Goal: Ask a question: Seek information or help from site administrators or community

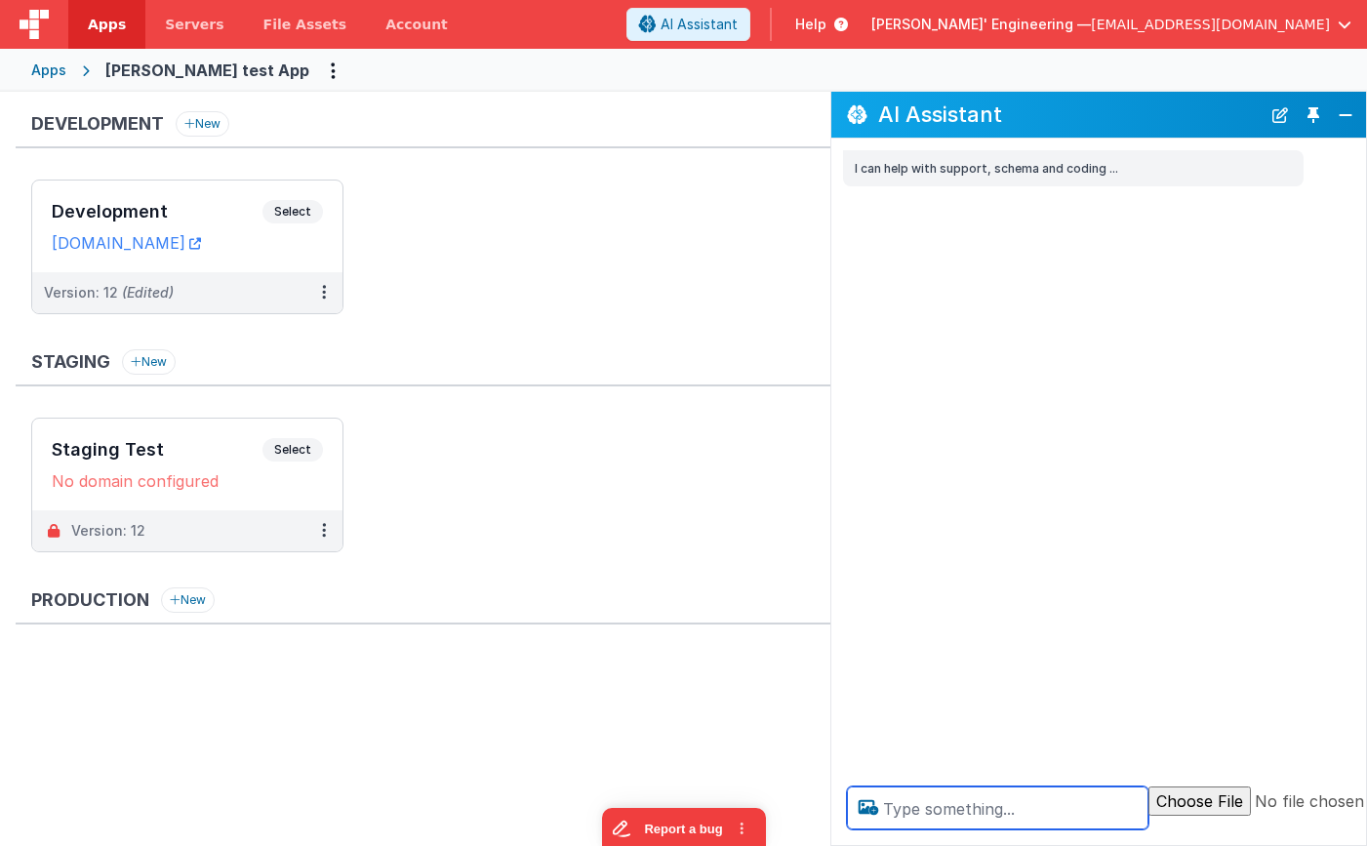
click at [933, 810] on textarea at bounding box center [997, 807] width 301 height 43
type textarea "debugp"
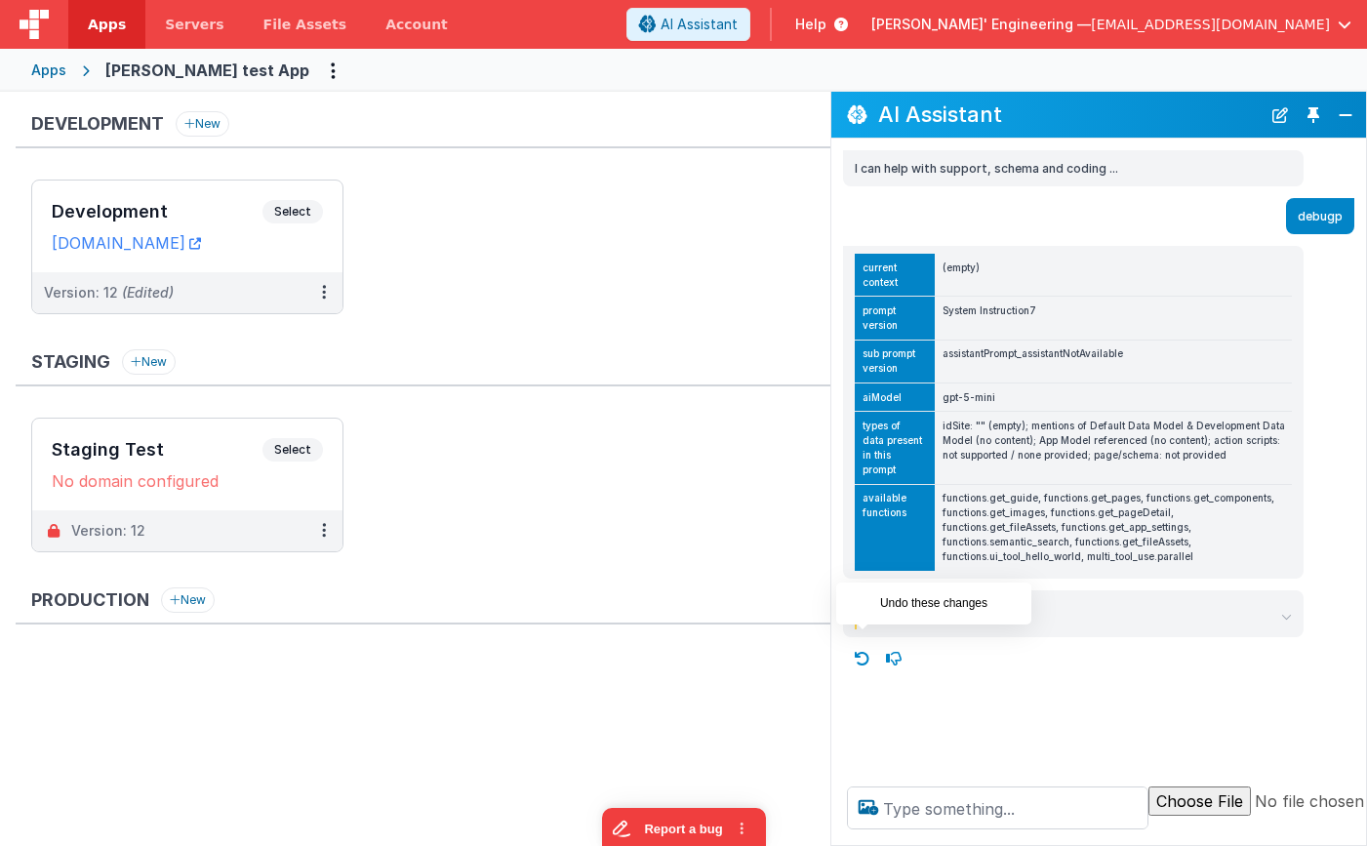
click at [869, 643] on icon at bounding box center [862, 658] width 31 height 31
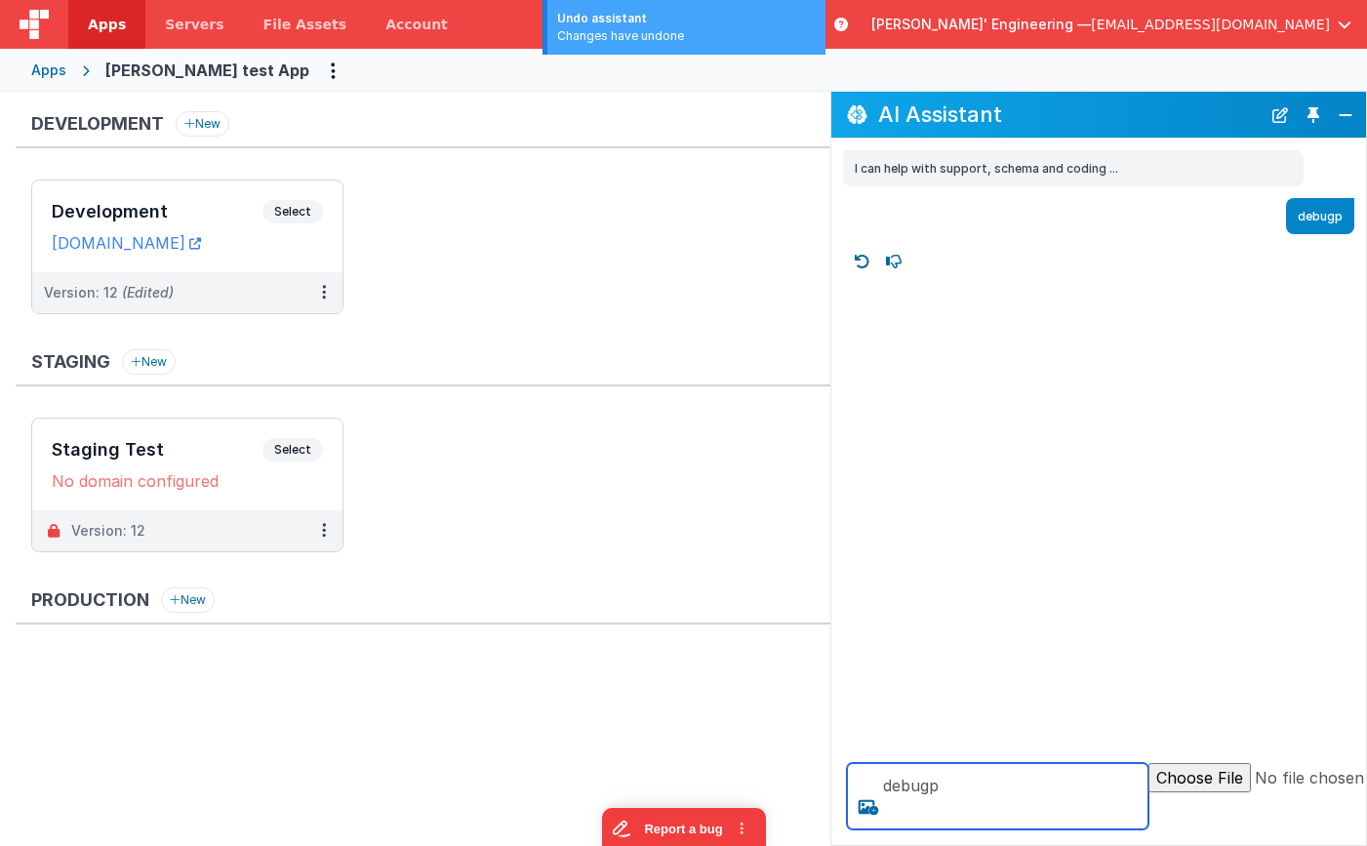
click at [1013, 806] on textarea "debugp" at bounding box center [997, 796] width 301 height 66
type textarea "debugp"
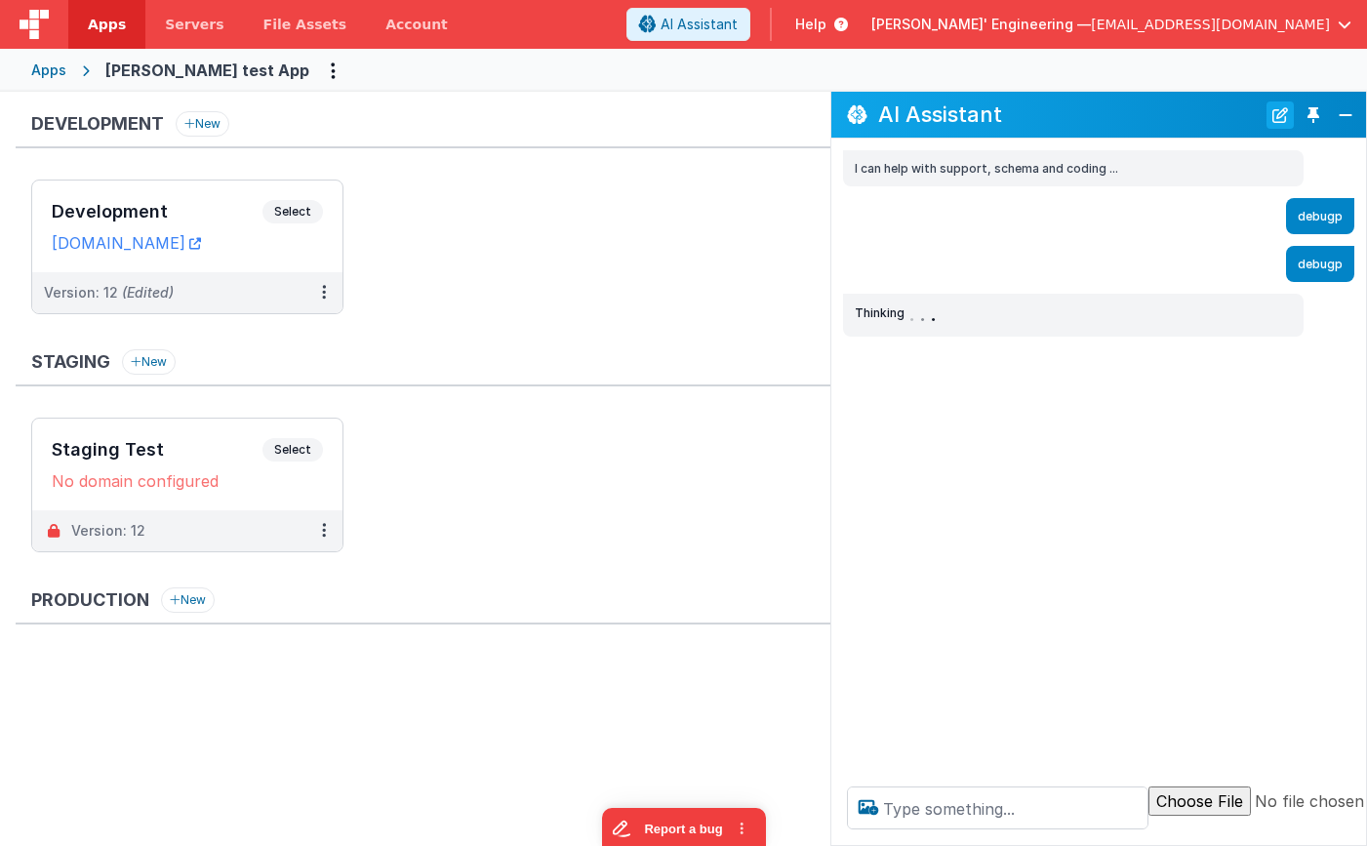
click at [1276, 116] on button "New Chat" at bounding box center [1279, 114] width 27 height 27
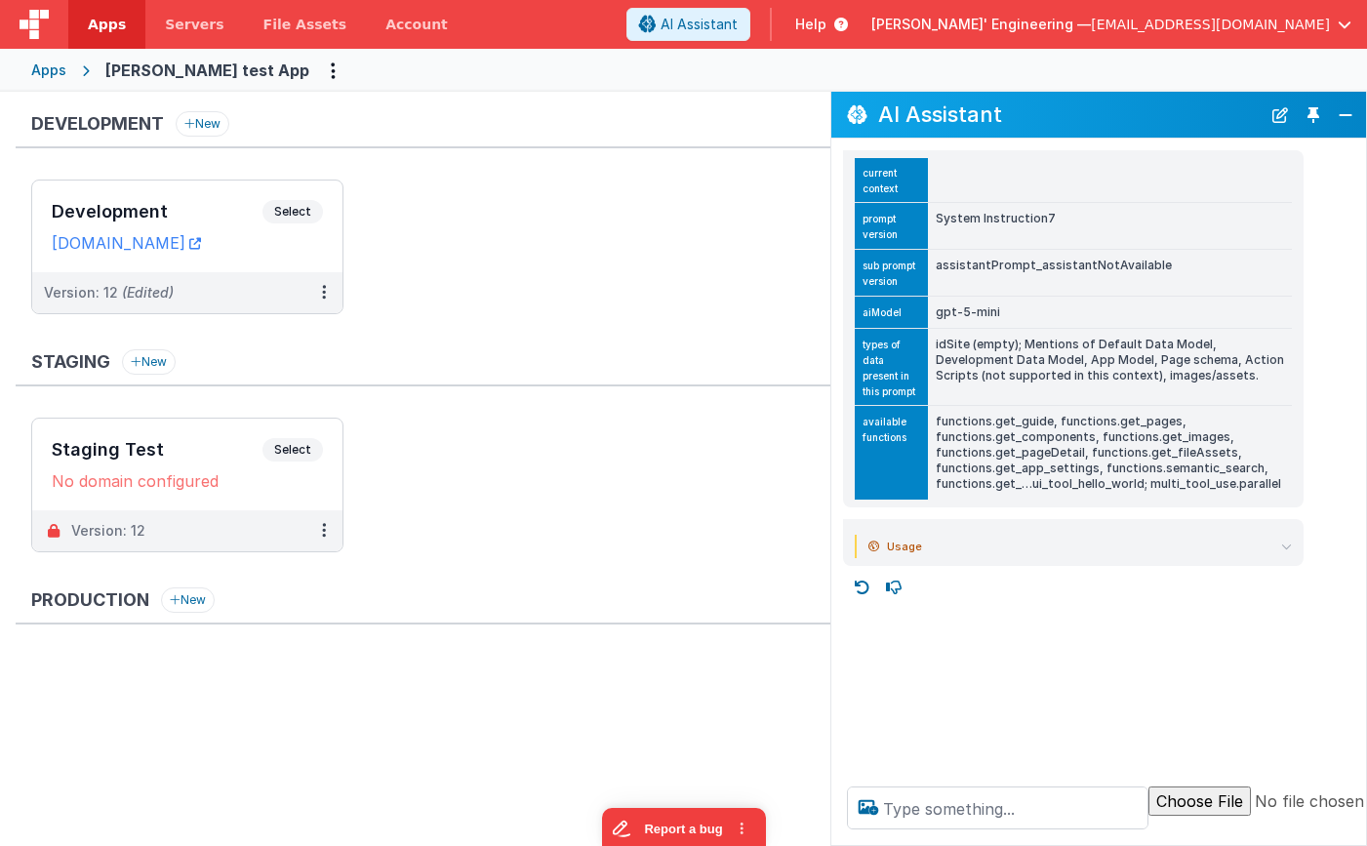
drag, startPoint x: 1288, startPoint y: 117, endPoint x: 1223, endPoint y: 188, distance: 96.7
click at [1288, 117] on button "New Chat" at bounding box center [1279, 114] width 27 height 27
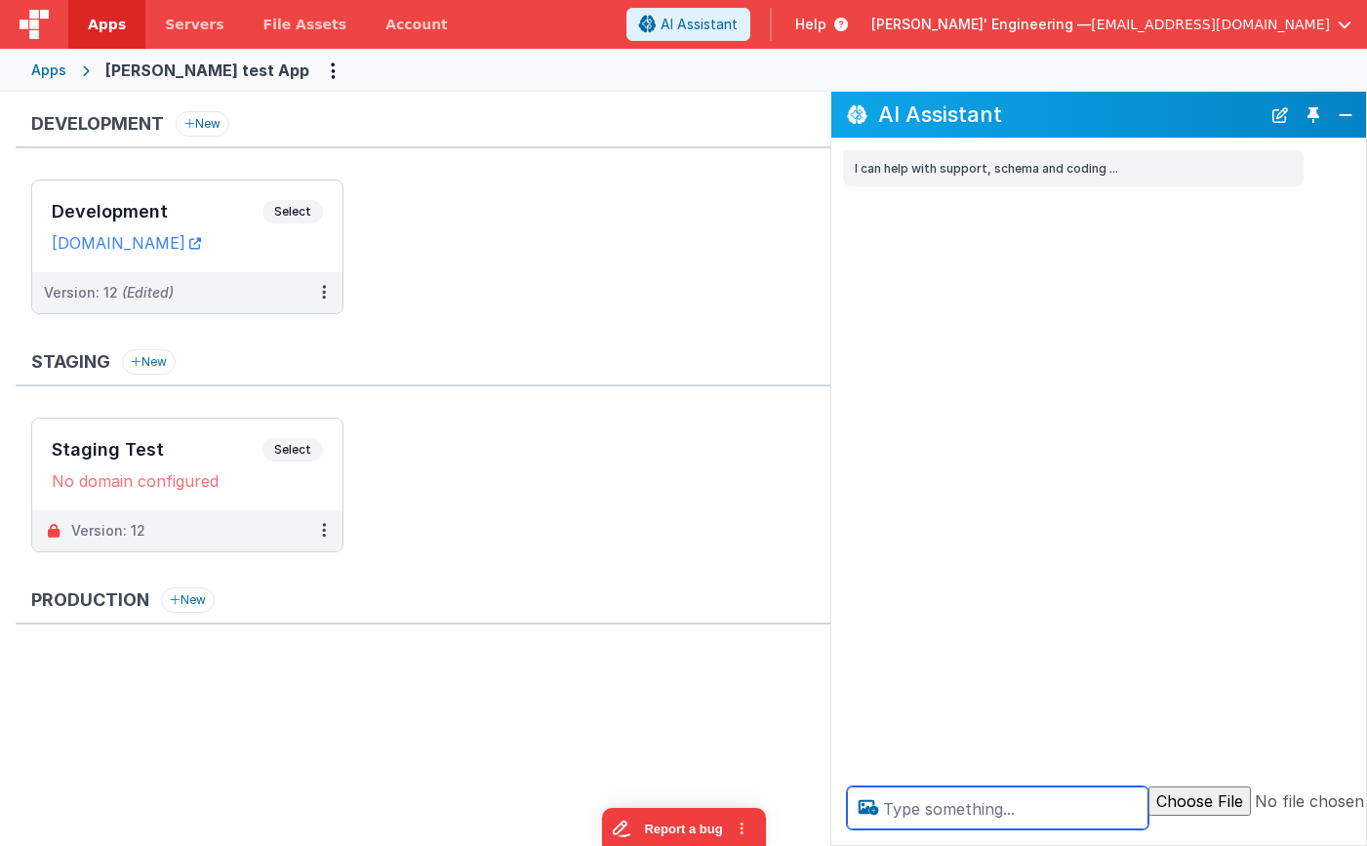
click at [947, 799] on textarea at bounding box center [997, 807] width 301 height 43
type textarea "debugp"
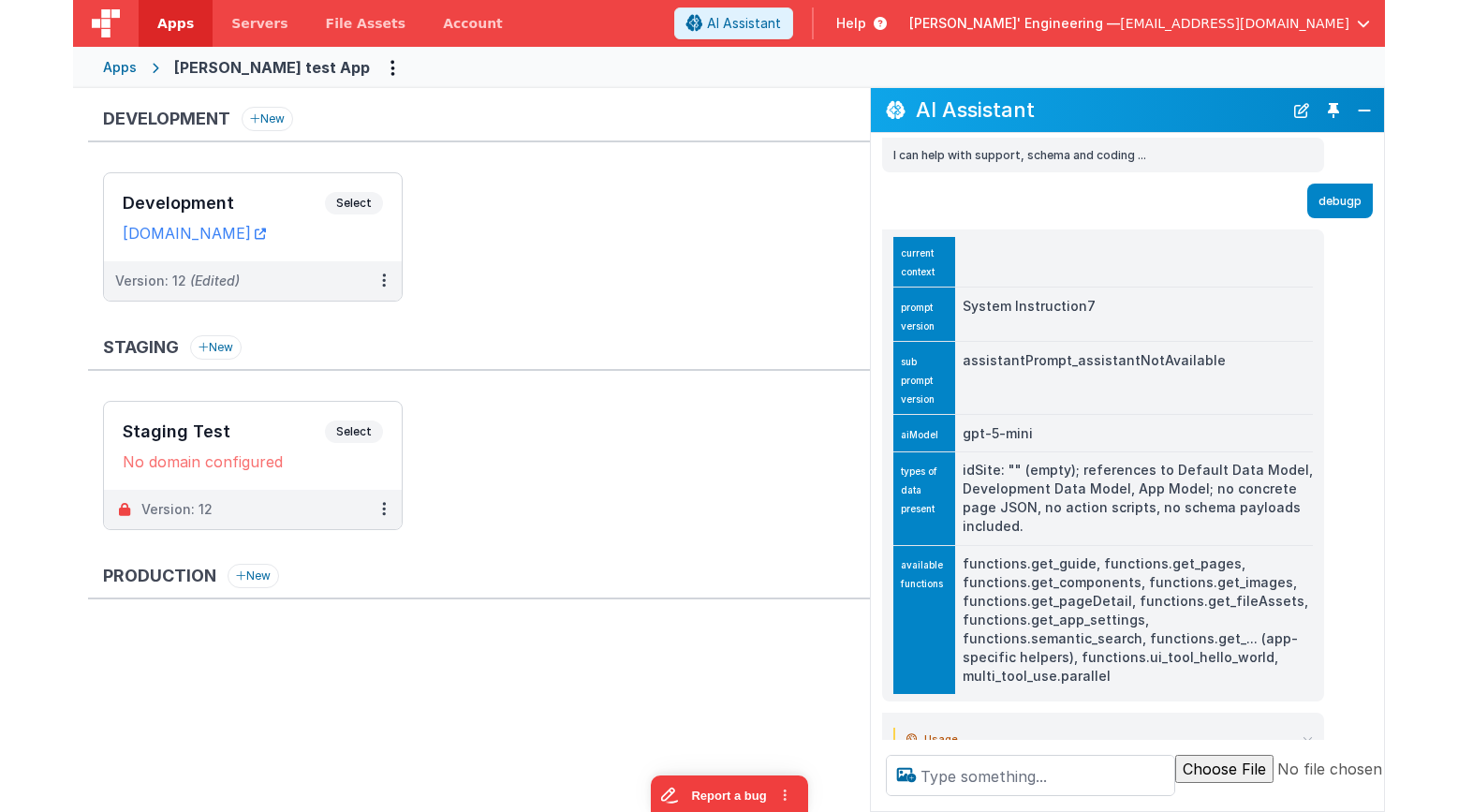
scroll to position [42, 0]
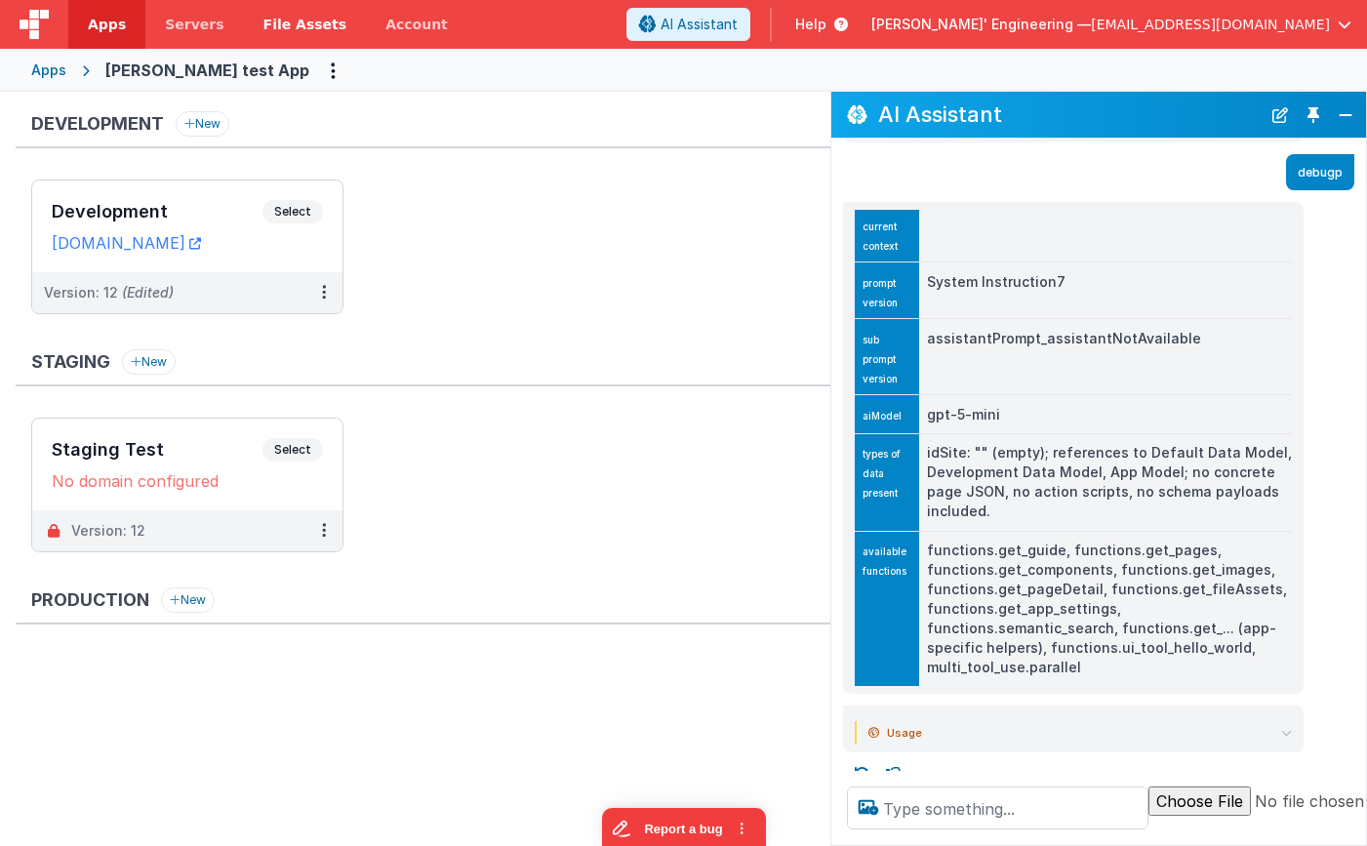
drag, startPoint x: 384, startPoint y: 155, endPoint x: 243, endPoint y: 6, distance: 205.7
click at [382, 153] on div "Development New Development Select URLs charlesguidev.fmbetterforms.com Version…" at bounding box center [423, 222] width 815 height 222
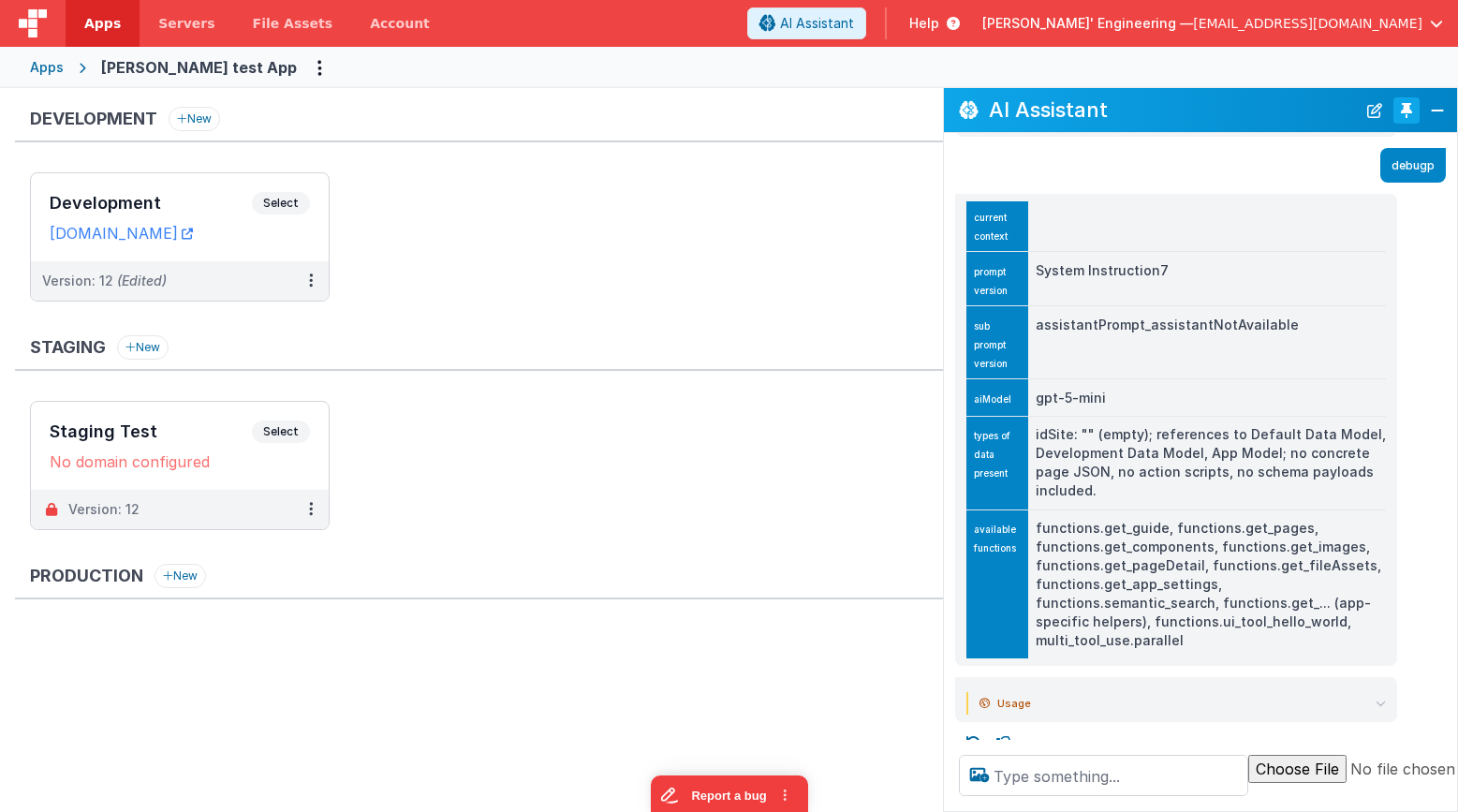
click at [1311, 109] on button "Toggle Pin" at bounding box center [1406, 109] width 26 height 26
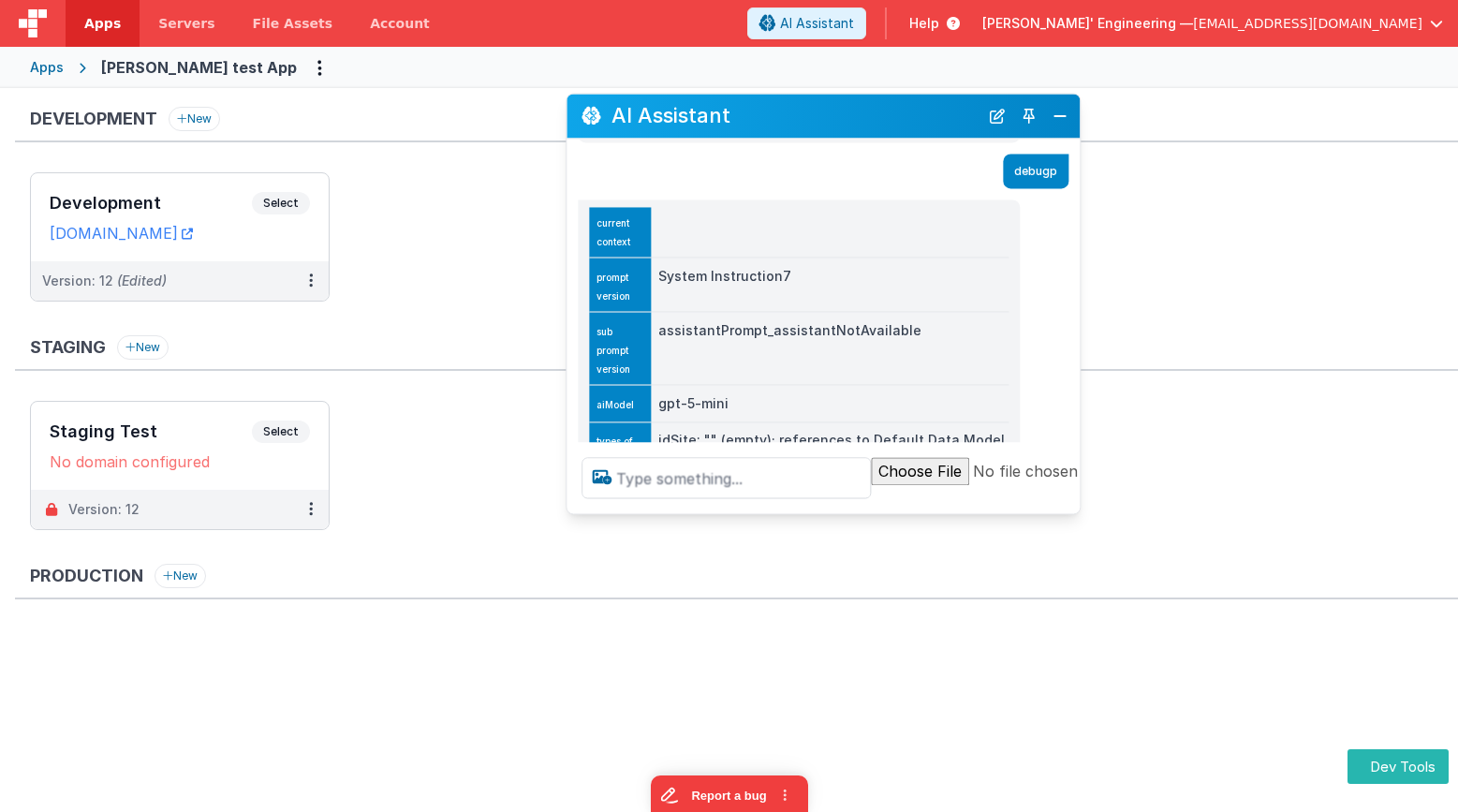
drag, startPoint x: 364, startPoint y: 387, endPoint x: 894, endPoint y: 94, distance: 605.6
click at [885, 105] on h2 "AI Assistant" at bounding box center [795, 115] width 367 height 22
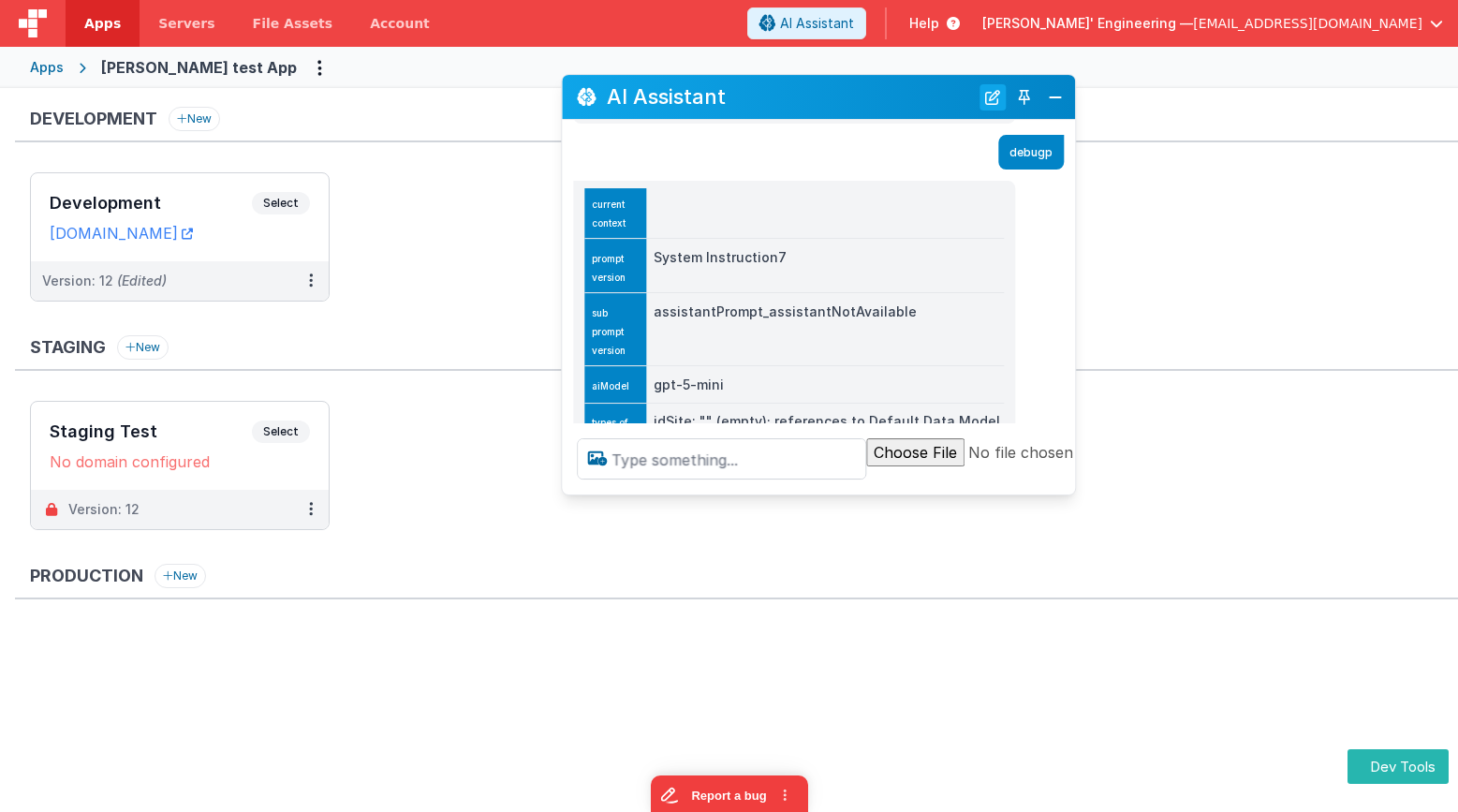
click at [999, 107] on button "New Chat" at bounding box center [992, 97] width 26 height 26
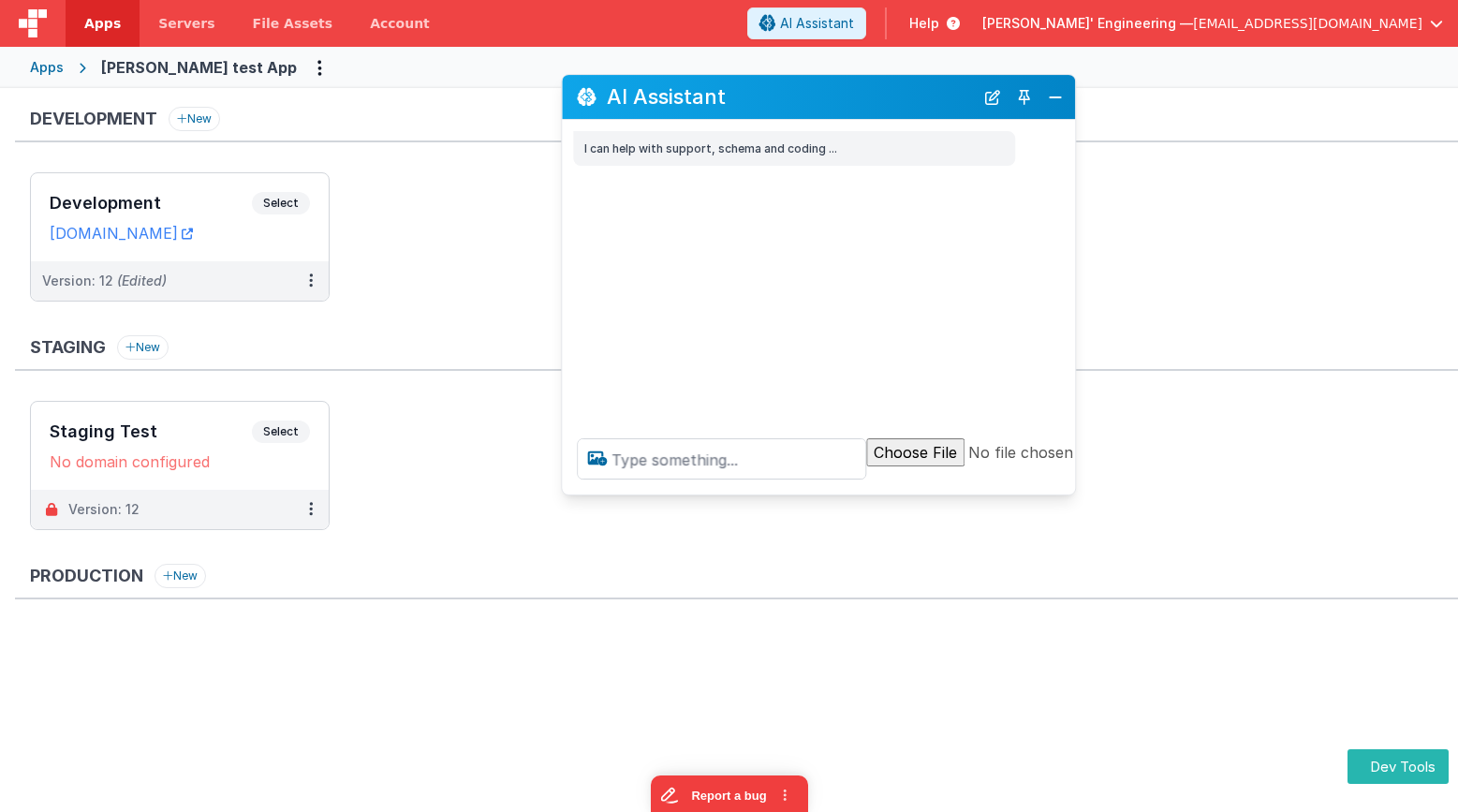
scroll to position [0, 0]
click at [648, 461] on textarea at bounding box center [721, 459] width 289 height 41
type textarea "debugp"
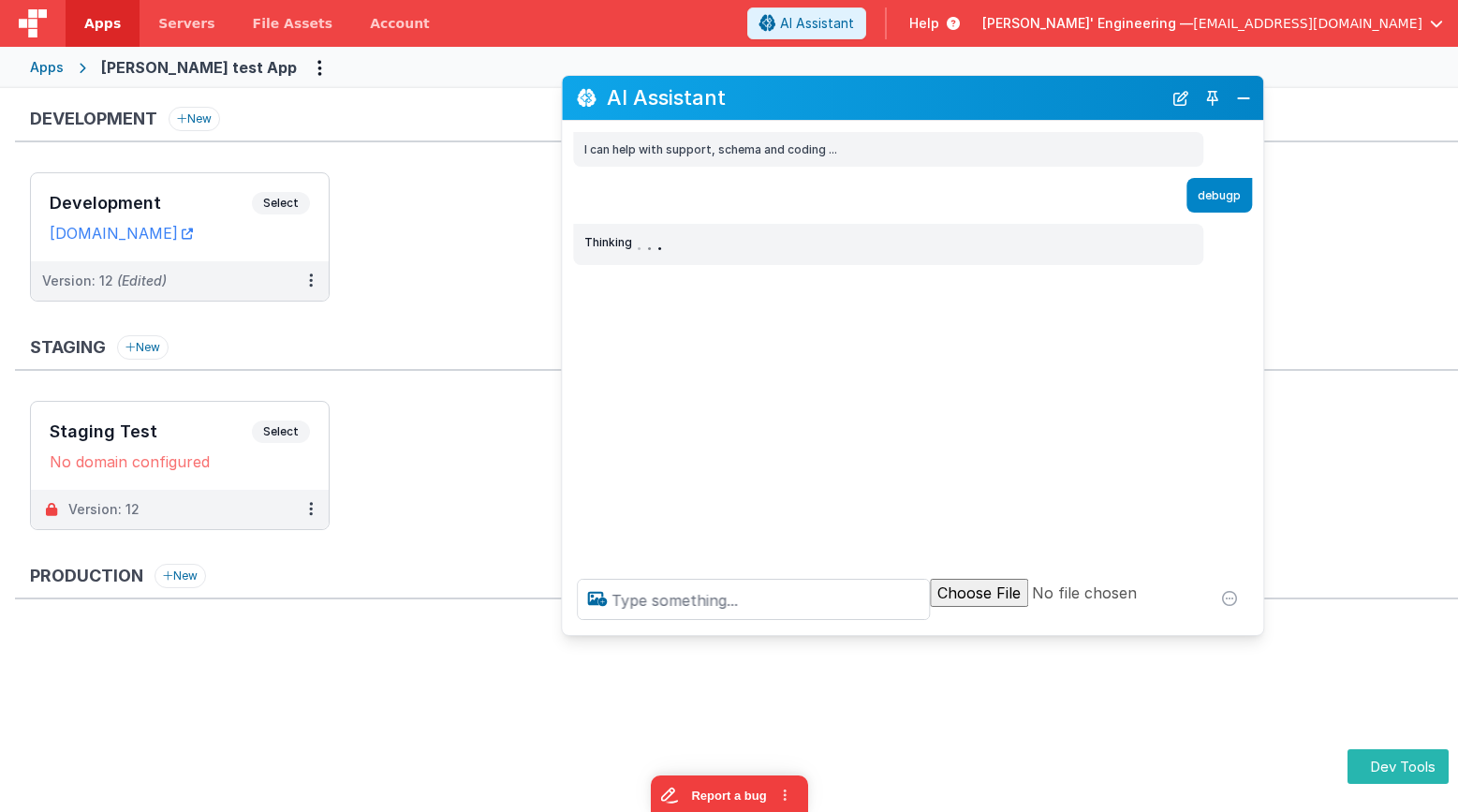
drag, startPoint x: 1069, startPoint y: 491, endPoint x: 1211, endPoint y: 616, distance: 189.2
click at [1257, 632] on div at bounding box center [912, 599] width 702 height 71
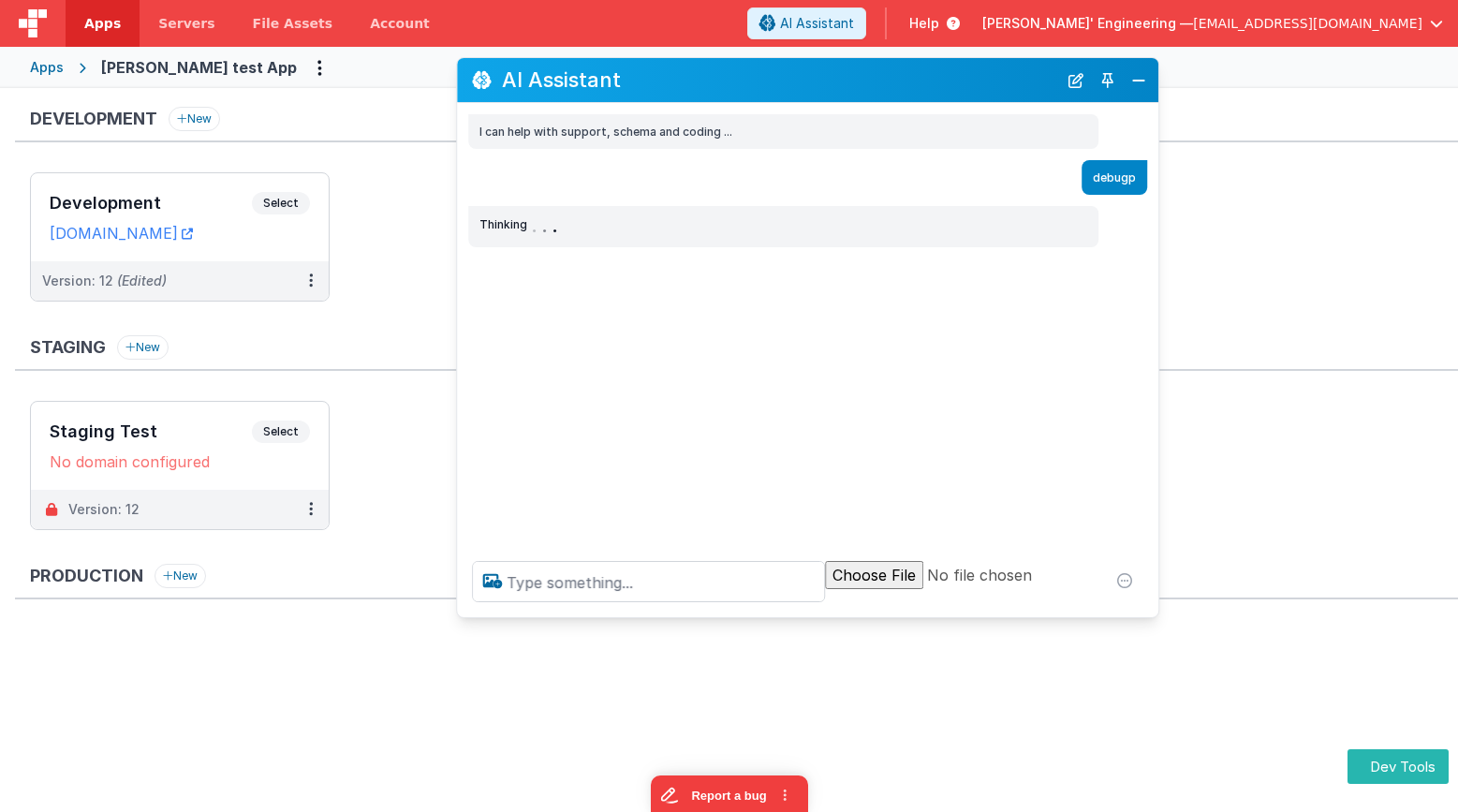
drag, startPoint x: 858, startPoint y: 93, endPoint x: 753, endPoint y: 77, distance: 106.2
click at [753, 77] on h2 "AI Assistant" at bounding box center [779, 79] width 556 height 22
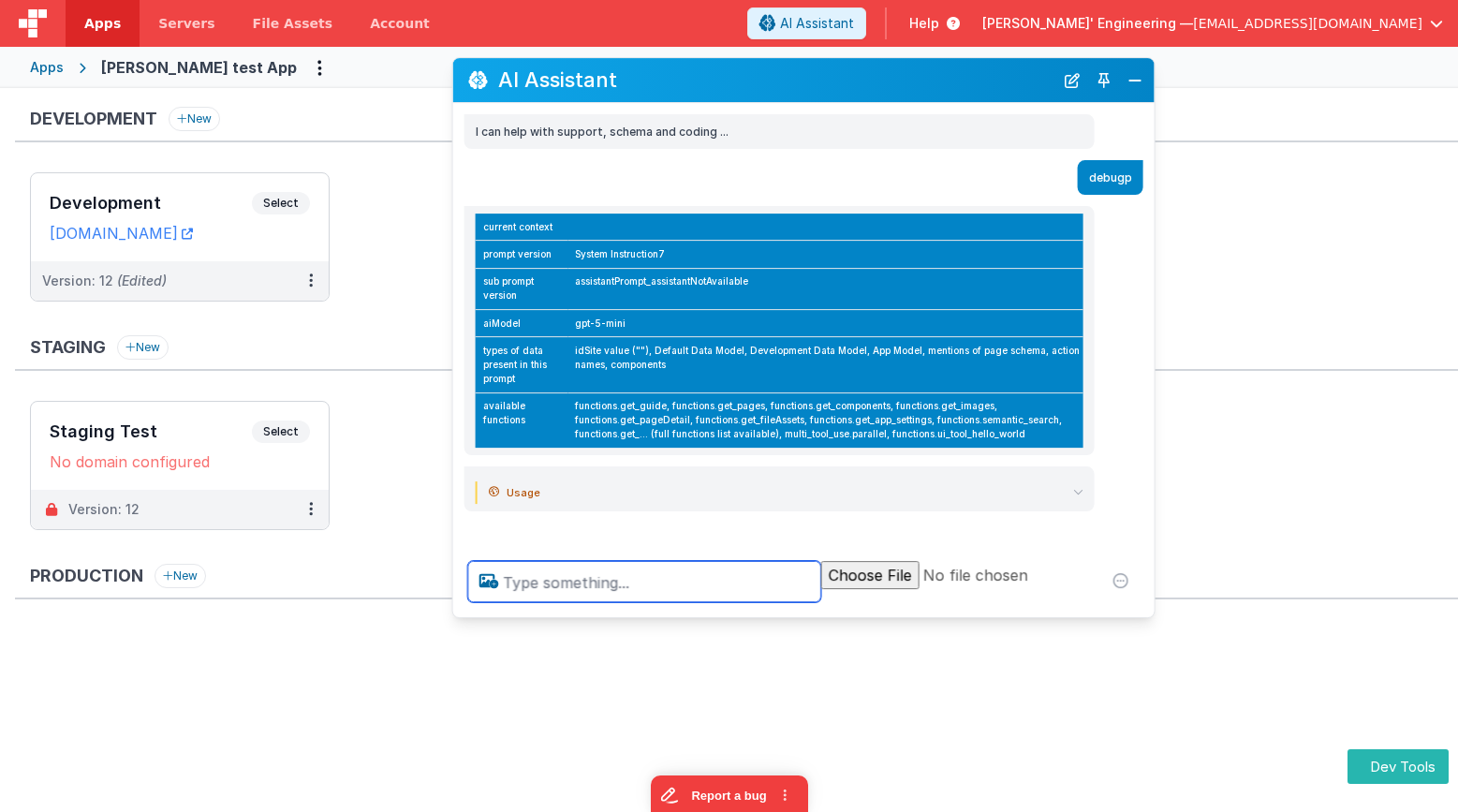
scroll to position [1, 0]
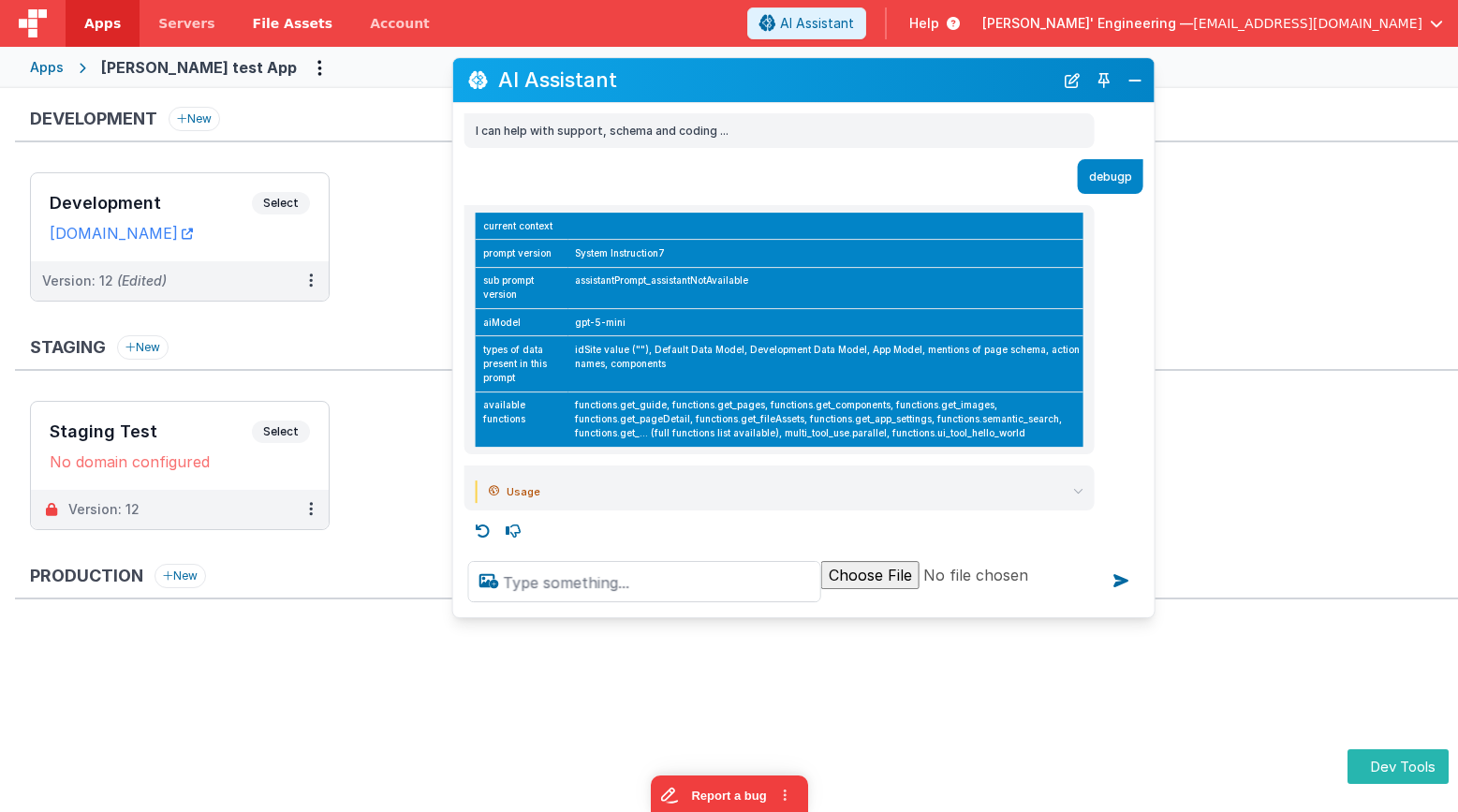
drag, startPoint x: 338, startPoint y: 108, endPoint x: 250, endPoint y: 23, distance: 122.3
click at [326, 100] on div "Development New Development Select URLs charlesguidev.fmbetterforms.com Version…" at bounding box center [729, 435] width 1458 height 693
click at [1137, 84] on button "Close" at bounding box center [1135, 80] width 24 height 26
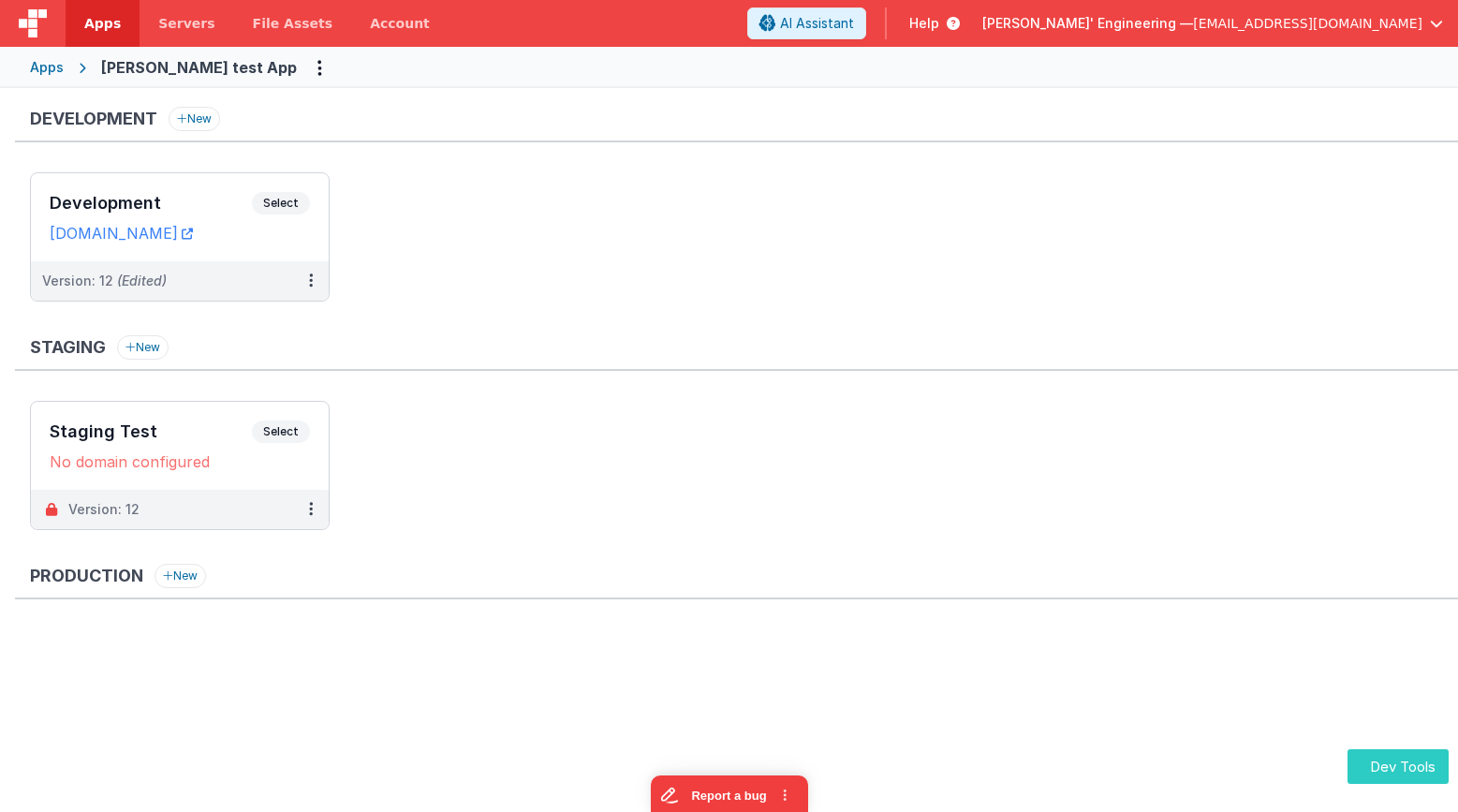
click at [1400, 774] on button "Dev Tools" at bounding box center [1398, 767] width 101 height 35
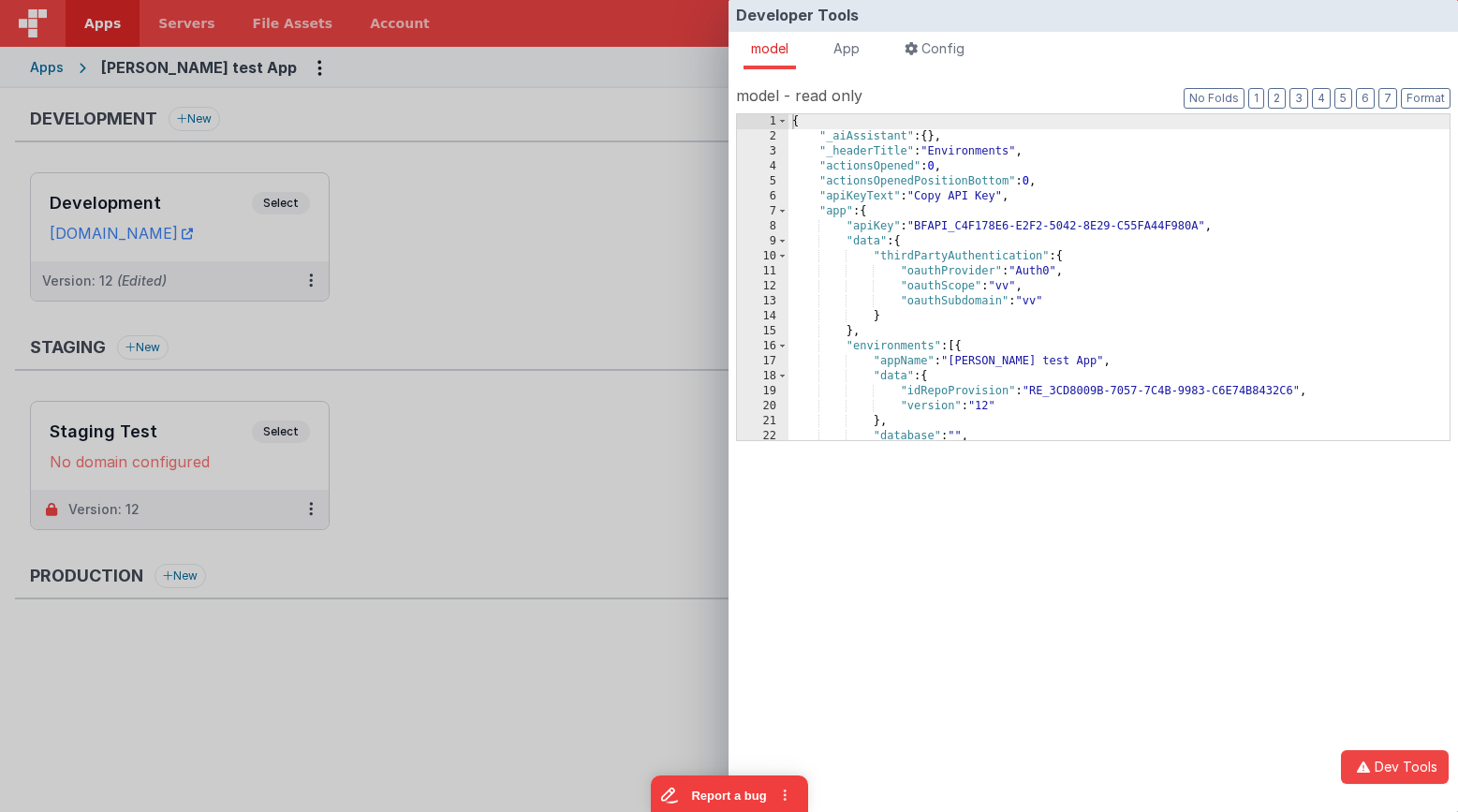
drag, startPoint x: 901, startPoint y: 139, endPoint x: 716, endPoint y: 139, distance: 185.0
click at [730, 139] on div "model - read only Format 7 6 5 4 3 2 1 No Folds 1 2 3 4 5 6 7 8 9 10 11 12 13 1…" at bounding box center [1093, 456] width 729 height 775
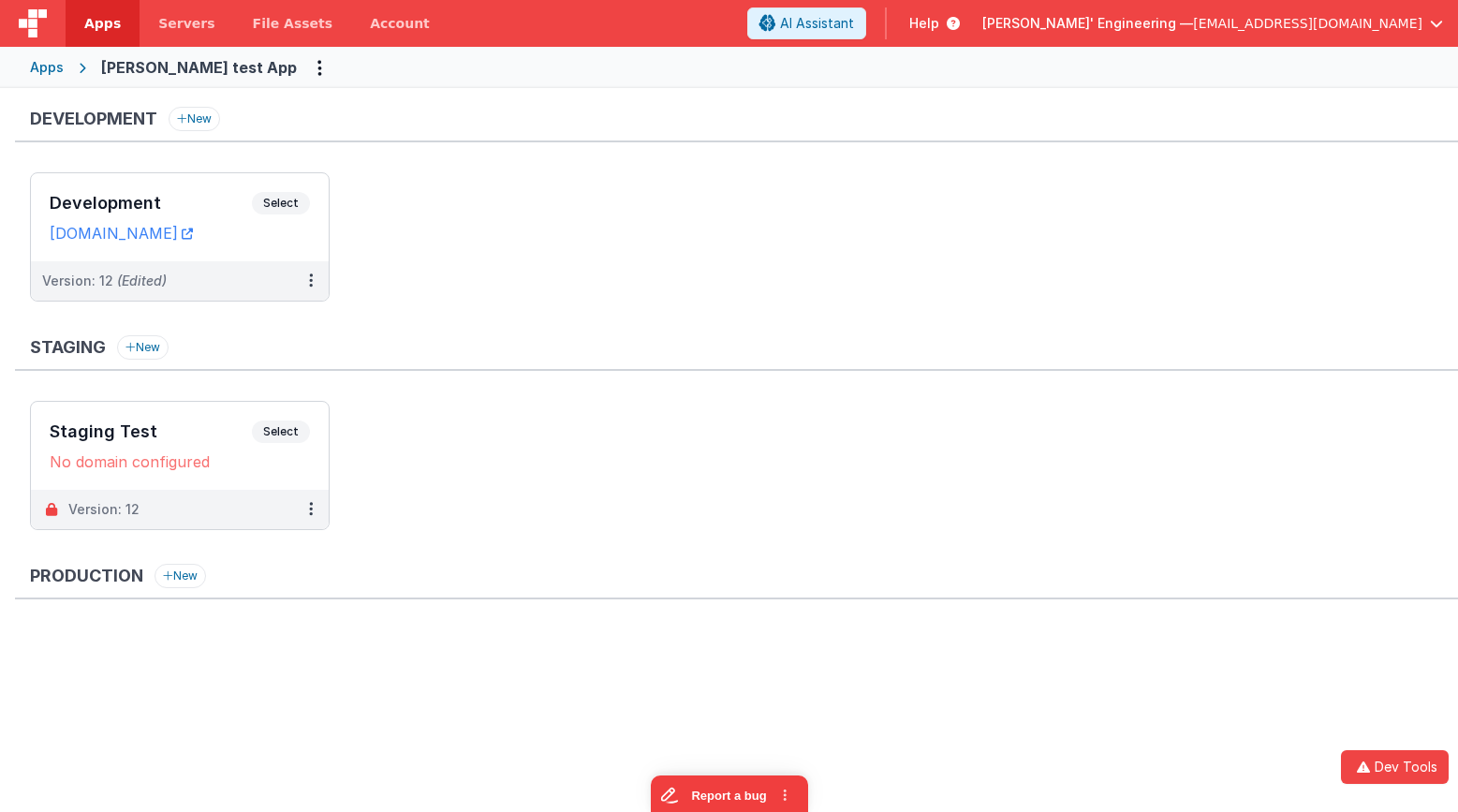
drag, startPoint x: 571, startPoint y: 148, endPoint x: 560, endPoint y: 150, distance: 11.2
click at [571, 148] on div "Developer Tools model App Params Log (1) Misc Windows Config model - read only …" at bounding box center [729, 406] width 1458 height 812
click at [1390, 773] on button "Dev Tools" at bounding box center [1395, 767] width 108 height 34
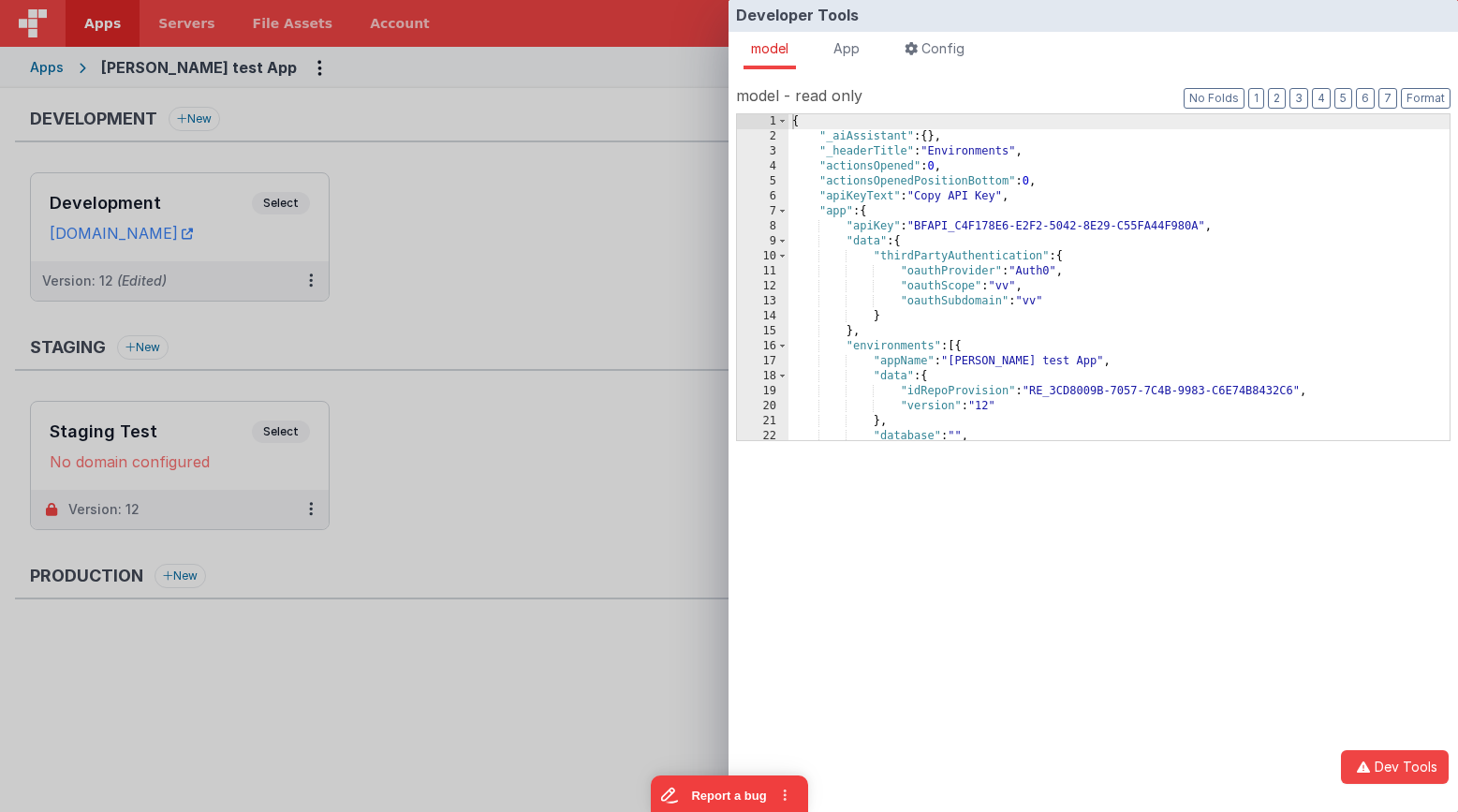
drag, startPoint x: 569, startPoint y: 169, endPoint x: 389, endPoint y: 87, distance: 197.8
click at [569, 169] on div "Developer Tools model App Params Log (2) Misc Windows Config model - read only …" at bounding box center [729, 406] width 1458 height 812
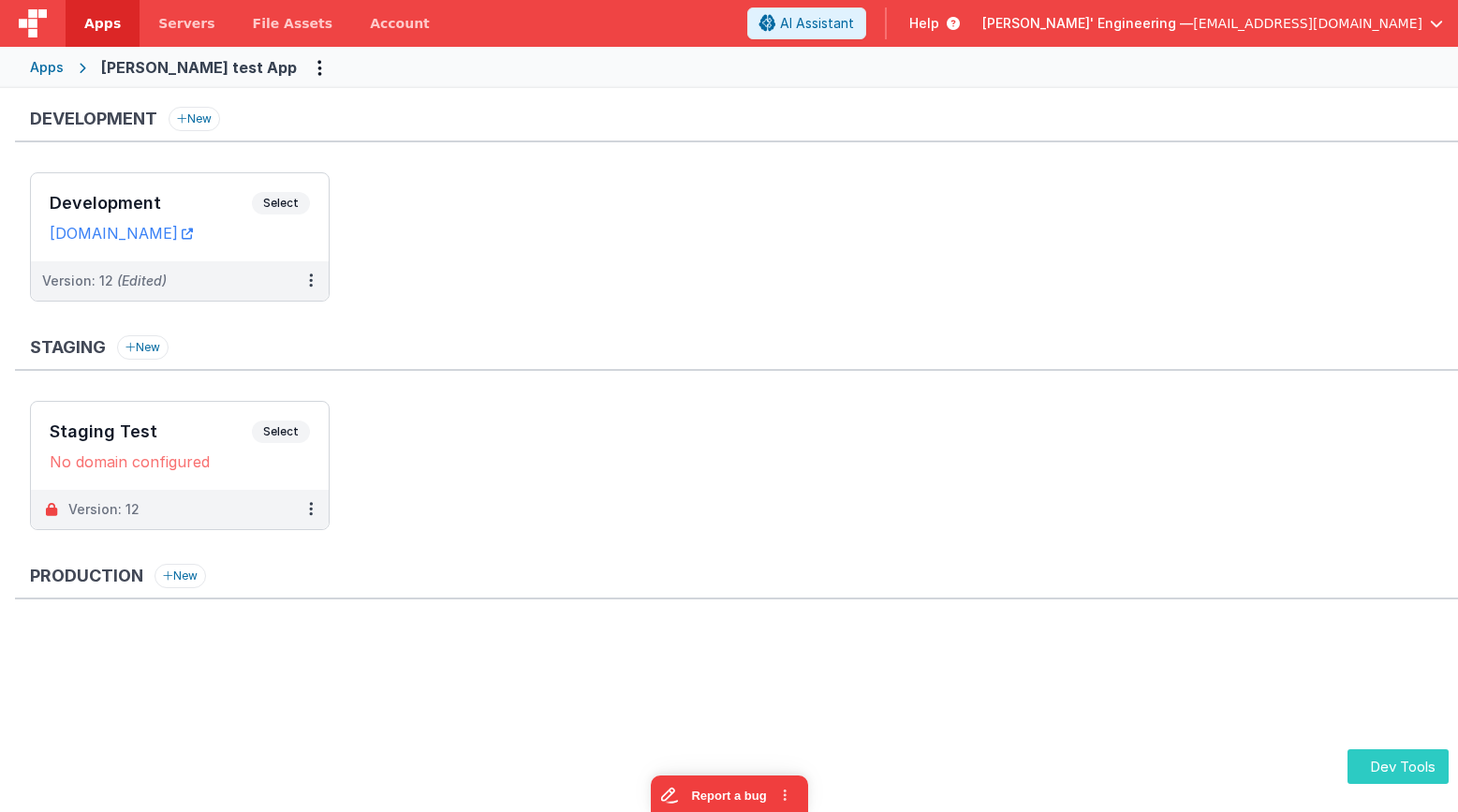
drag, startPoint x: 1405, startPoint y: 754, endPoint x: 1390, endPoint y: 755, distance: 15.0
click at [1405, 754] on button "Dev Tools" at bounding box center [1398, 767] width 101 height 35
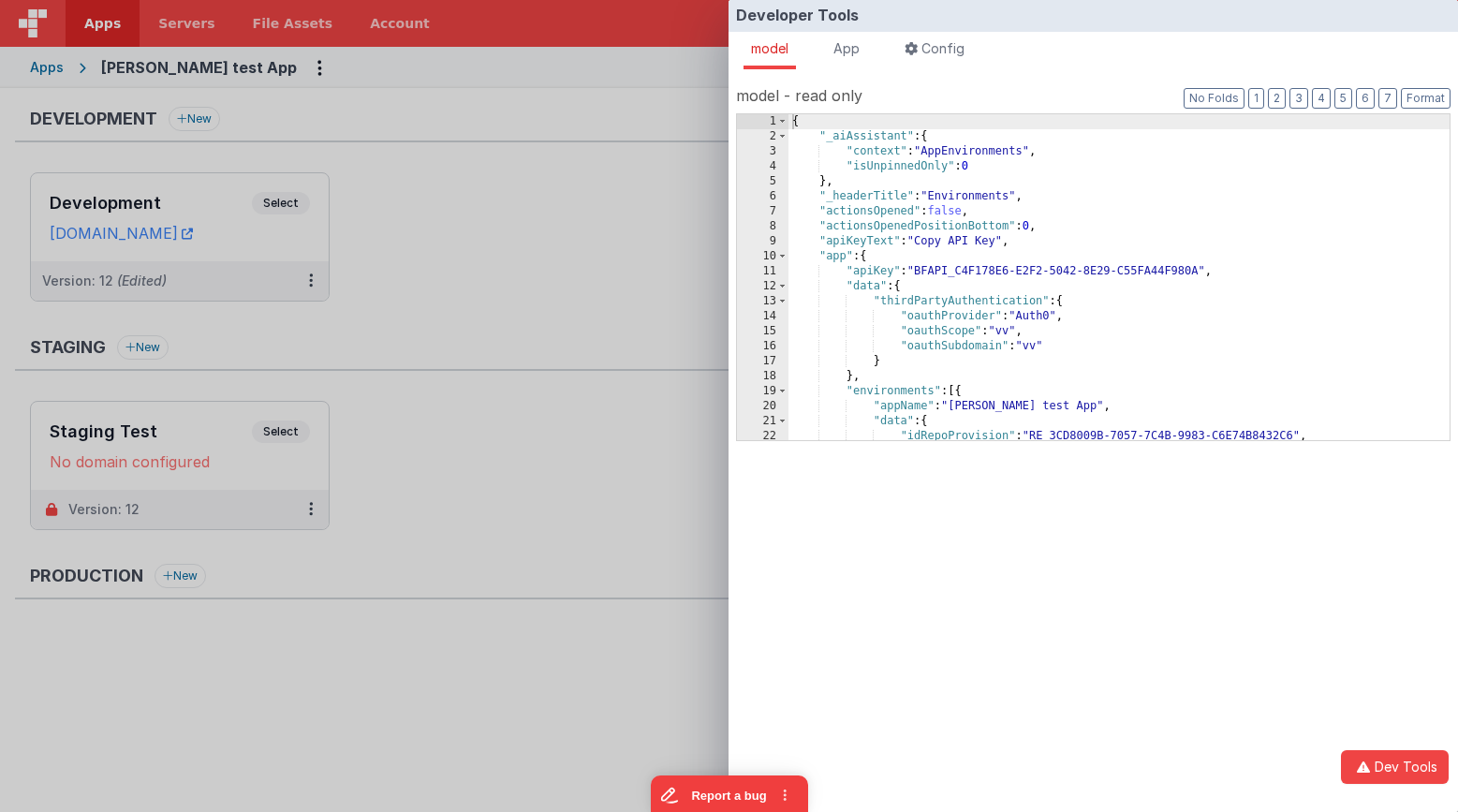
click at [709, 125] on div "Developer Tools model App Params Log (1) Misc Windows Config model - read only …" at bounding box center [729, 406] width 1458 height 812
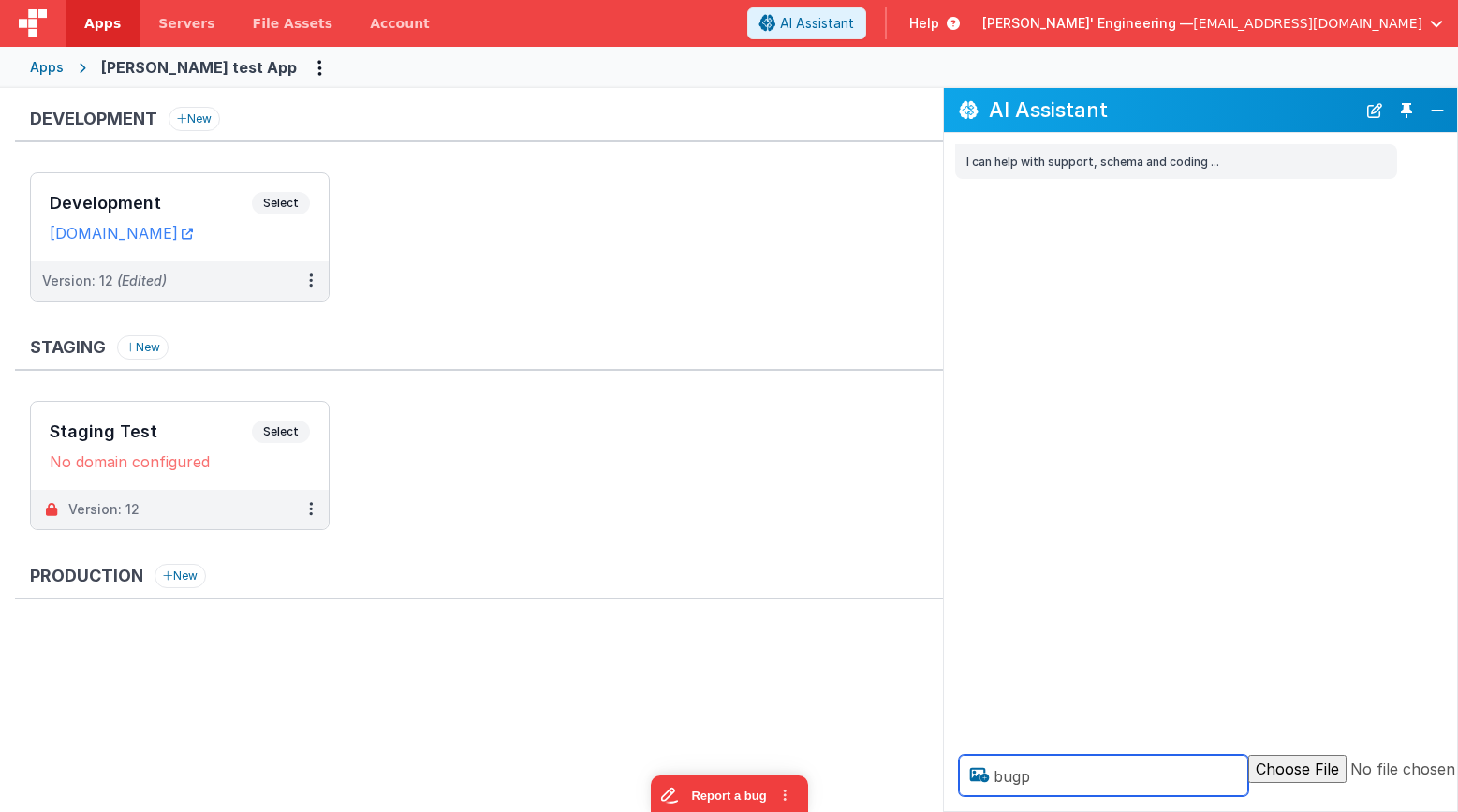
type textarea "bugp"
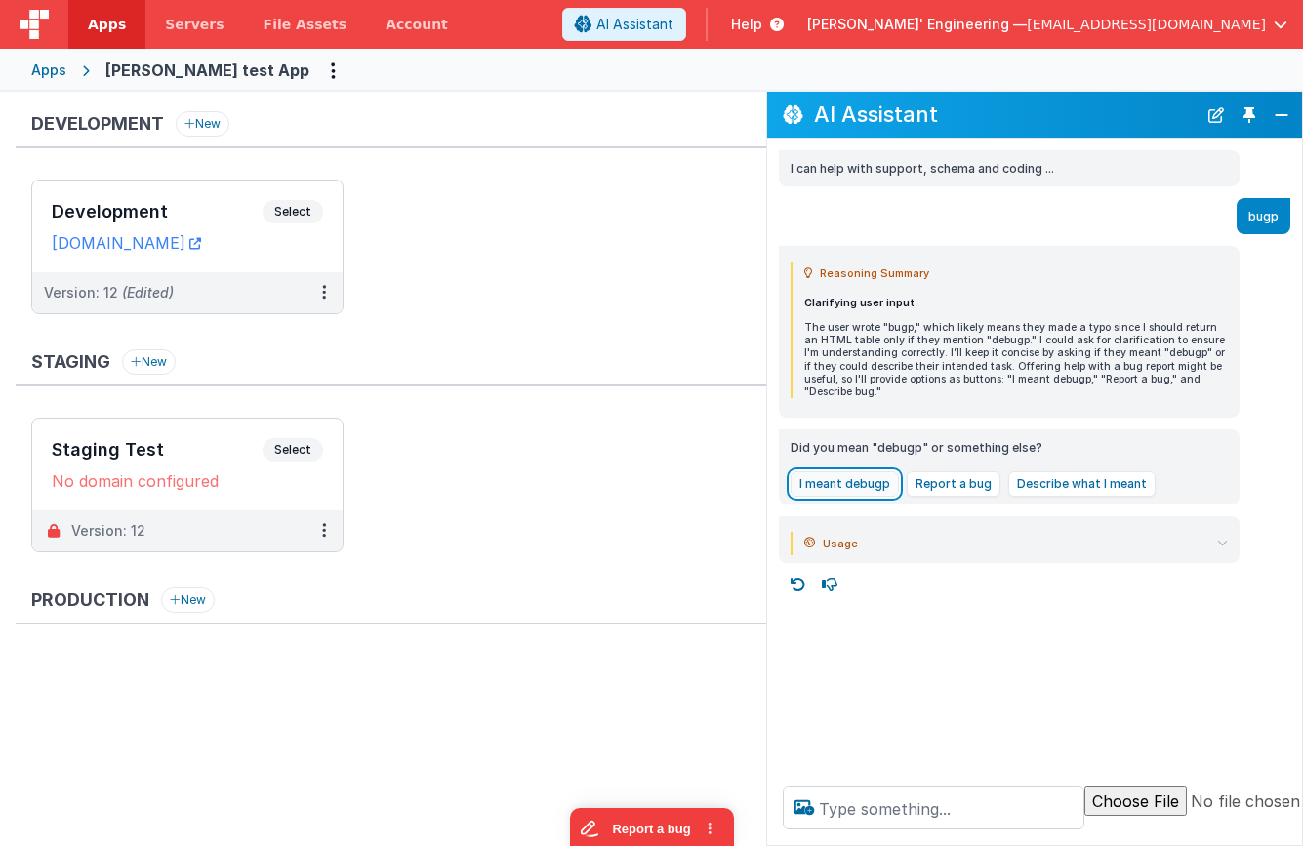
click at [869, 471] on button "I meant debugp" at bounding box center [844, 483] width 108 height 25
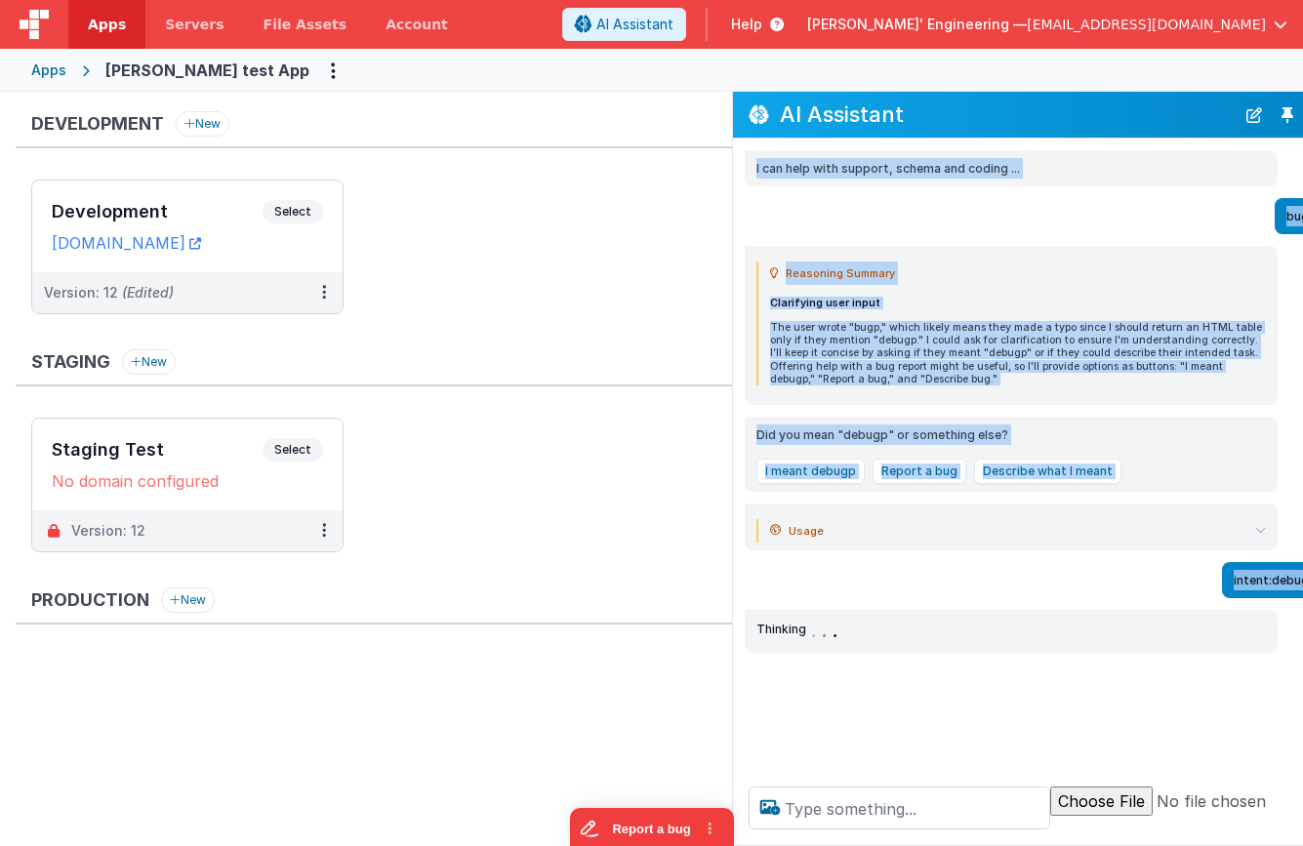
drag, startPoint x: 766, startPoint y: 591, endPoint x: 717, endPoint y: 586, distance: 49.0
click at [694, 591] on section "Development New Development Select URLs [DOMAIN_NAME] Version: 12 (Edited) Stag…" at bounding box center [651, 469] width 1303 height 754
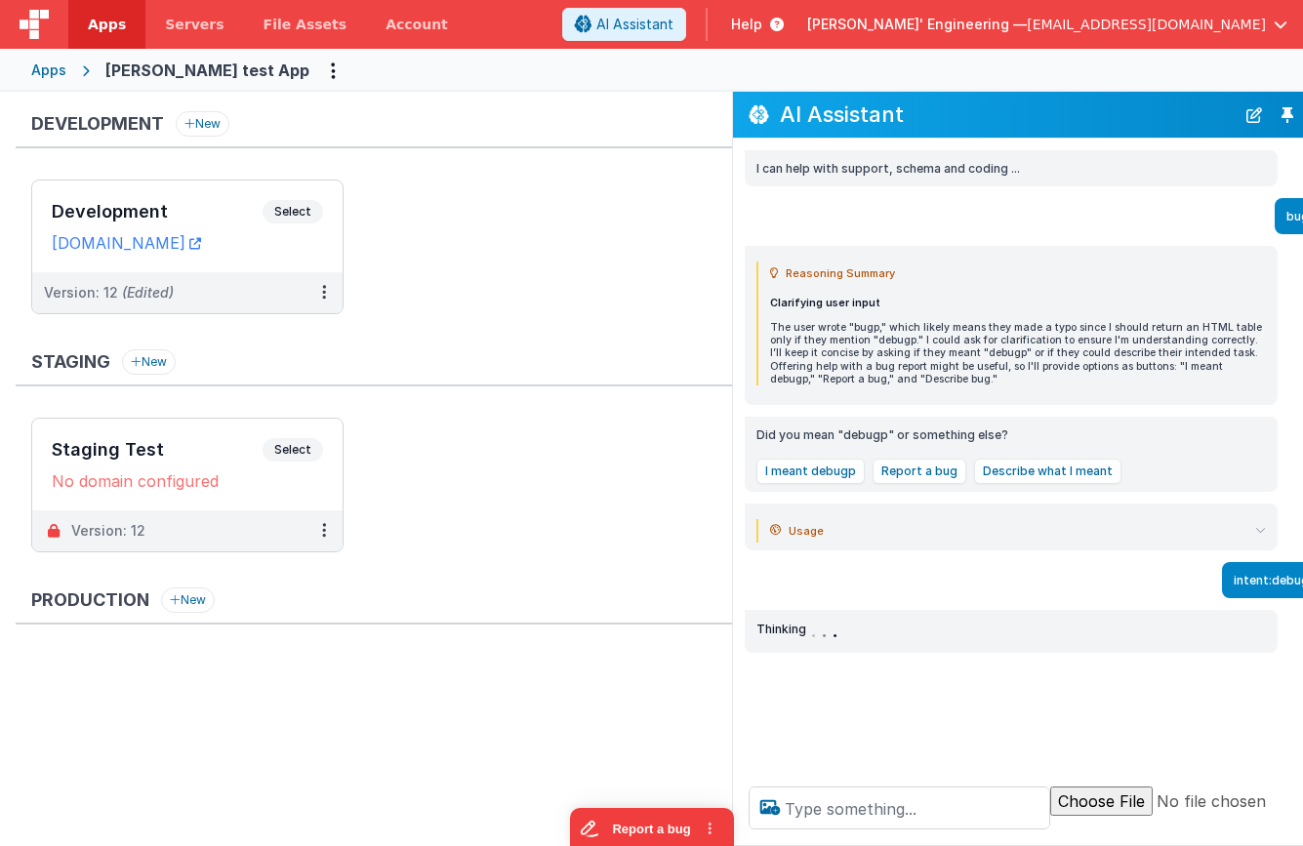
click at [807, 578] on div "intent:debugp" at bounding box center [1030, 580] width 595 height 36
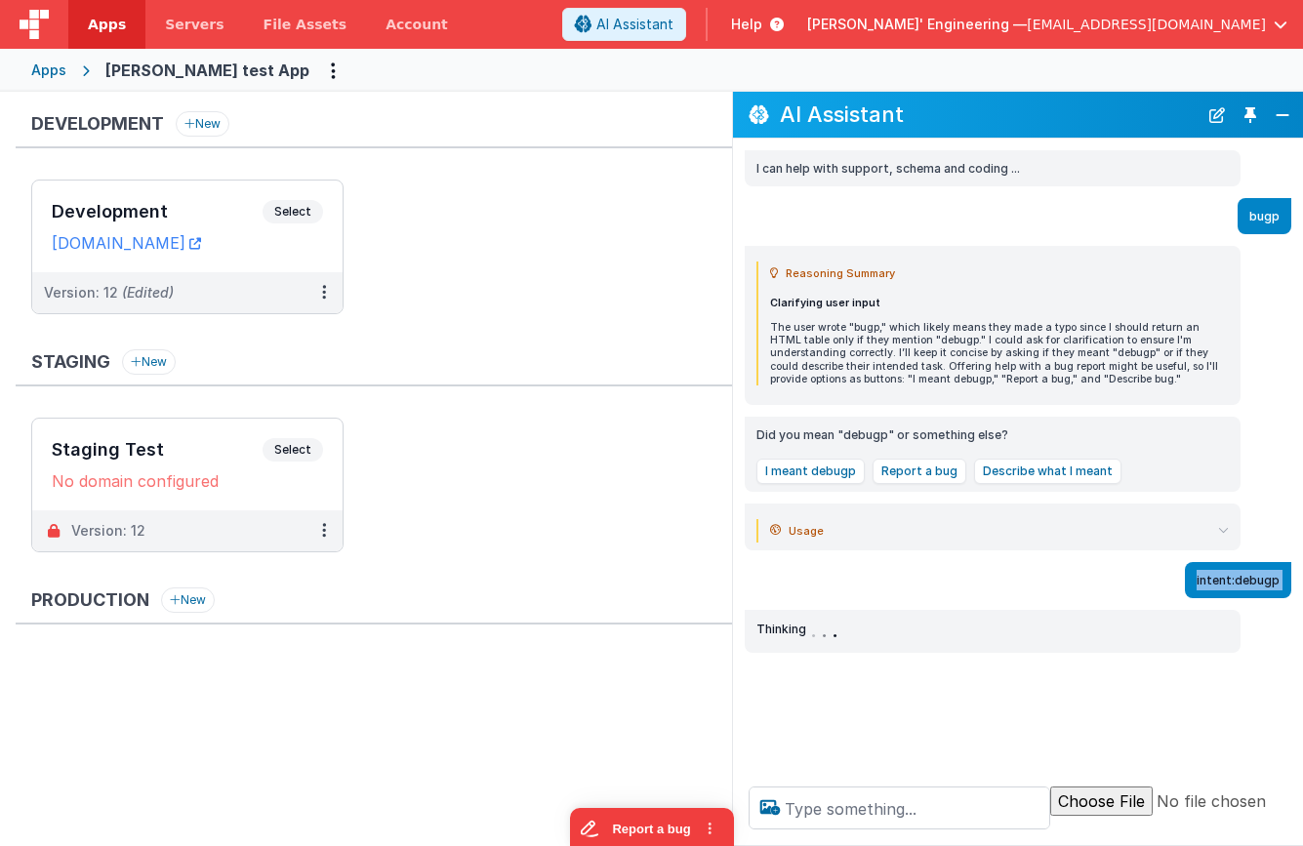
drag, startPoint x: 734, startPoint y: 598, endPoint x: 771, endPoint y: 587, distance: 38.6
click at [771, 587] on div "I can help with support, schema and coding ... bugp Reasoning Summary Clarifyin…" at bounding box center [1018, 455] width 570 height 632
click at [825, 588] on div "intent:debugp" at bounding box center [1012, 580] width 558 height 36
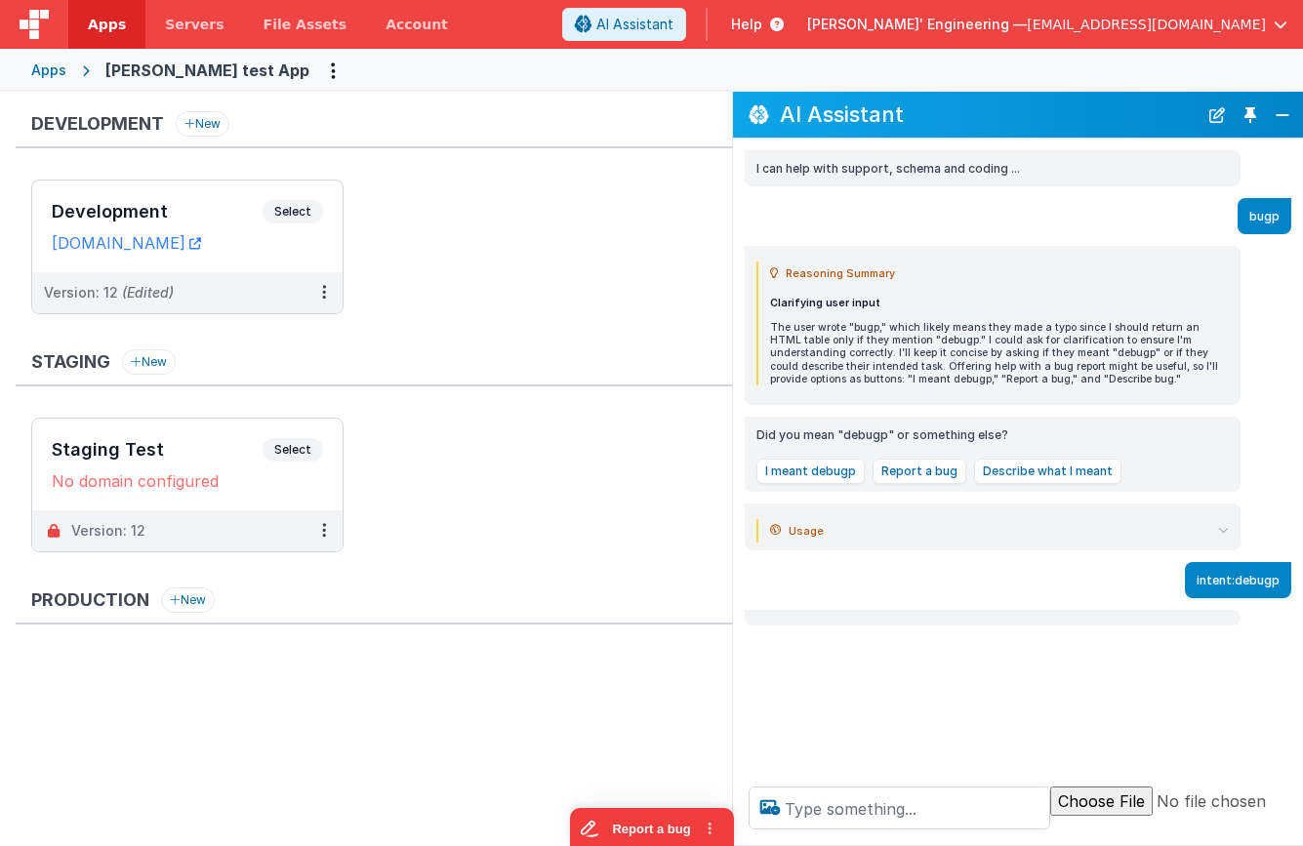
click at [1250, 109] on button "Toggle Pin" at bounding box center [1249, 114] width 27 height 27
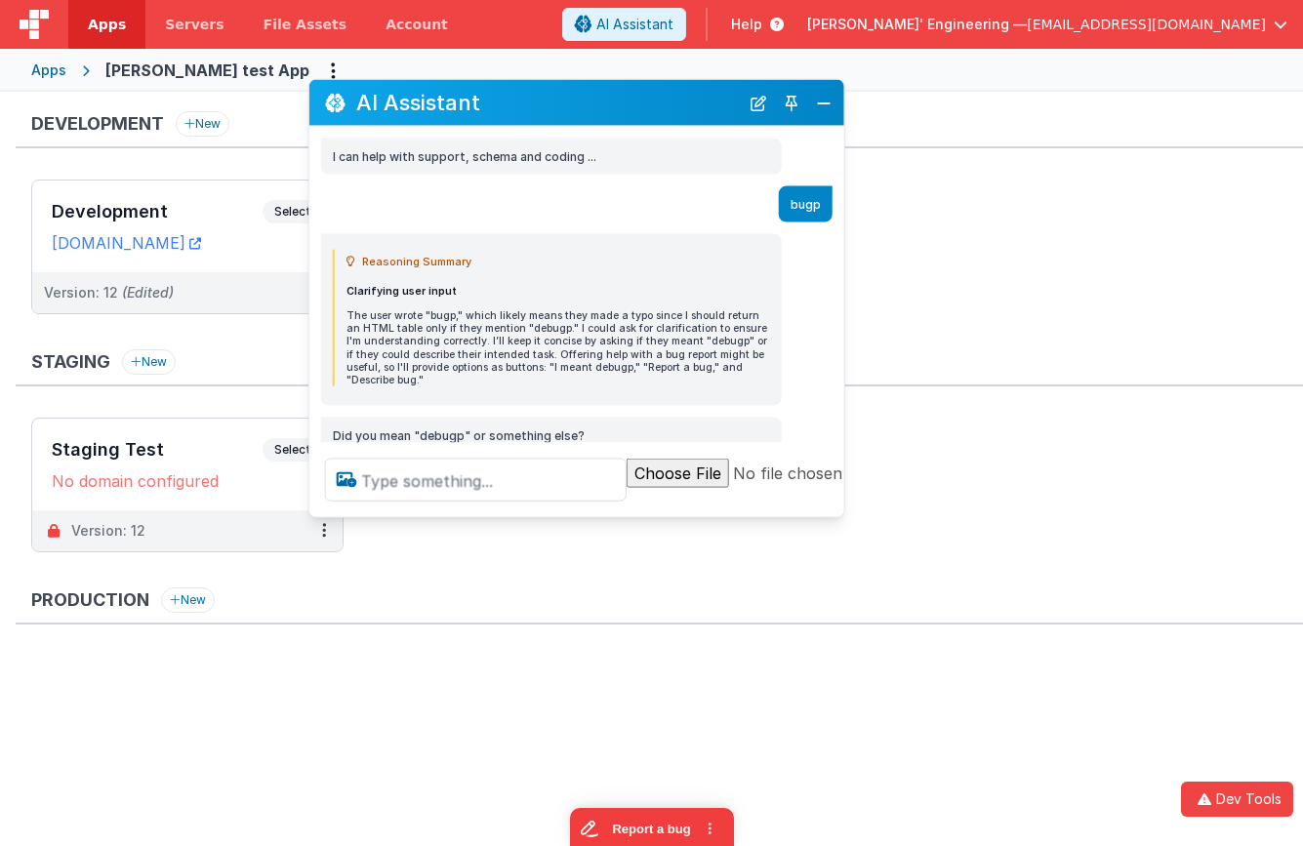
drag, startPoint x: 396, startPoint y: 417, endPoint x: 678, endPoint y: 125, distance: 405.7
click at [677, 113] on div "AI Assistant" at bounding box center [576, 103] width 535 height 46
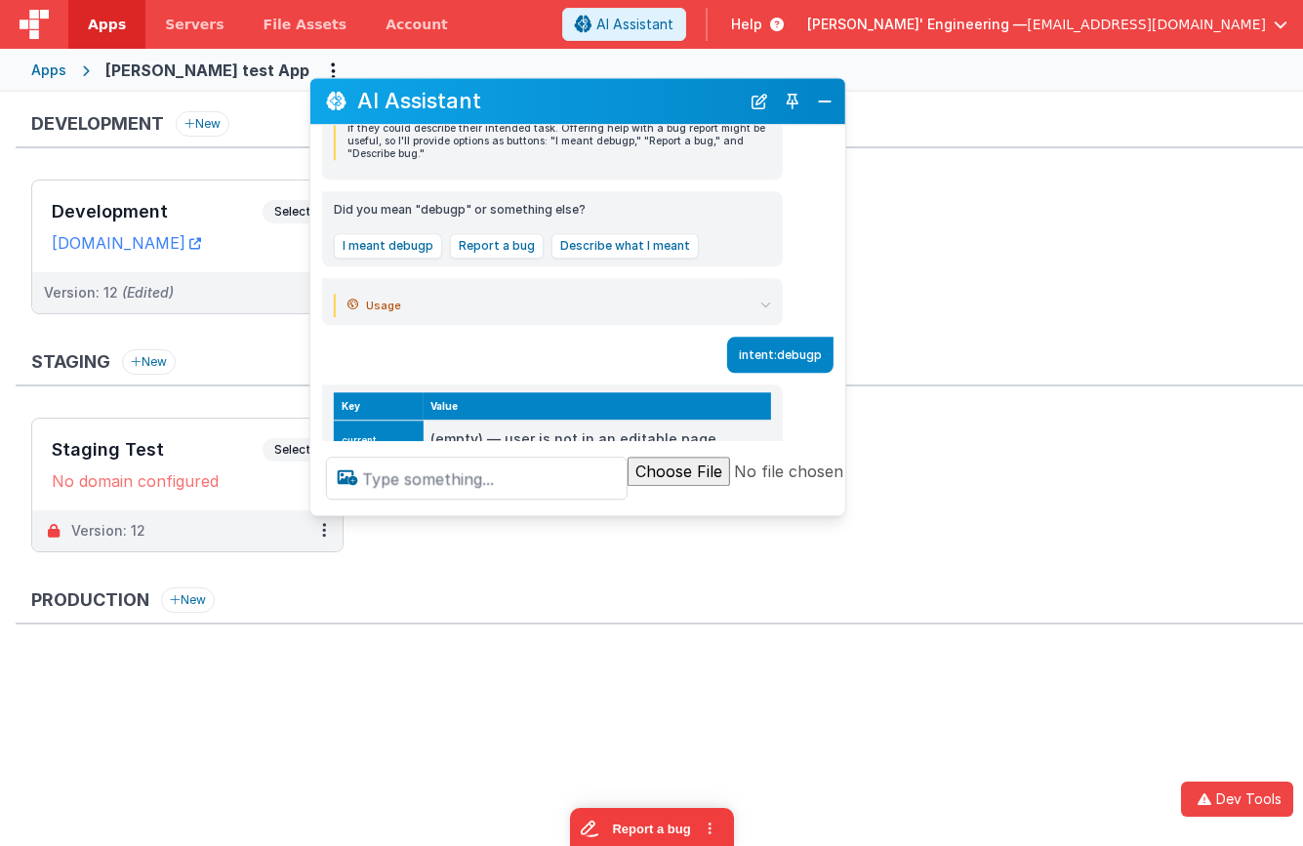
scroll to position [275, 0]
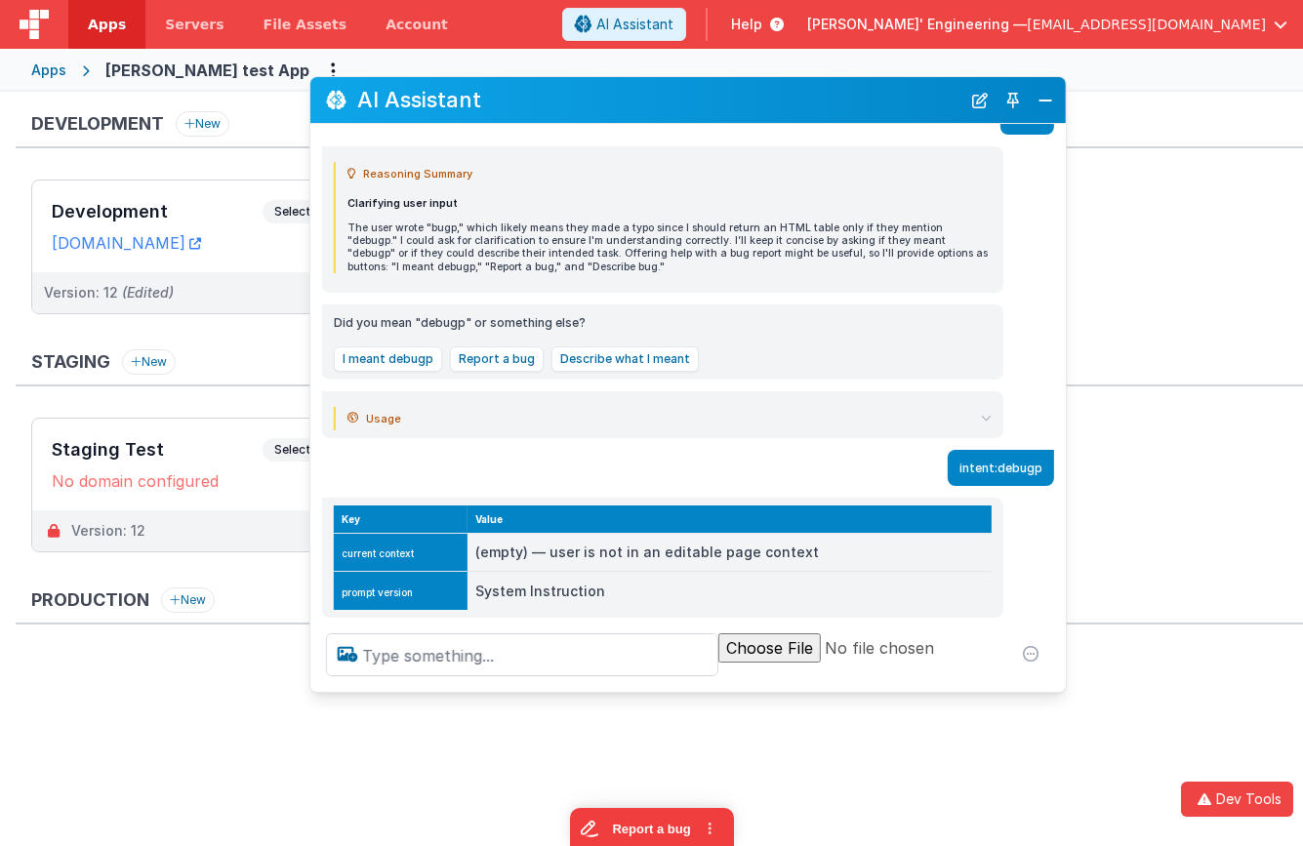
drag, startPoint x: 839, startPoint y: 510, endPoint x: 1060, endPoint y: 688, distance: 283.1
click at [1060, 688] on div at bounding box center [687, 655] width 755 height 74
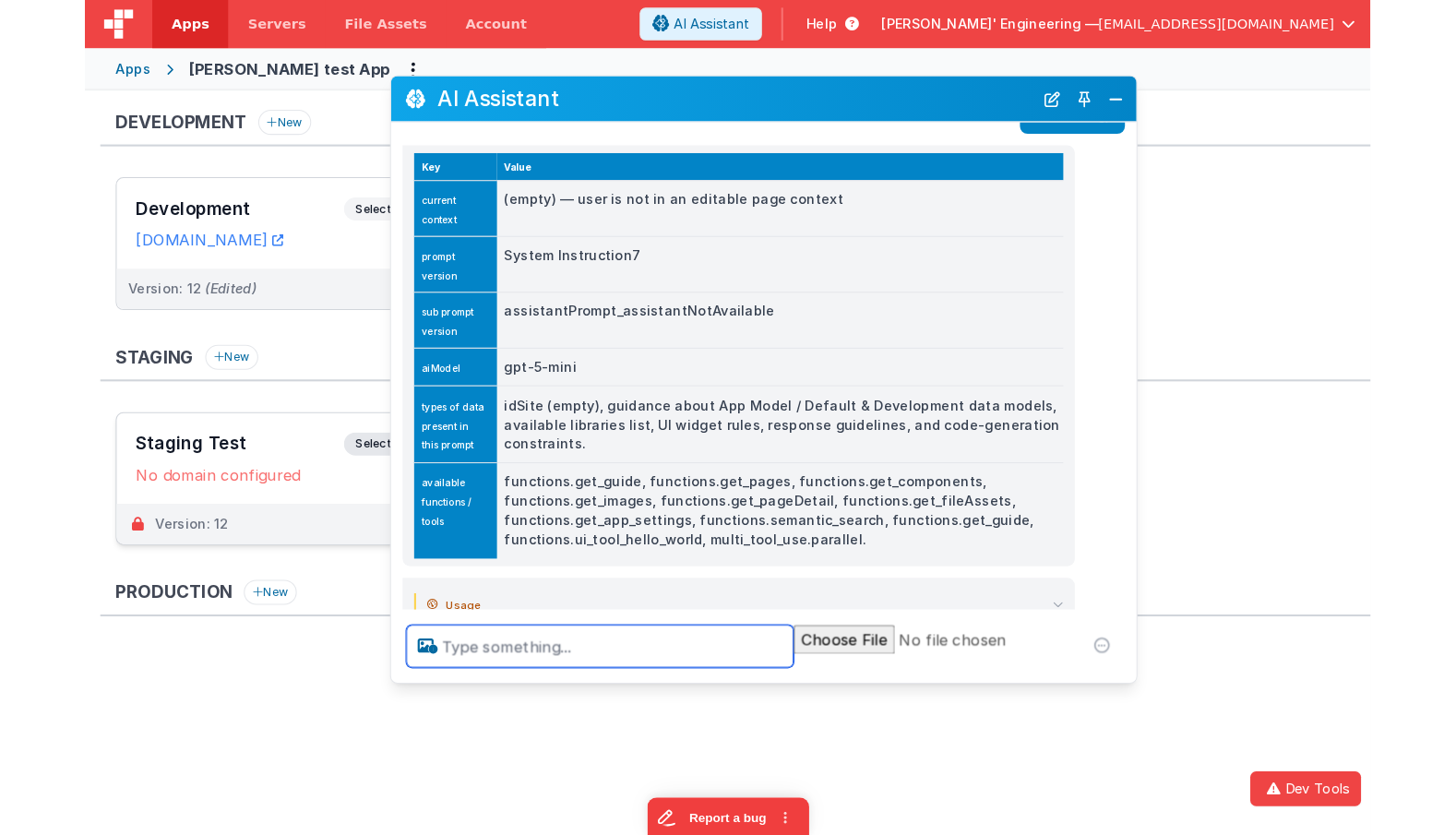
scroll to position [426, 0]
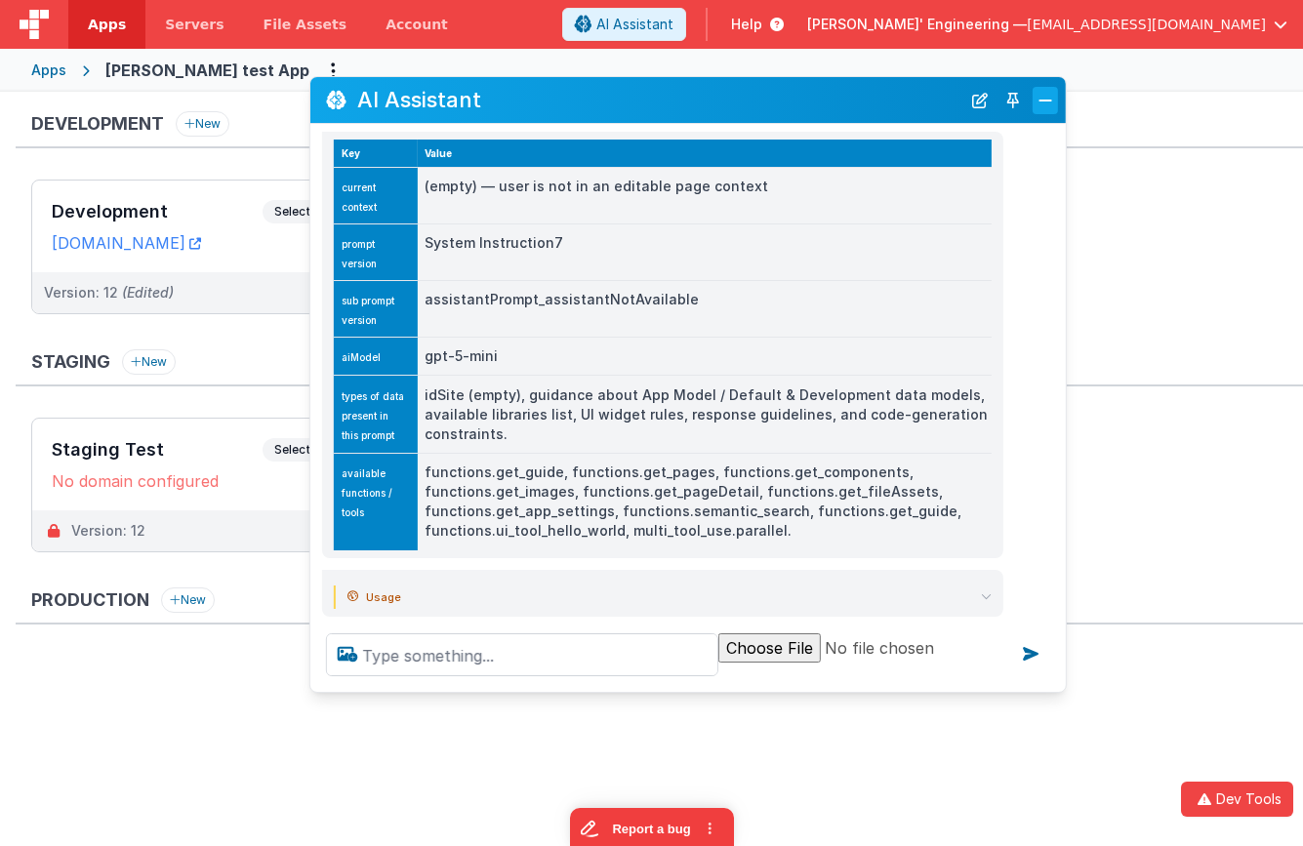
click at [1045, 89] on button "Close" at bounding box center [1044, 100] width 25 height 27
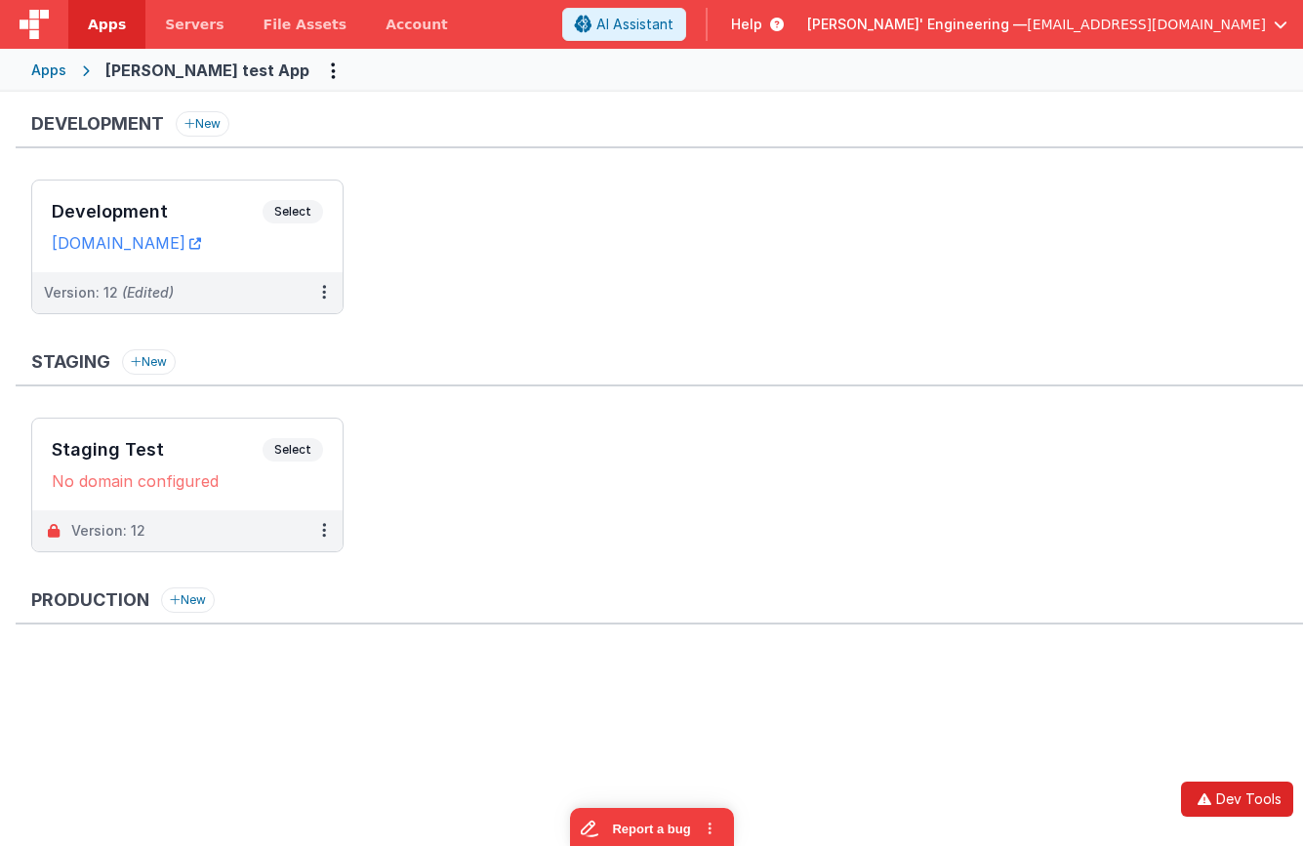
click at [1224, 802] on button "Dev Tools" at bounding box center [1237, 799] width 112 height 35
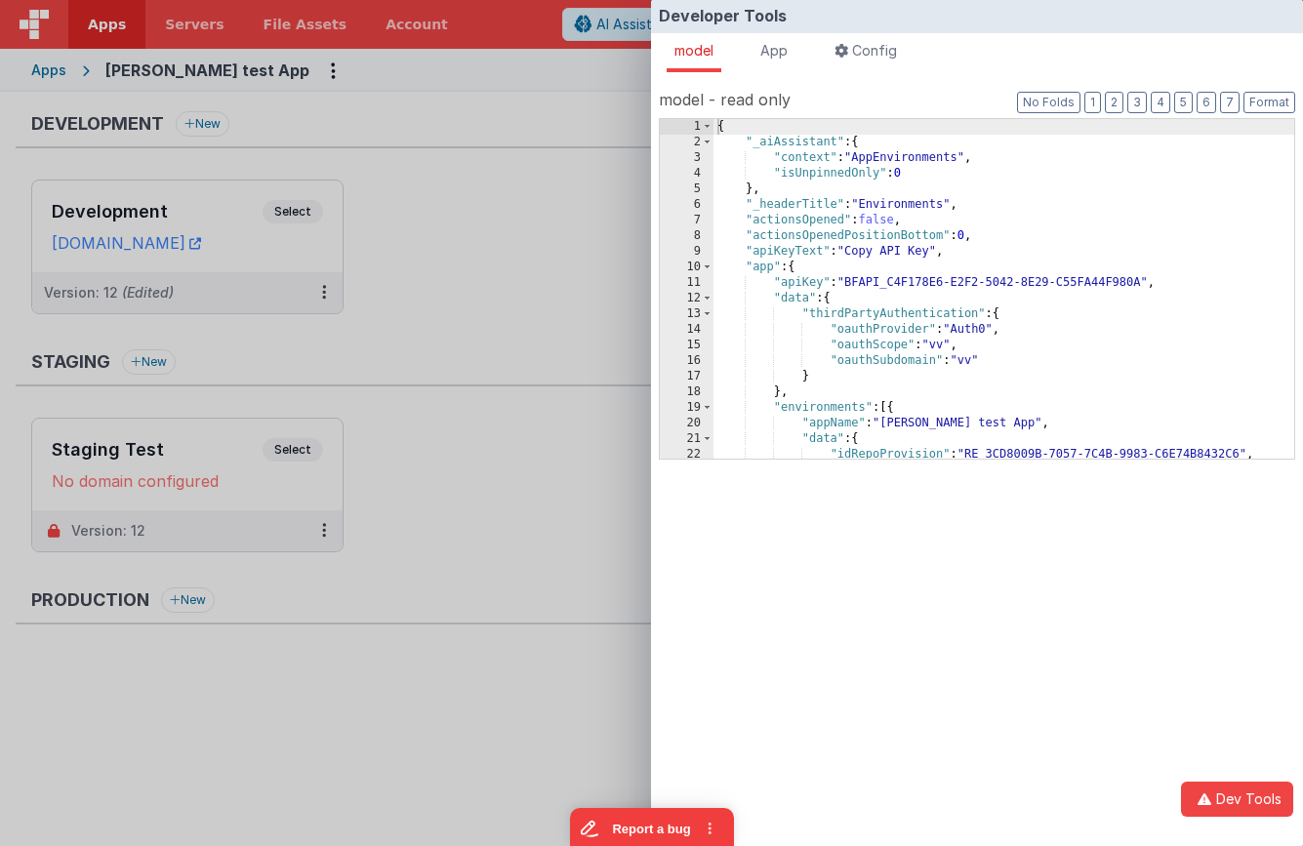
drag, startPoint x: 459, startPoint y: 143, endPoint x: 447, endPoint y: 112, distance: 33.3
click at [459, 143] on div "Developer Tools model App Params Log (3) Misc Windows Config model - read only …" at bounding box center [651, 423] width 1303 height 846
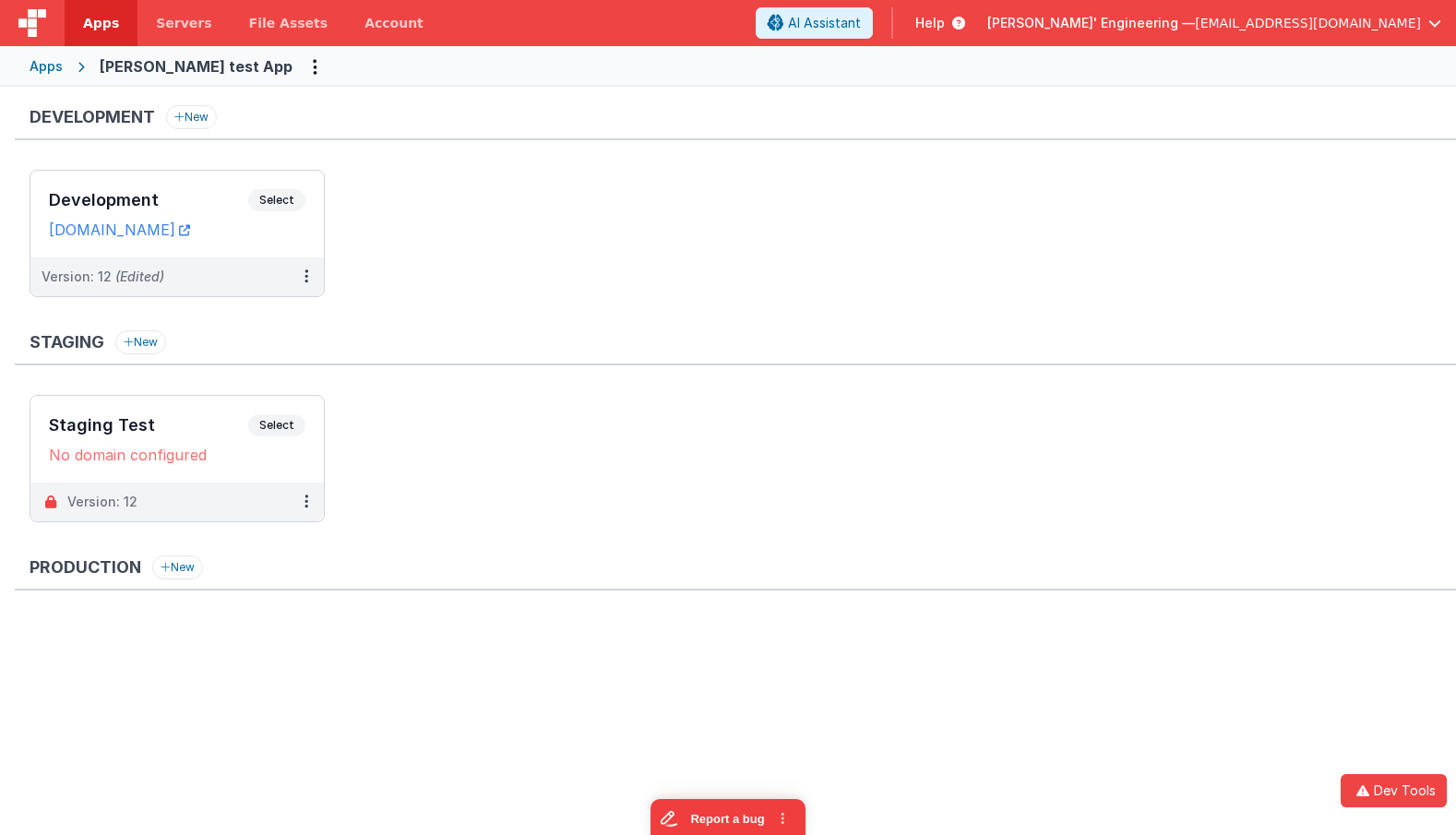
click at [430, 133] on div "Development New" at bounding box center [736, 122] width 1441 height 35
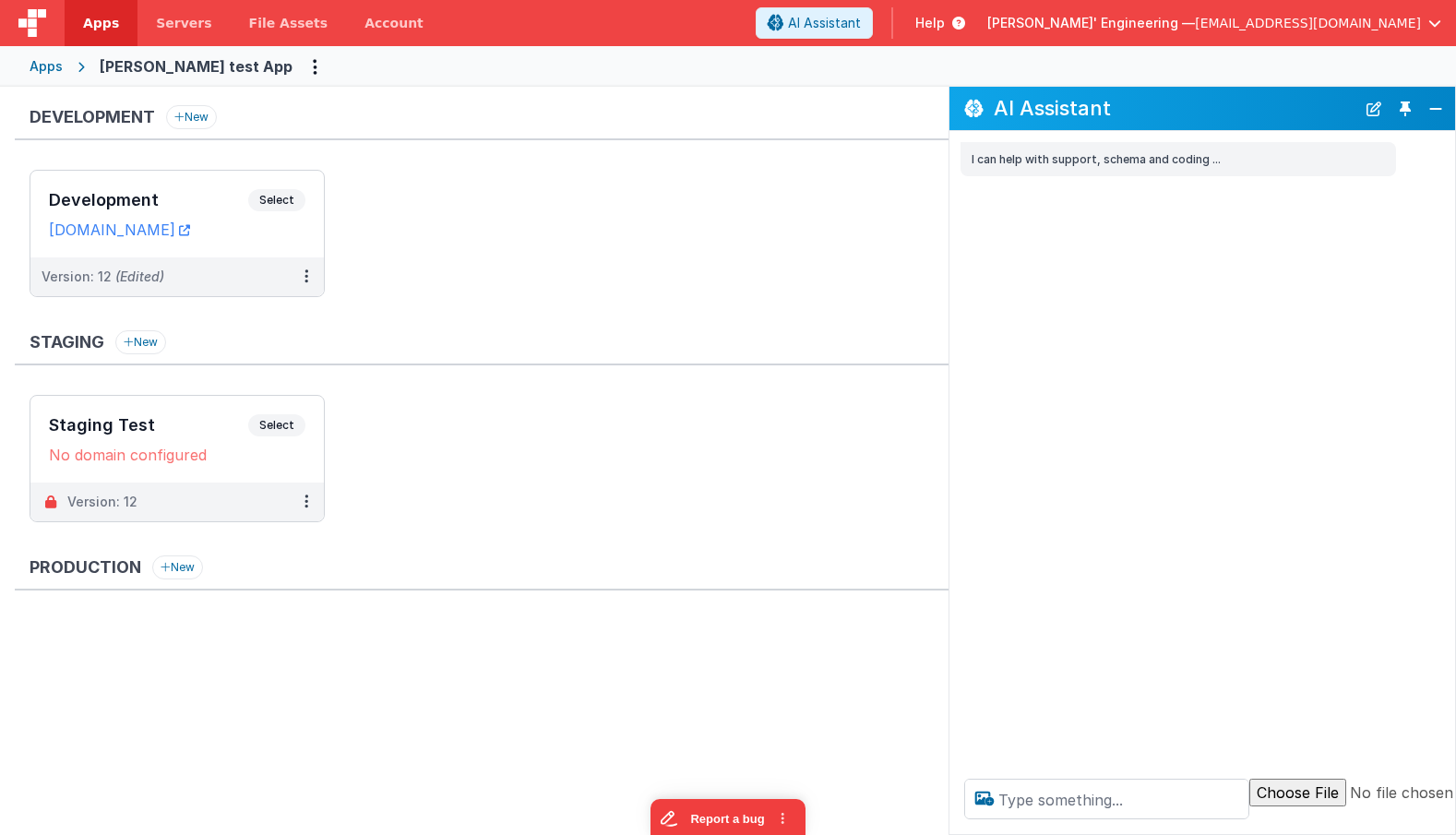
click at [547, 202] on ul "Development Select URLs [DOMAIN_NAME] Version: 12 (Edited)" at bounding box center [489, 243] width 919 height 146
click at [1014, 806] on textarea at bounding box center [1106, 798] width 285 height 41
type textarea "debugp"
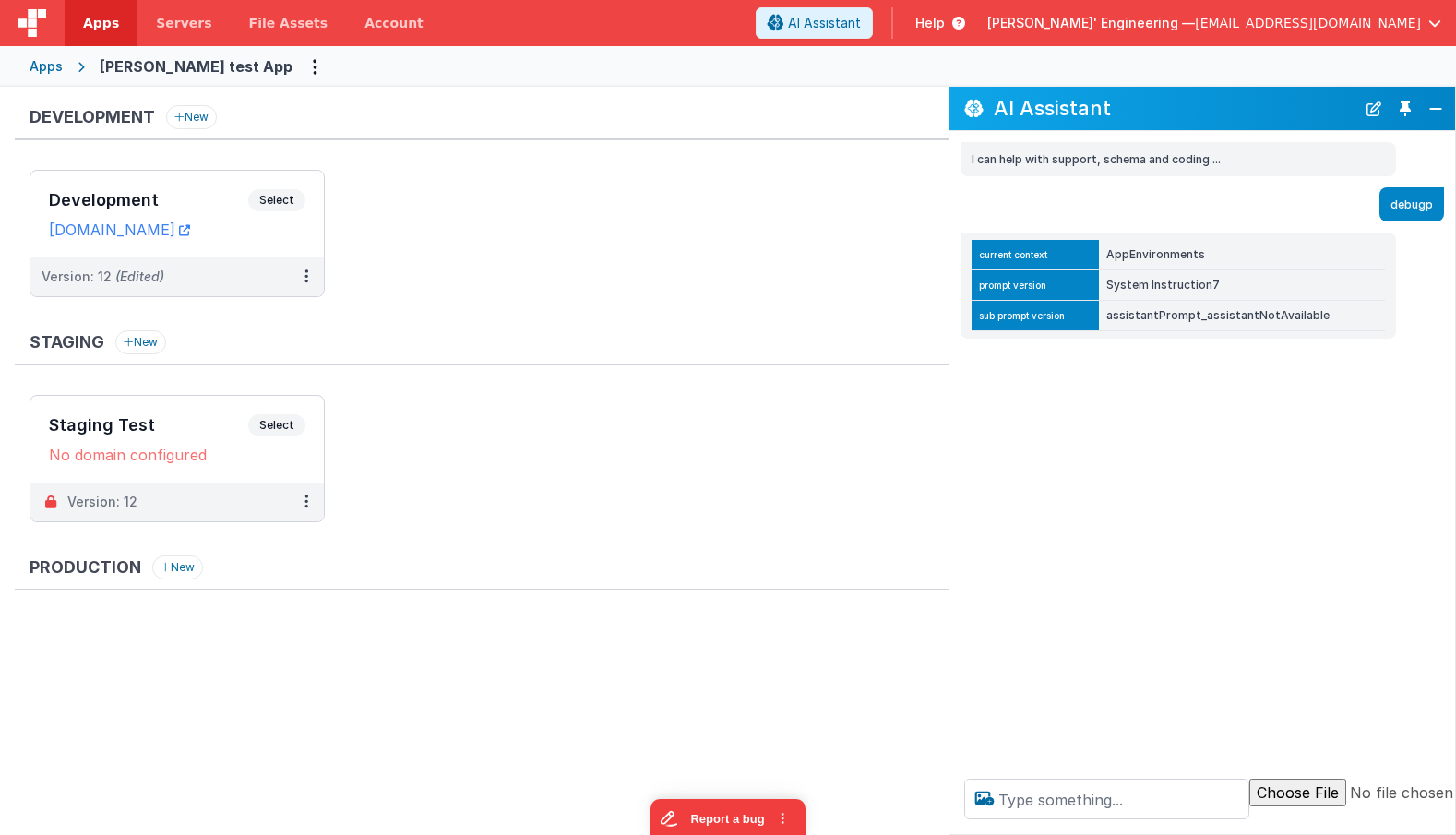
click at [1150, 254] on td "AppEnvironments" at bounding box center [1241, 255] width 286 height 30
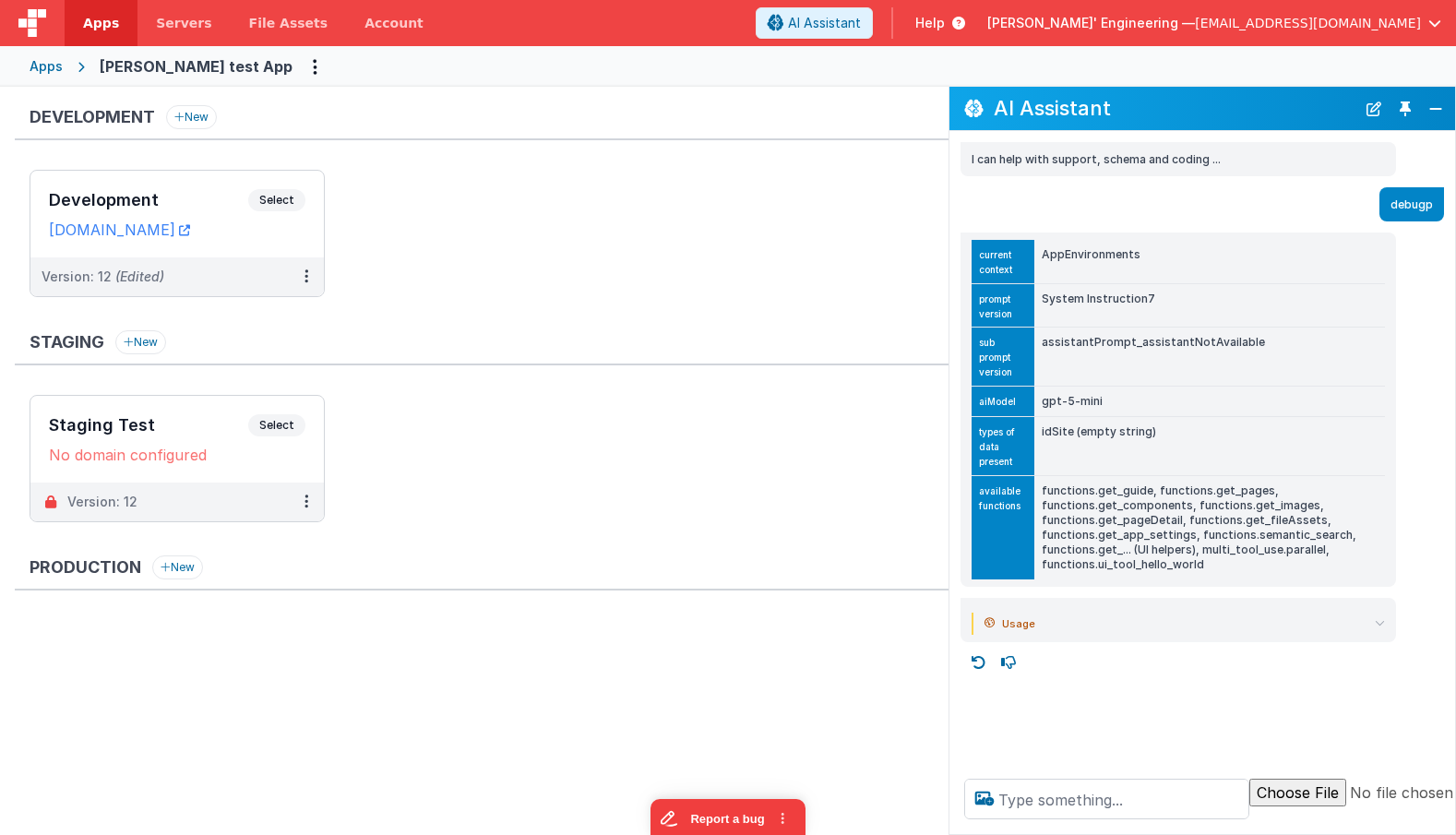
click at [1177, 341] on td "assistantPrompt_assistantNotAvailable" at bounding box center [1209, 357] width 351 height 59
click at [1178, 341] on td "assistantPrompt_assistantNotAvailable" at bounding box center [1209, 357] width 351 height 59
click at [1103, 252] on td "AppEnvironments" at bounding box center [1209, 262] width 351 height 43
copy td "AppEnvironments"
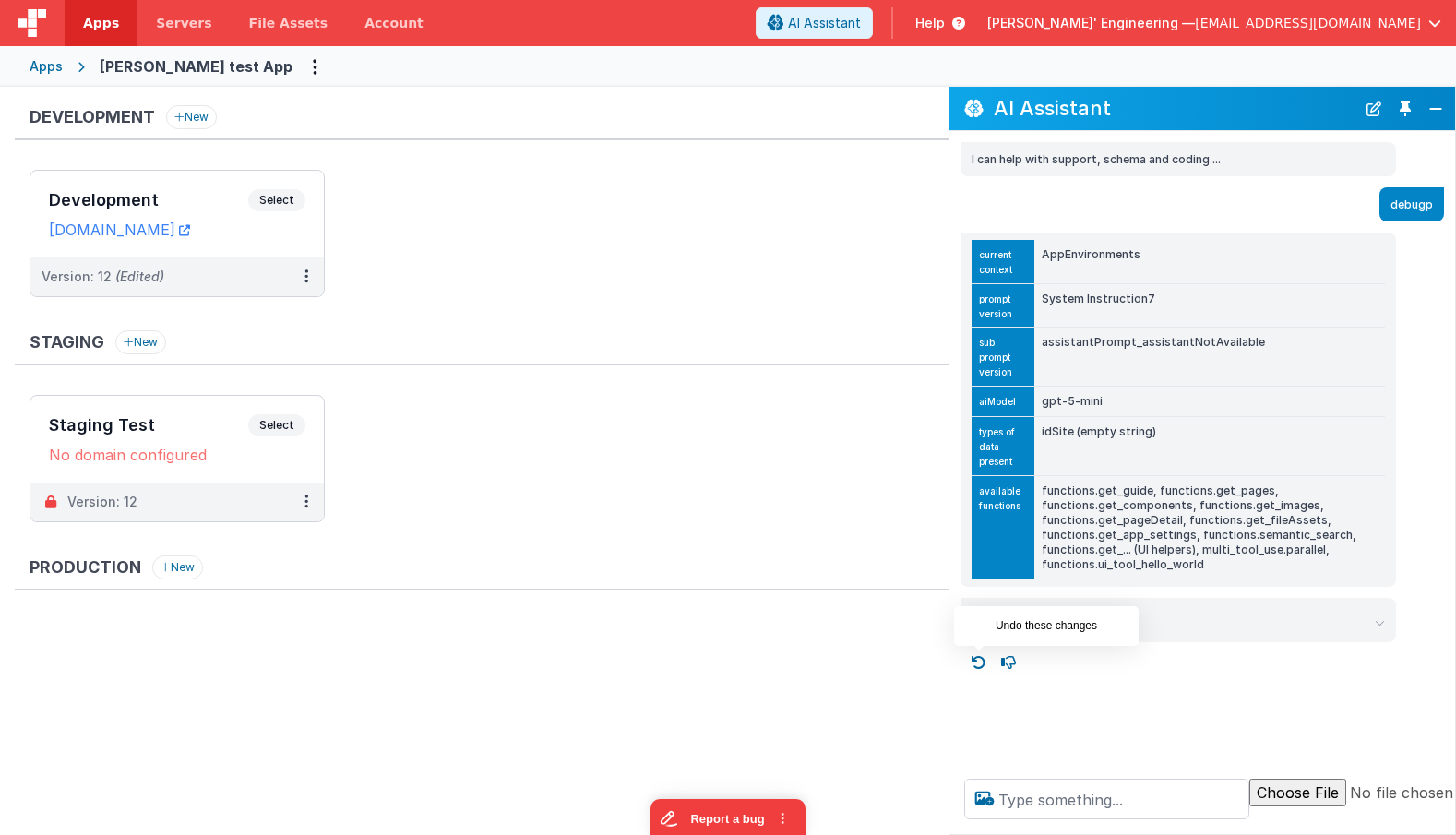
drag, startPoint x: 977, startPoint y: 663, endPoint x: 1011, endPoint y: 698, distance: 48.8
click at [979, 664] on icon at bounding box center [979, 662] width 29 height 29
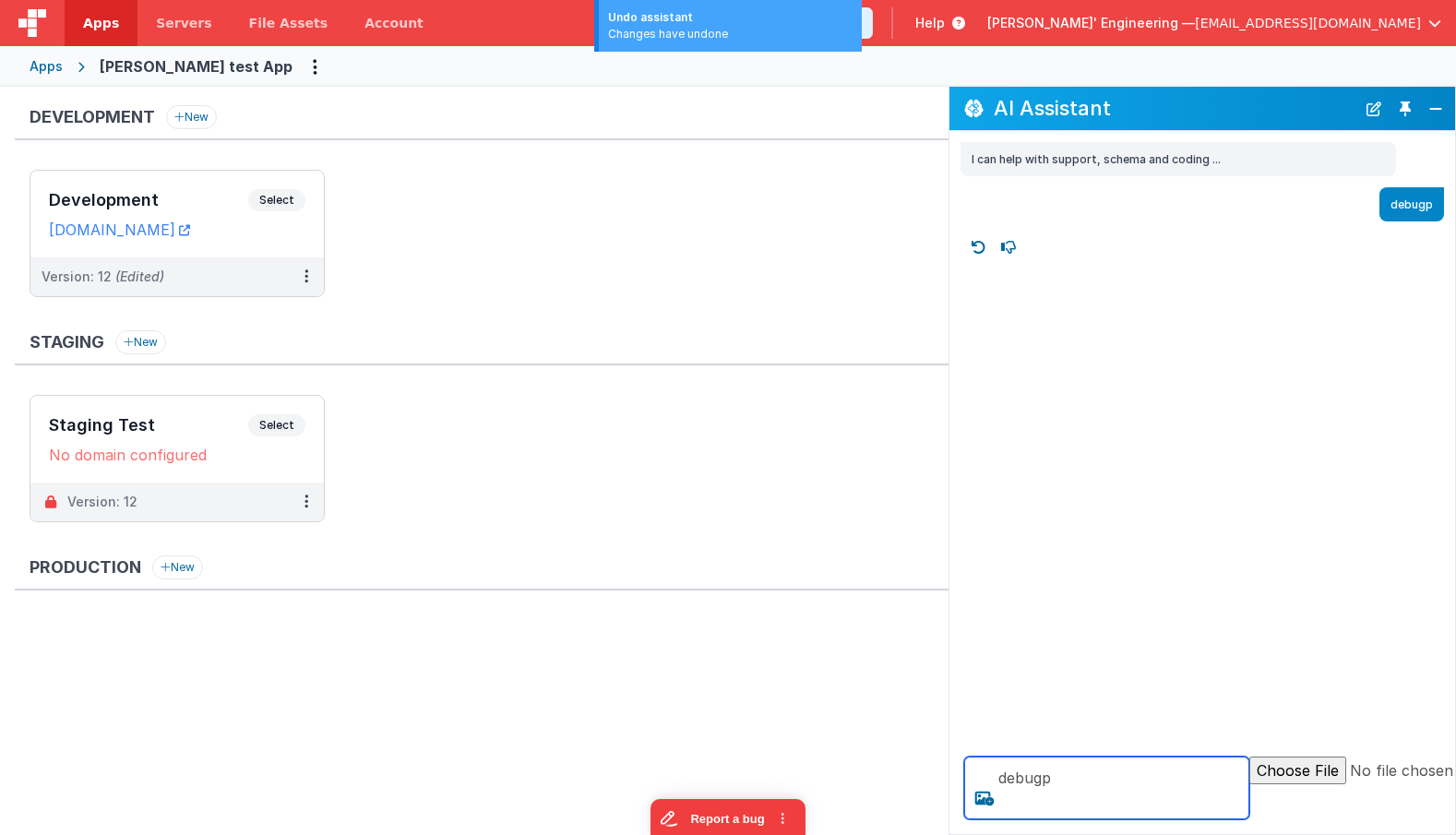
drag, startPoint x: 1144, startPoint y: 802, endPoint x: 1133, endPoint y: 798, distance: 11.7
click at [1143, 802] on textarea "debugp" at bounding box center [1106, 788] width 285 height 62
type textarea "debugp"
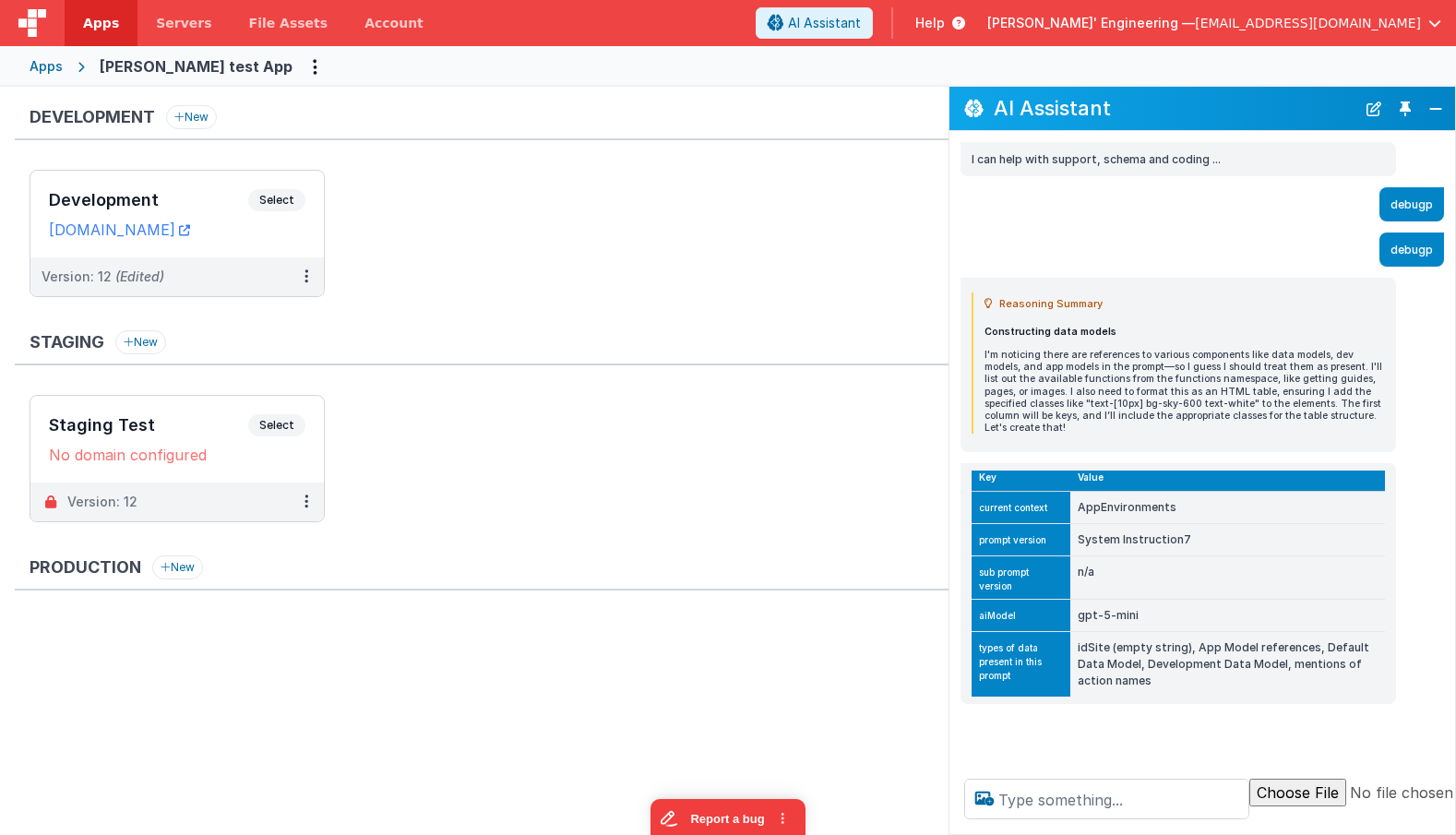
click at [1096, 393] on div "Reasoning Summary Constructing data models I'm noticing there are references to…" at bounding box center [1178, 365] width 436 height 174
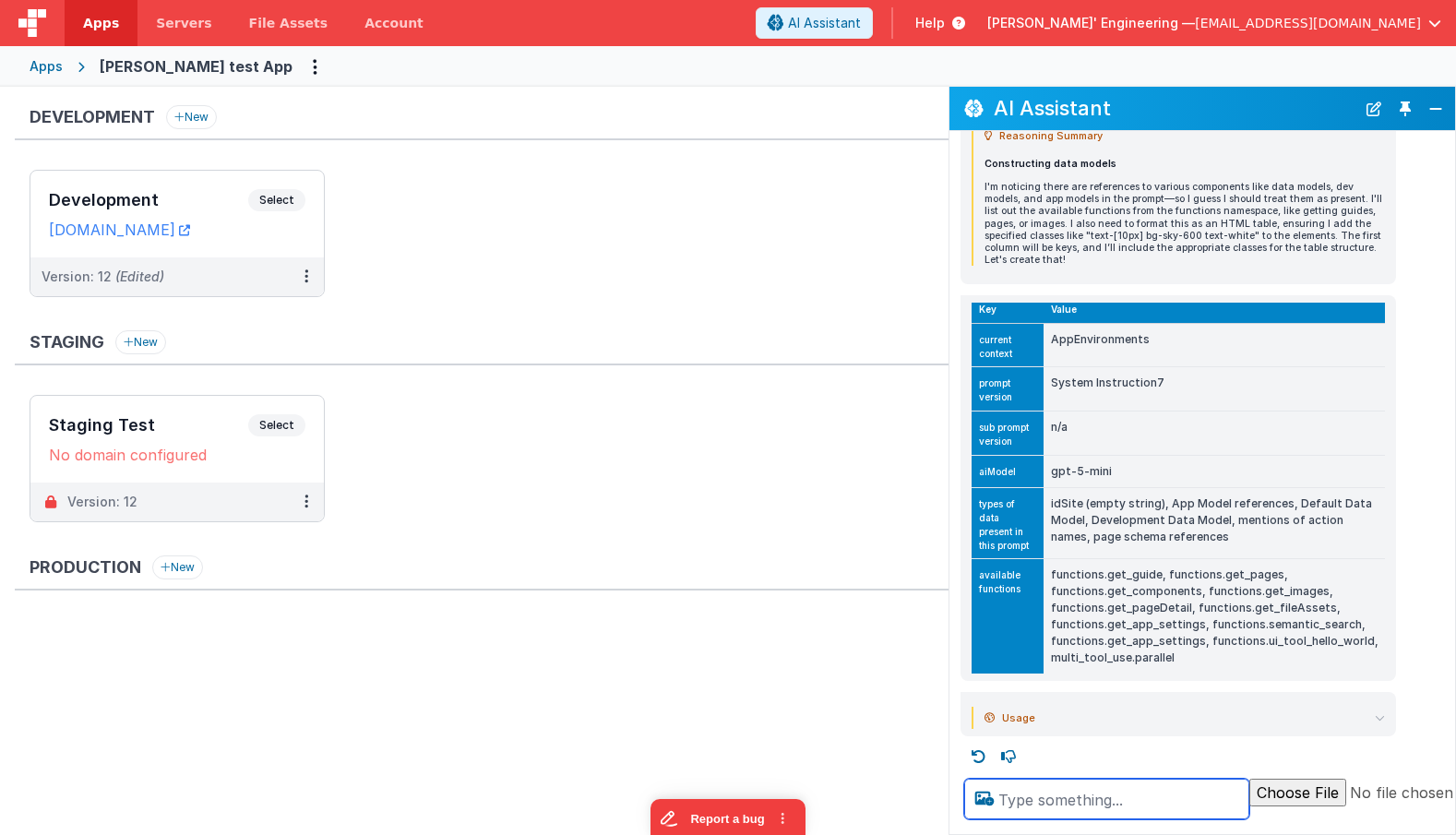
scroll to position [175, 0]
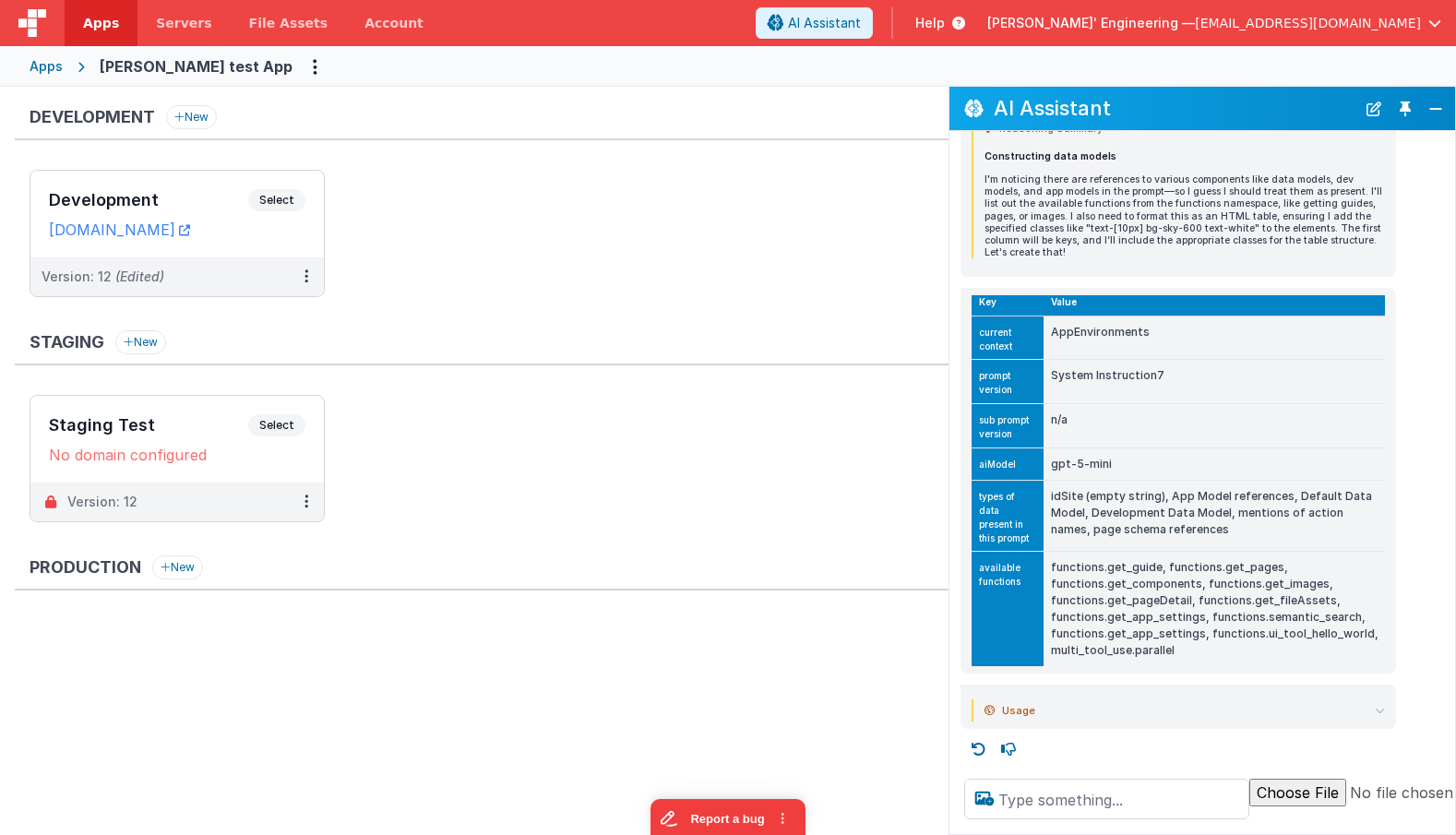
click at [1096, 415] on td "n/a" at bounding box center [1213, 425] width 341 height 44
click at [1375, 107] on button "New Chat" at bounding box center [1373, 108] width 26 height 26
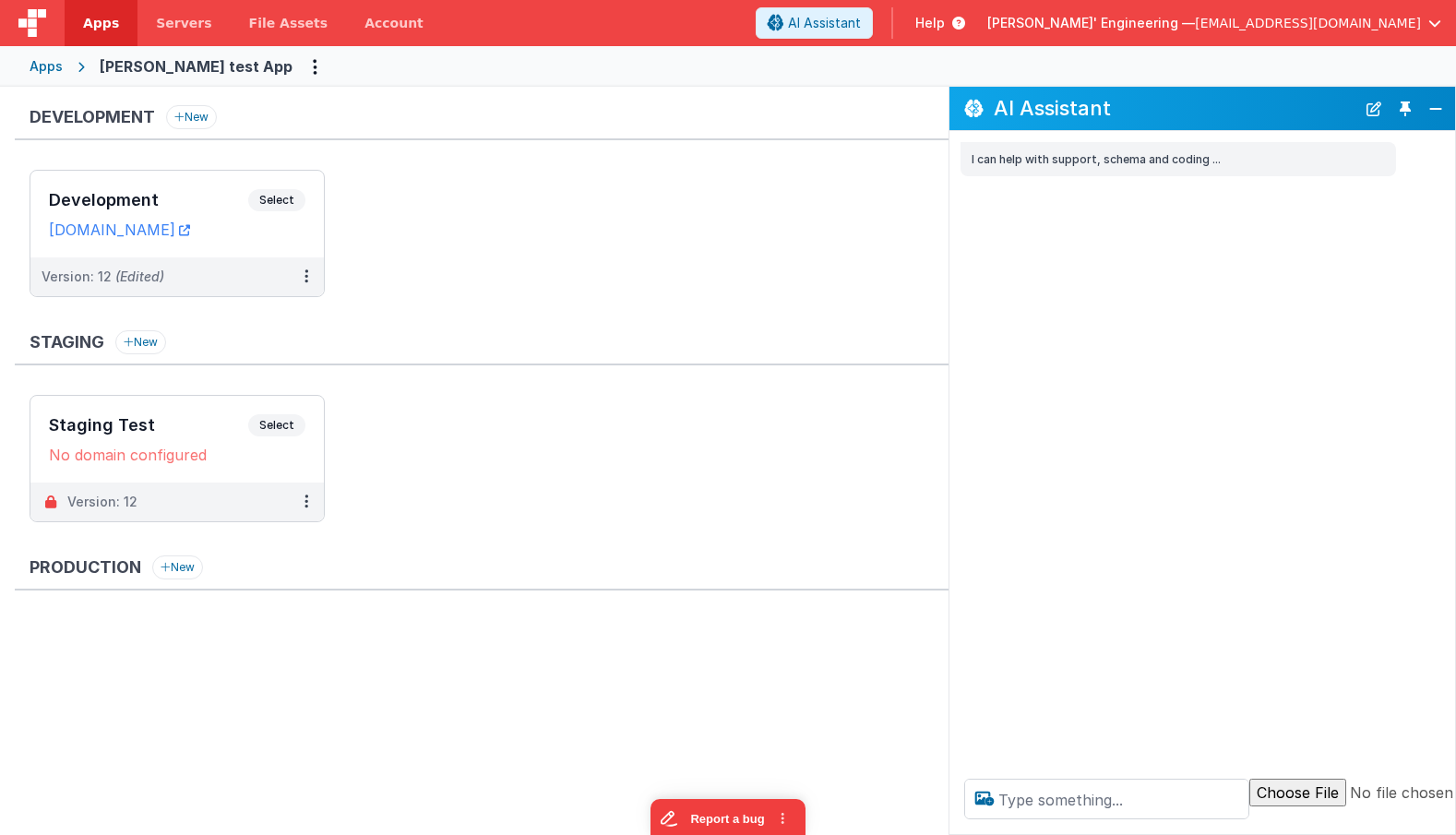
scroll to position [0, 0]
drag, startPoint x: 1155, startPoint y: 790, endPoint x: 1134, endPoint y: 793, distance: 21.2
click at [1154, 790] on textarea at bounding box center [1106, 798] width 285 height 41
type textarea "debugp"
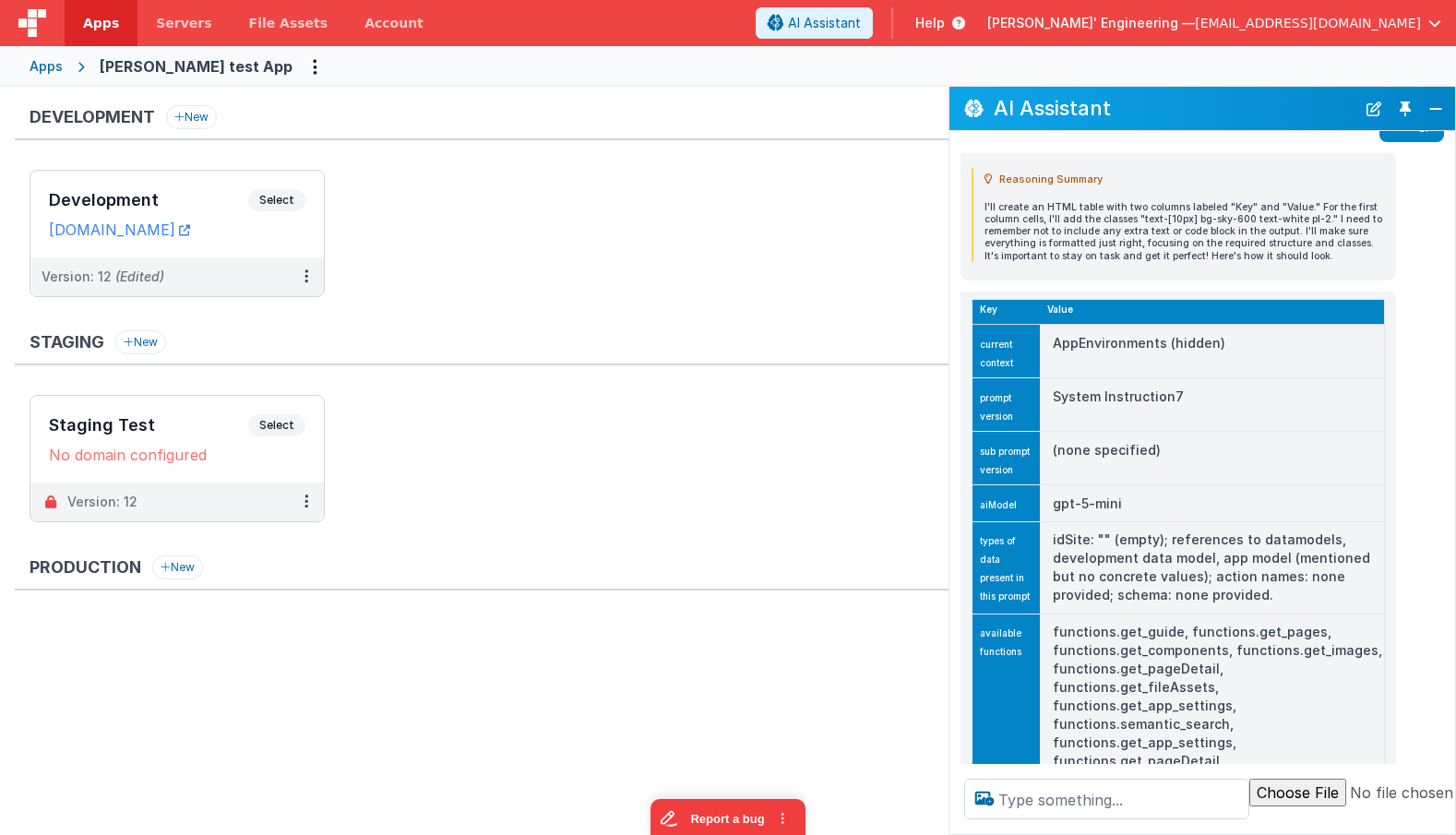
scroll to position [103, 0]
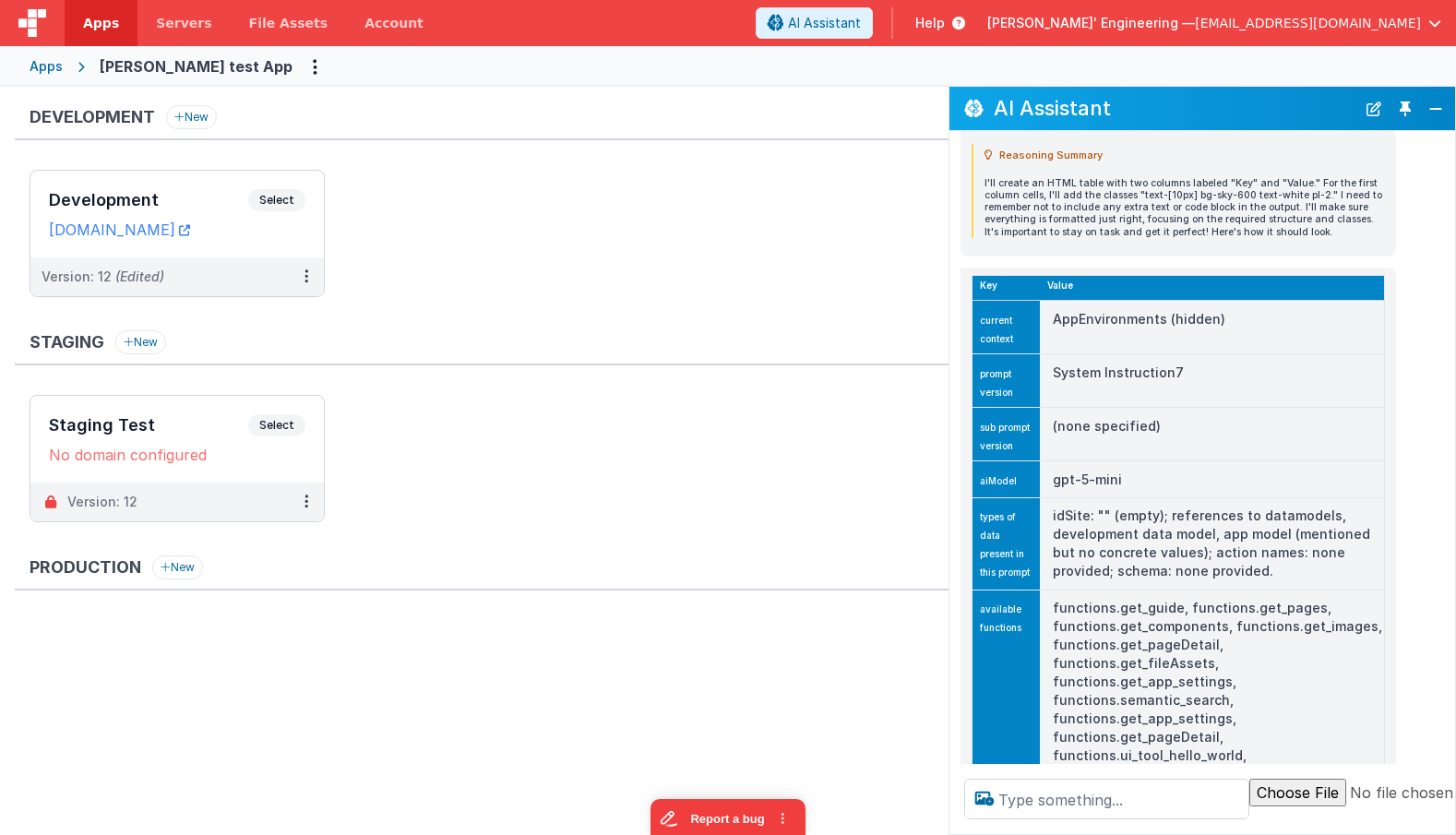
click at [1105, 436] on td "(none specified)" at bounding box center [1212, 434] width 345 height 54
click at [940, 428] on ul "Staging Test Select URLs No domain configured Version: 12" at bounding box center [489, 468] width 919 height 146
click at [1446, 102] on button "Close" at bounding box center [1434, 108] width 24 height 26
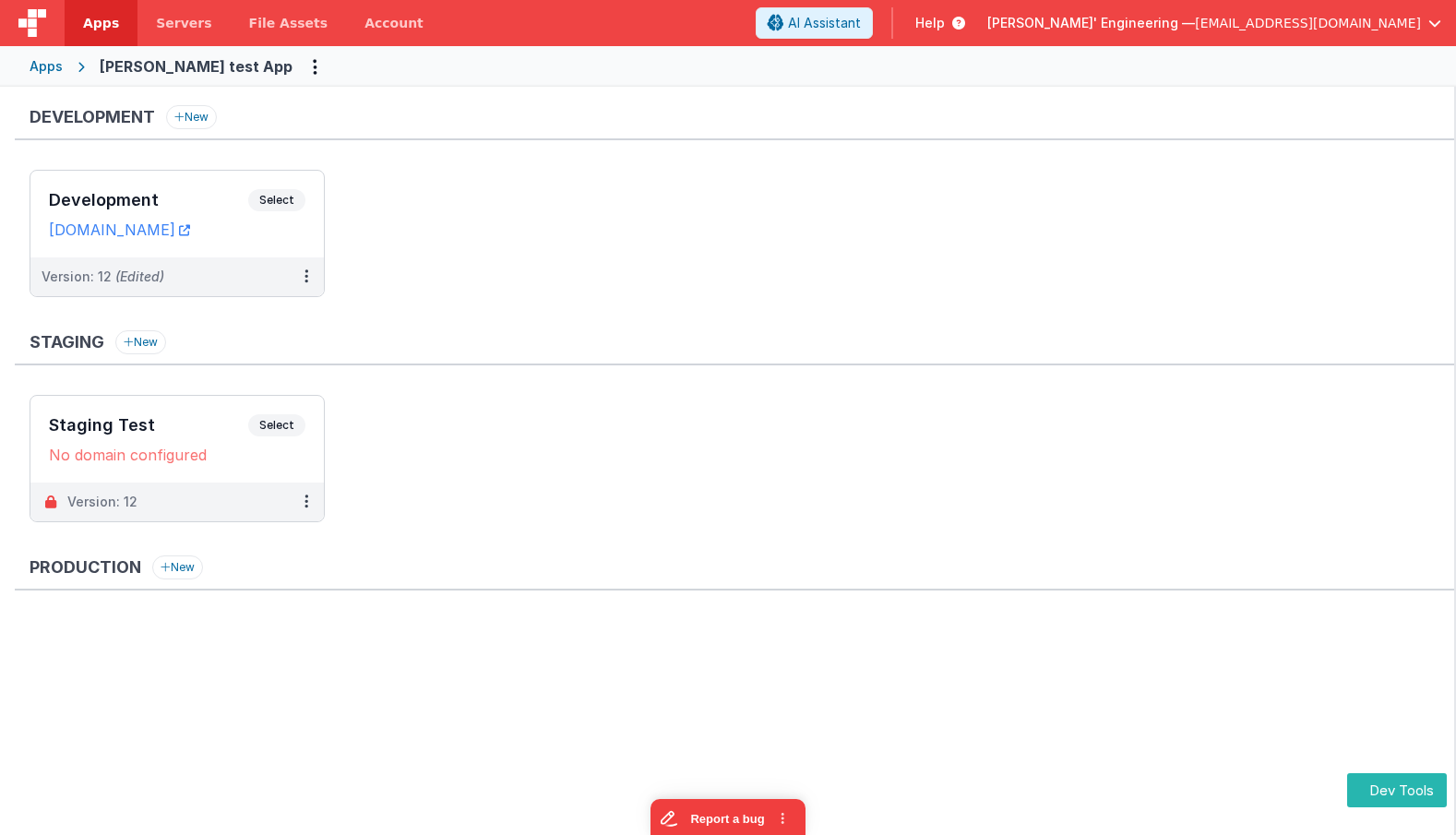
scroll to position [123, 0]
click at [1398, 789] on button "Dev Tools" at bounding box center [1395, 791] width 99 height 34
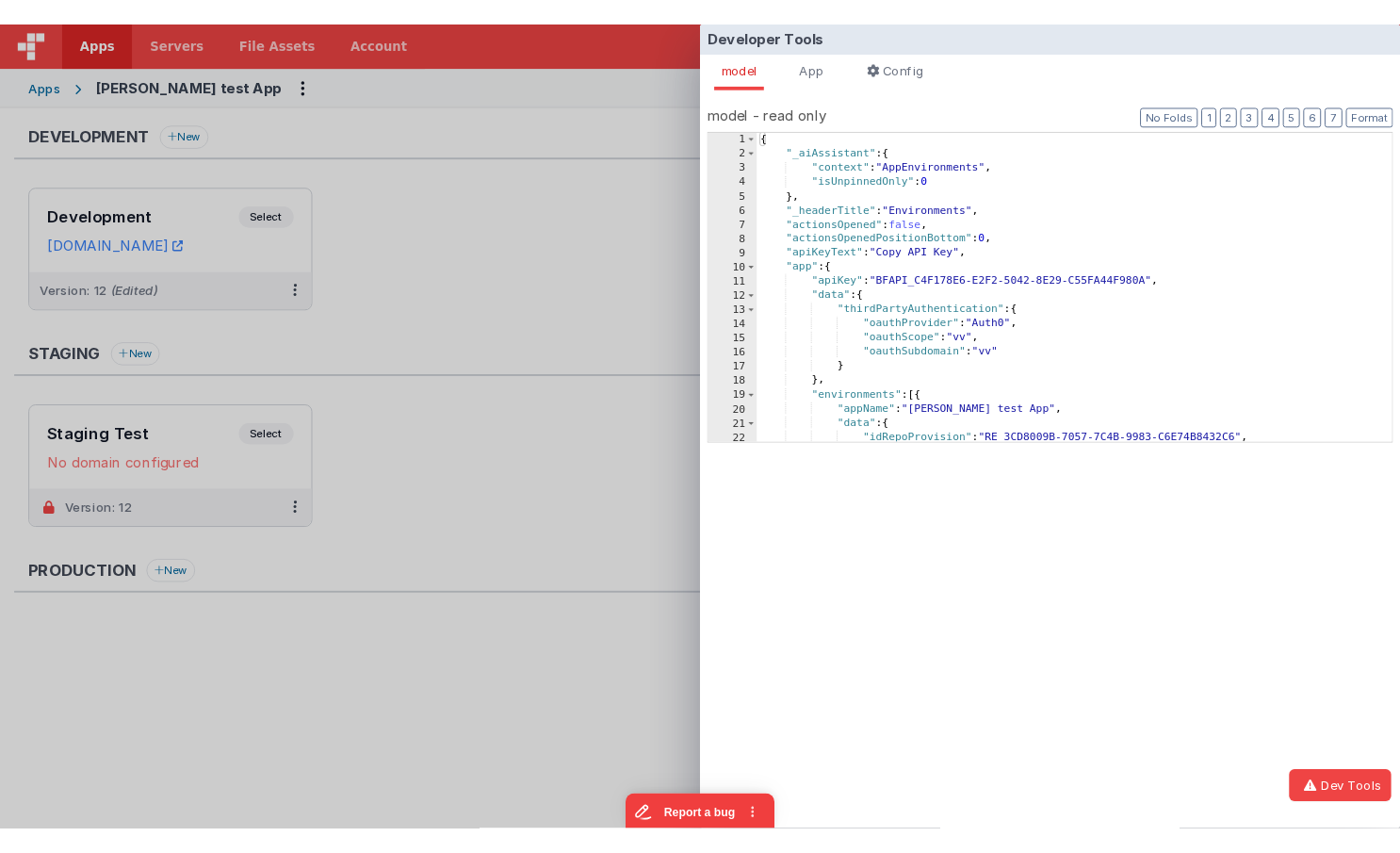
scroll to position [1, 0]
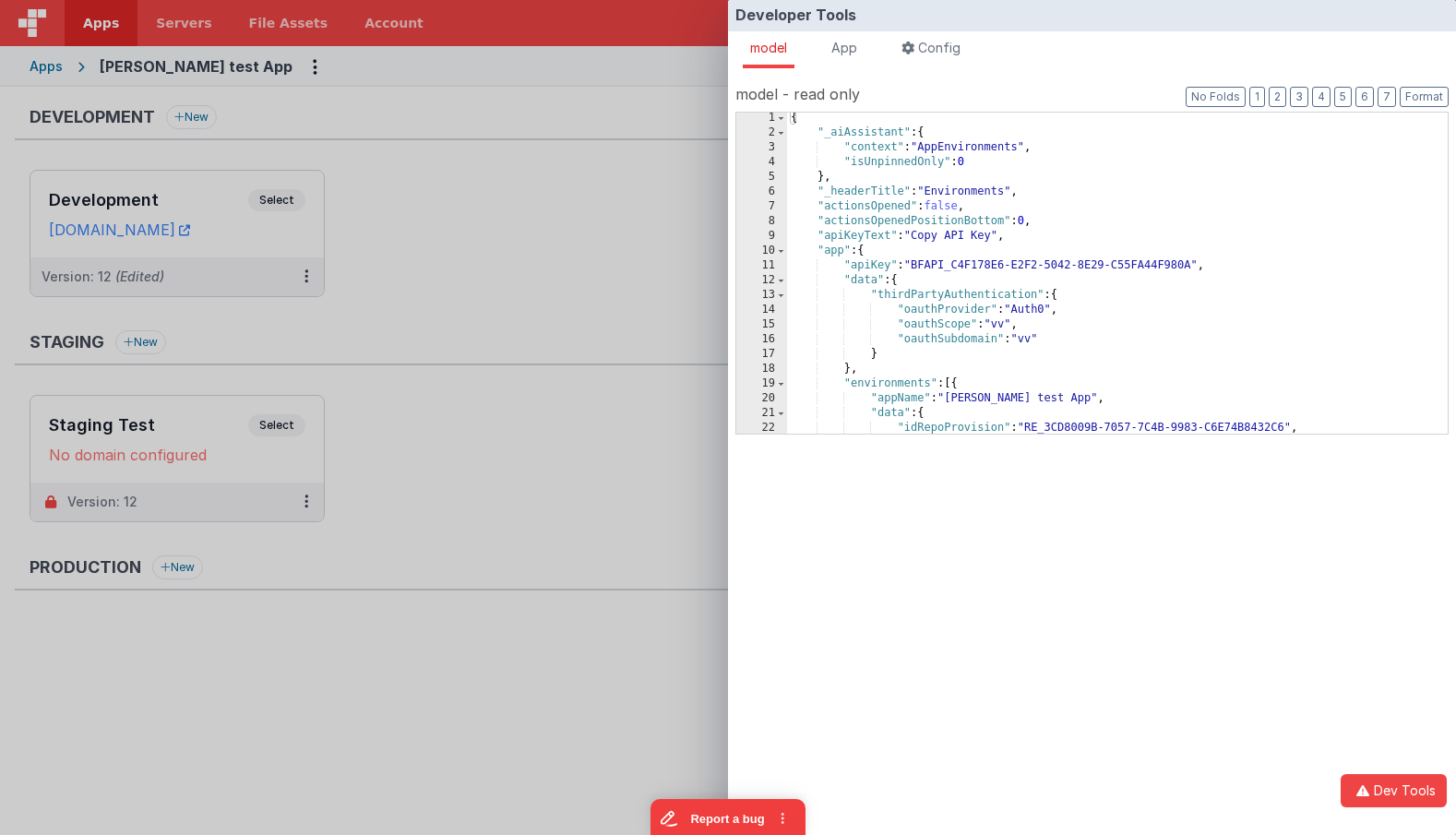
drag, startPoint x: 942, startPoint y: 148, endPoint x: 985, endPoint y: 148, distance: 43.0
click at [942, 148] on div "{ "_aiAssistant" : { "context" : "AppEnvironments" , "isUnpinnedOnly" : 0 } , "…" at bounding box center [1117, 286] width 661 height 351
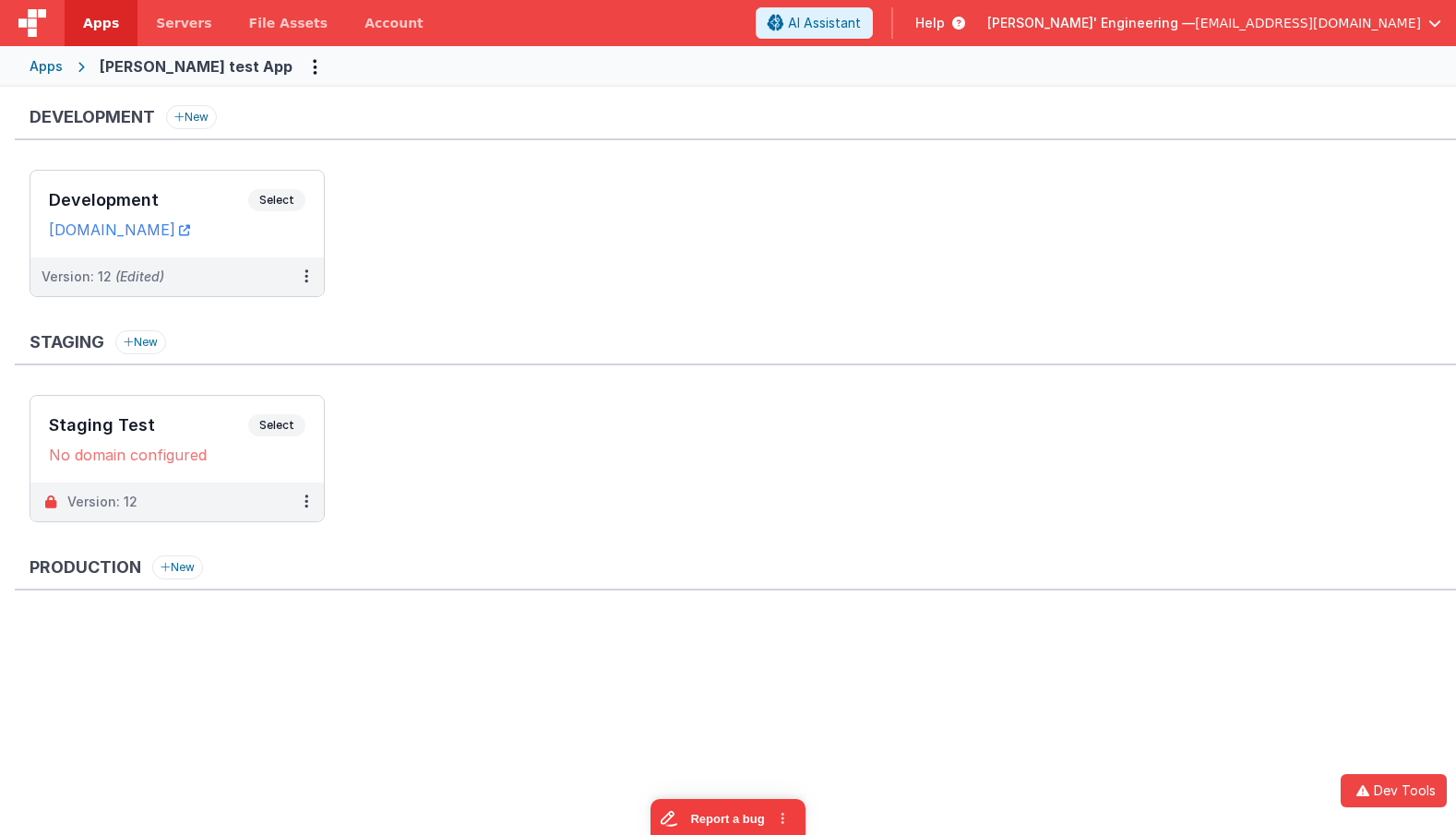
drag, startPoint x: 551, startPoint y: 107, endPoint x: 544, endPoint y: 4, distance: 103.2
click at [551, 107] on div "Developer Tools model App Params Log (1) Misc Windows Config model - read only …" at bounding box center [728, 417] width 1456 height 835
drag, startPoint x: 574, startPoint y: 113, endPoint x: 433, endPoint y: 172, distance: 152.8
click at [574, 113] on div "Development New" at bounding box center [736, 122] width 1441 height 35
click at [551, 223] on ul "Development Select URLs charlesguidev.fmbetterforms.com Version: 12 (Edited)" at bounding box center [742, 243] width 1426 height 146
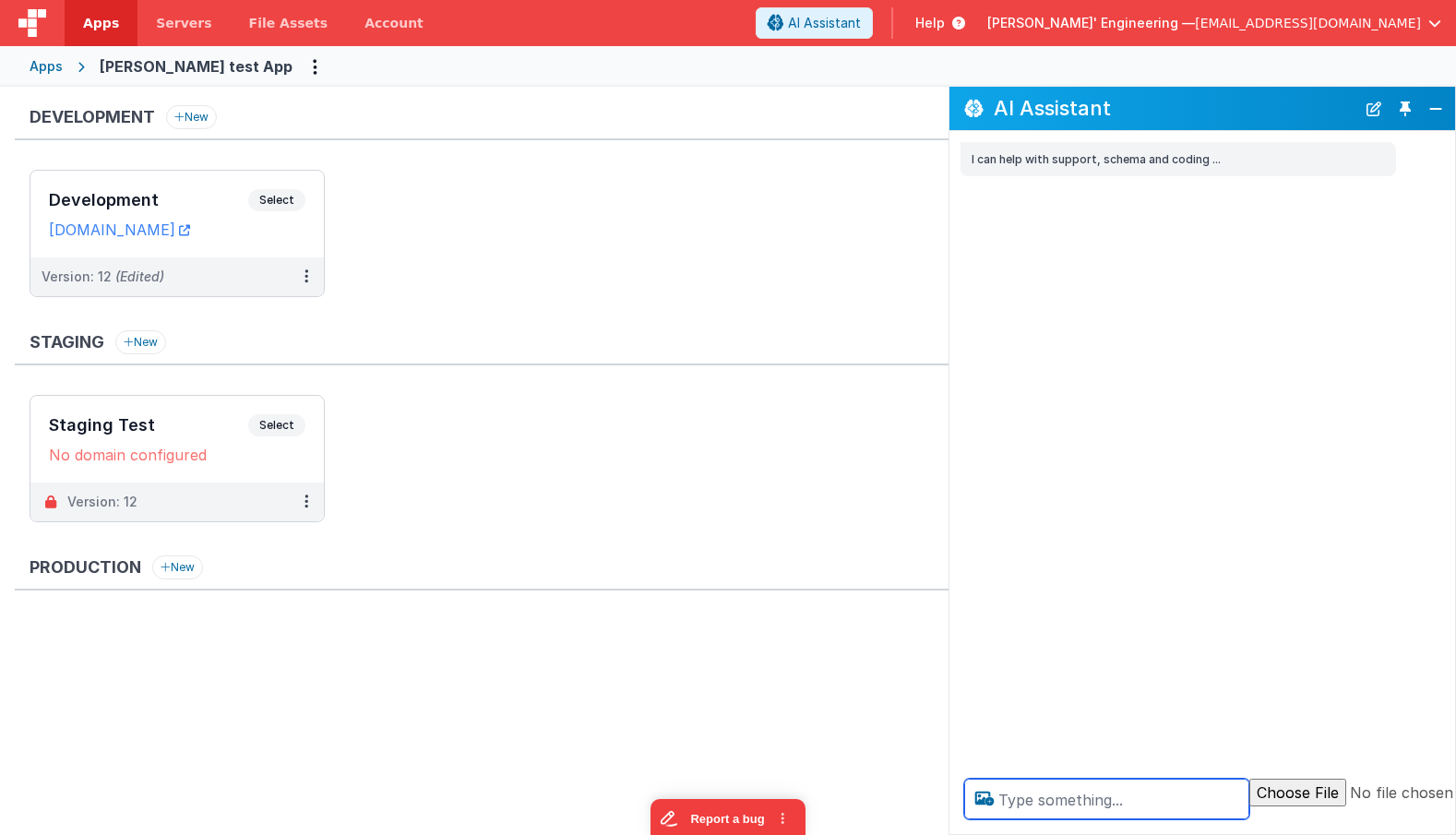
type textarea "e"
type textarea "debugp"
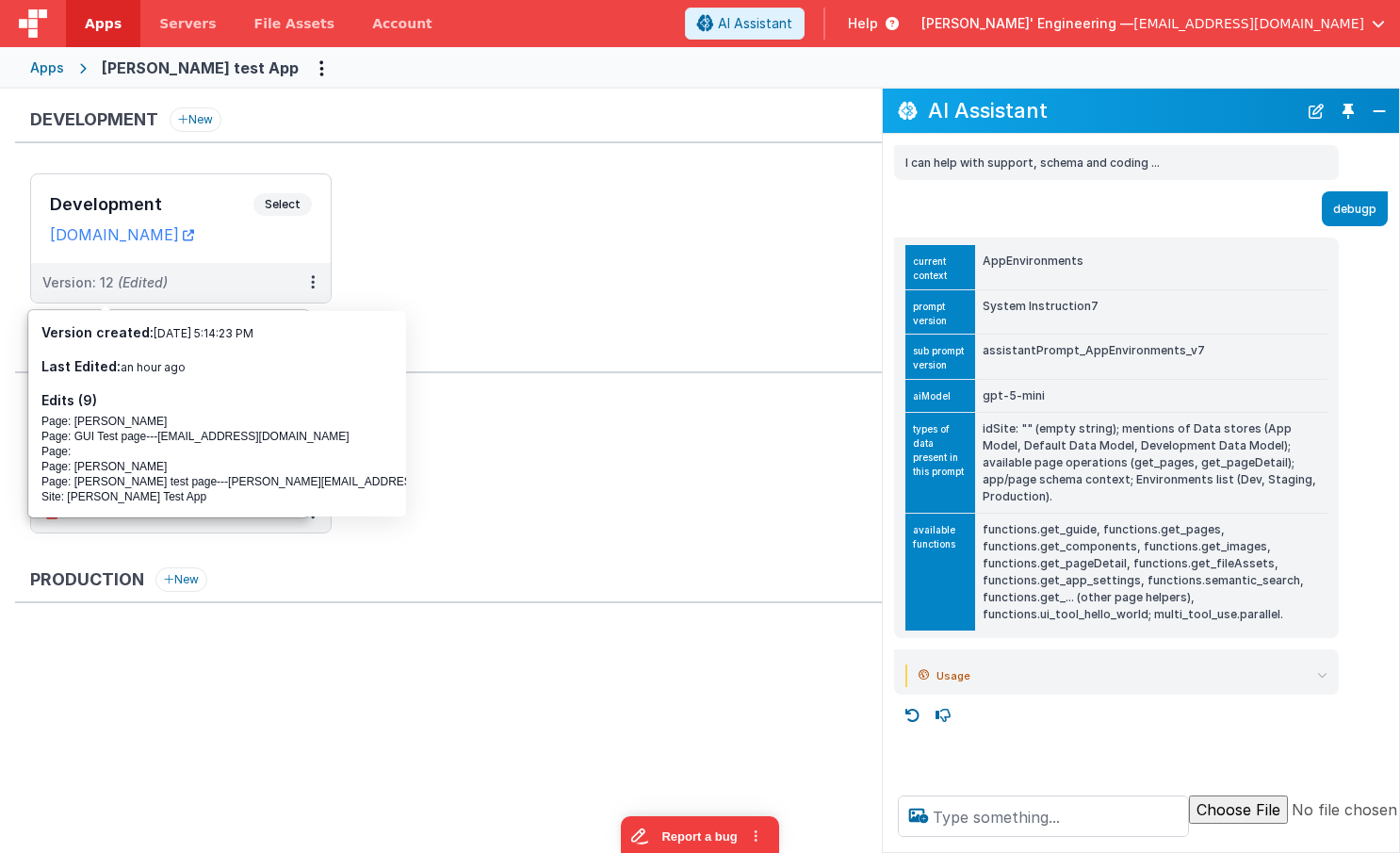
drag, startPoint x: 1035, startPoint y: 478, endPoint x: 1272, endPoint y: 483, distance: 237.1
click at [1271, 481] on td "idSite: "" (empty string); mentions of Data stores (App Model, Default Data Mod…" at bounding box center [1151, 462] width 352 height 100
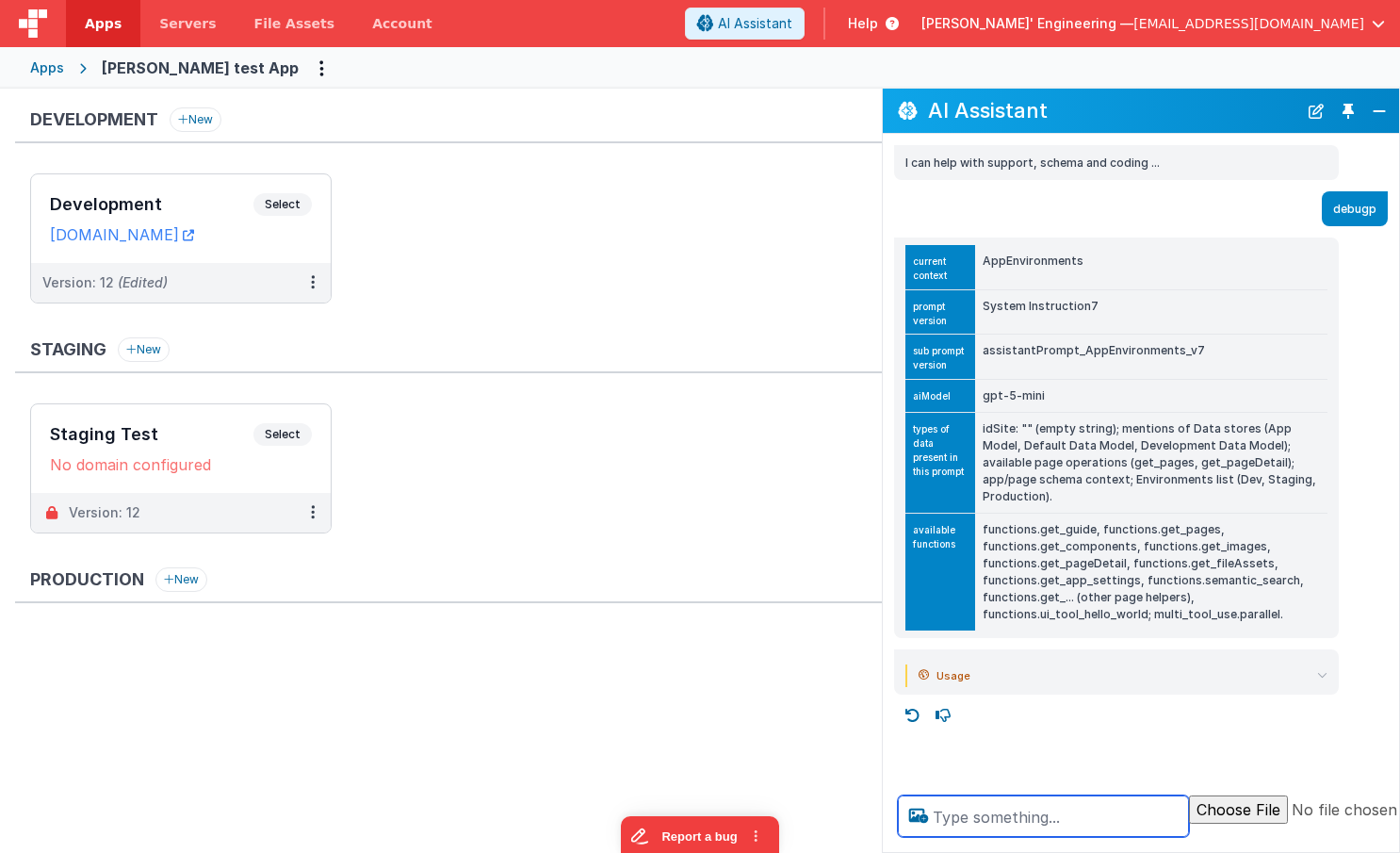
drag, startPoint x: 998, startPoint y: 815, endPoint x: 974, endPoint y: 807, distance: 25.3
click at [998, 815] on textarea at bounding box center [1043, 815] width 291 height 42
type textarea "how many env's do I have"
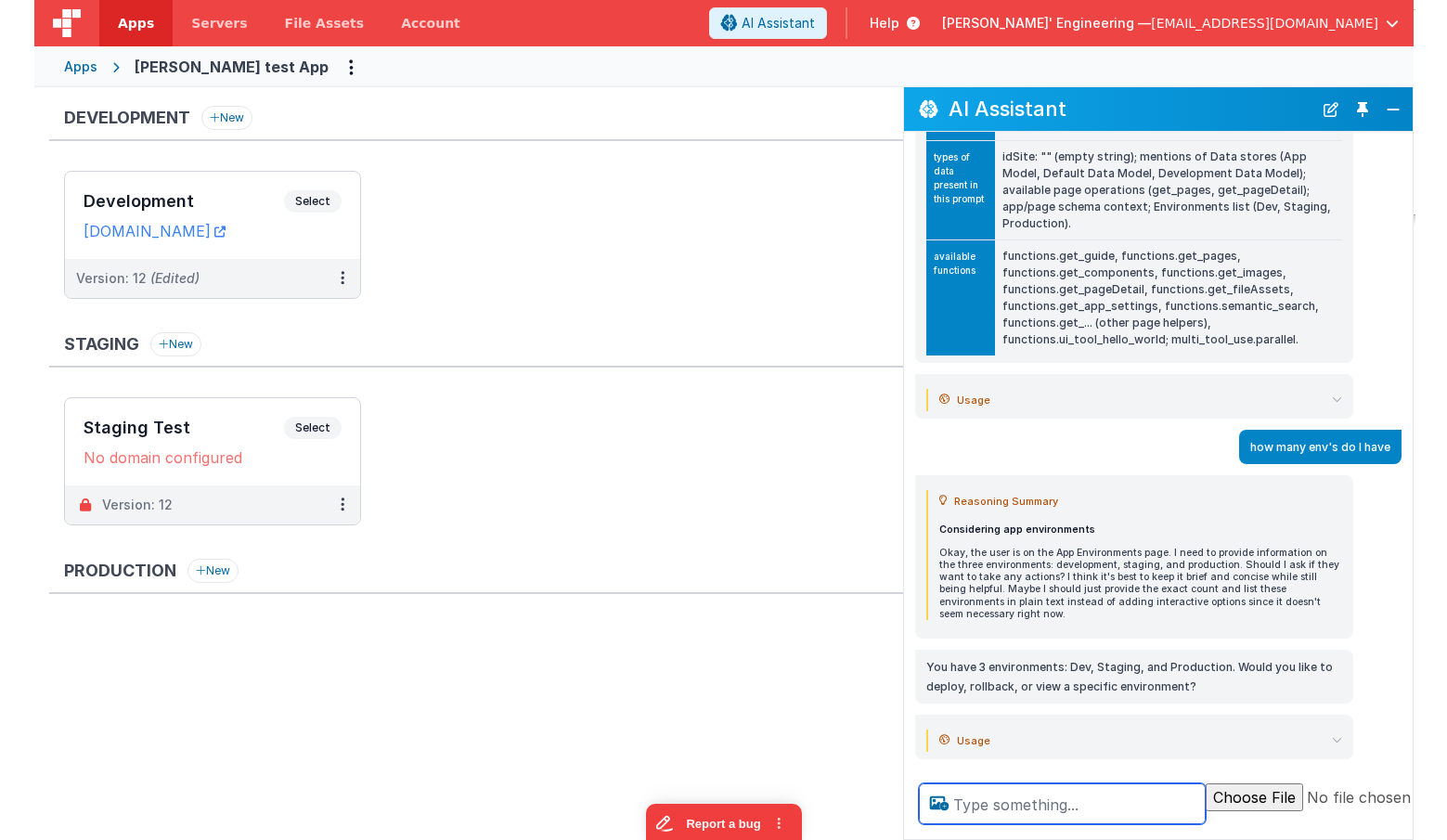
scroll to position [275, 0]
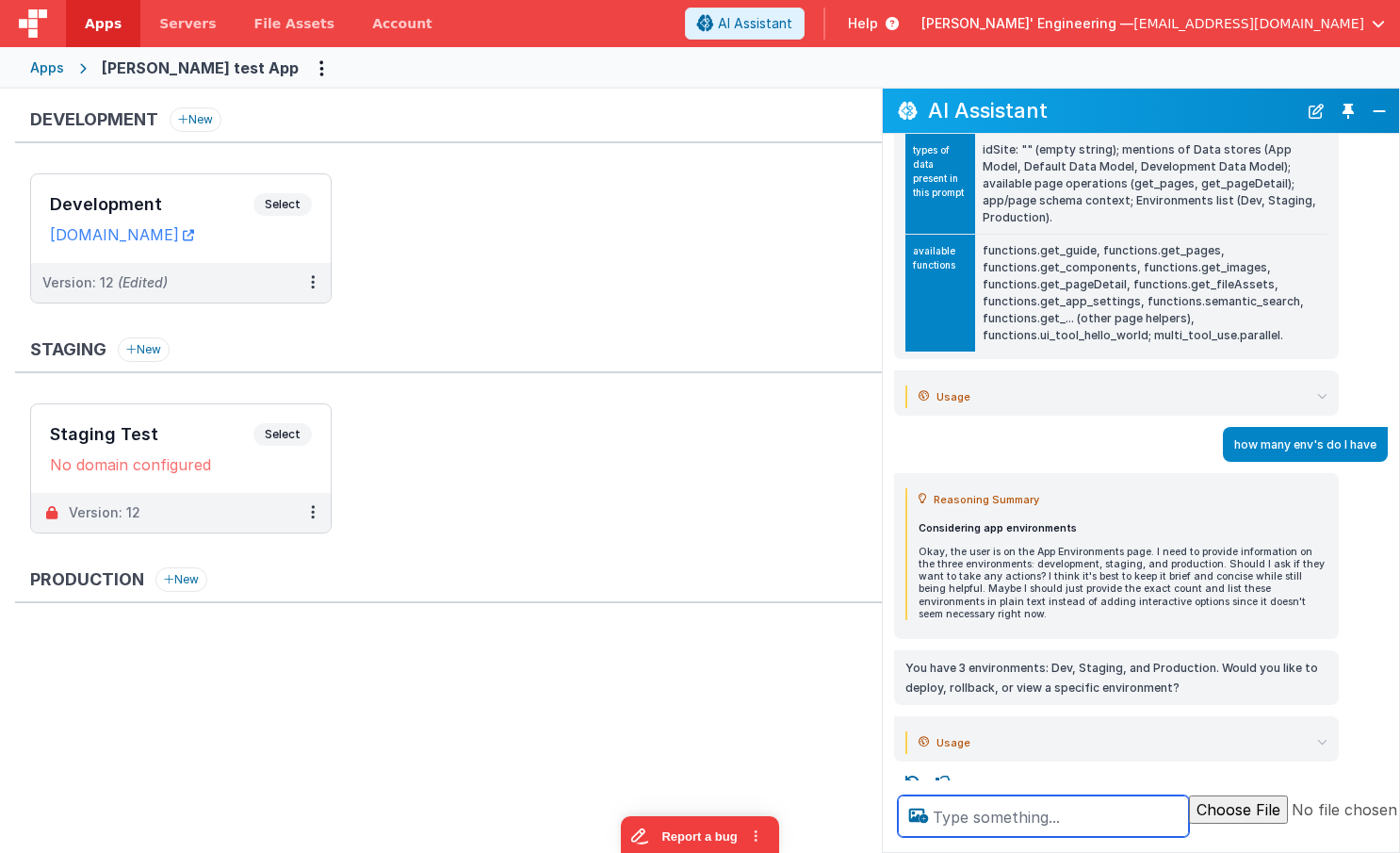
click at [1004, 813] on textarea at bounding box center [1043, 815] width 291 height 42
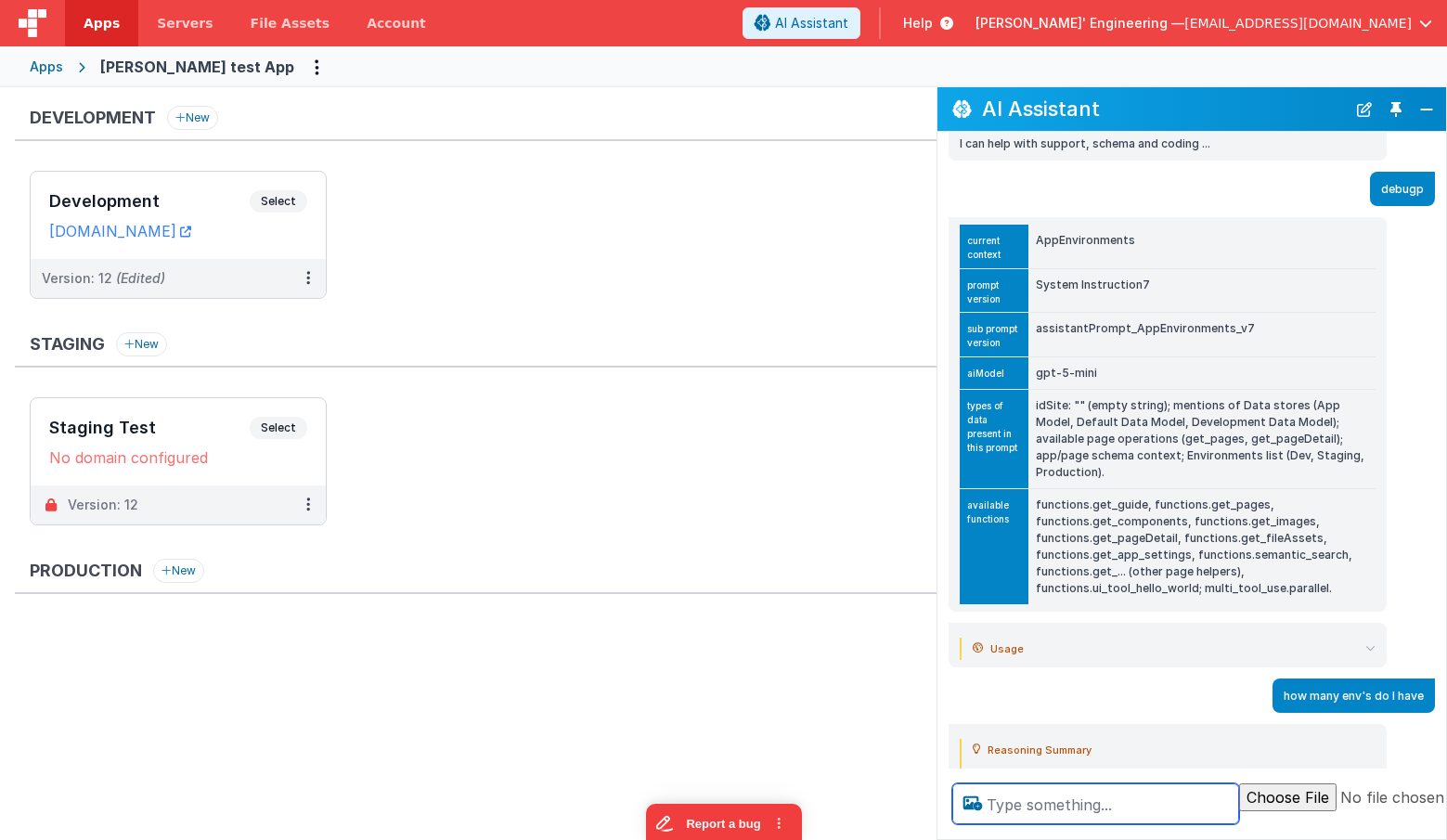
scroll to position [0, 0]
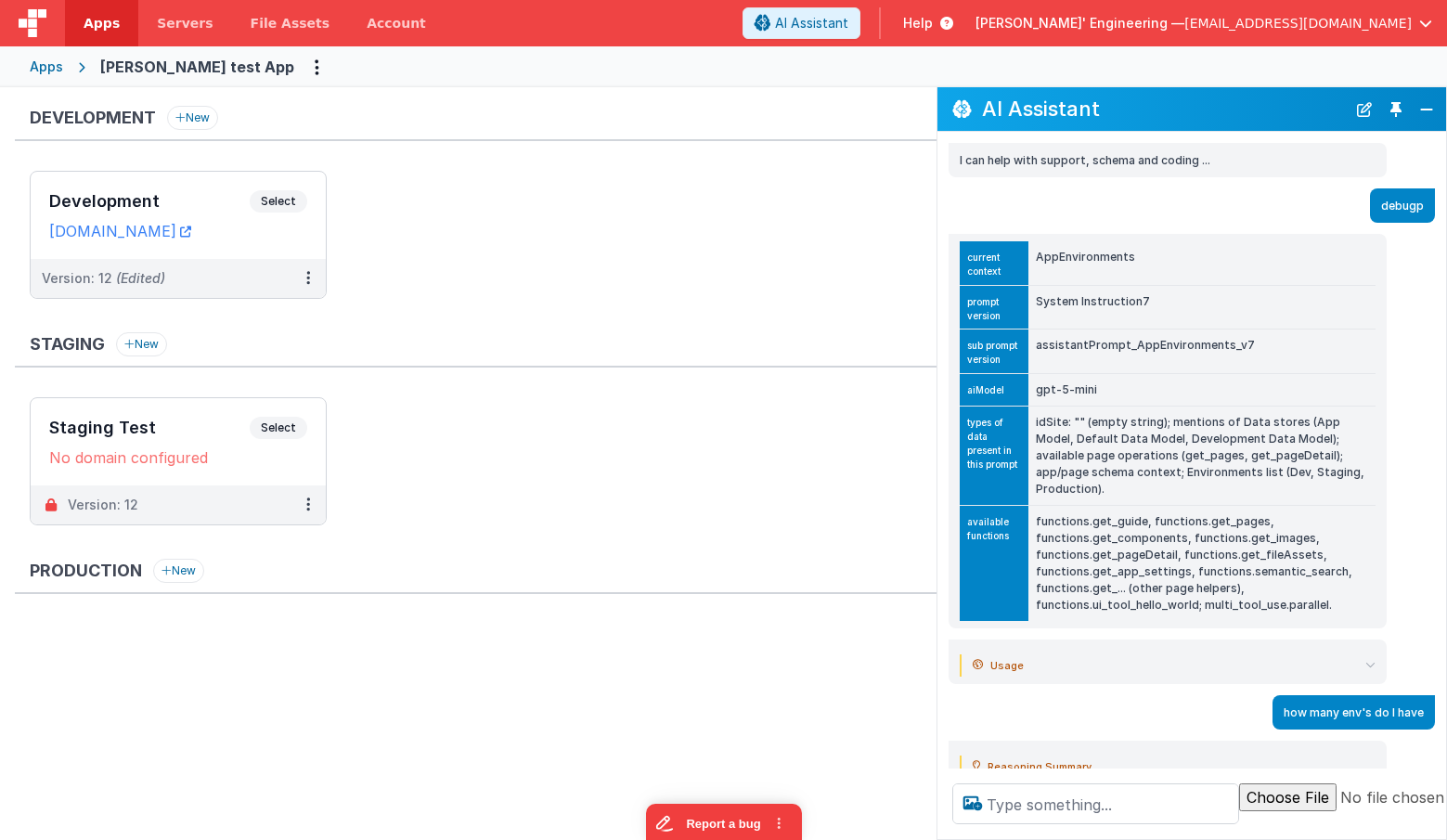
click at [1088, 250] on td "AppEnvironments" at bounding box center [1202, 264] width 347 height 44
copy td "AppEnvironments"
click at [1426, 109] on button "Close" at bounding box center [1426, 108] width 24 height 26
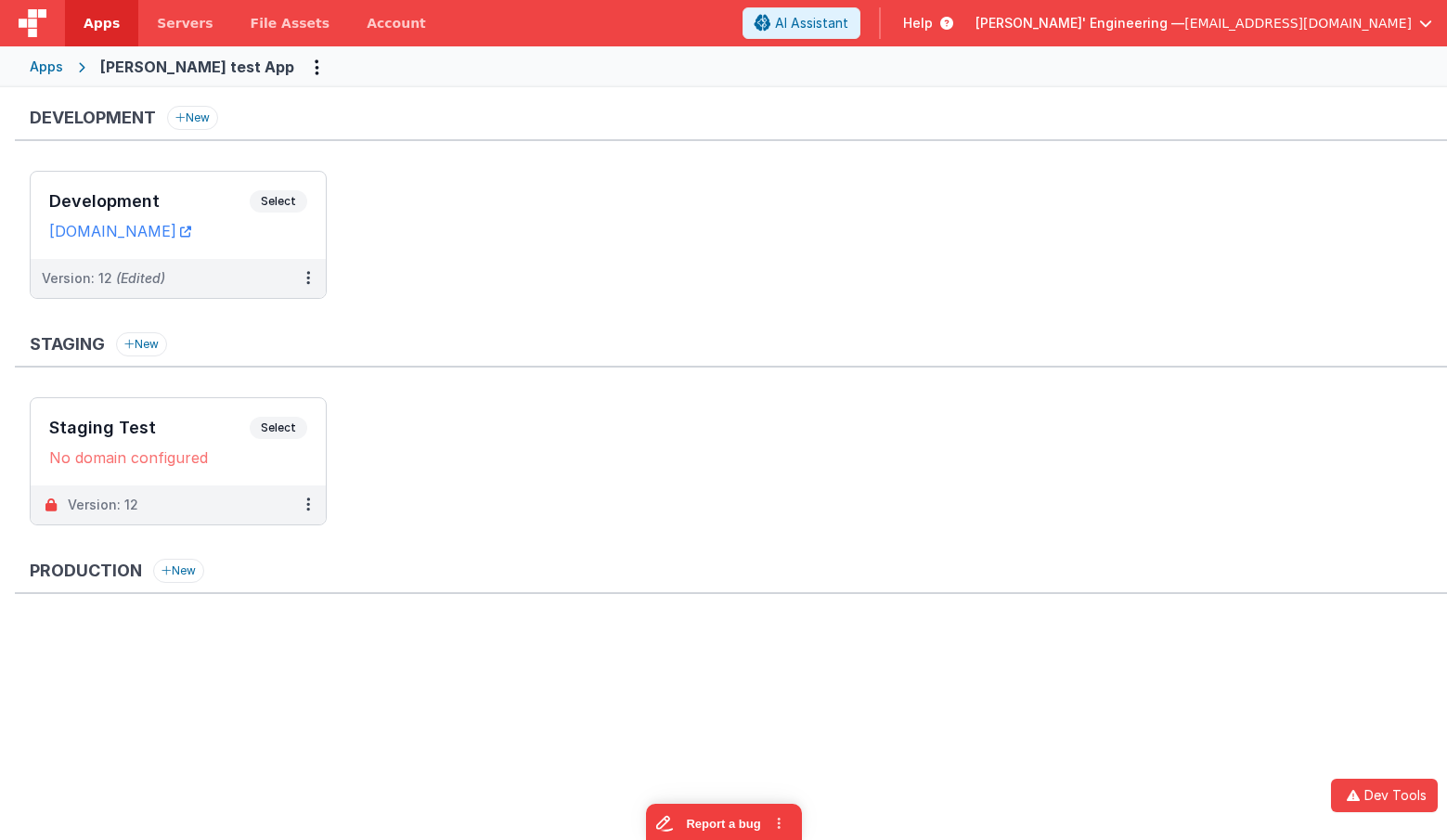
drag, startPoint x: 1045, startPoint y: 348, endPoint x: 1286, endPoint y: 676, distance: 407.0
click at [1045, 348] on div "Staging New" at bounding box center [731, 349] width 1432 height 35
click at [1398, 795] on button "Dev Tools" at bounding box center [1384, 795] width 107 height 33
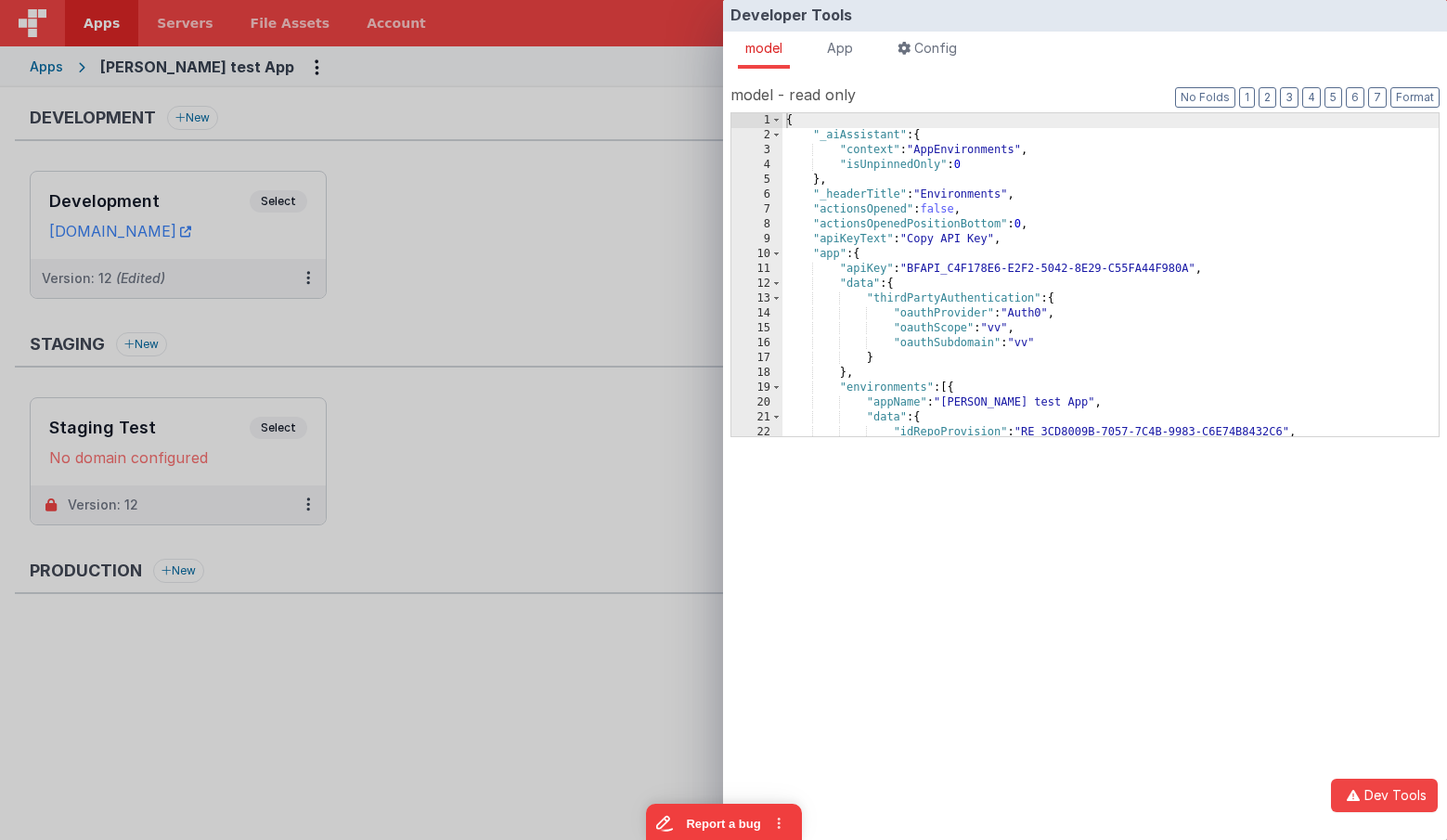
click at [878, 257] on div "{ "_aiAssistant" : { "context" : "AppEnvironments" , "isUnpinnedOnly" : 0 } , "…" at bounding box center [1110, 289] width 656 height 353
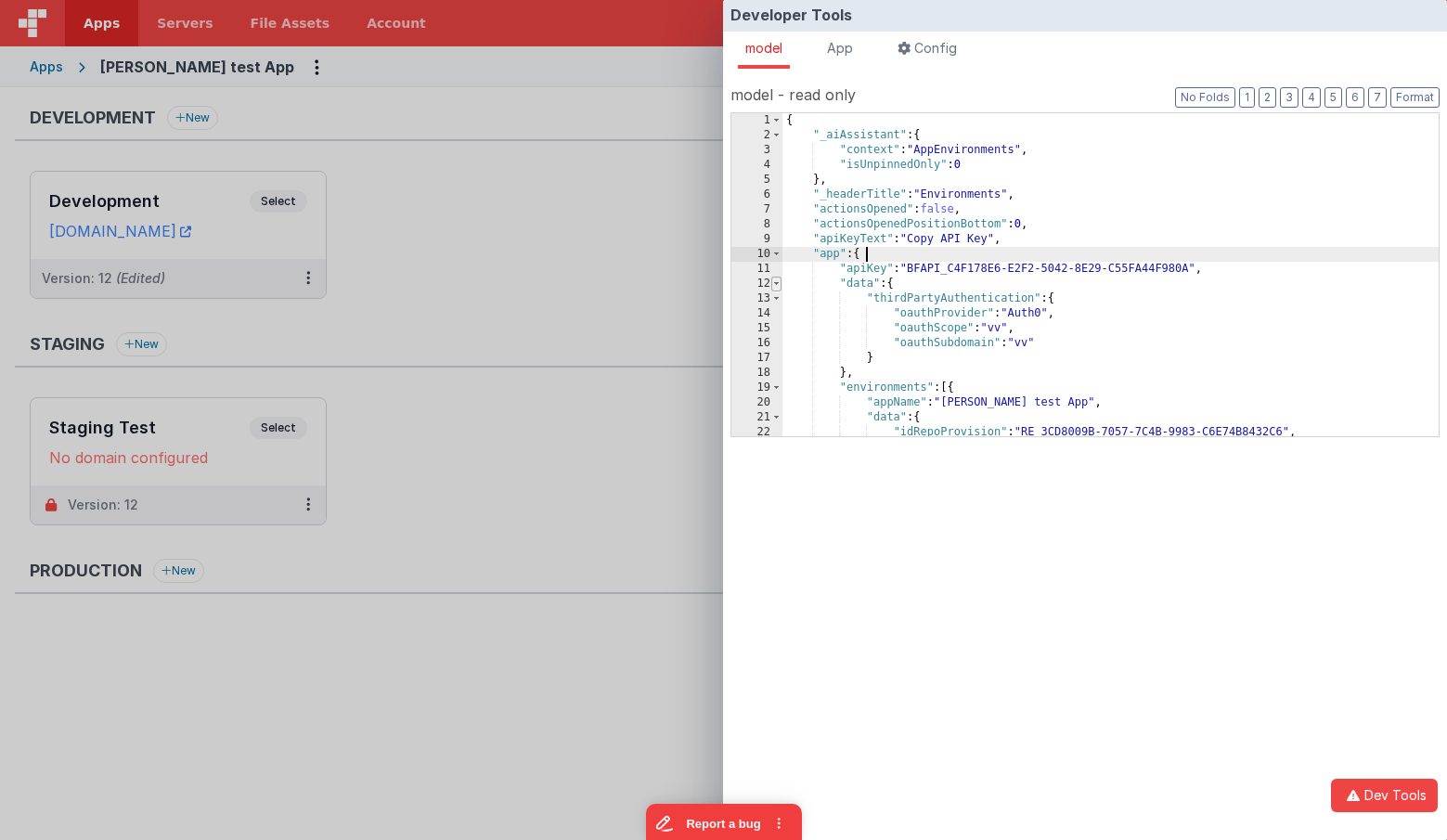
click at [775, 284] on span at bounding box center [776, 284] width 10 height 15
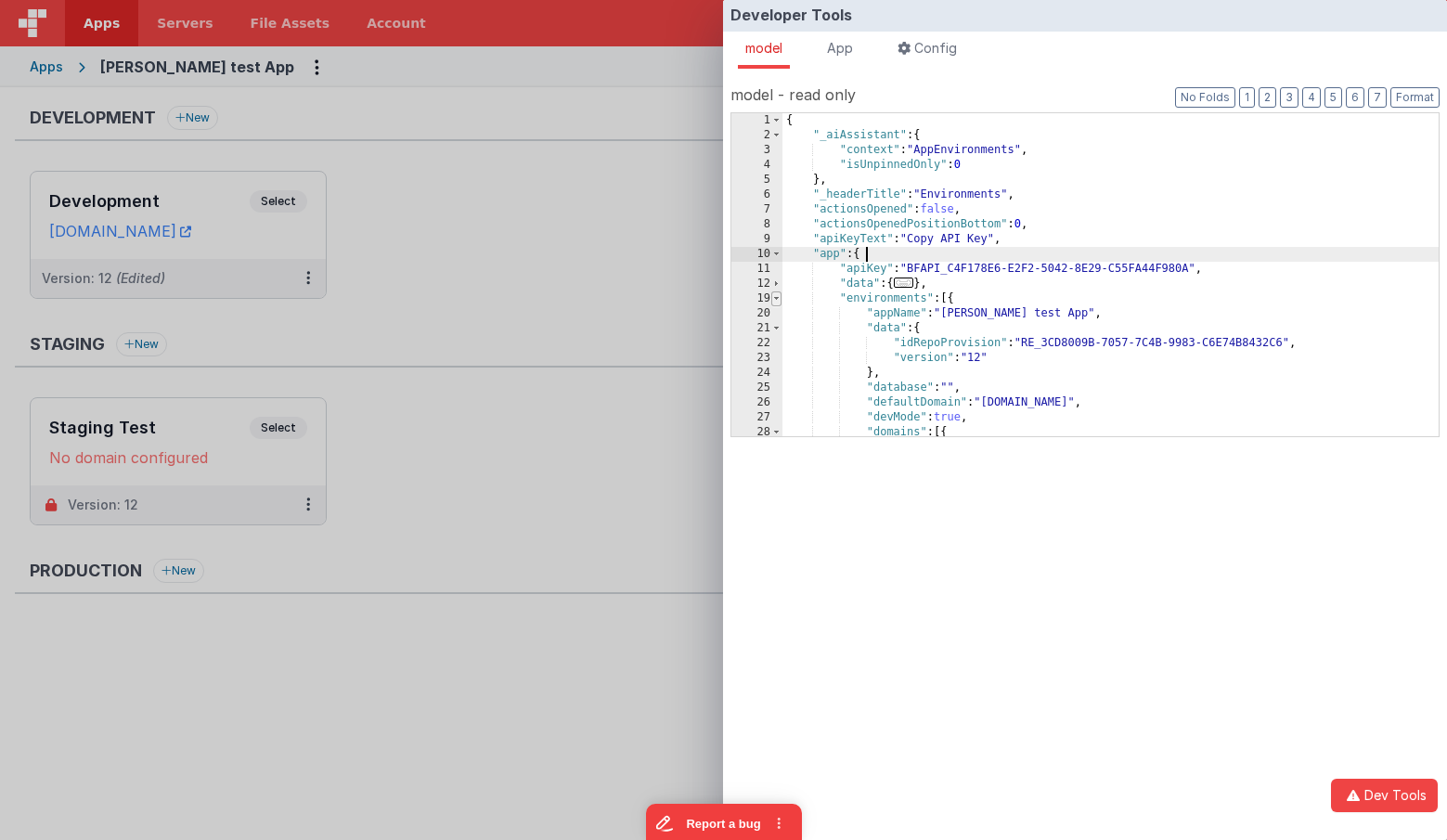
click at [778, 297] on span at bounding box center [776, 299] width 10 height 15
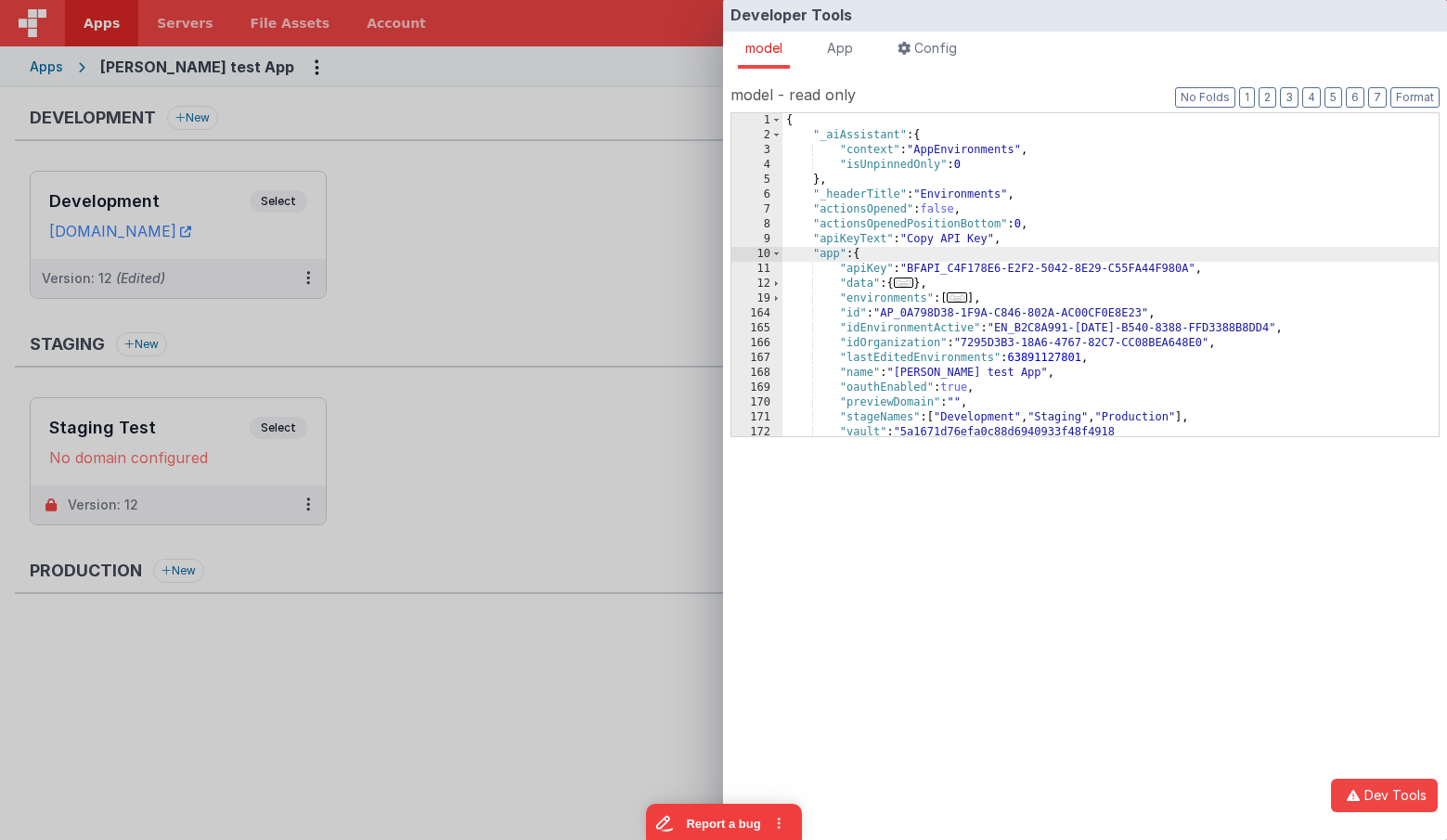
drag, startPoint x: 620, startPoint y: 61, endPoint x: 650, endPoint y: 74, distance: 32.7
click at [620, 61] on div "Developer Tools model App Params Log (2) Misc Windows Config model - read only …" at bounding box center [723, 420] width 1447 height 840
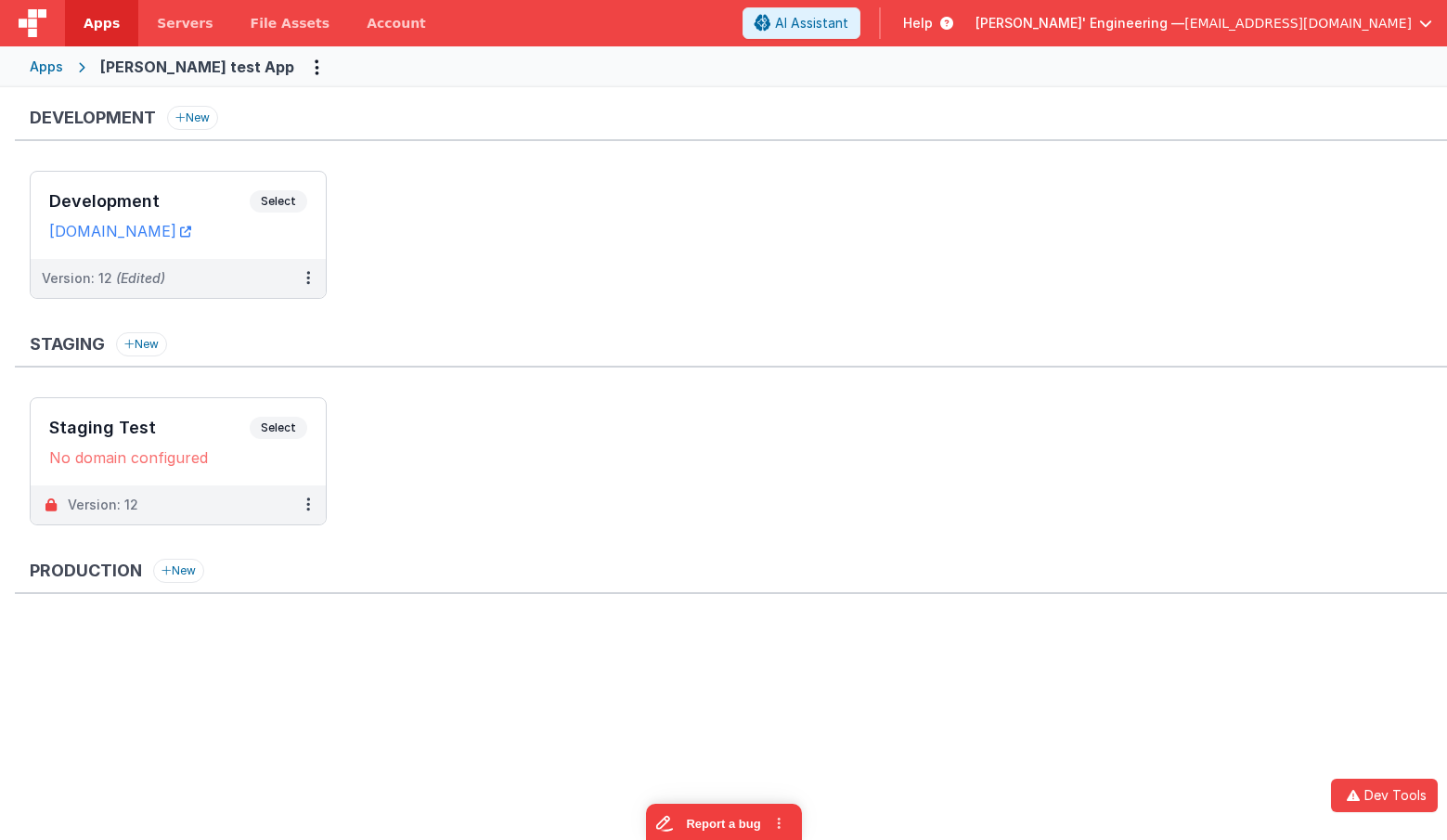
click at [658, 183] on ul "Development Select URLs charlesguidev.fmbetterforms.com Version: 12 (Edited)" at bounding box center [738, 244] width 1418 height 147
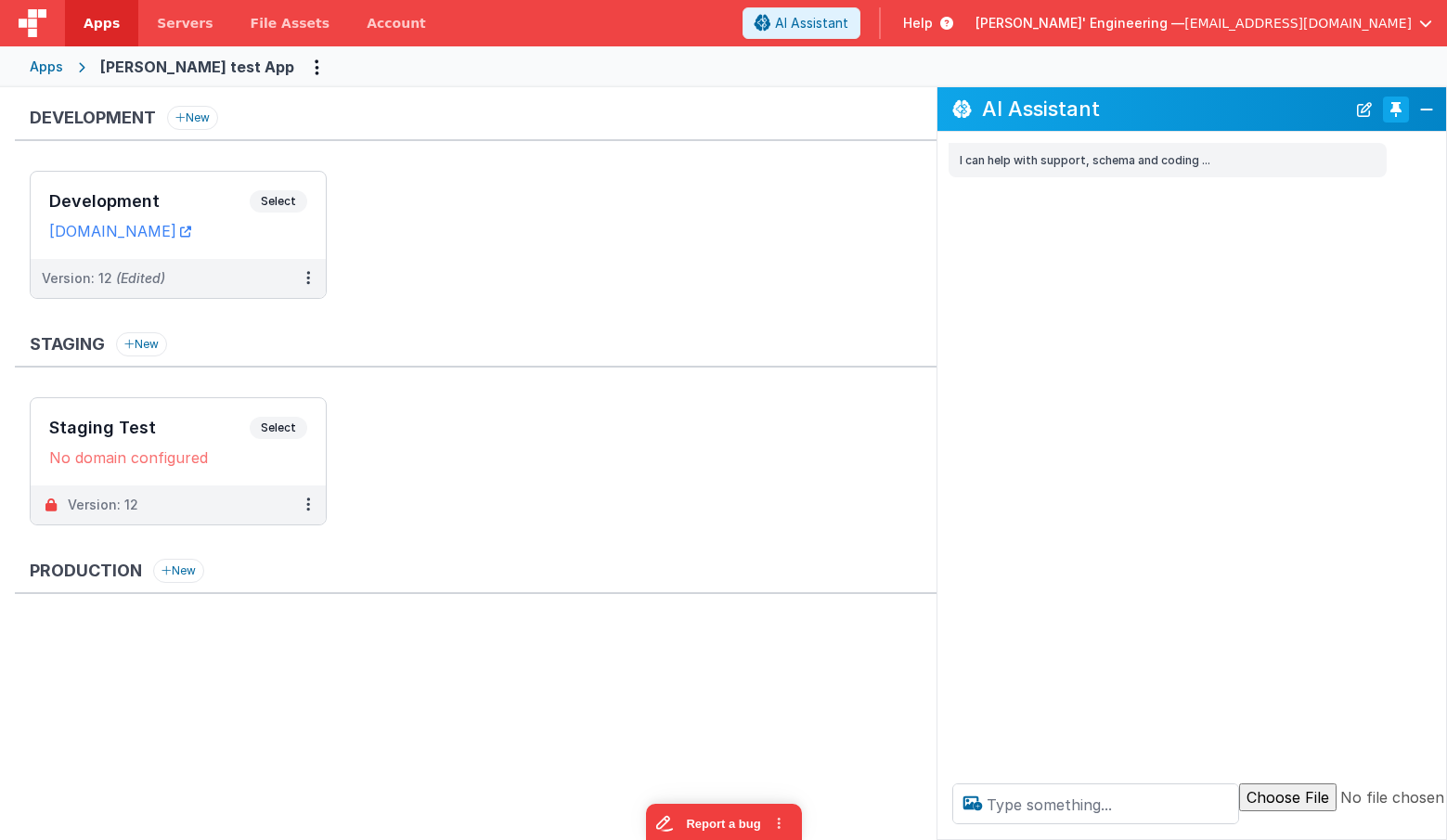
click at [1400, 116] on button "Toggle Pin" at bounding box center [1396, 108] width 26 height 26
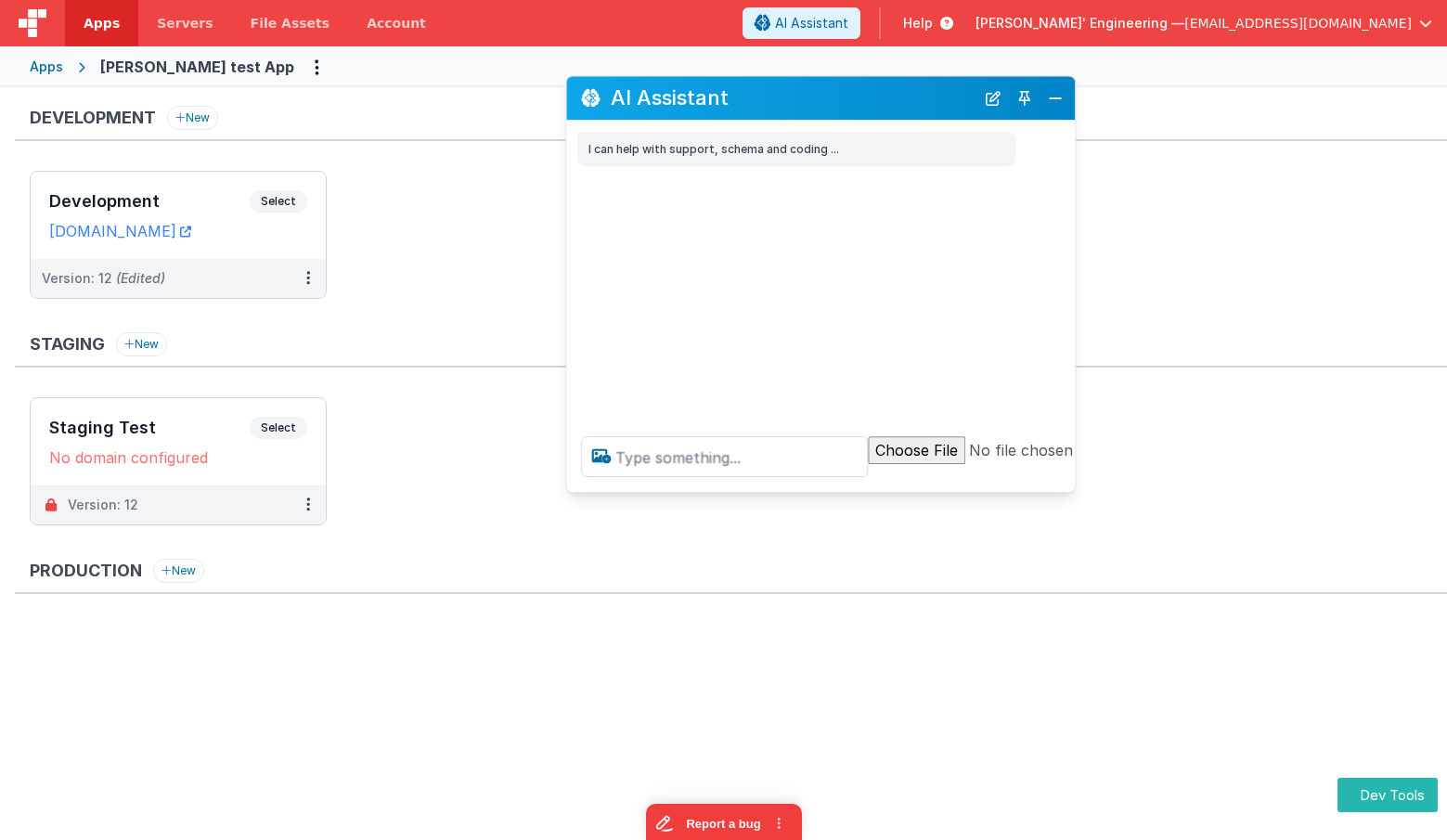
drag, startPoint x: 456, startPoint y: 360, endPoint x: 793, endPoint y: 100, distance: 425.6
click at [794, 100] on h2 "AI Assistant" at bounding box center [792, 98] width 363 height 22
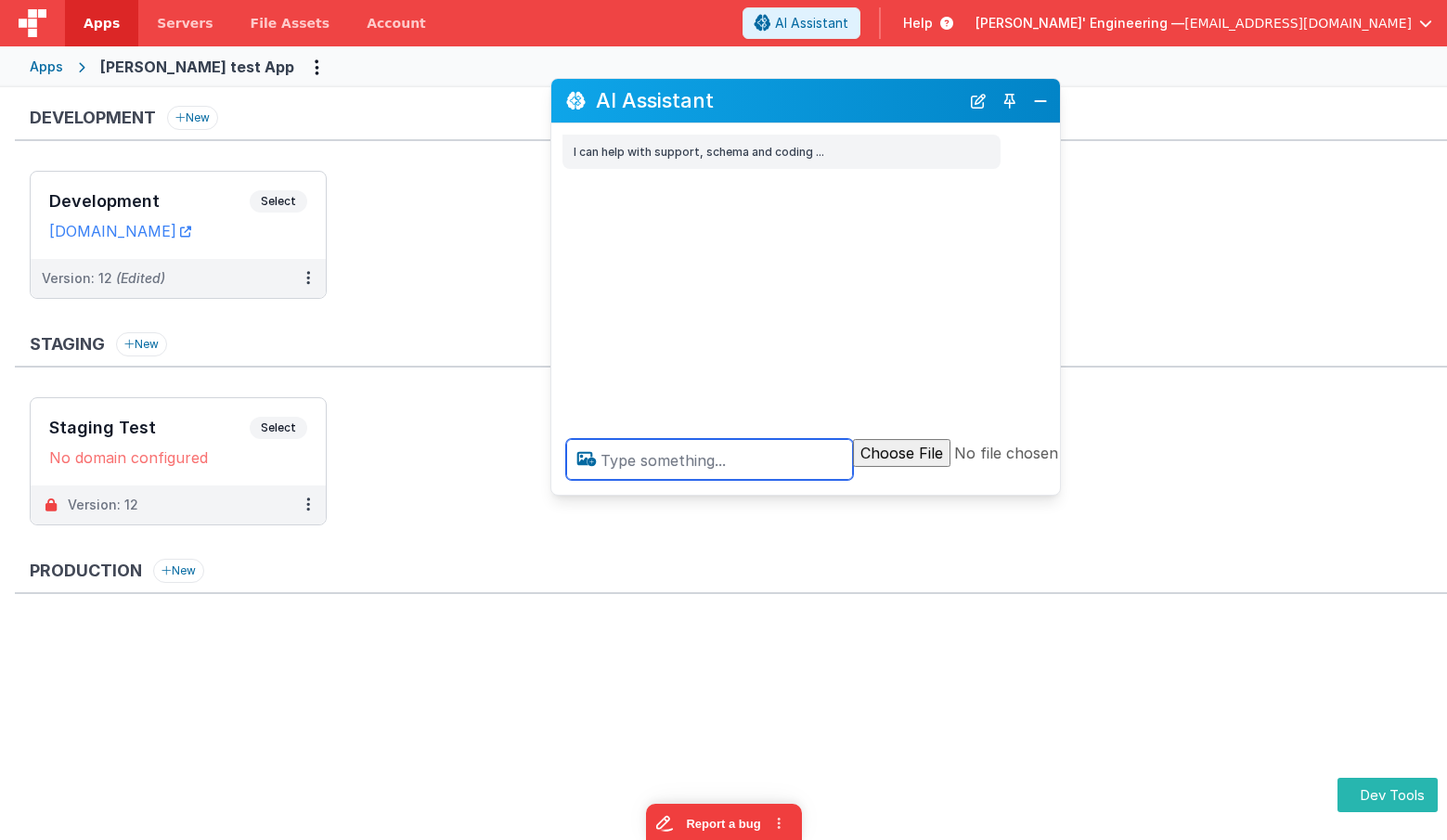
click at [671, 462] on textarea at bounding box center [709, 459] width 286 height 41
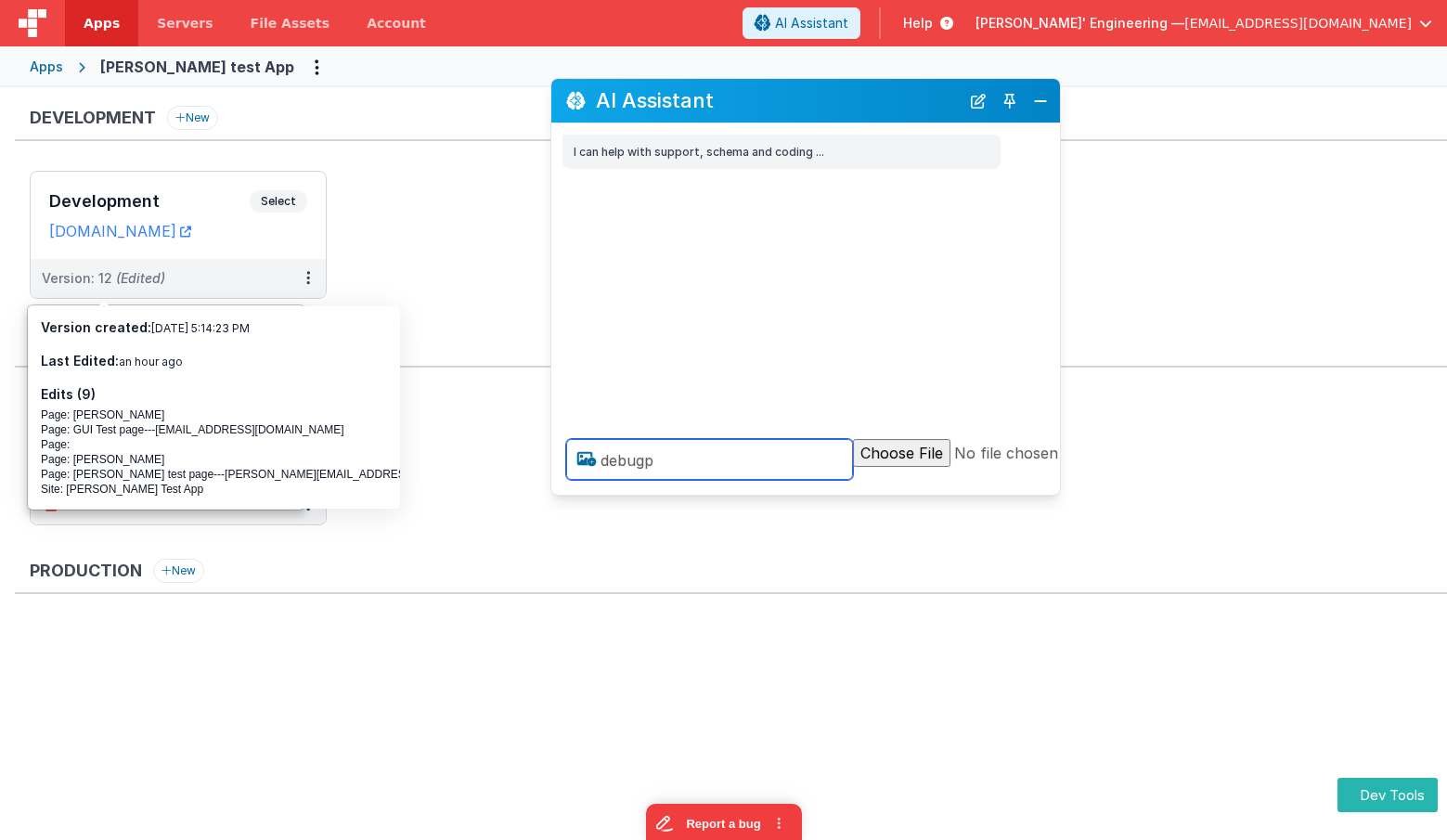
click at [731, 471] on textarea "debugp" at bounding box center [709, 459] width 286 height 41
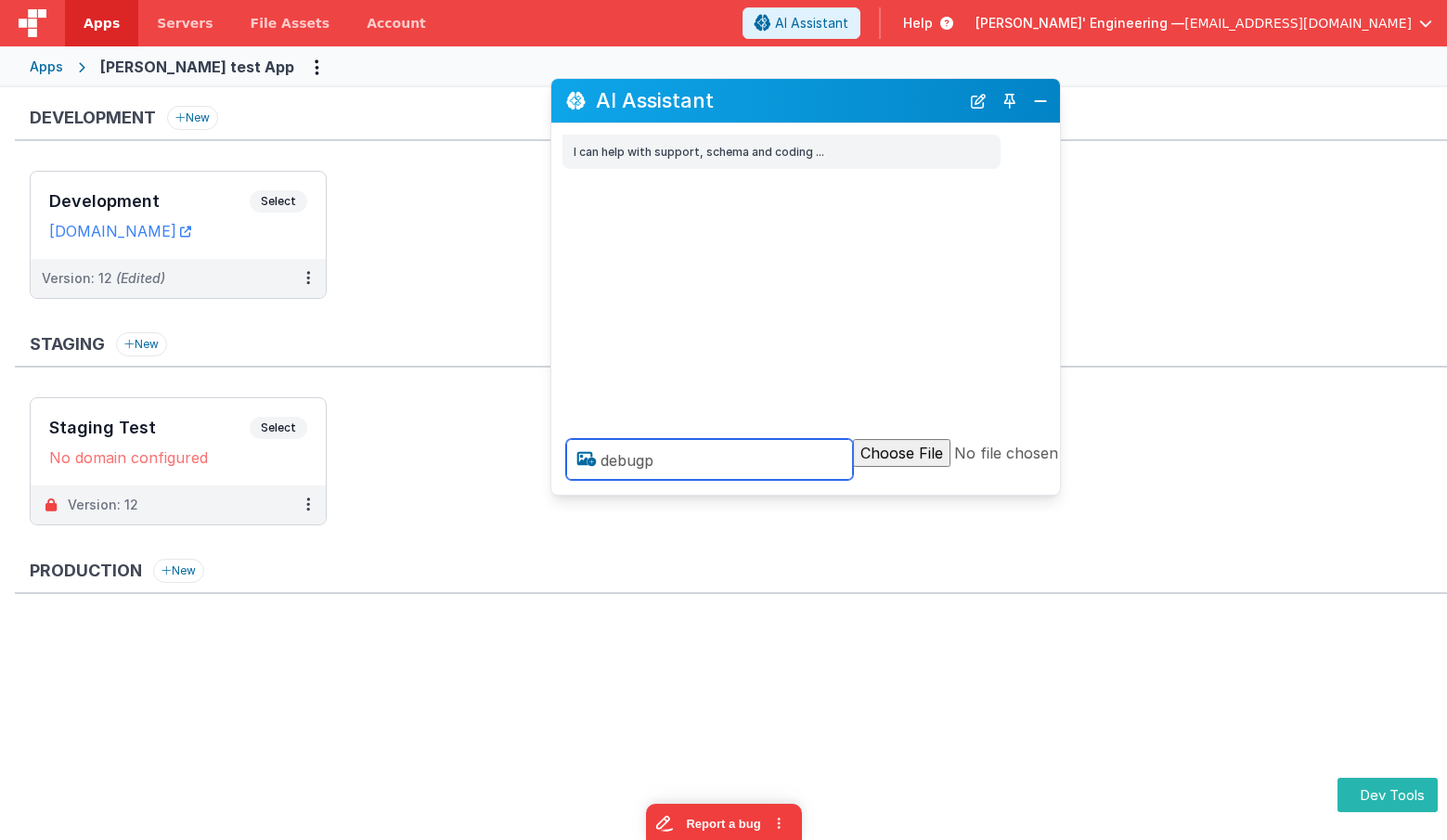
type textarea "debugp"
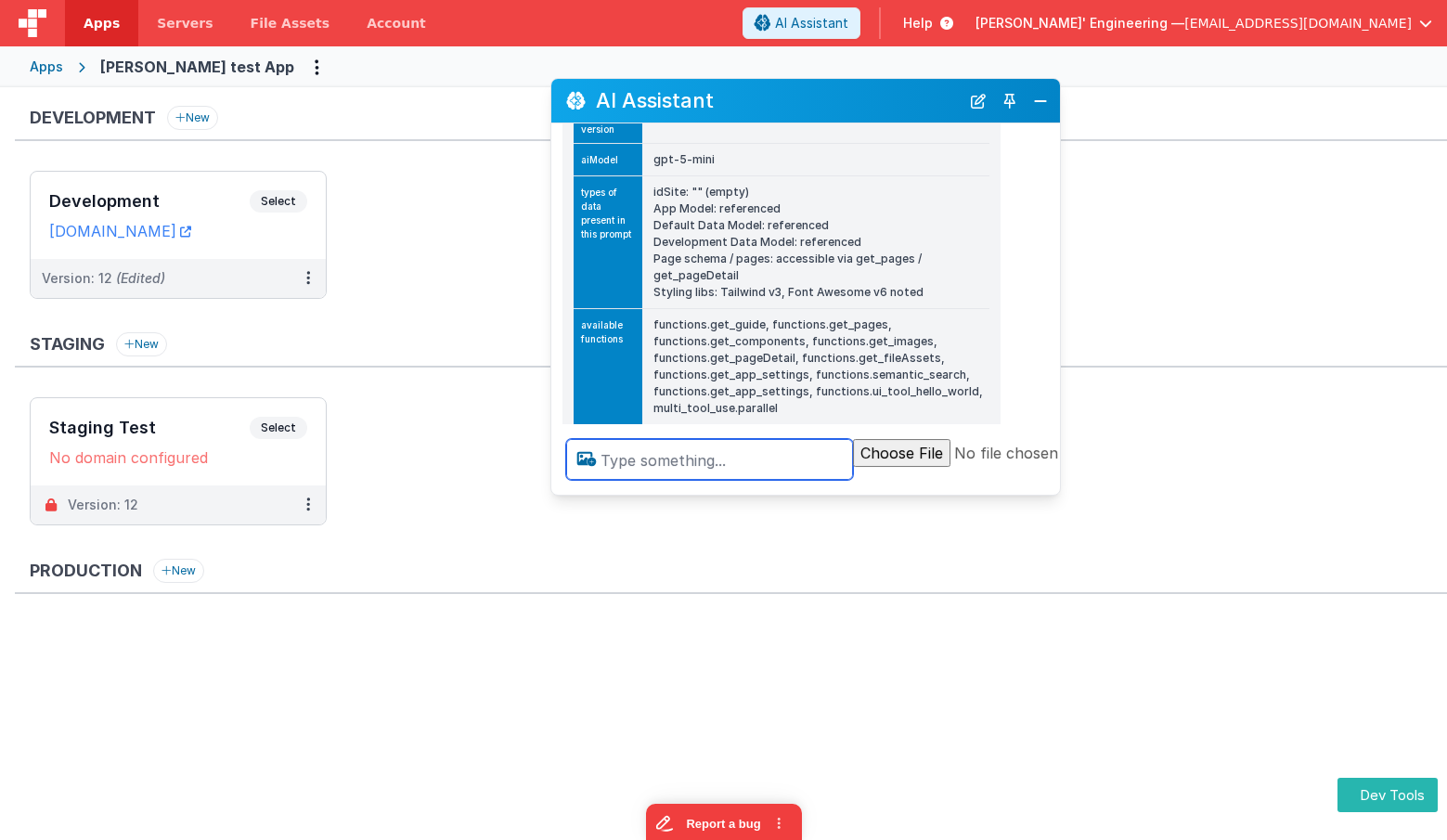
scroll to position [220, 0]
drag, startPoint x: 747, startPoint y: 258, endPoint x: 833, endPoint y: 277, distance: 88.1
click at [833, 277] on td "idSite: "" (empty) App Model: referenced Default Data Model: referenced Develop…" at bounding box center [815, 244] width 347 height 133
drag, startPoint x: 758, startPoint y: 208, endPoint x: 704, endPoint y: 254, distance: 70.9
click at [664, 203] on td "idSite: "" (empty) App Model: referenced Default Data Model: referenced Develop…" at bounding box center [815, 244] width 347 height 133
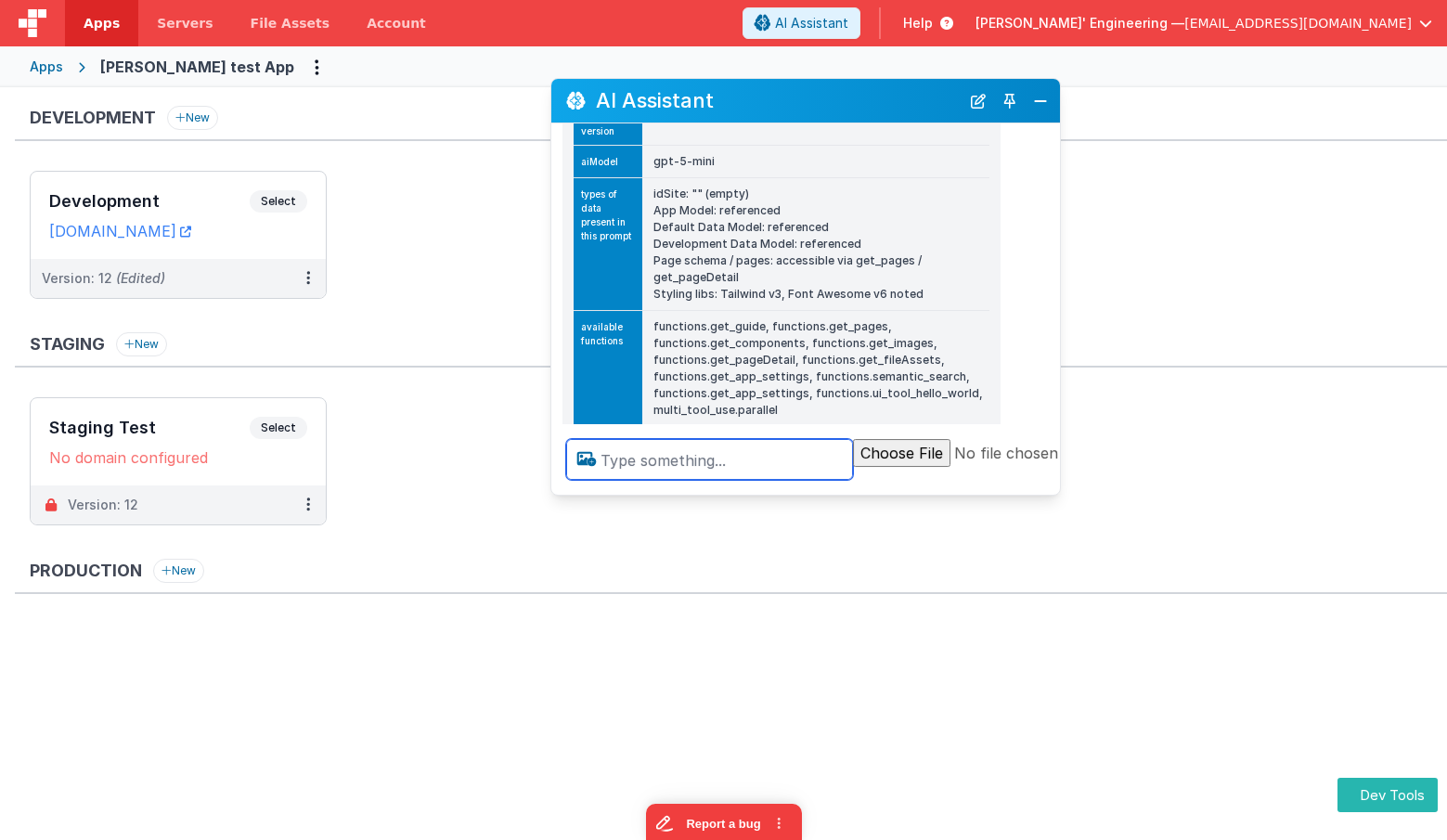
click at [696, 459] on textarea at bounding box center [709, 459] width 286 height 41
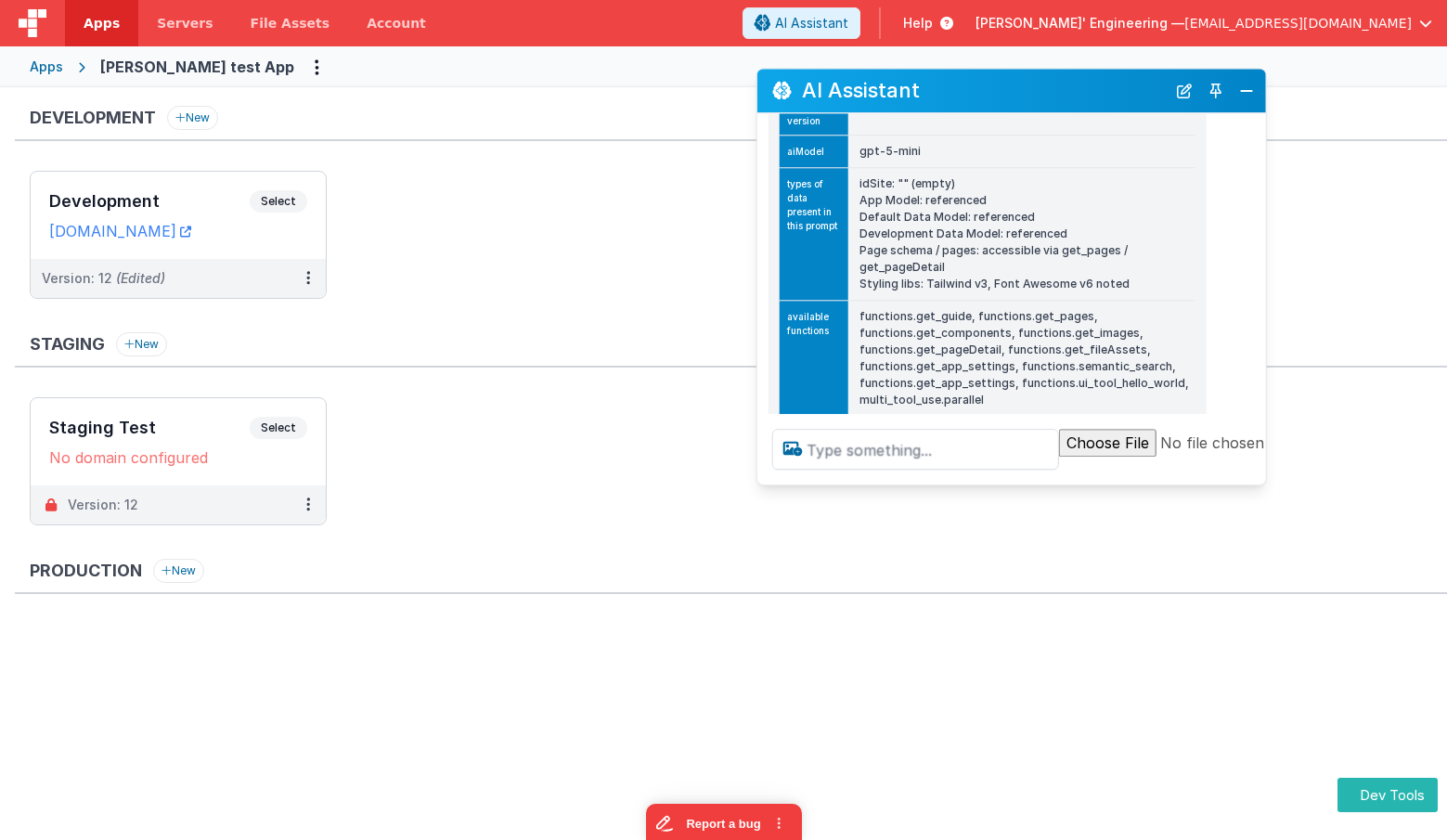
drag, startPoint x: 810, startPoint y: 99, endPoint x: 1000, endPoint y: 93, distance: 190.1
click at [1002, 93] on h2 "AI Assistant" at bounding box center [984, 90] width 363 height 22
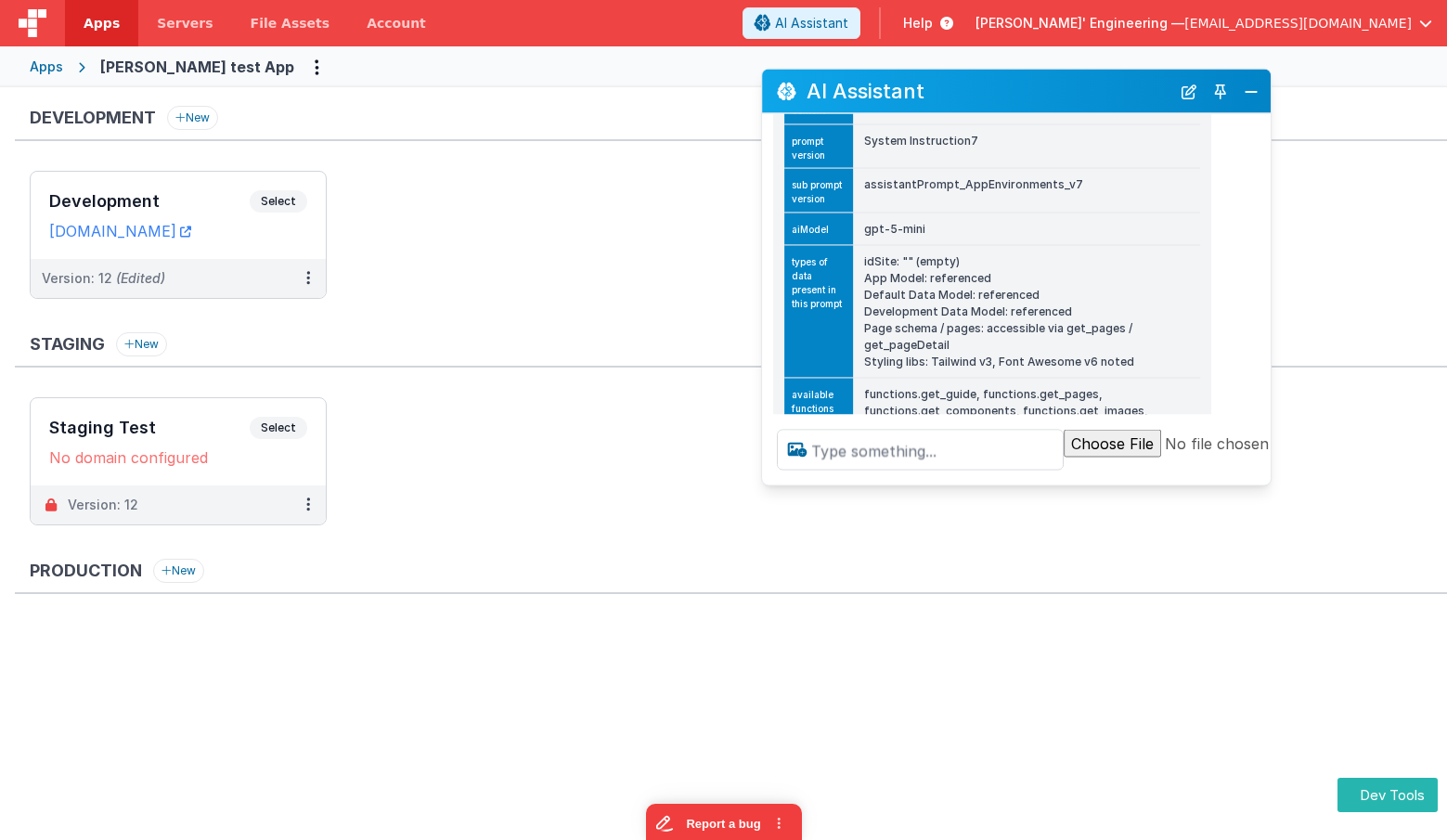
scroll to position [141, 0]
drag, startPoint x: 975, startPoint y: 254, endPoint x: 855, endPoint y: 260, distance: 120.1
click at [855, 260] on td "idSite: "" (empty) App Model: referenced Default Data Model: referenced Develop…" at bounding box center [1027, 314] width 347 height 133
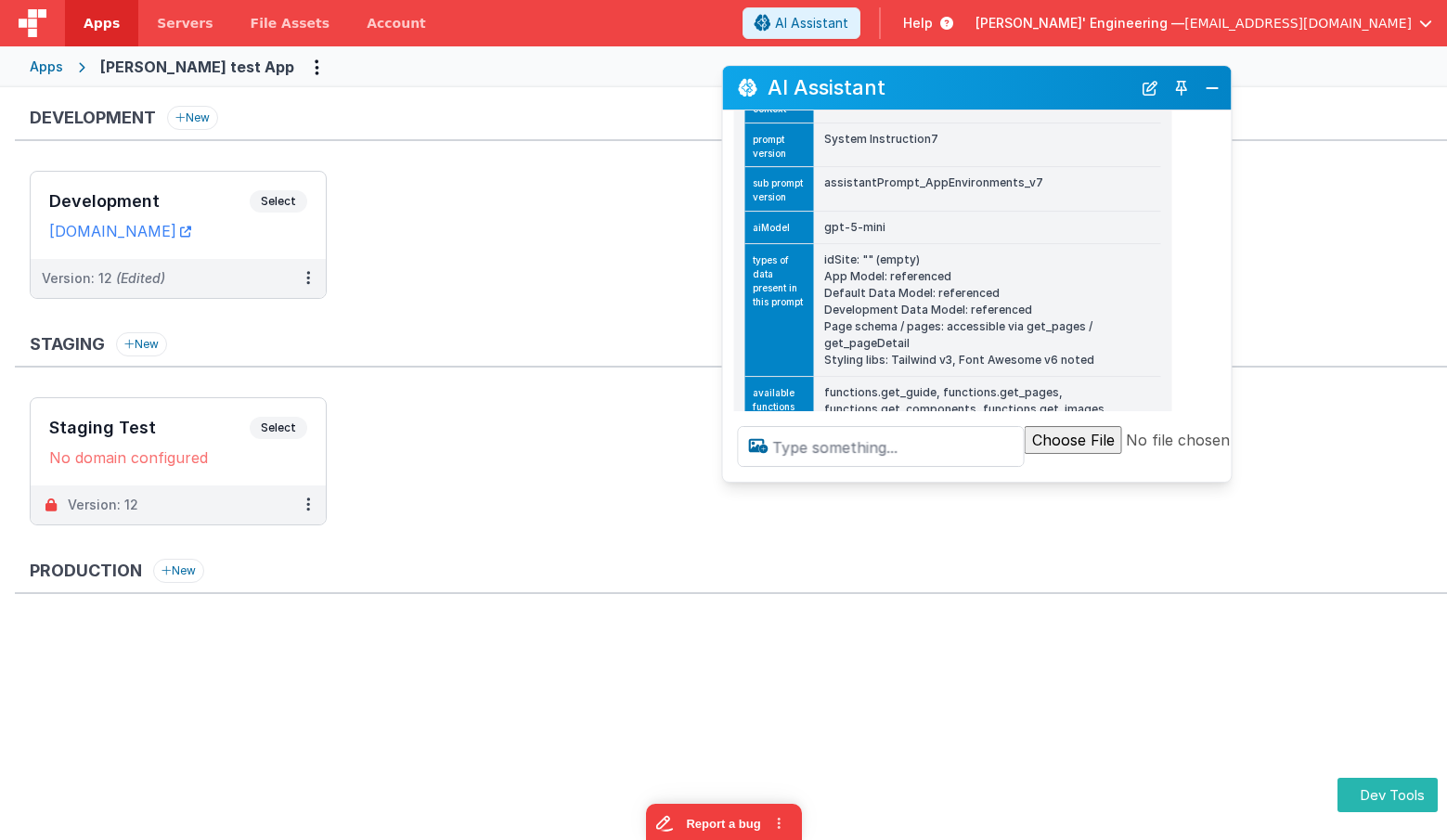
drag, startPoint x: 947, startPoint y: 97, endPoint x: 862, endPoint y: 241, distance: 167.2
click at [908, 95] on h2 "AI Assistant" at bounding box center [949, 87] width 363 height 22
click at [856, 460] on textarea at bounding box center [881, 446] width 286 height 41
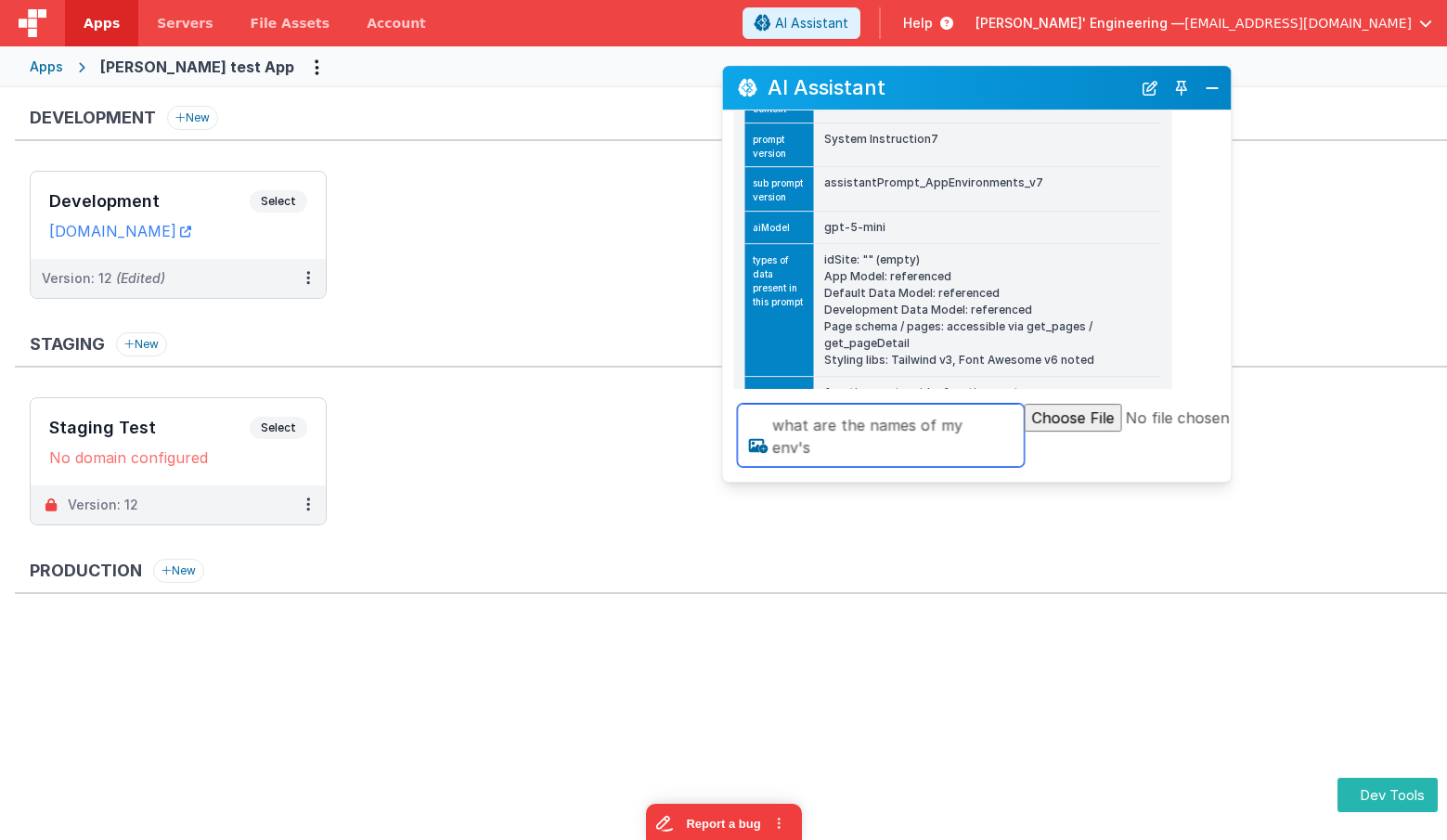
type textarea "what are the names of my env's"
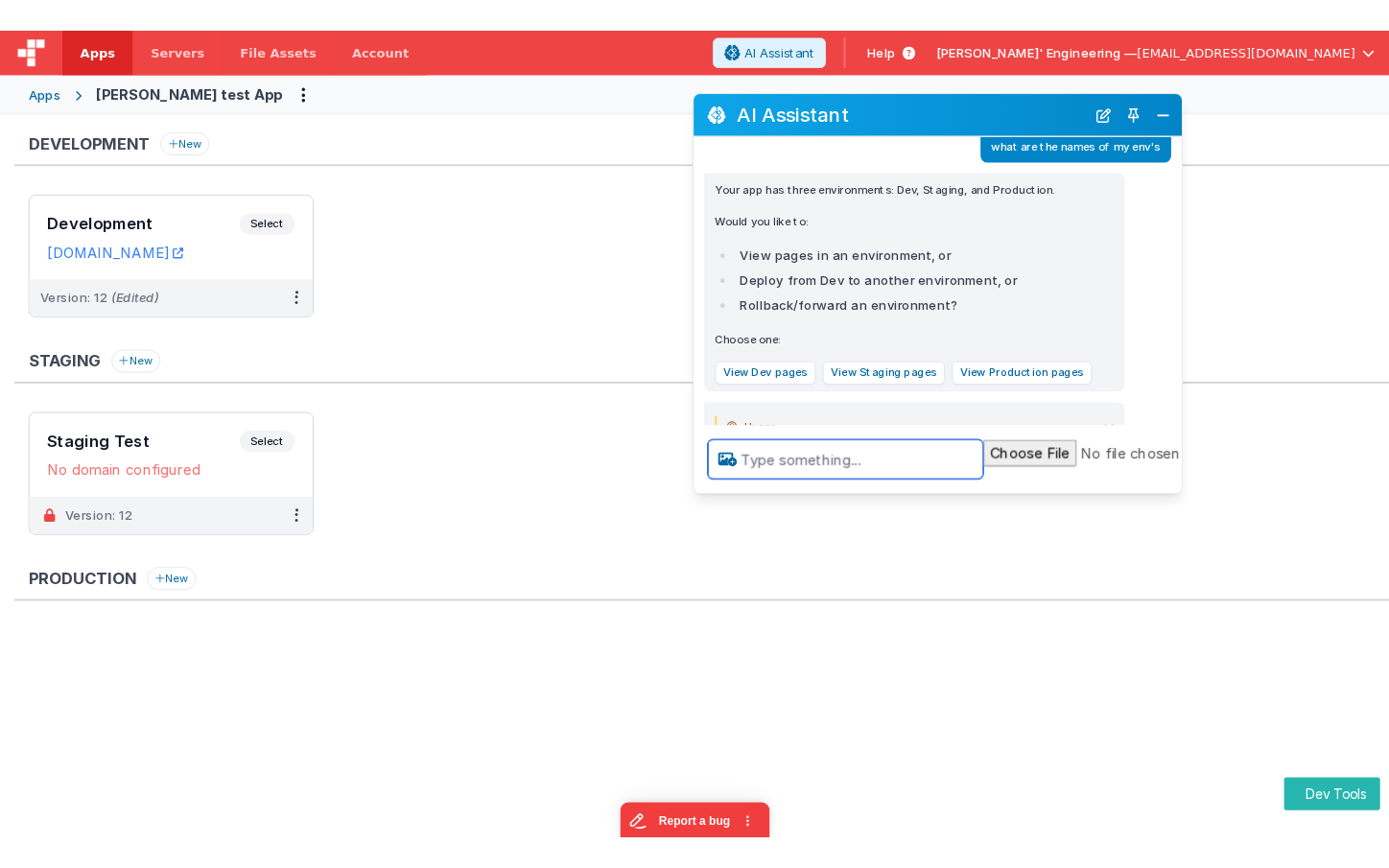
scroll to position [610, 0]
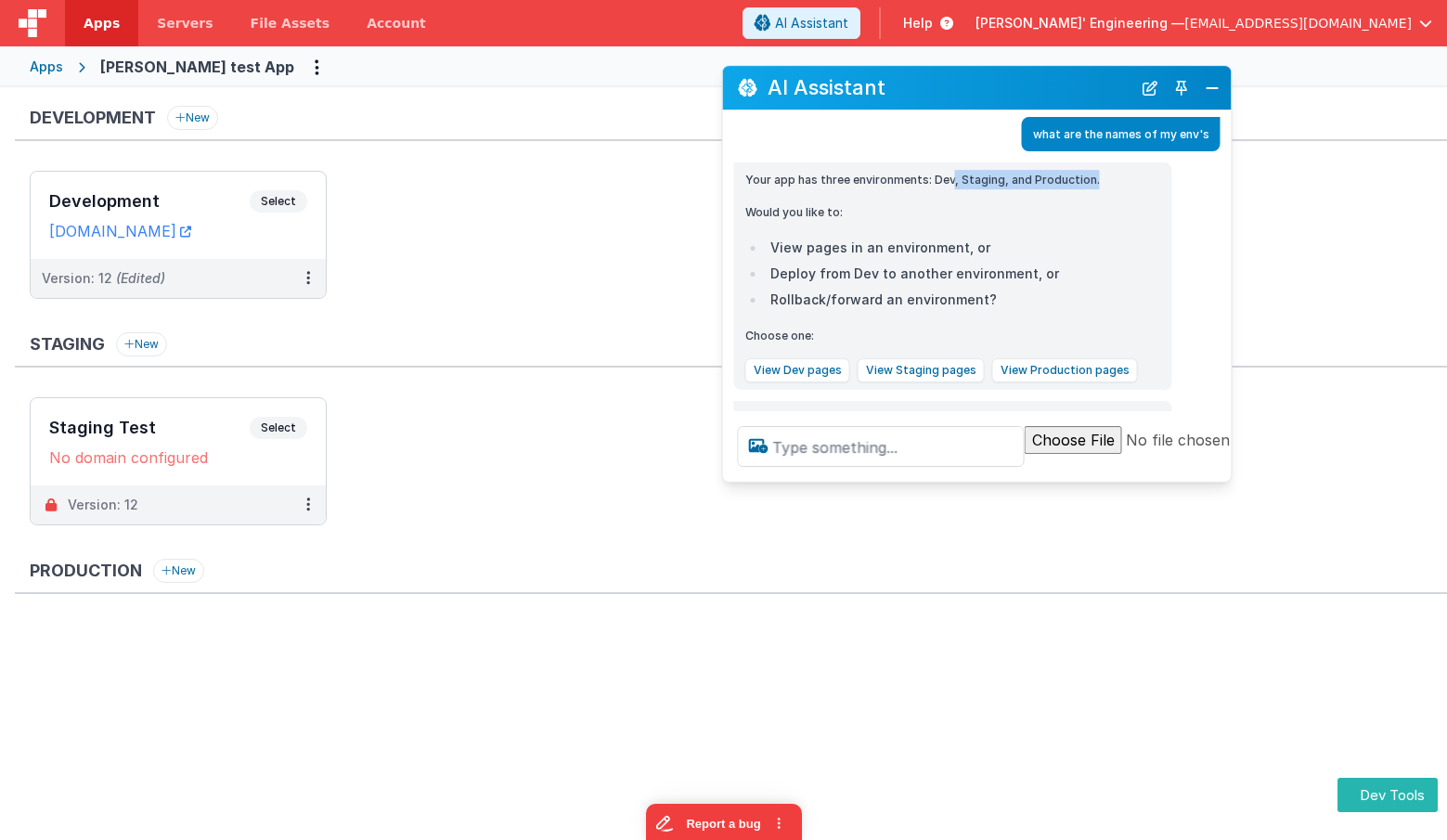
drag, startPoint x: 950, startPoint y: 178, endPoint x: 1102, endPoint y: 176, distance: 152.0
click at [1102, 176] on p "Your app has three environments: Dev, Staging, and Production." at bounding box center [952, 180] width 416 height 19
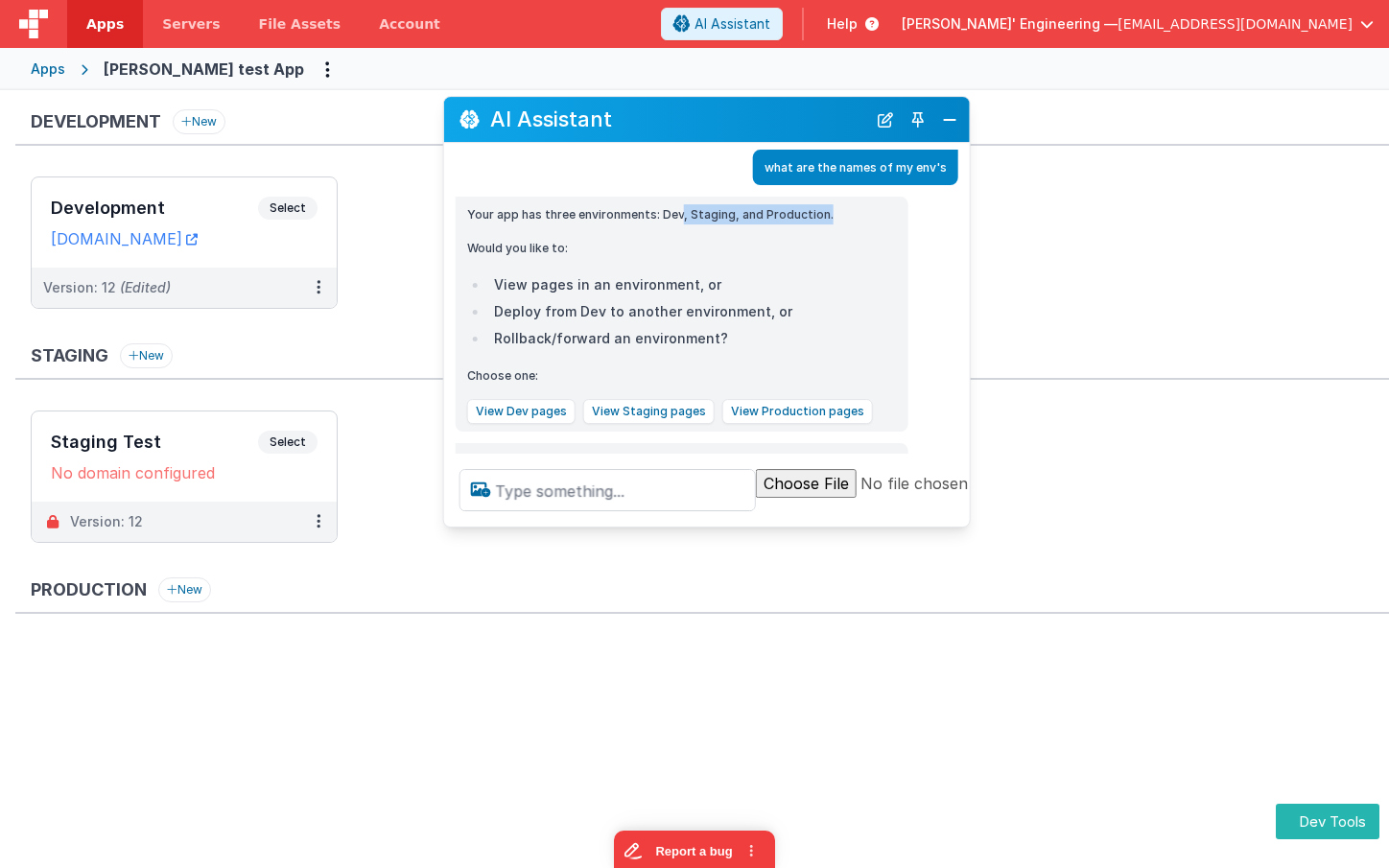
drag, startPoint x: 996, startPoint y: 89, endPoint x: 702, endPoint y: 117, distance: 295.3
click at [702, 117] on h2 "AI Assistant" at bounding box center [678, 118] width 376 height 23
drag, startPoint x: 874, startPoint y: 122, endPoint x: 704, endPoint y: 333, distance: 271.0
click at [874, 122] on button "New Chat" at bounding box center [878, 119] width 27 height 27
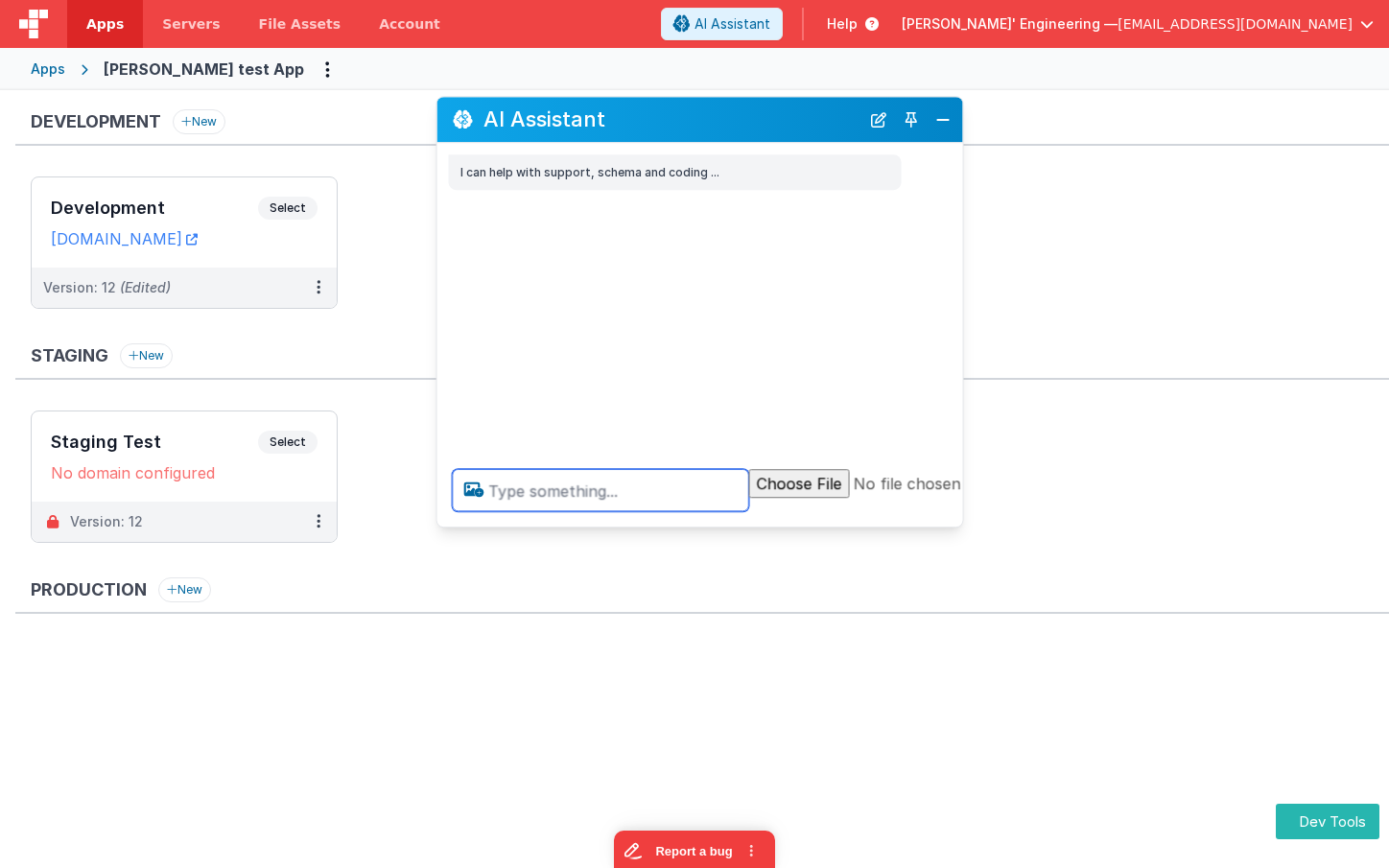
click at [591, 490] on textarea at bounding box center [601, 490] width 296 height 42
type textarea "debugp"
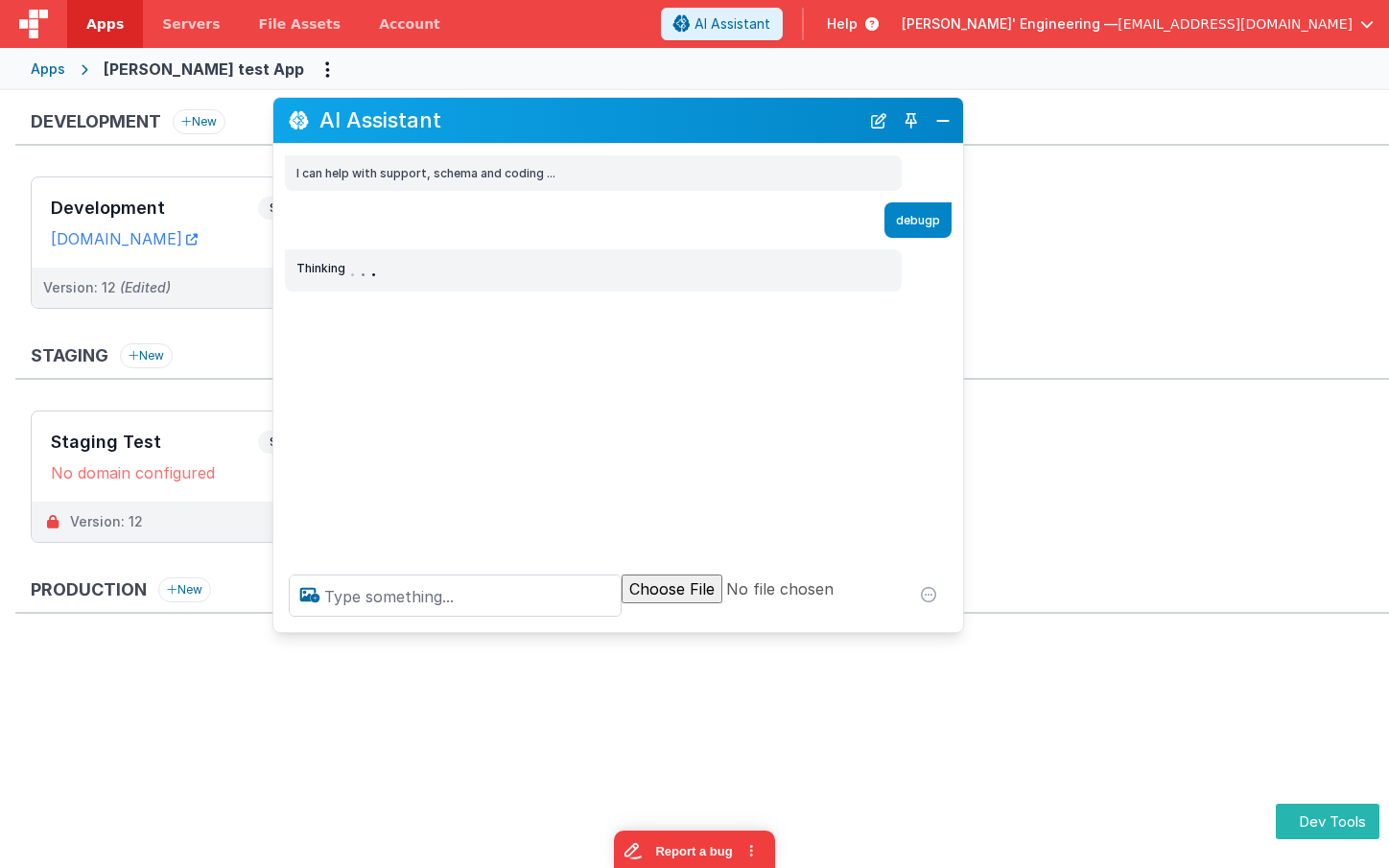
drag, startPoint x: 440, startPoint y: 520, endPoint x: 267, endPoint y: 629, distance: 204.5
click at [273, 632] on div at bounding box center [618, 596] width 690 height 73
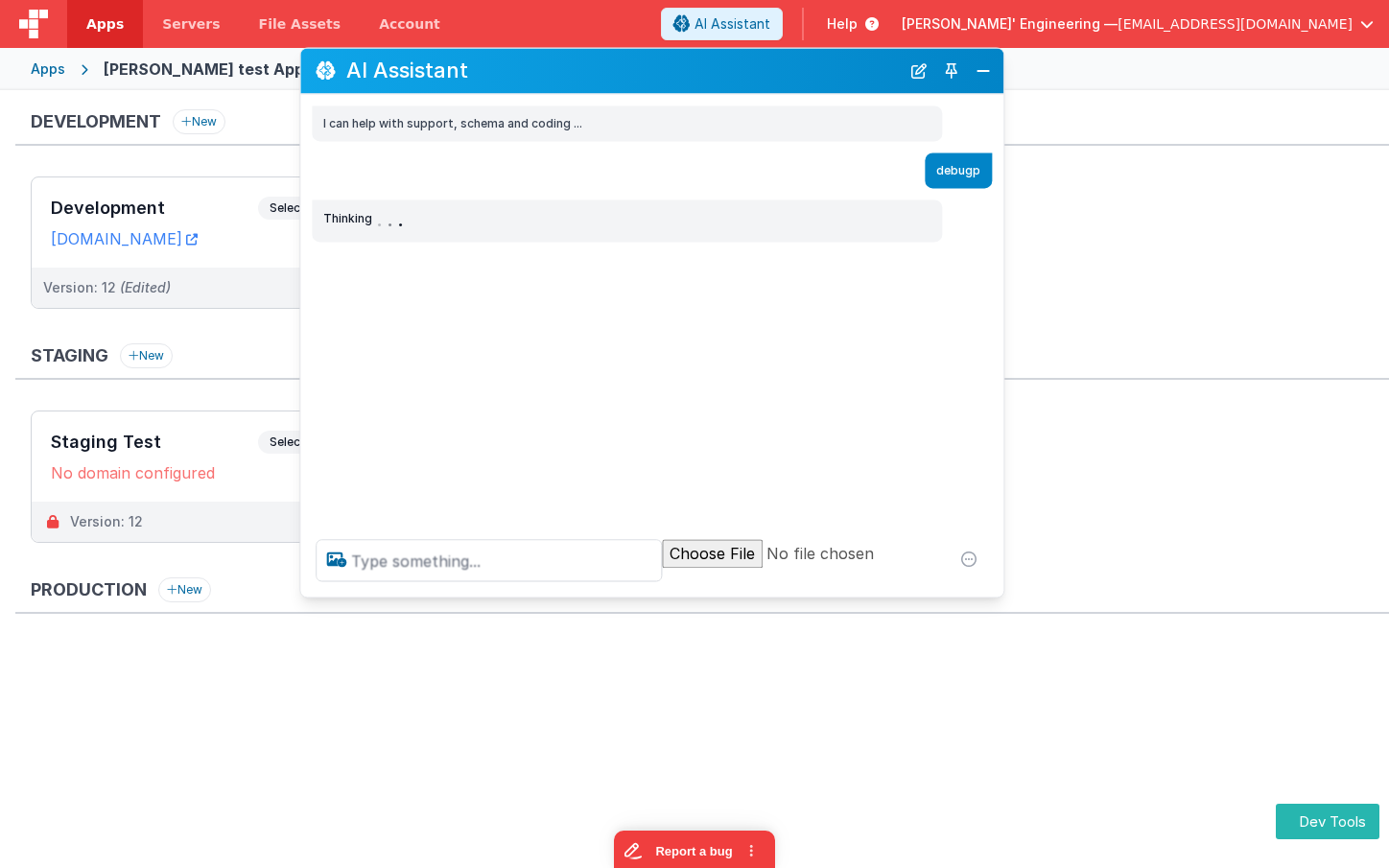
drag, startPoint x: 751, startPoint y: 95, endPoint x: 769, endPoint y: 61, distance: 38.5
click at [769, 61] on h2 "AI Assistant" at bounding box center [622, 70] width 553 height 23
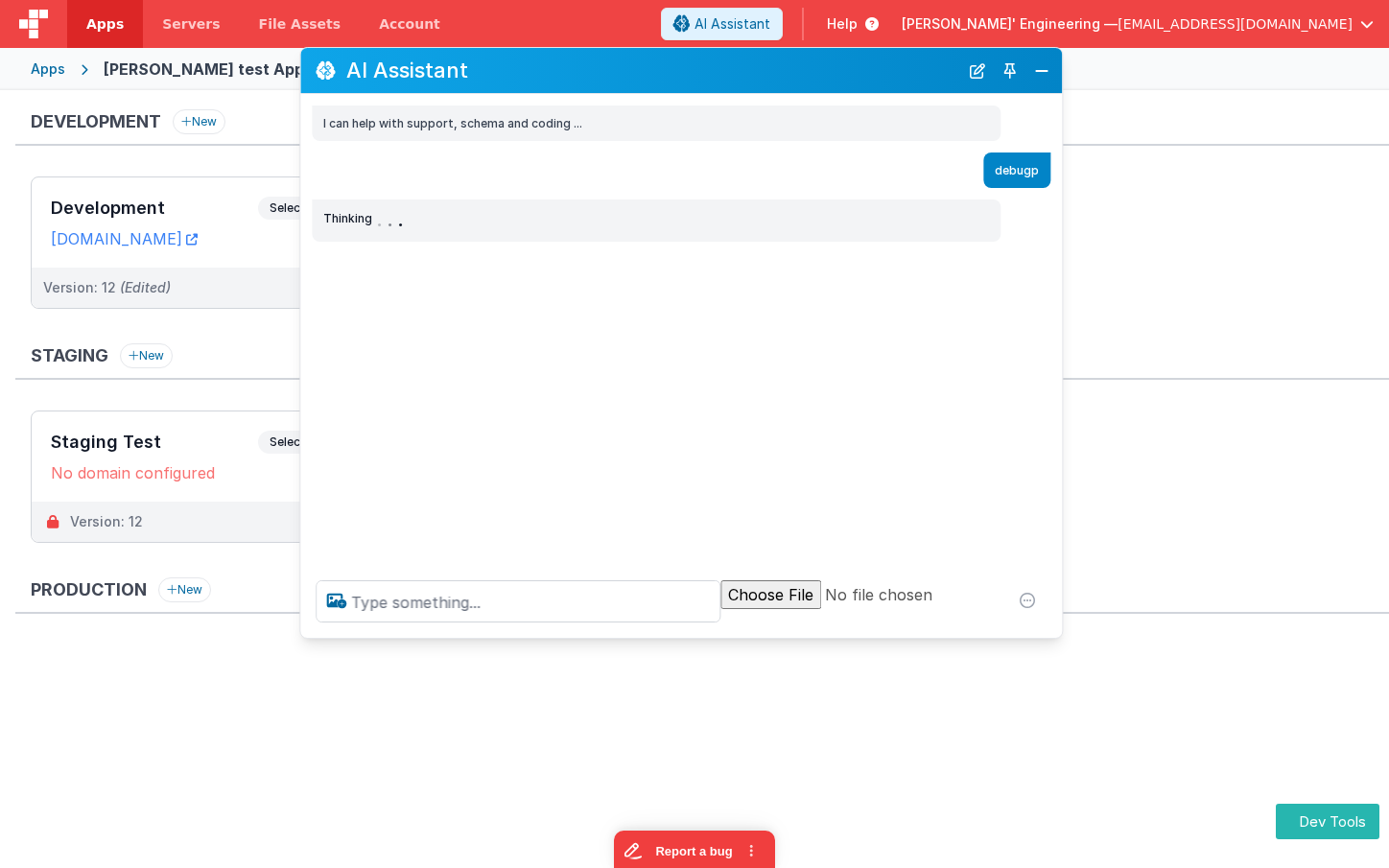
drag, startPoint x: 1005, startPoint y: 599, endPoint x: 1045, endPoint y: 627, distance: 48.8
click at [1059, 637] on div at bounding box center [680, 602] width 762 height 73
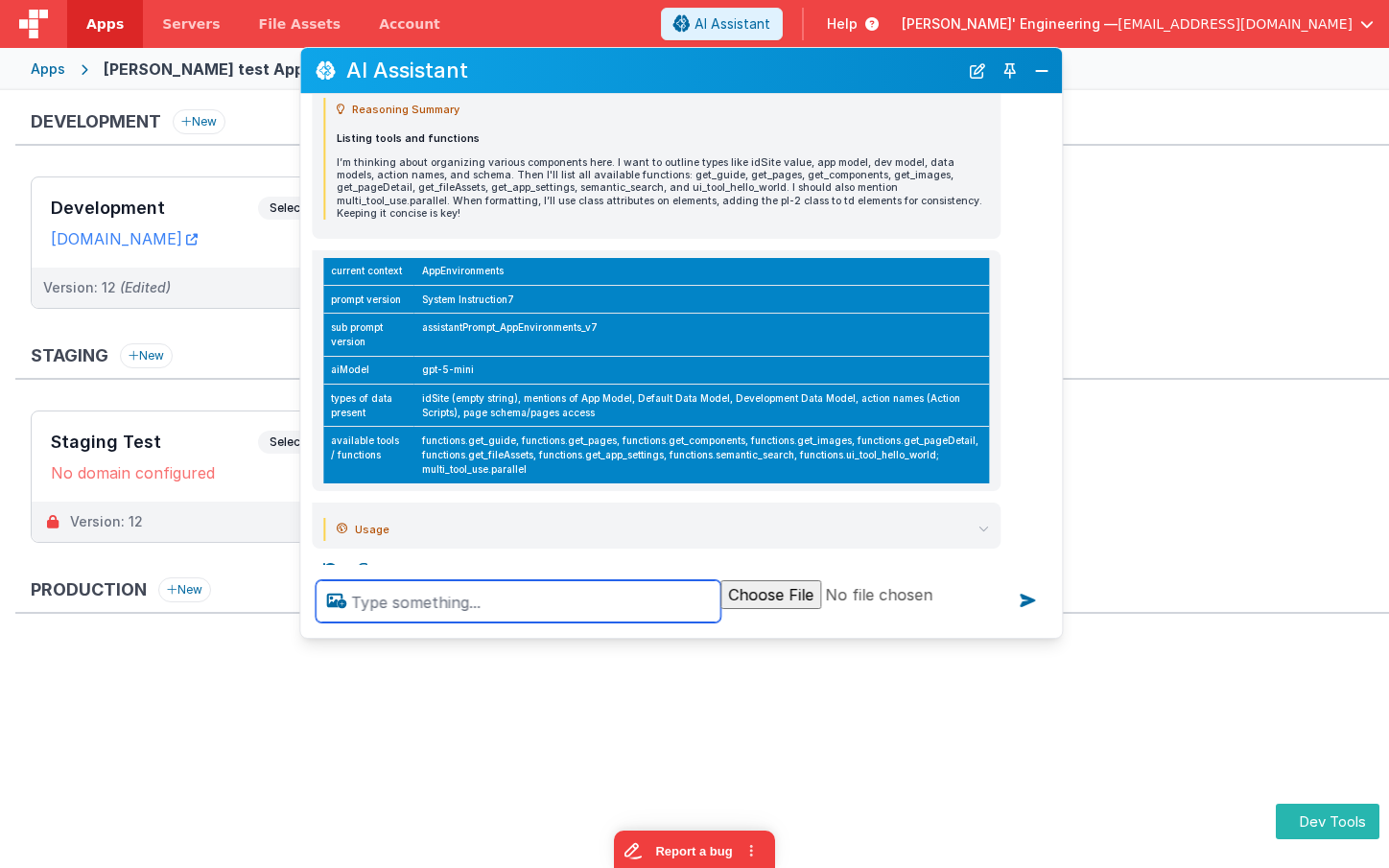
scroll to position [124, 0]
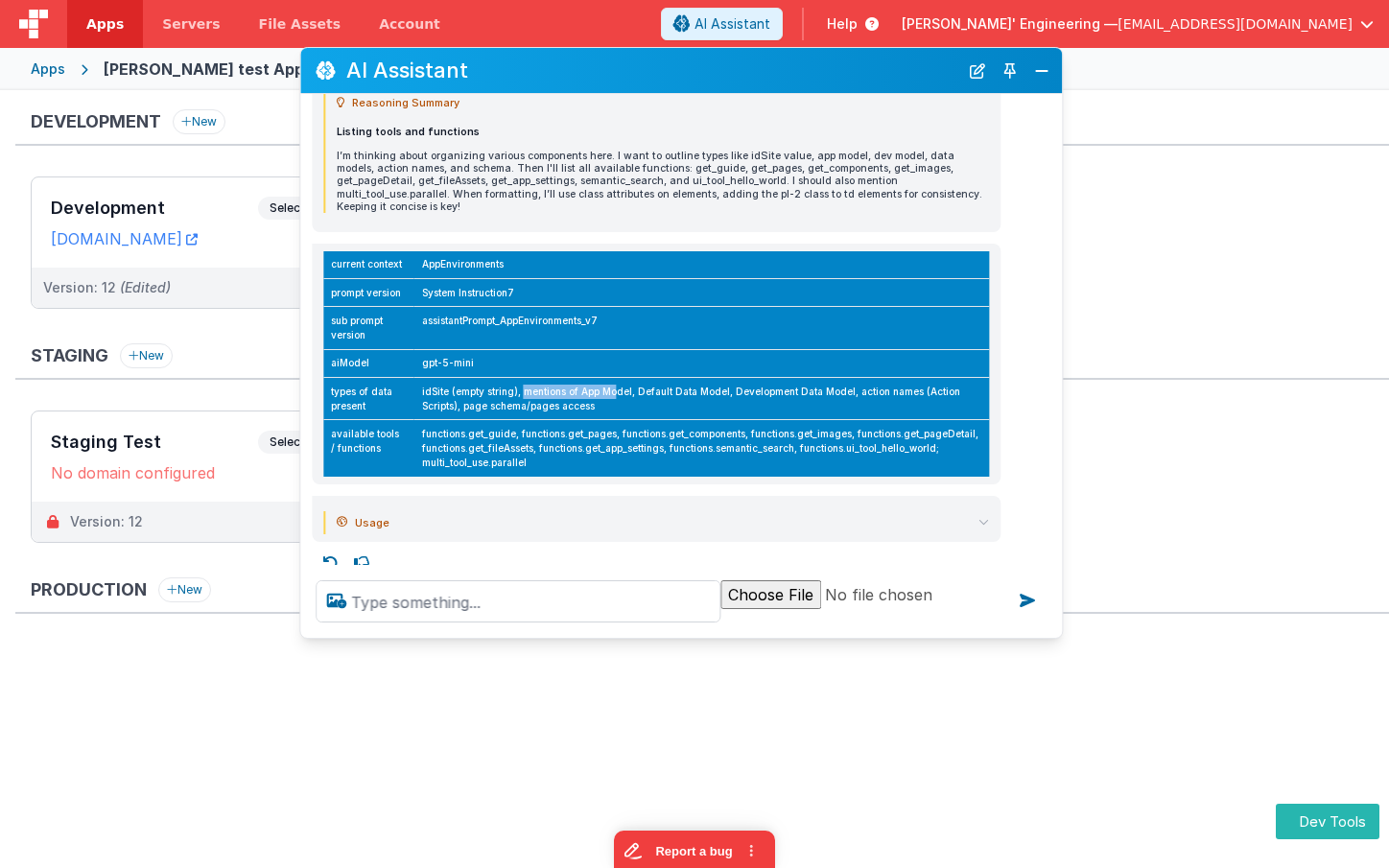
drag, startPoint x: 520, startPoint y: 378, endPoint x: 610, endPoint y: 376, distance: 90.0
click at [610, 377] on td "idSite (empty string), mentions of App Model, Default Data Model, Development D…" at bounding box center [701, 398] width 575 height 42
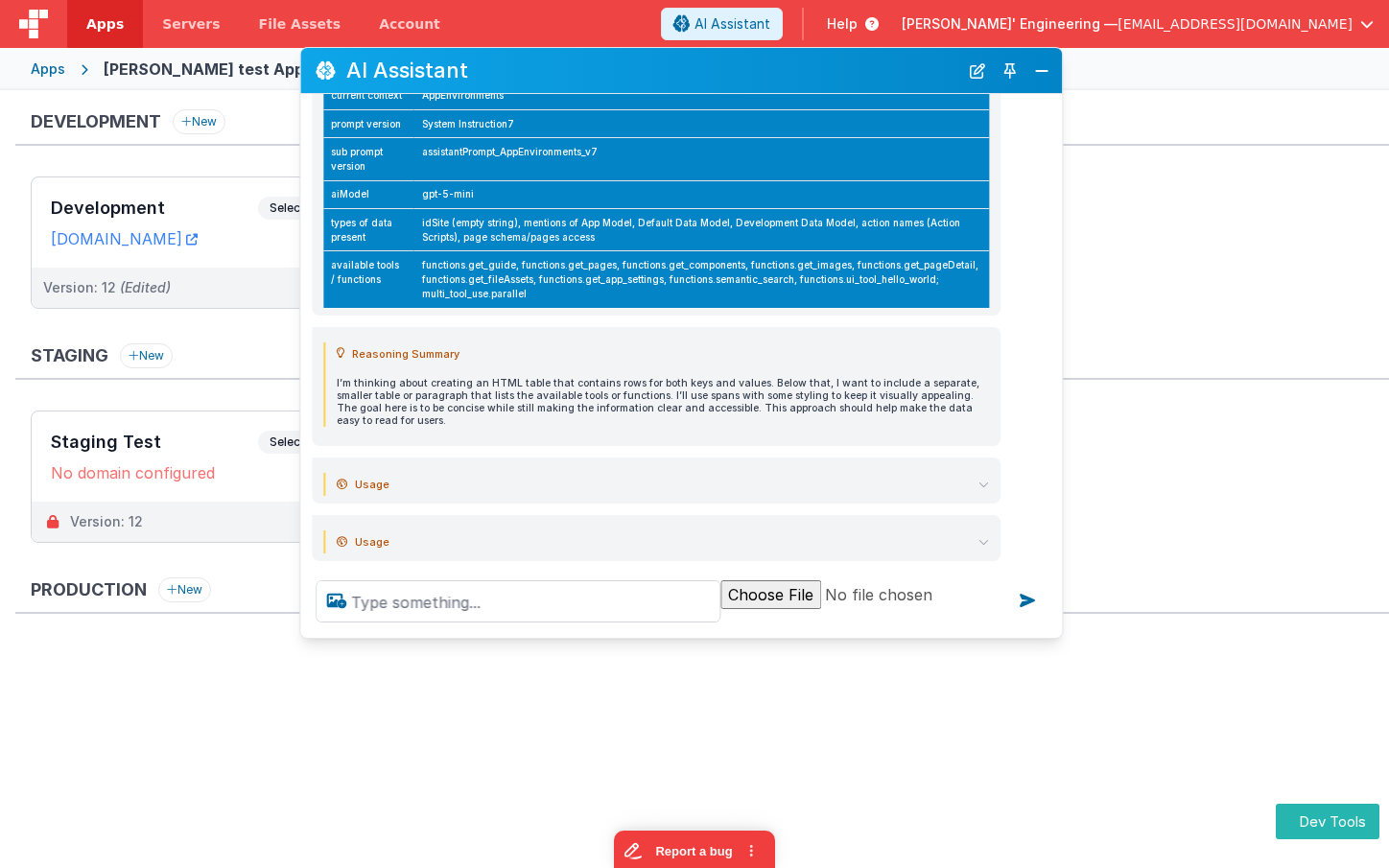
scroll to position [300, 0]
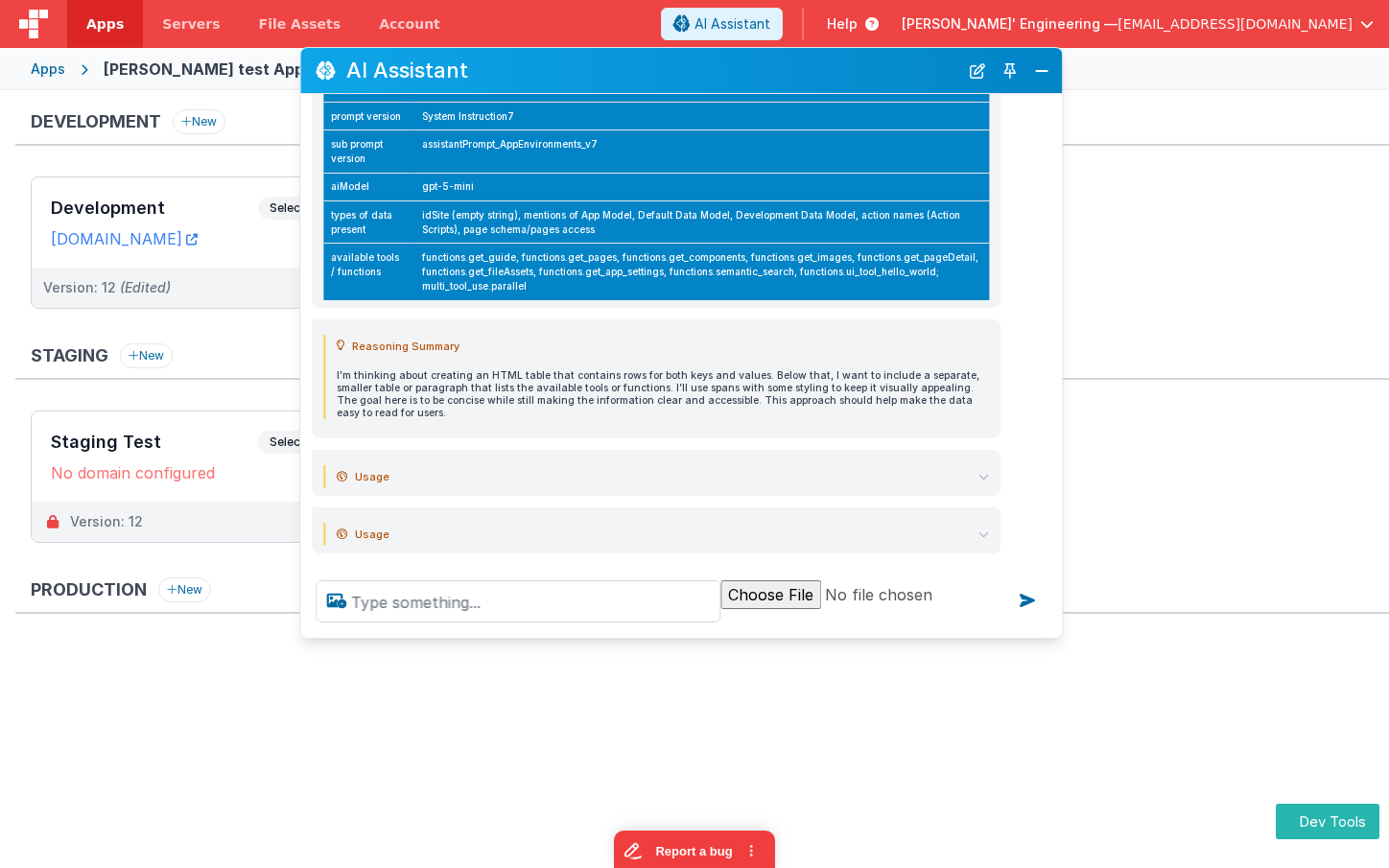
click at [971, 71] on button "New Chat" at bounding box center [977, 71] width 27 height 27
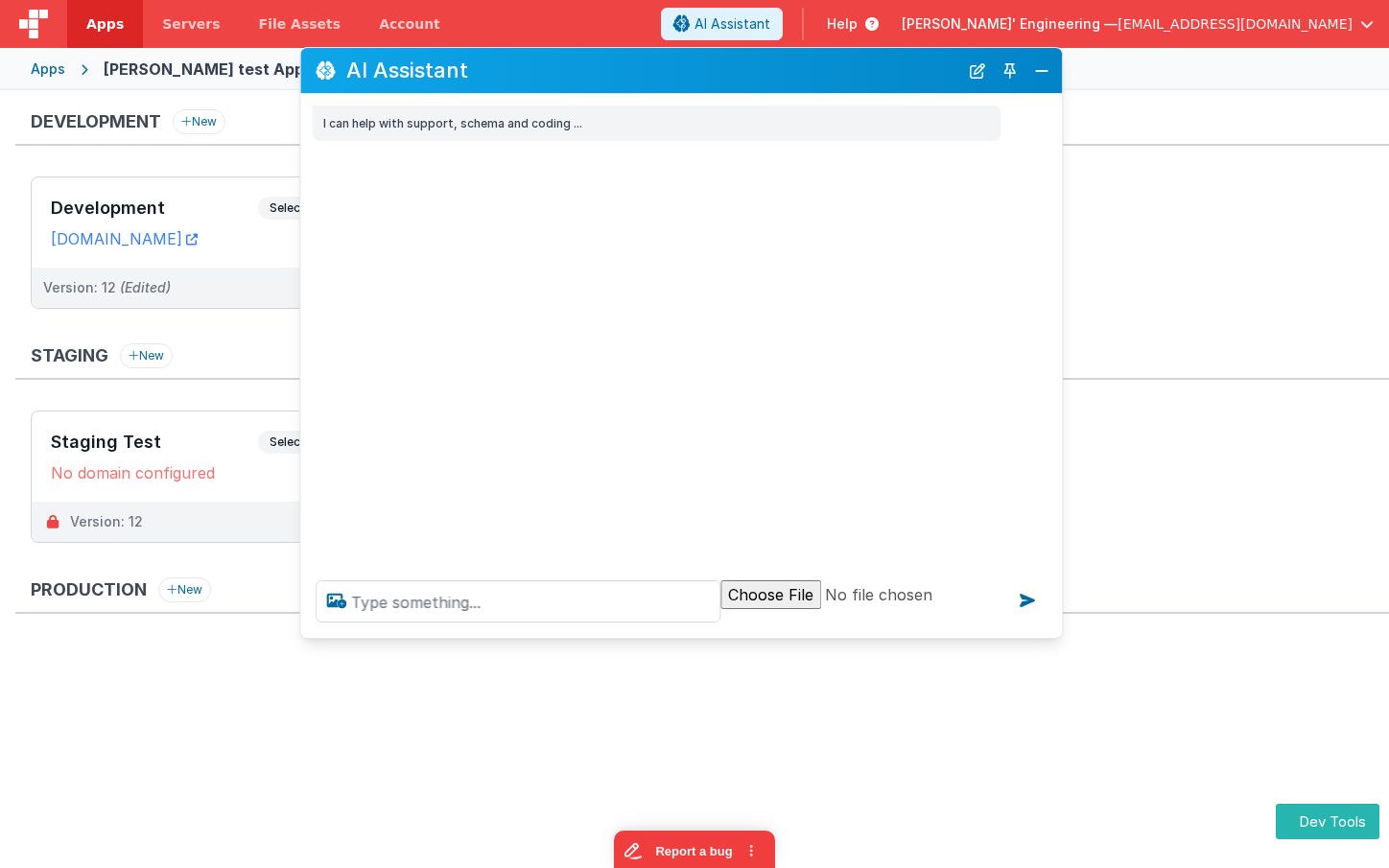
scroll to position [0, 0]
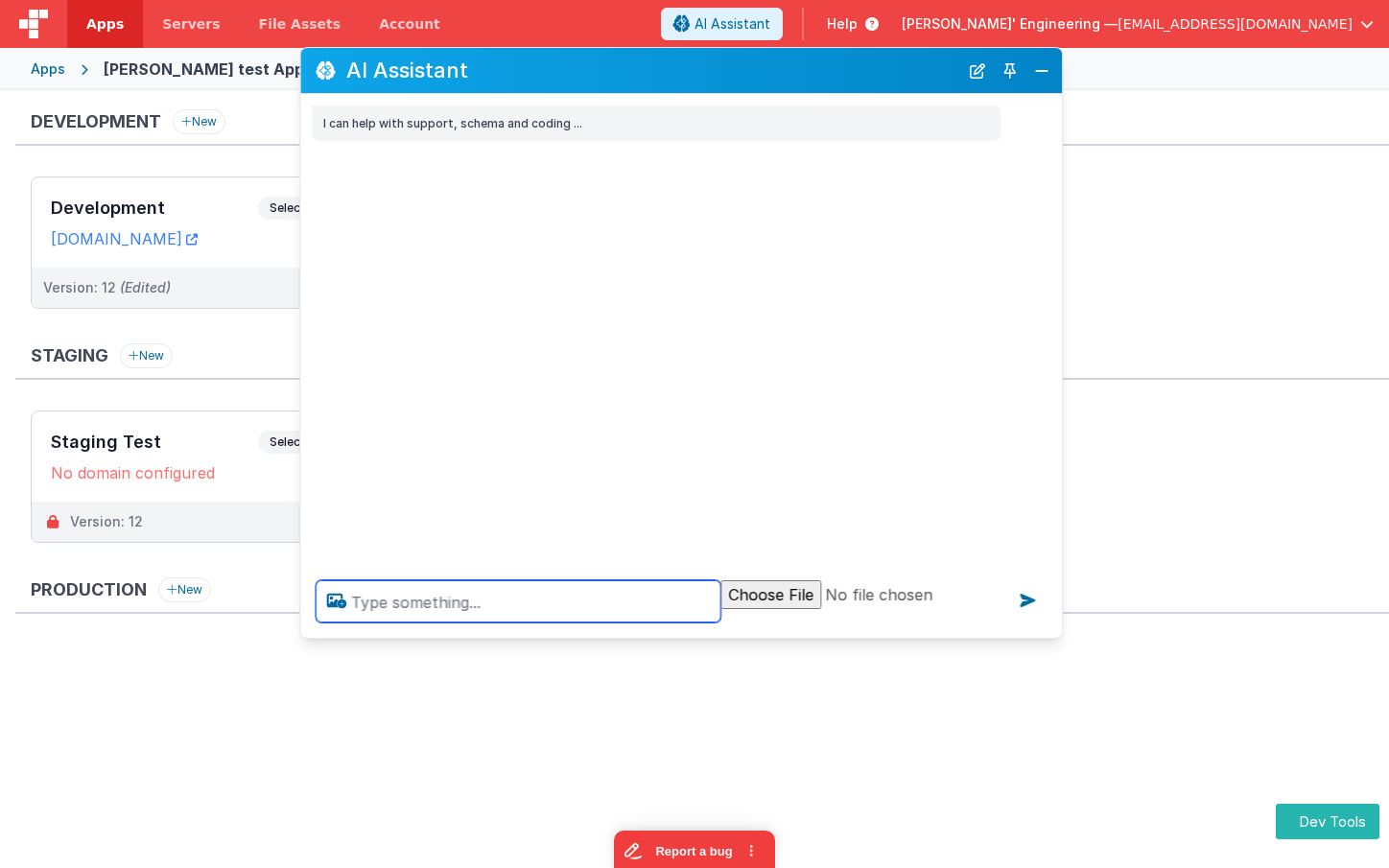
click at [513, 602] on textarea at bounding box center [518, 601] width 405 height 42
type textarea "debugp"
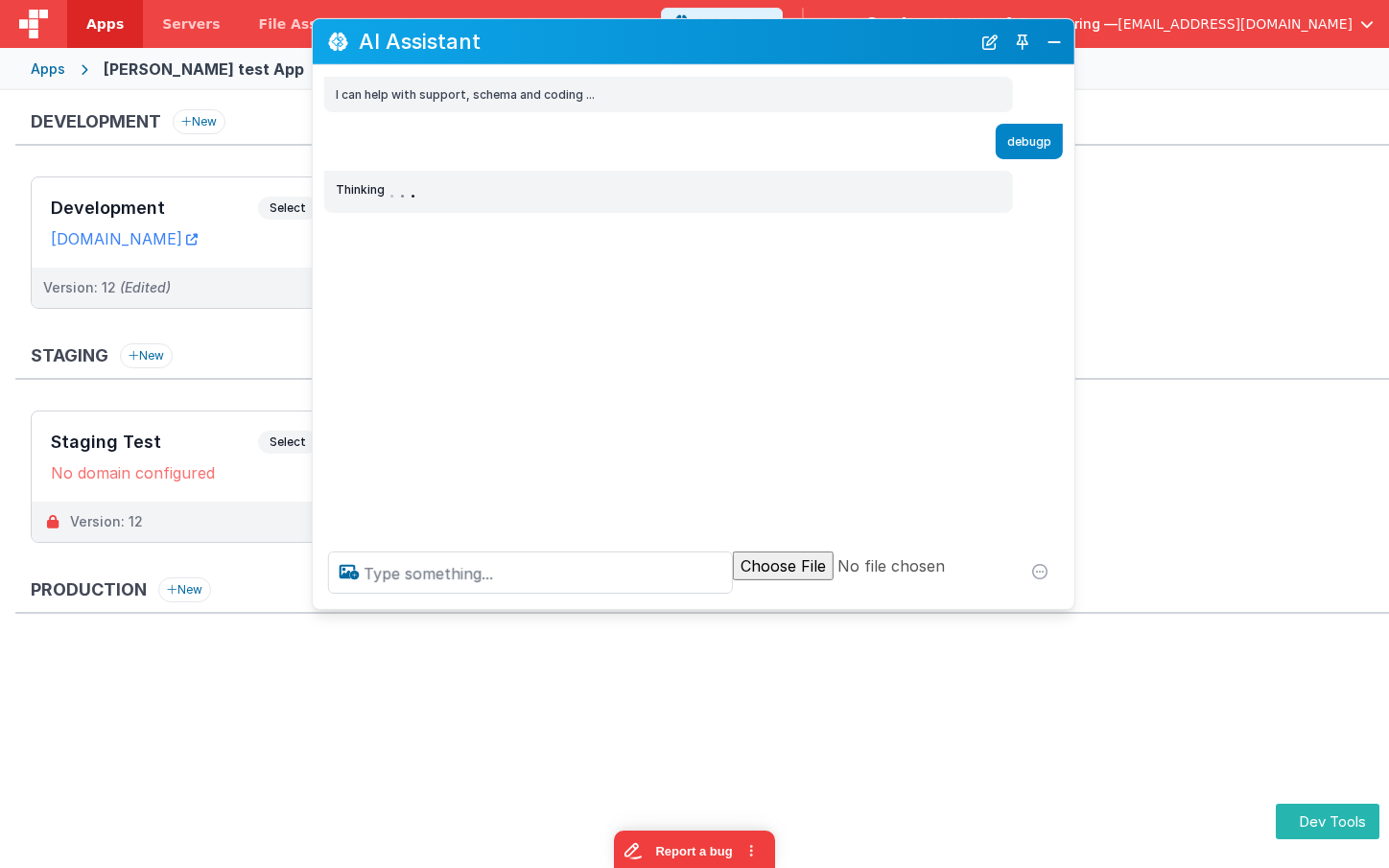
drag, startPoint x: 460, startPoint y: 79, endPoint x: 472, endPoint y: 50, distance: 31.4
click at [472, 50] on h2 "AI Assistant" at bounding box center [665, 40] width 611 height 23
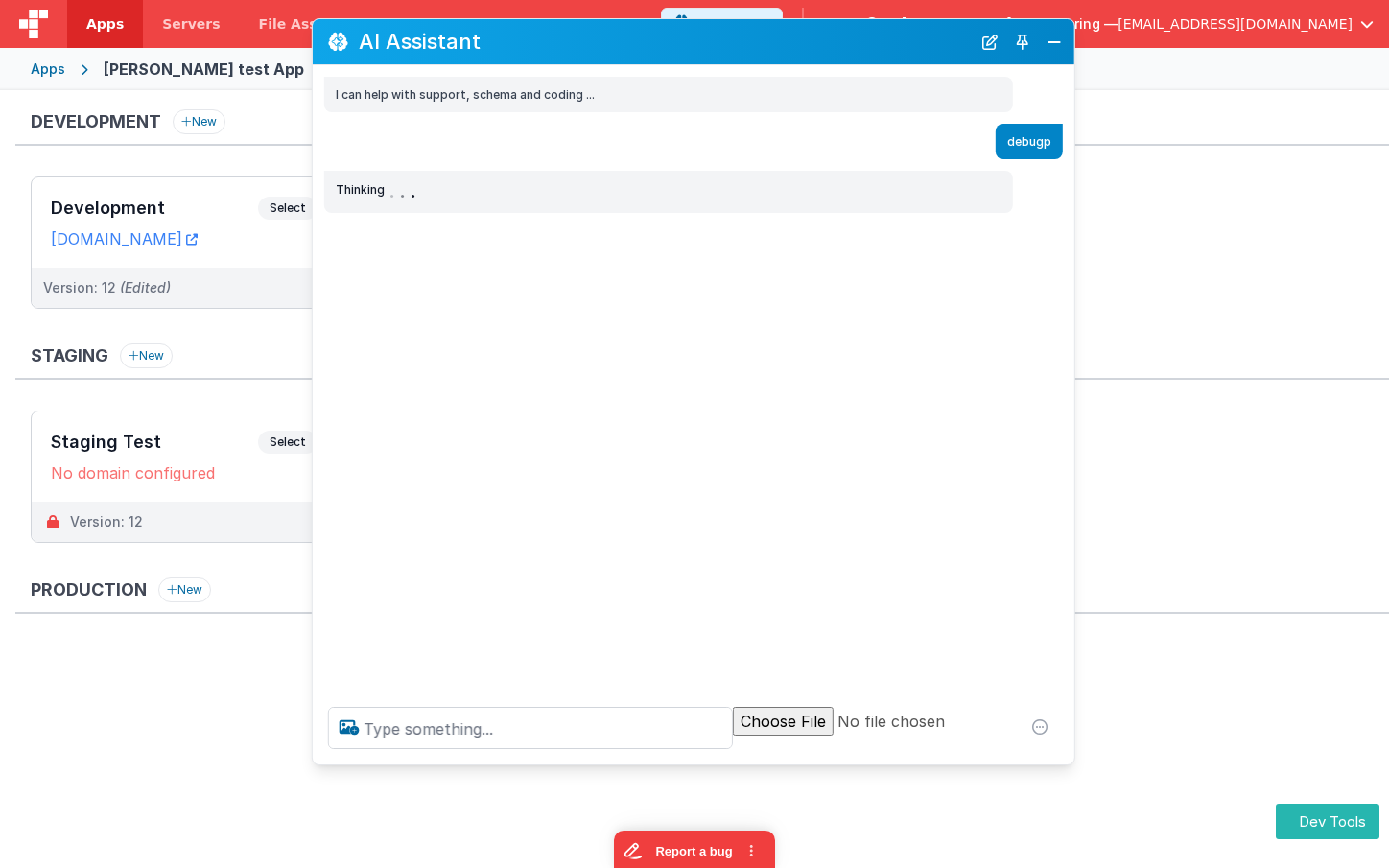
drag, startPoint x: 404, startPoint y: 605, endPoint x: 375, endPoint y: 686, distance: 86.0
click at [388, 759] on div at bounding box center [693, 727] width 762 height 73
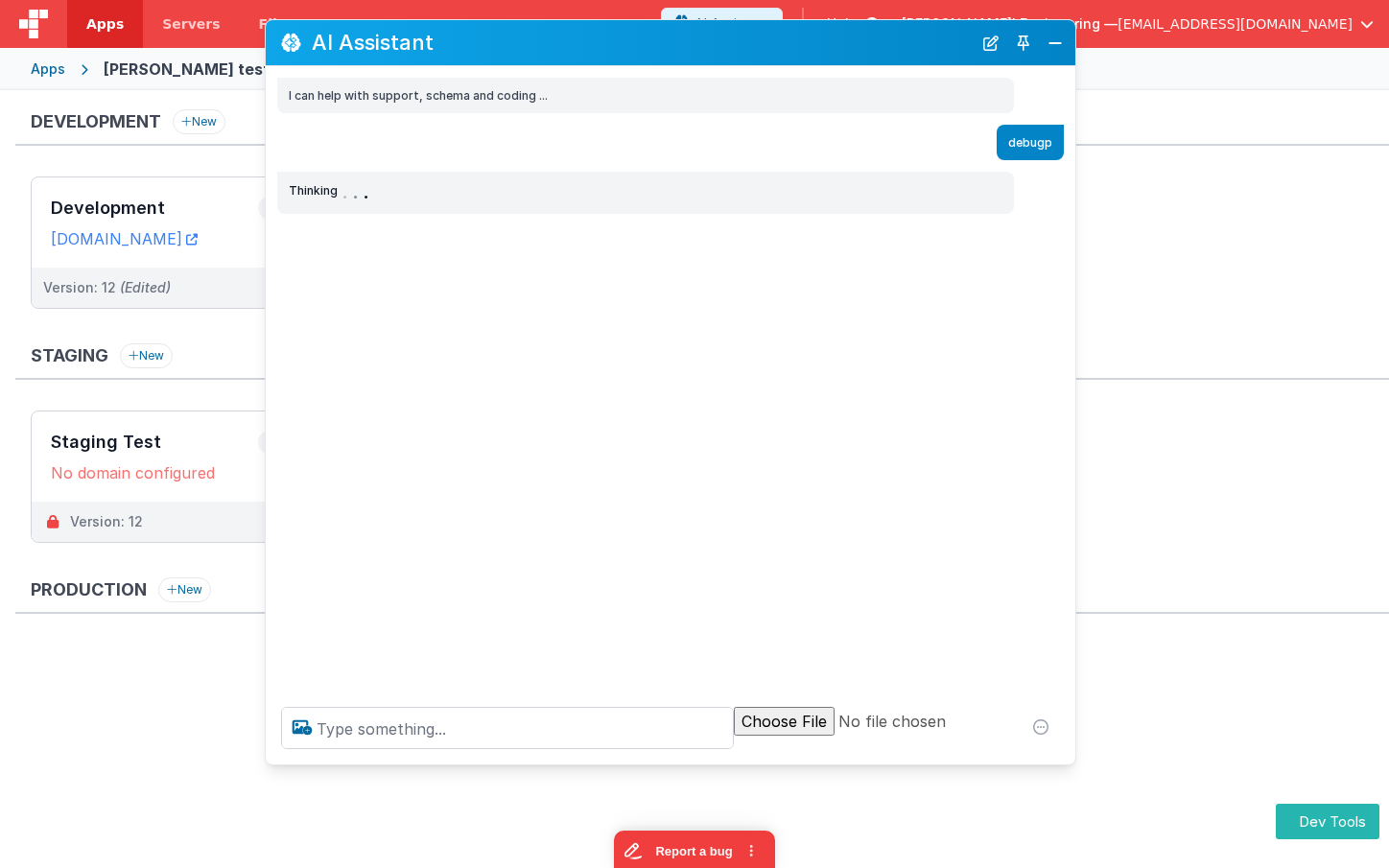
drag, startPoint x: 312, startPoint y: 464, endPoint x: 373, endPoint y: 432, distance: 68.9
click at [264, 466] on div "AI Assistant I can help with support, schema and coding ... debugp Thinking . .…" at bounding box center [669, 392] width 811 height 746
click at [471, 411] on div "I can help with support, schema and coding ... debugp Thinking . . ." at bounding box center [669, 378] width 809 height 625
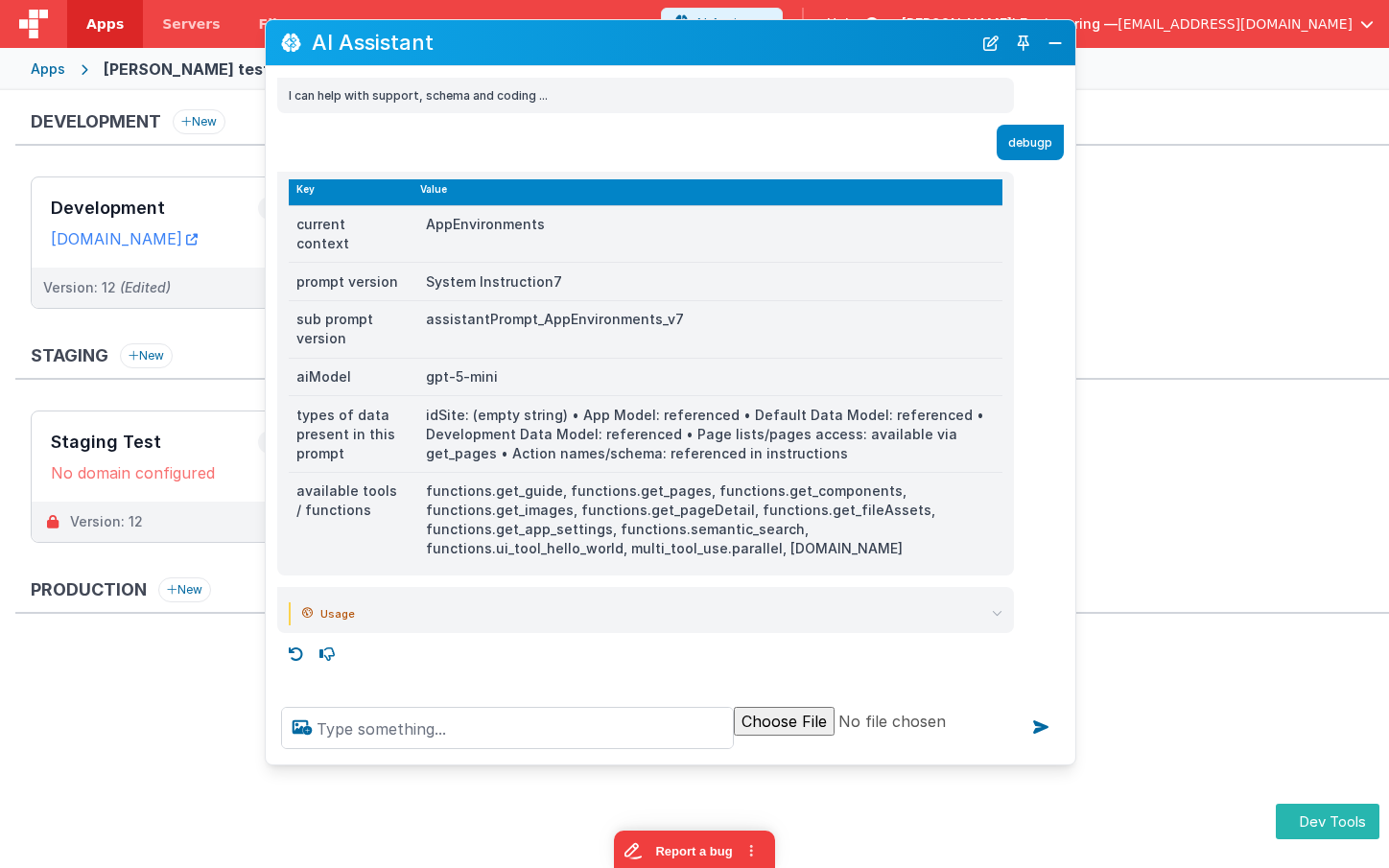
drag, startPoint x: 573, startPoint y: 393, endPoint x: 737, endPoint y: 545, distance: 223.6
click at [737, 545] on tbody "current context AppEnvironments prompt version System Instruction7 sub prompt v…" at bounding box center [646, 386] width 714 height 362
click at [737, 545] on td "functions.get_guide, functions.get_pages, functions.get_components, functions.g…" at bounding box center [708, 519] width 590 height 95
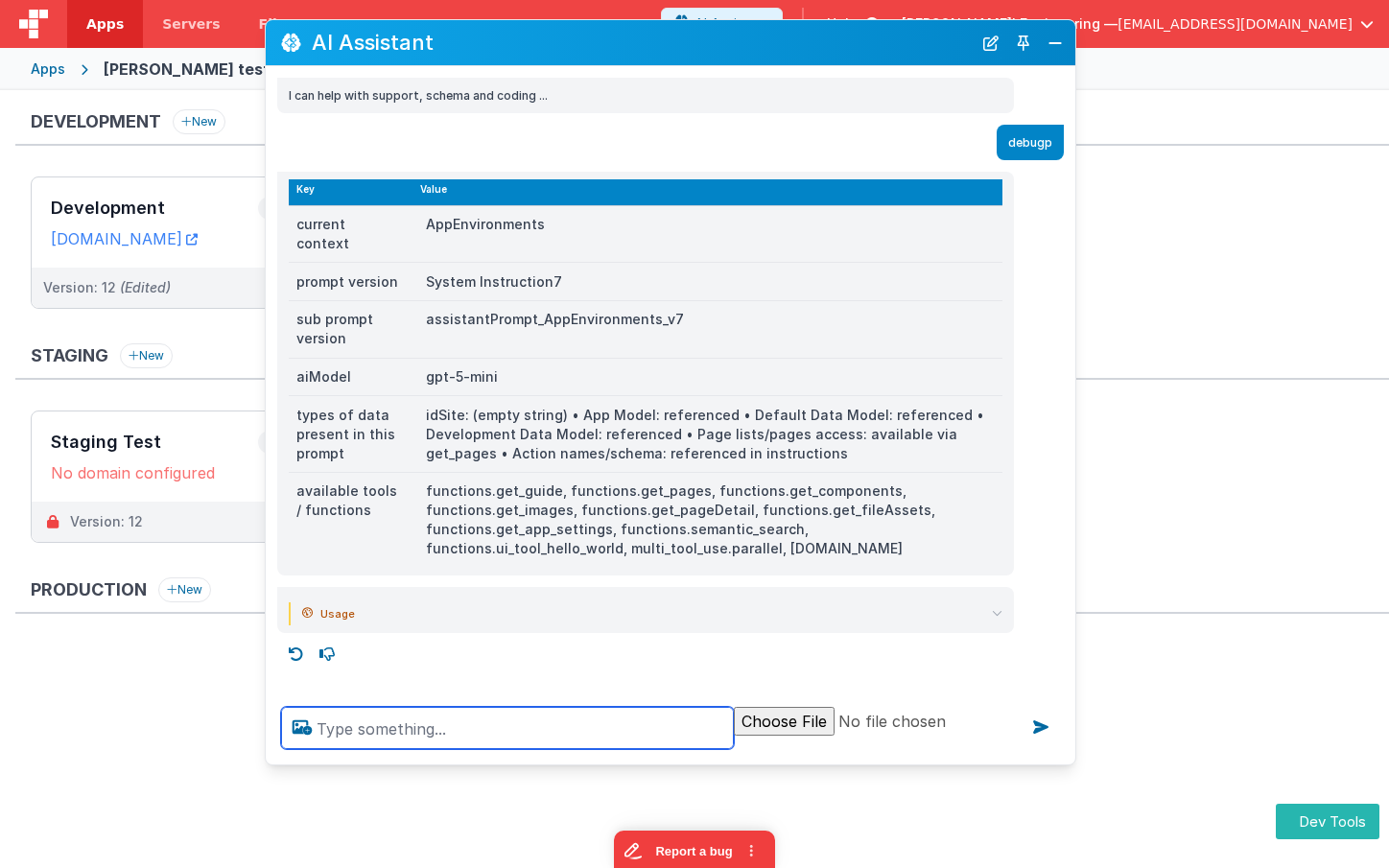
click at [408, 729] on textarea at bounding box center [507, 727] width 453 height 42
type textarea "what are the env names"
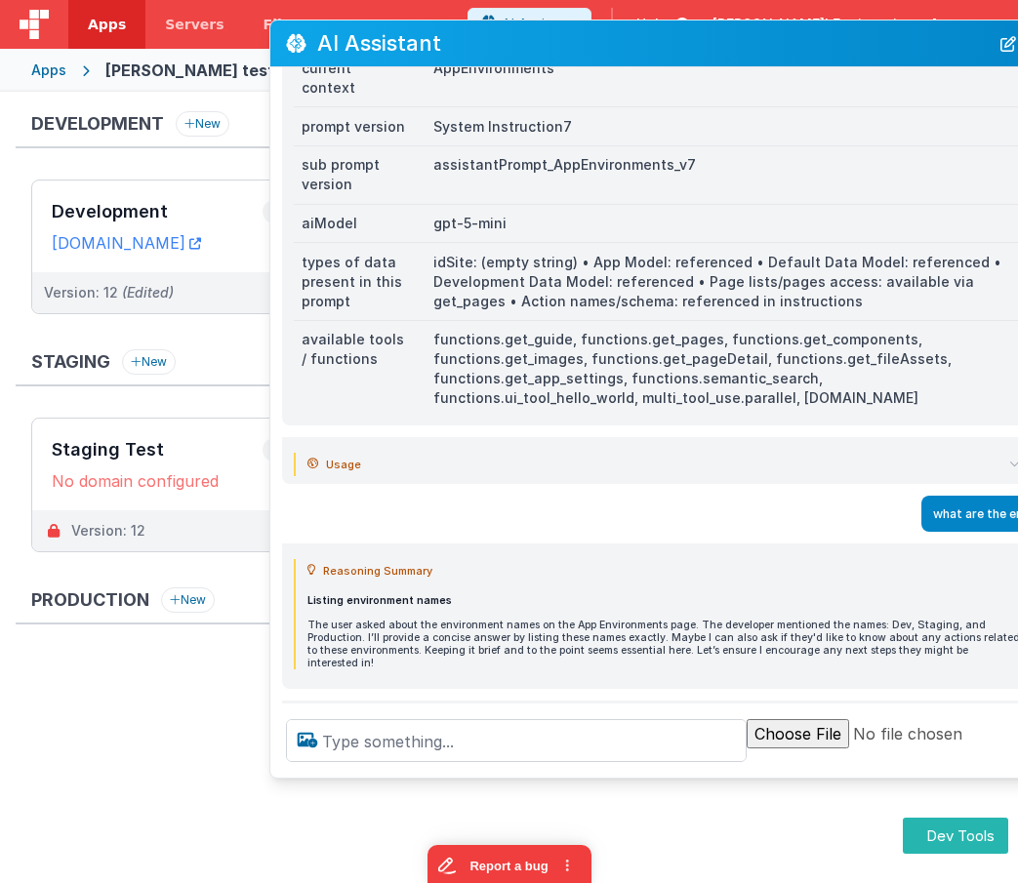
scroll to position [161, 0]
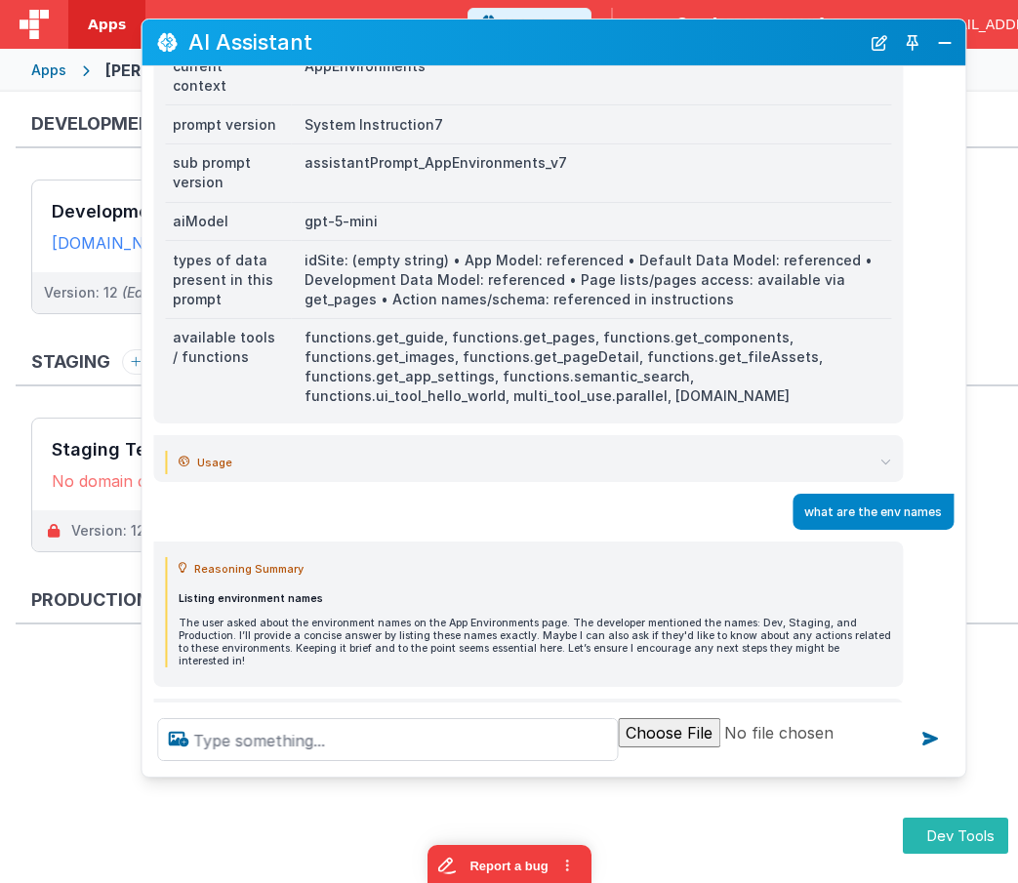
drag, startPoint x: 796, startPoint y: 50, endPoint x: 806, endPoint y: 64, distance: 17.6
click at [675, 49] on h2 "AI Assistant" at bounding box center [523, 41] width 671 height 23
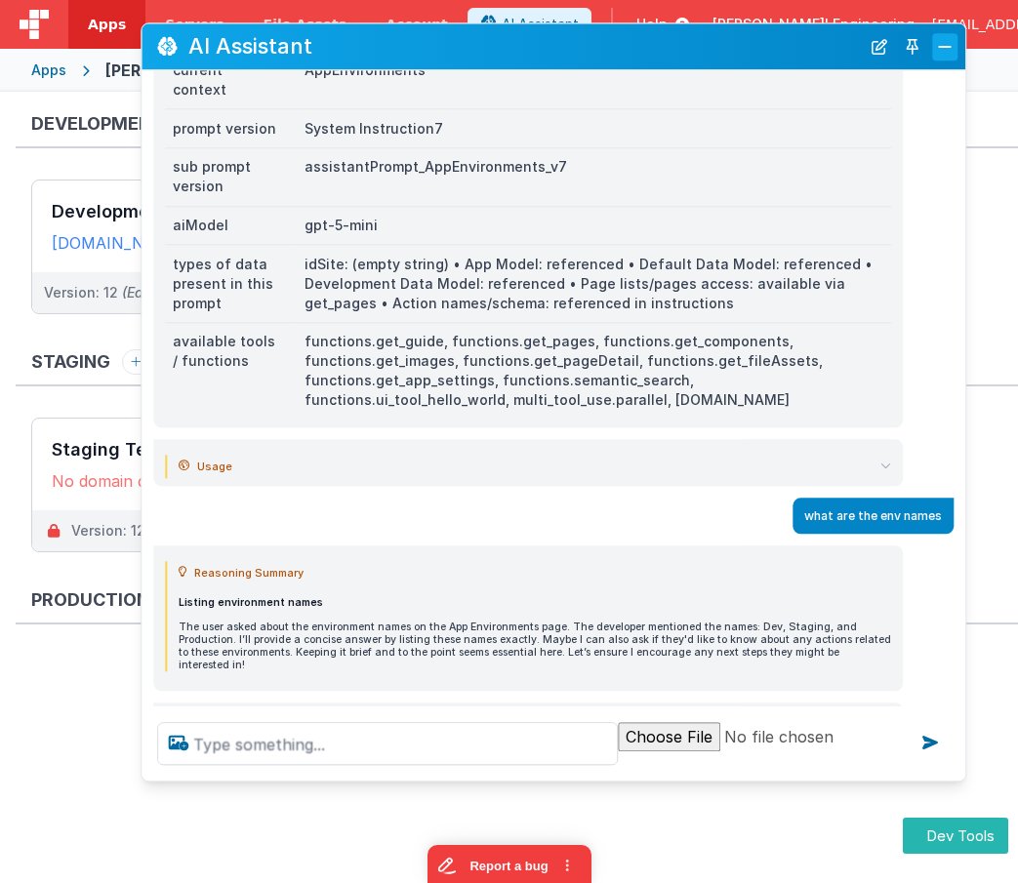
click at [943, 60] on button "Close" at bounding box center [944, 46] width 25 height 27
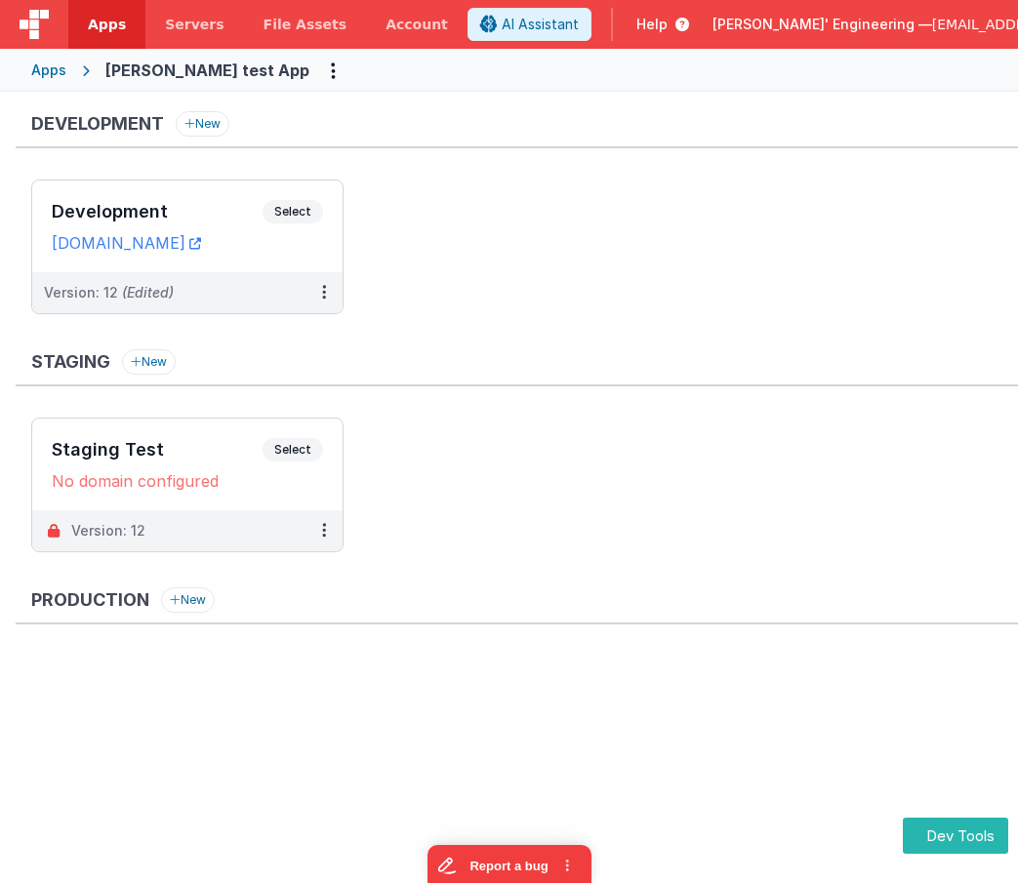
click at [497, 367] on div "Staging New" at bounding box center [517, 367] width 1002 height 37
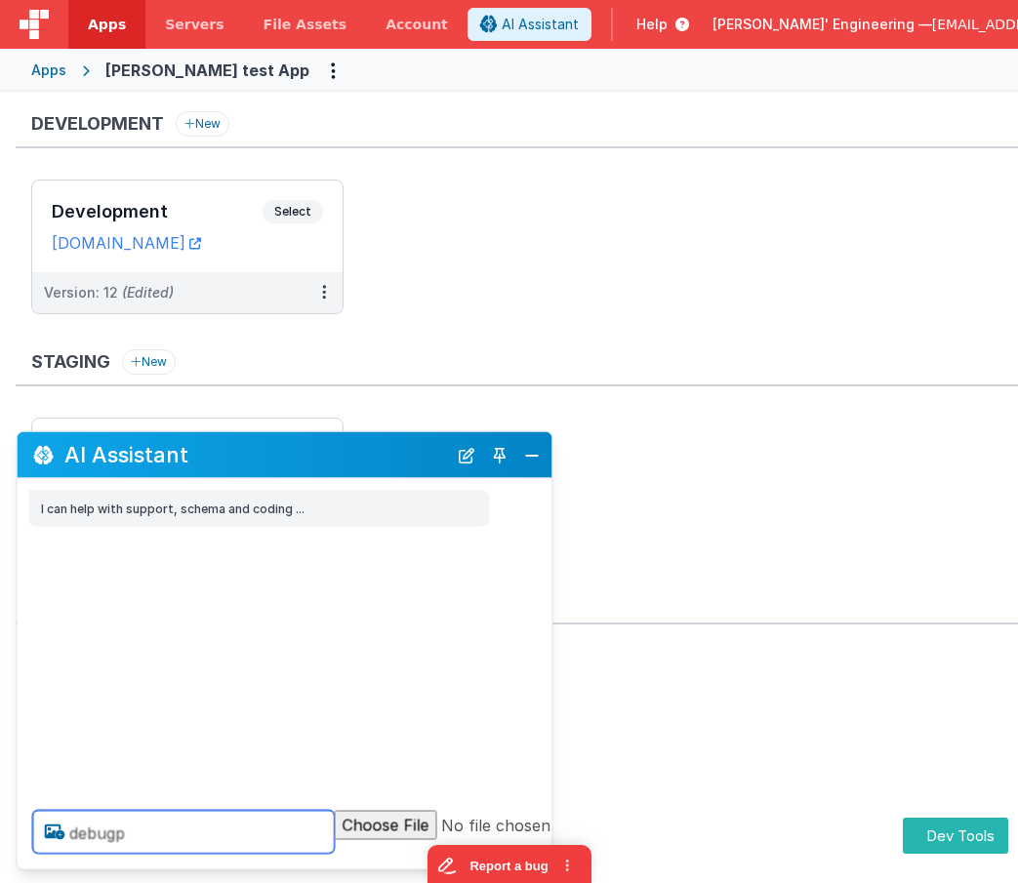
type textarea "debugp"
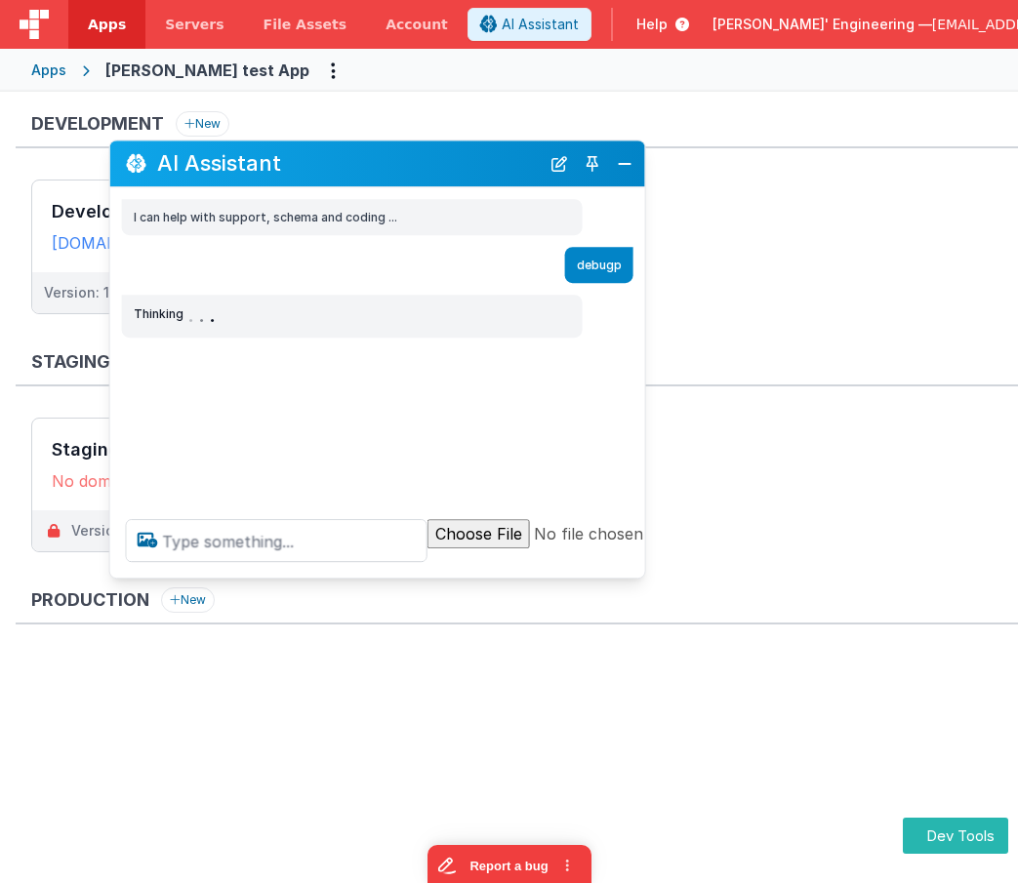
drag, startPoint x: 347, startPoint y: 441, endPoint x: 430, endPoint y: 150, distance: 302.3
click at [430, 152] on h2 "AI Assistant" at bounding box center [348, 163] width 382 height 23
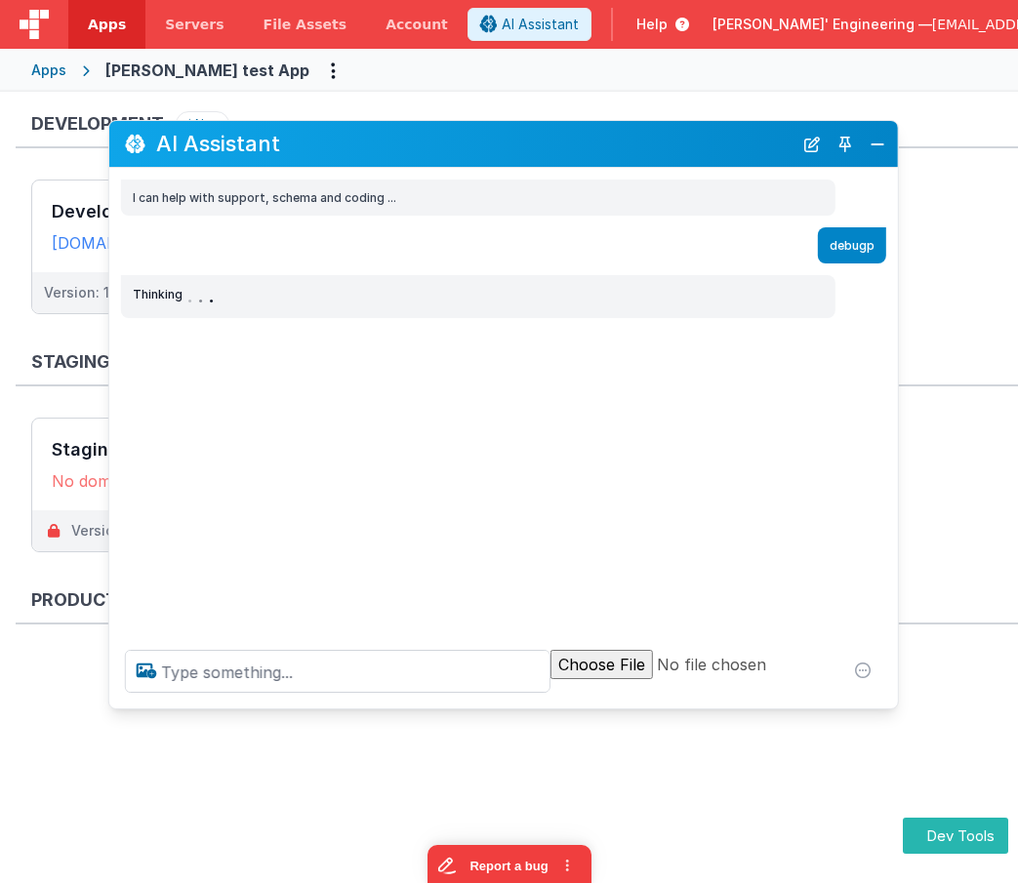
drag, startPoint x: 635, startPoint y: 555, endPoint x: 889, endPoint y: 705, distance: 294.8
click at [889, 705] on div at bounding box center [503, 671] width 788 height 74
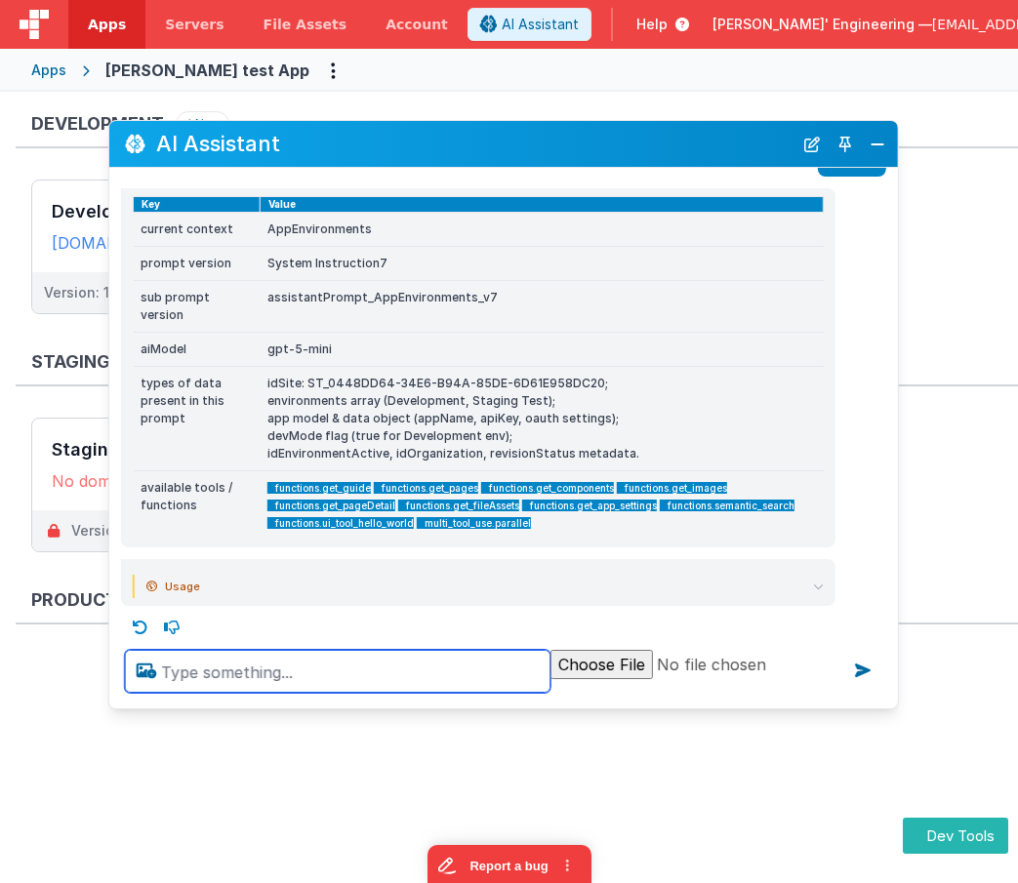
scroll to position [96, 0]
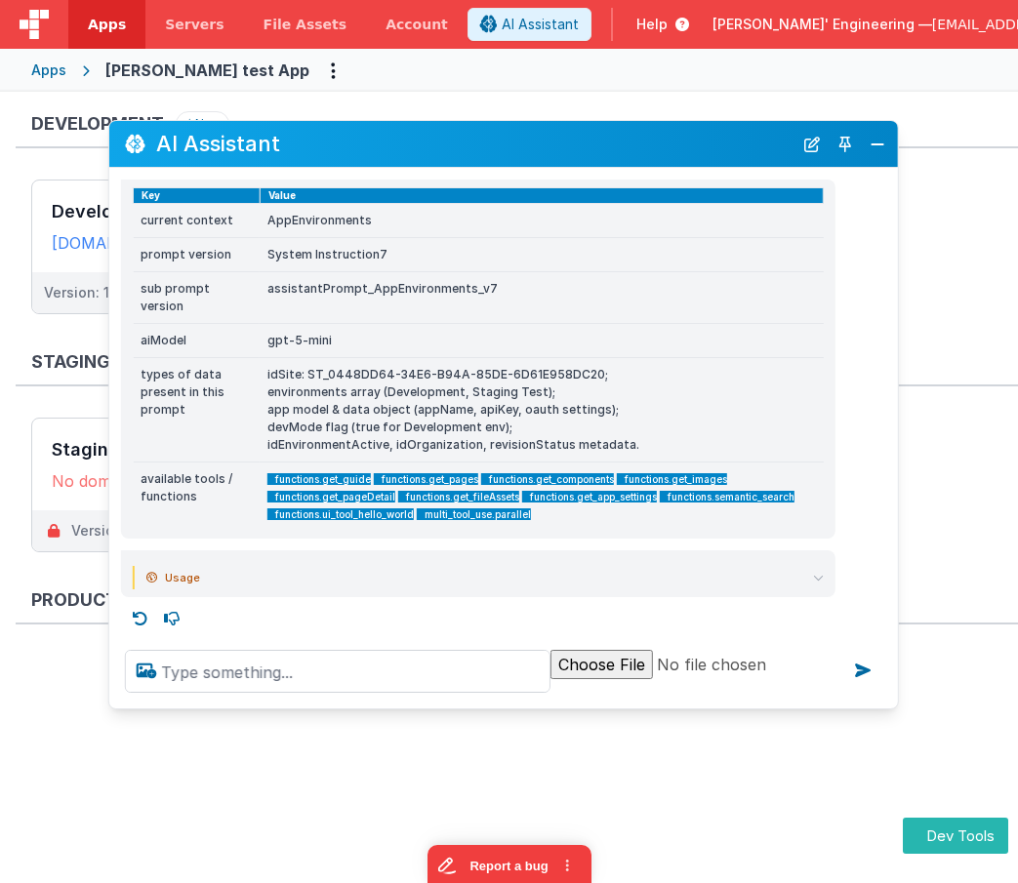
click at [428, 445] on td "idSite: ST_0448DD64-34E6-B94A-85DE-6D61E958DC20; environments array (Developmen…" at bounding box center [541, 410] width 563 height 104
drag, startPoint x: 316, startPoint y: 373, endPoint x: 503, endPoint y: 376, distance: 187.4
click at [503, 376] on td "idSite: ST_0448DD64-34E6-B94A-85DE-6D61E958DC20; environments array (Developmen…" at bounding box center [541, 410] width 563 height 104
drag, startPoint x: 292, startPoint y: 392, endPoint x: 546, endPoint y: 395, distance: 254.7
click at [546, 395] on td "idSite: ST_0448DD64-34E6-B94A-85DE-6D61E958DC20; environments array (Developmen…" at bounding box center [541, 410] width 563 height 104
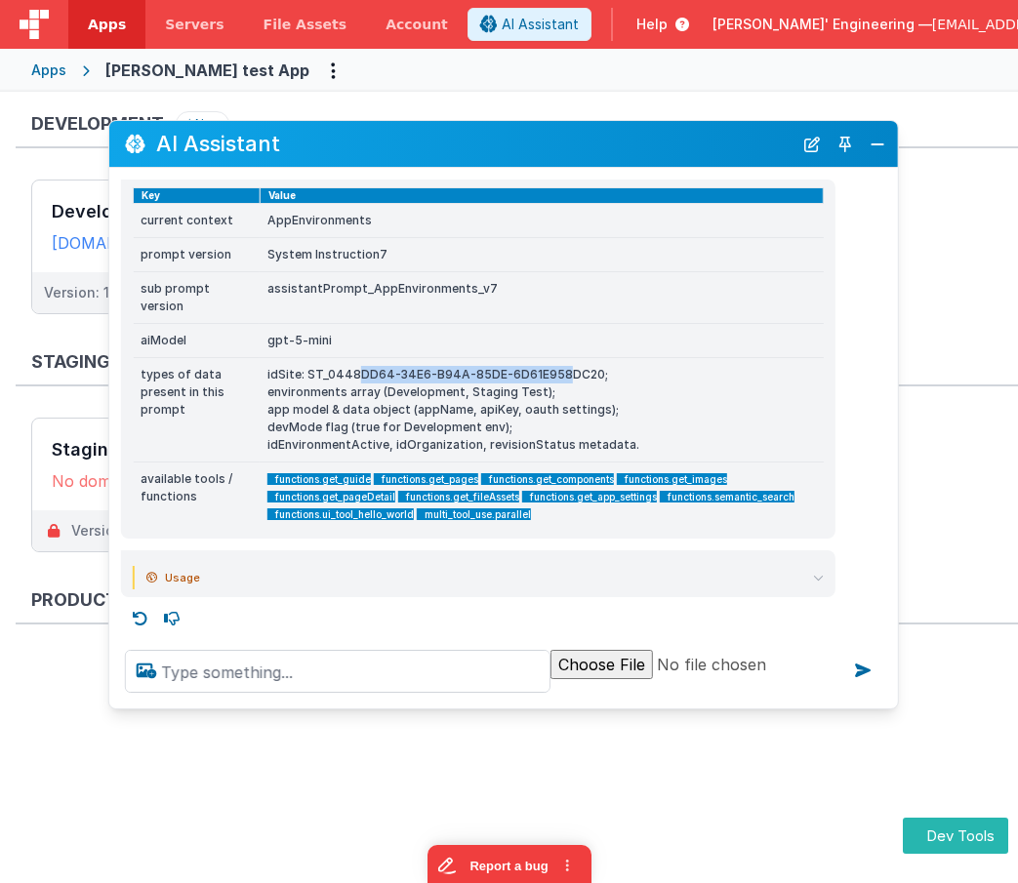
click at [362, 396] on td "idSite: ST_0448DD64-34E6-B94A-85DE-6D61E958DC20; environments array (Developmen…" at bounding box center [541, 410] width 563 height 104
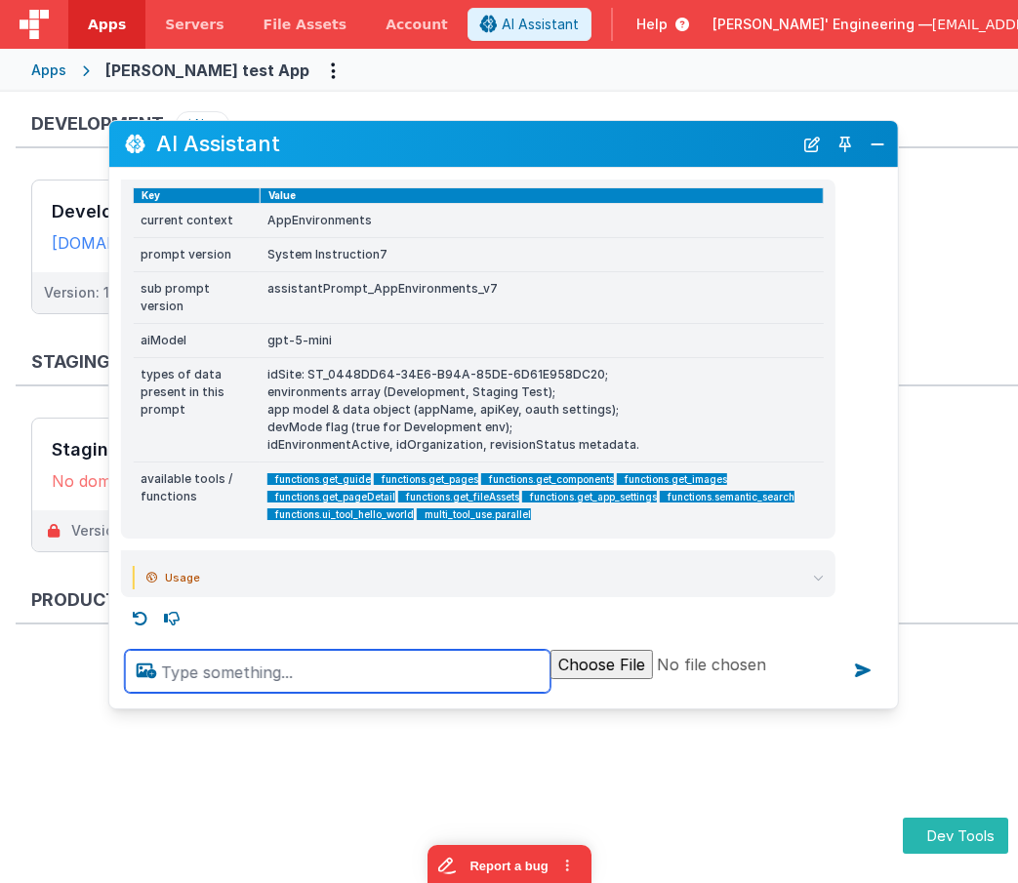
click at [245, 661] on textarea at bounding box center [337, 671] width 425 height 43
type textarea "what are the names of my environments"
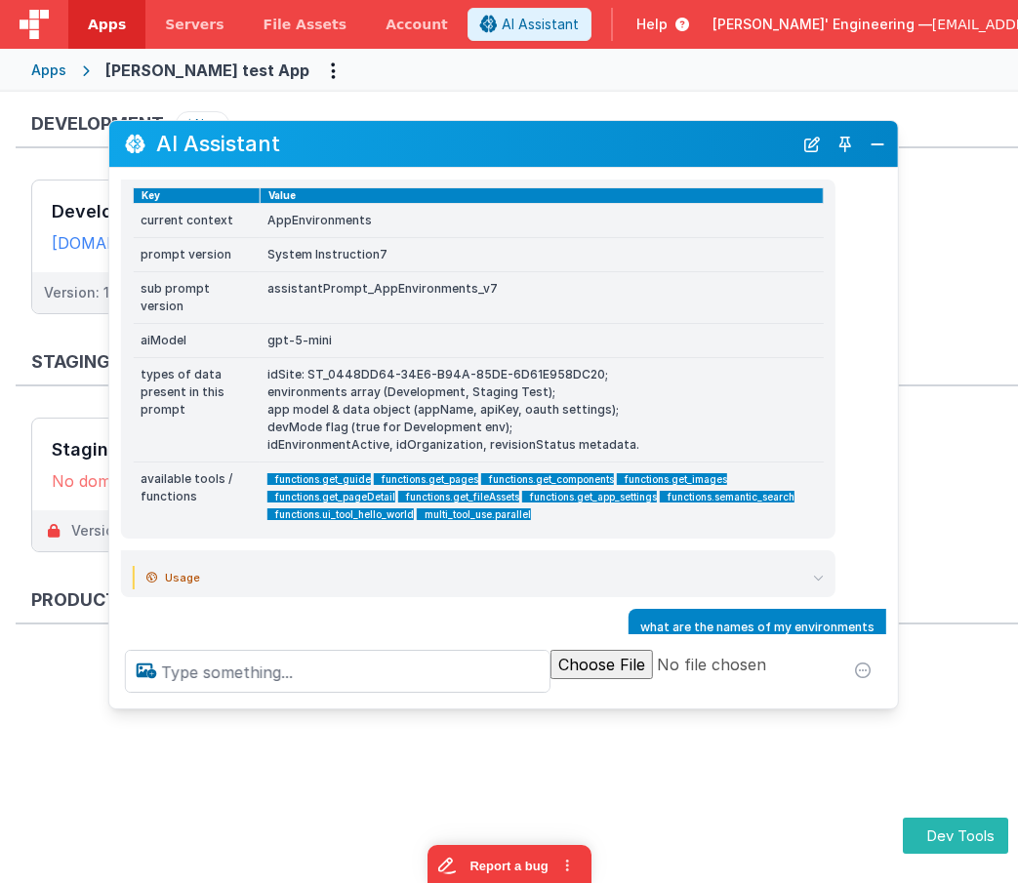
scroll to position [161, 0]
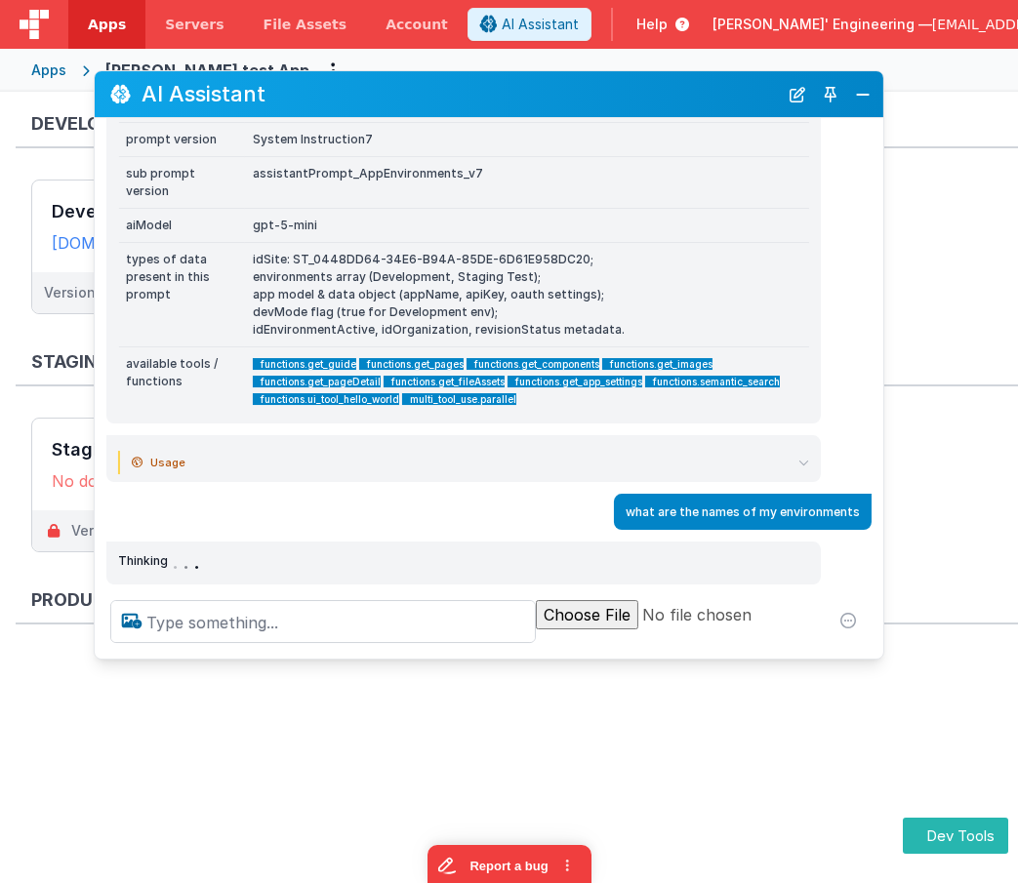
drag, startPoint x: 520, startPoint y: 147, endPoint x: 512, endPoint y: 108, distance: 39.8
click at [510, 104] on div "AI Assistant" at bounding box center [489, 94] width 788 height 46
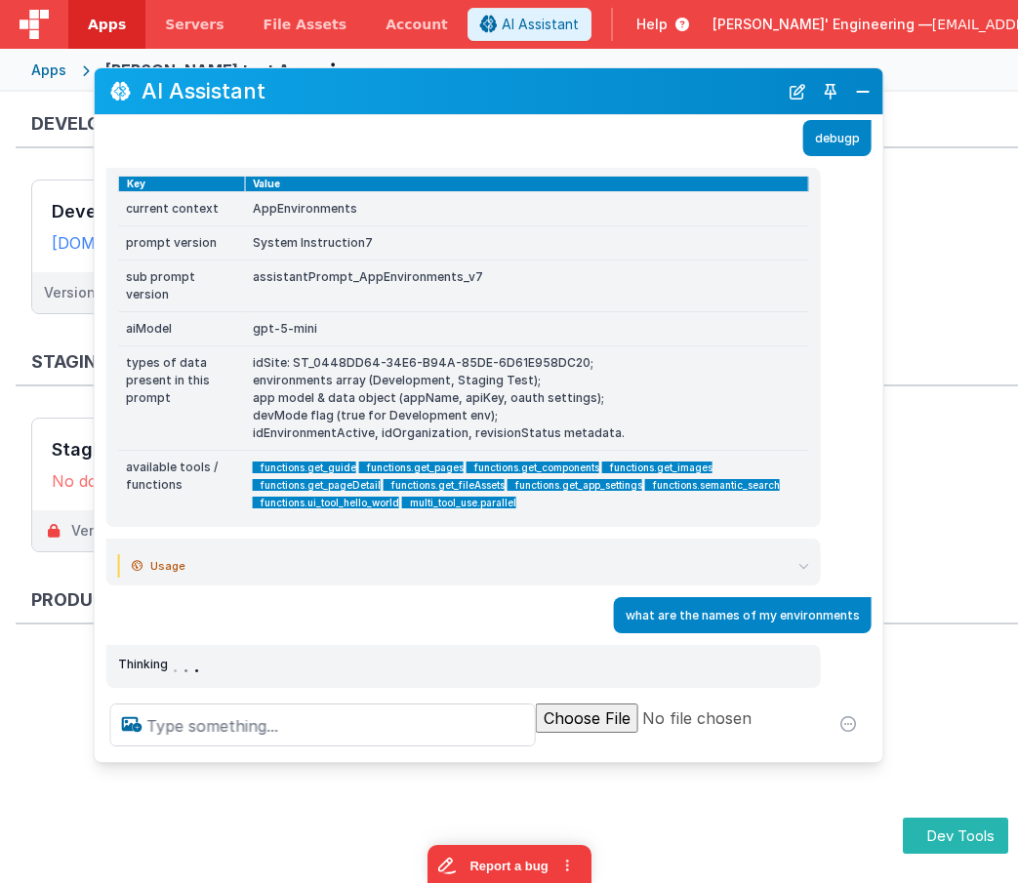
scroll to position [71, 0]
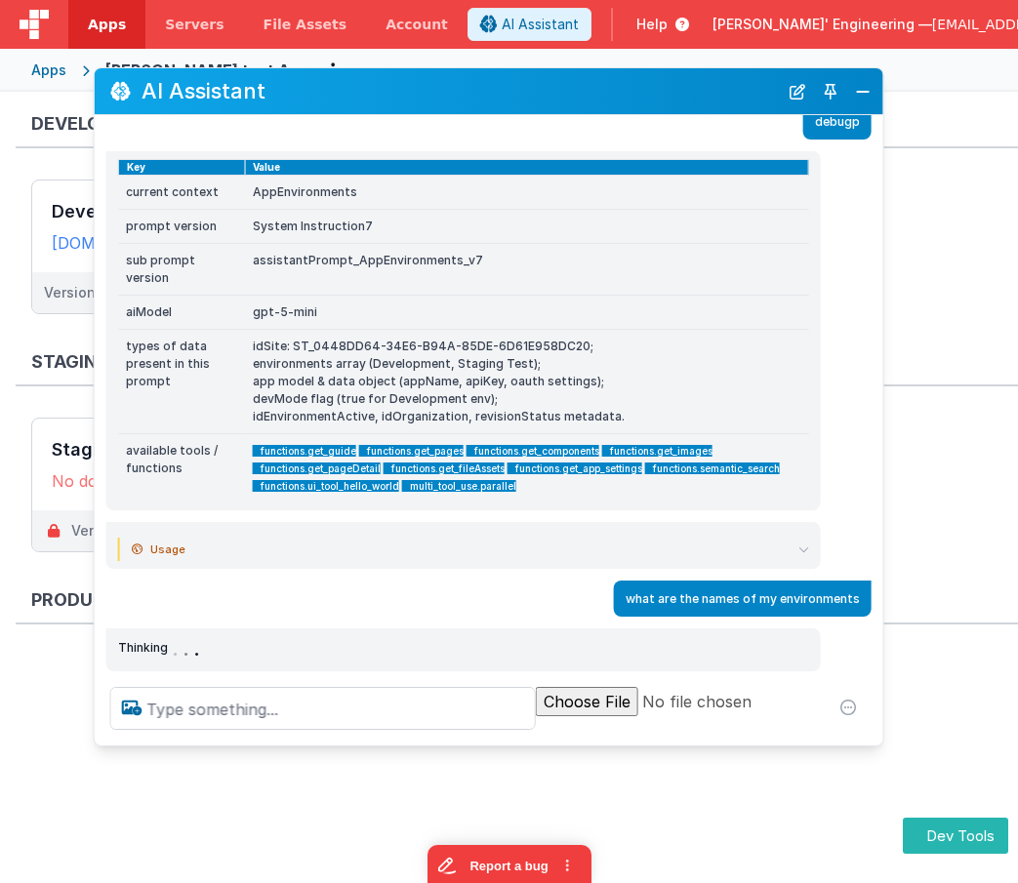
drag, startPoint x: 524, startPoint y: 652, endPoint x: 520, endPoint y: 742, distance: 90.8
click at [520, 742] on div at bounding box center [489, 708] width 788 height 74
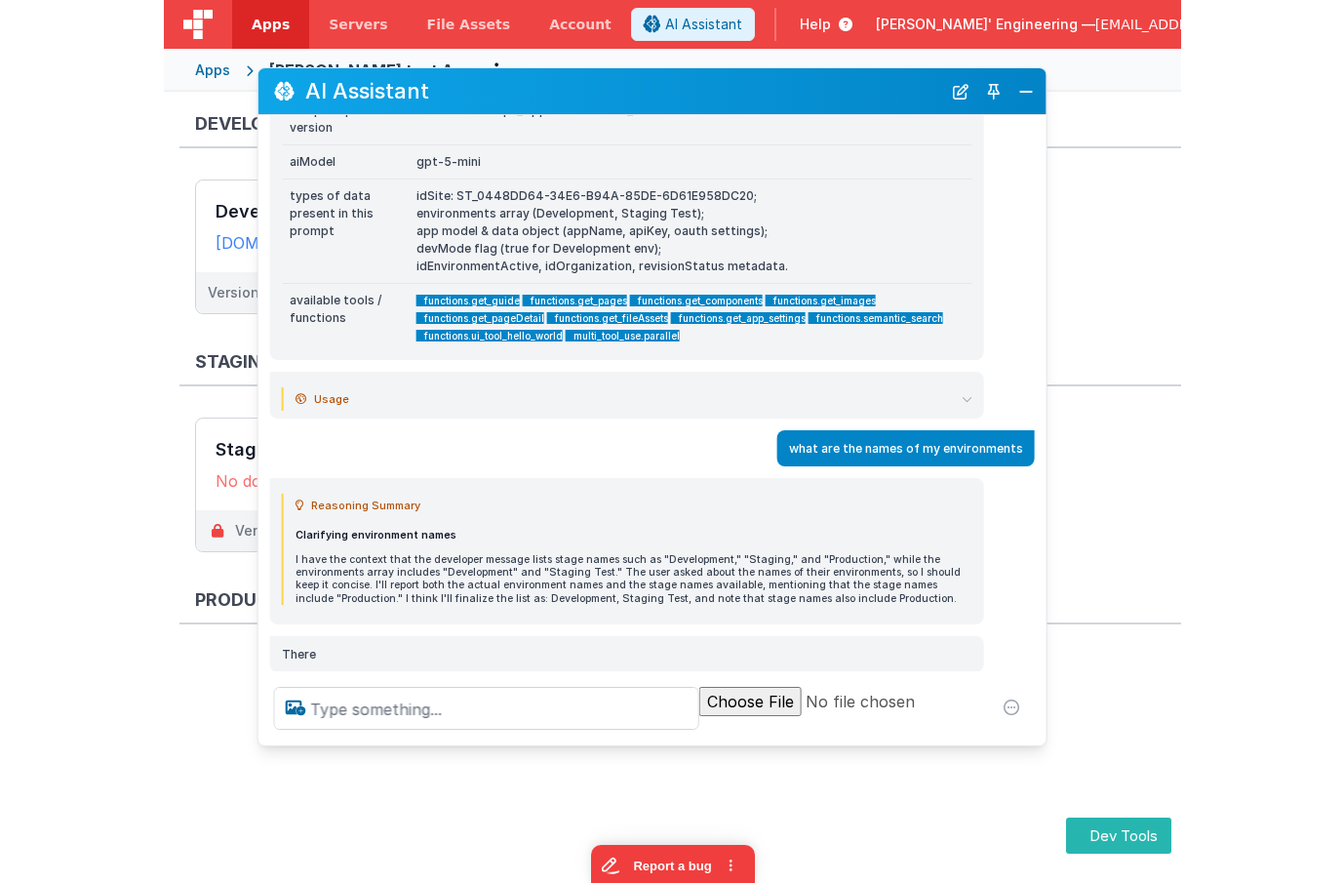
scroll to position [324, 0]
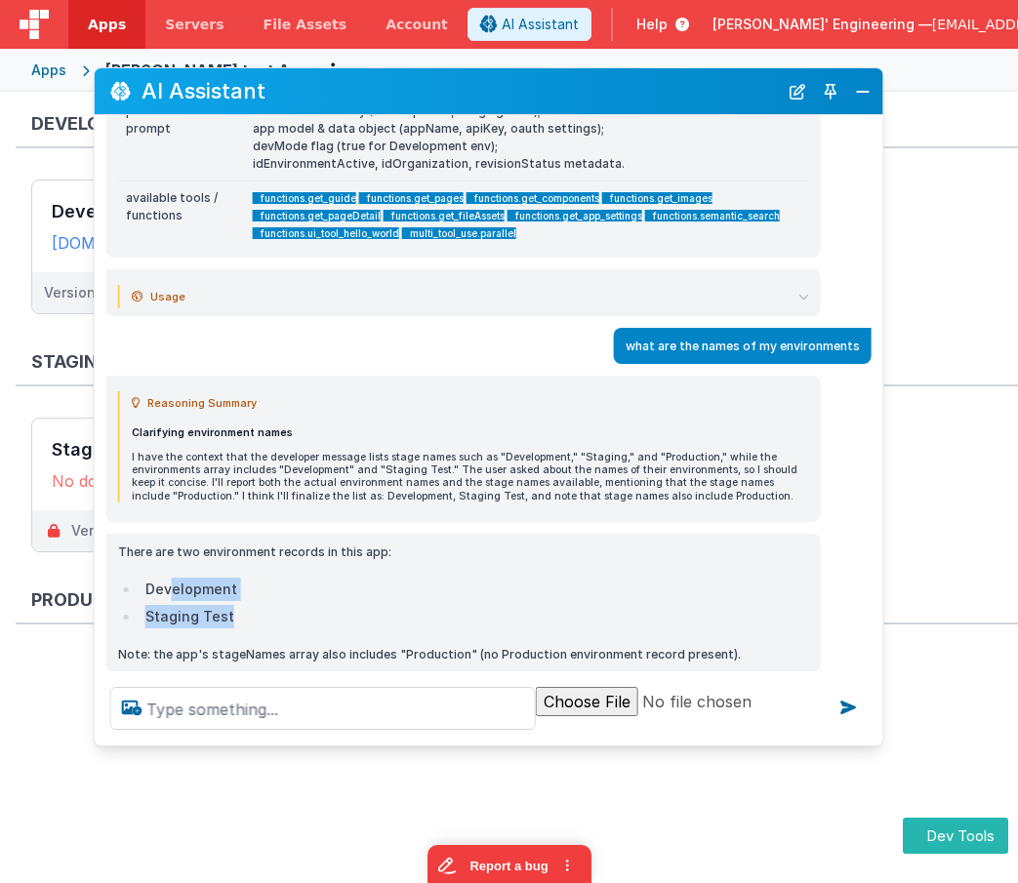
drag, startPoint x: 193, startPoint y: 588, endPoint x: 264, endPoint y: 621, distance: 78.2
click at [264, 621] on ul "Development Staging Test" at bounding box center [463, 603] width 691 height 51
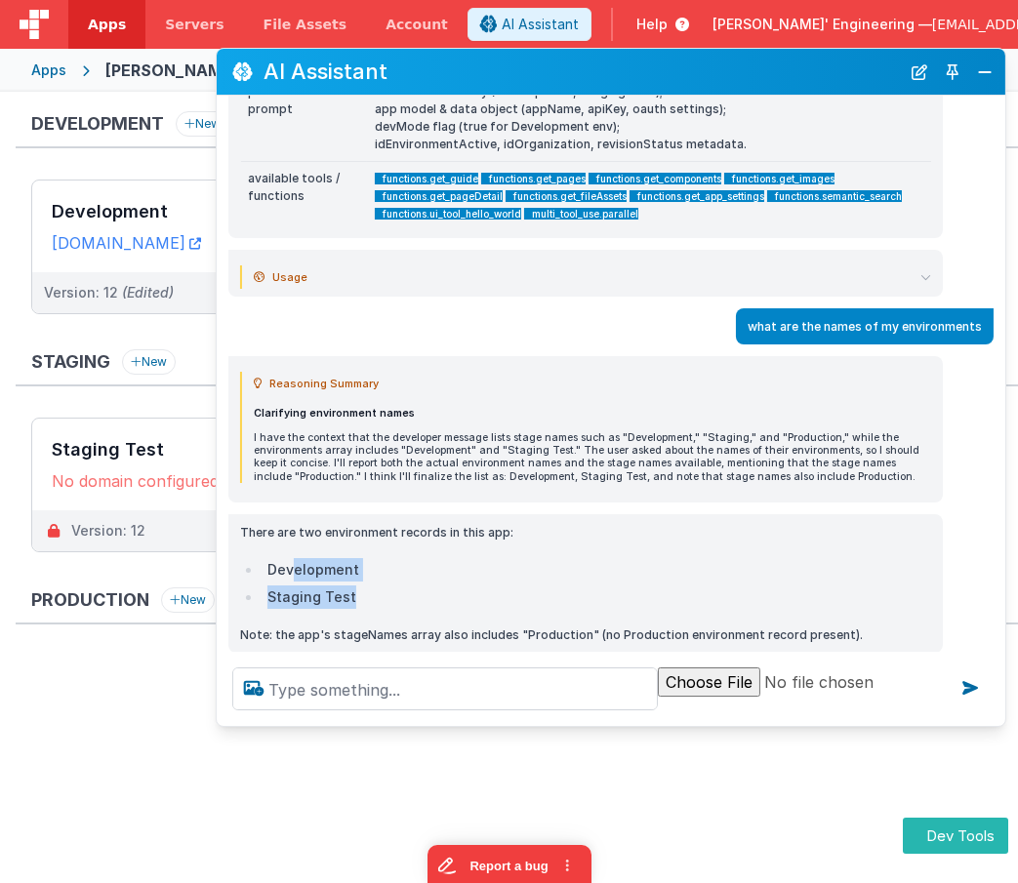
drag, startPoint x: 324, startPoint y: 91, endPoint x: 437, endPoint y: 70, distance: 115.0
click at [445, 71] on h2 "AI Assistant" at bounding box center [581, 71] width 636 height 23
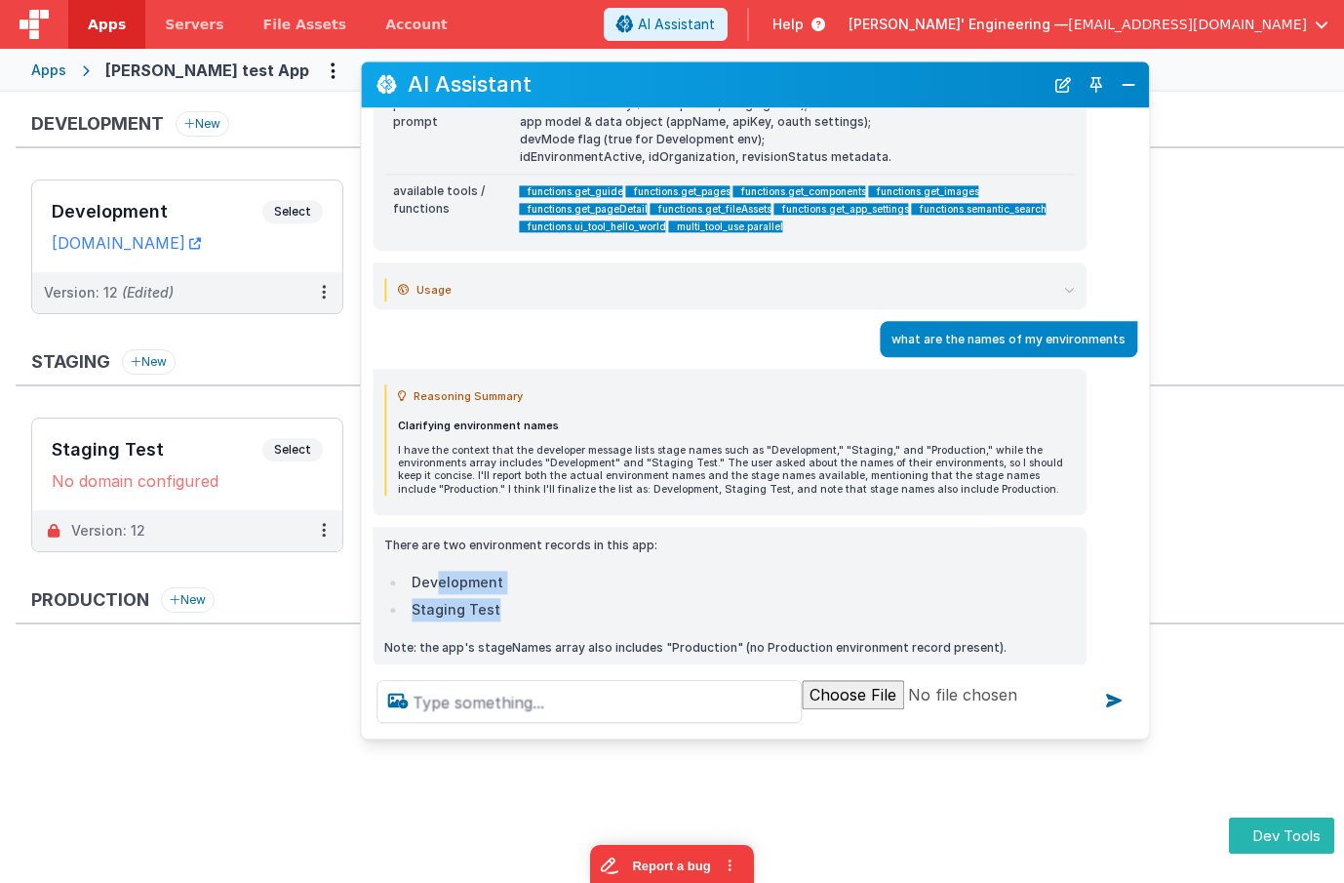
drag, startPoint x: 522, startPoint y: 72, endPoint x: 674, endPoint y: 85, distance: 152.7
click at [674, 85] on h2 "AI Assistant" at bounding box center [726, 84] width 636 height 23
click at [1122, 89] on button "Close" at bounding box center [1128, 84] width 25 height 27
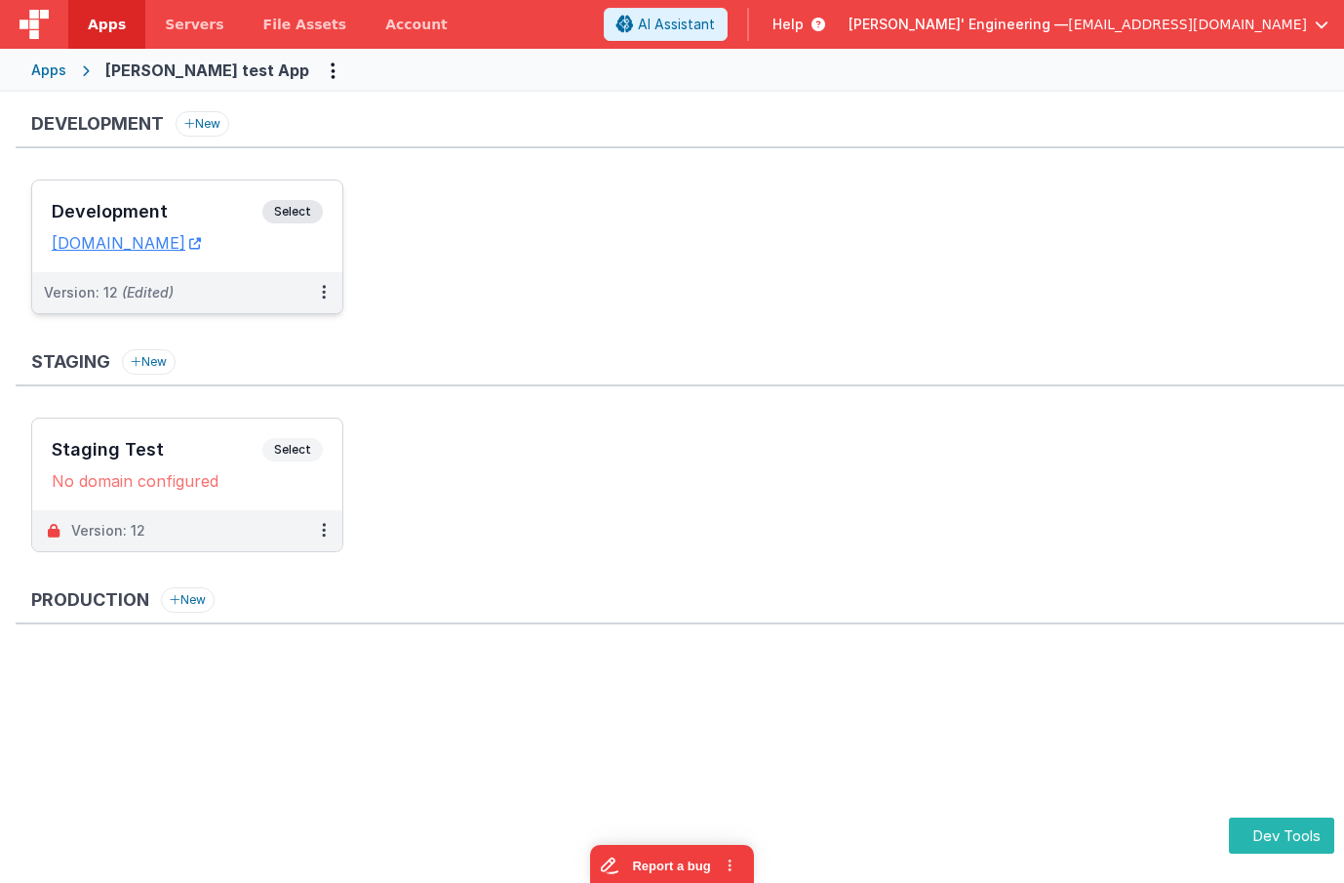
click at [286, 191] on div "Development Select URLs [DOMAIN_NAME]" at bounding box center [187, 226] width 310 height 92
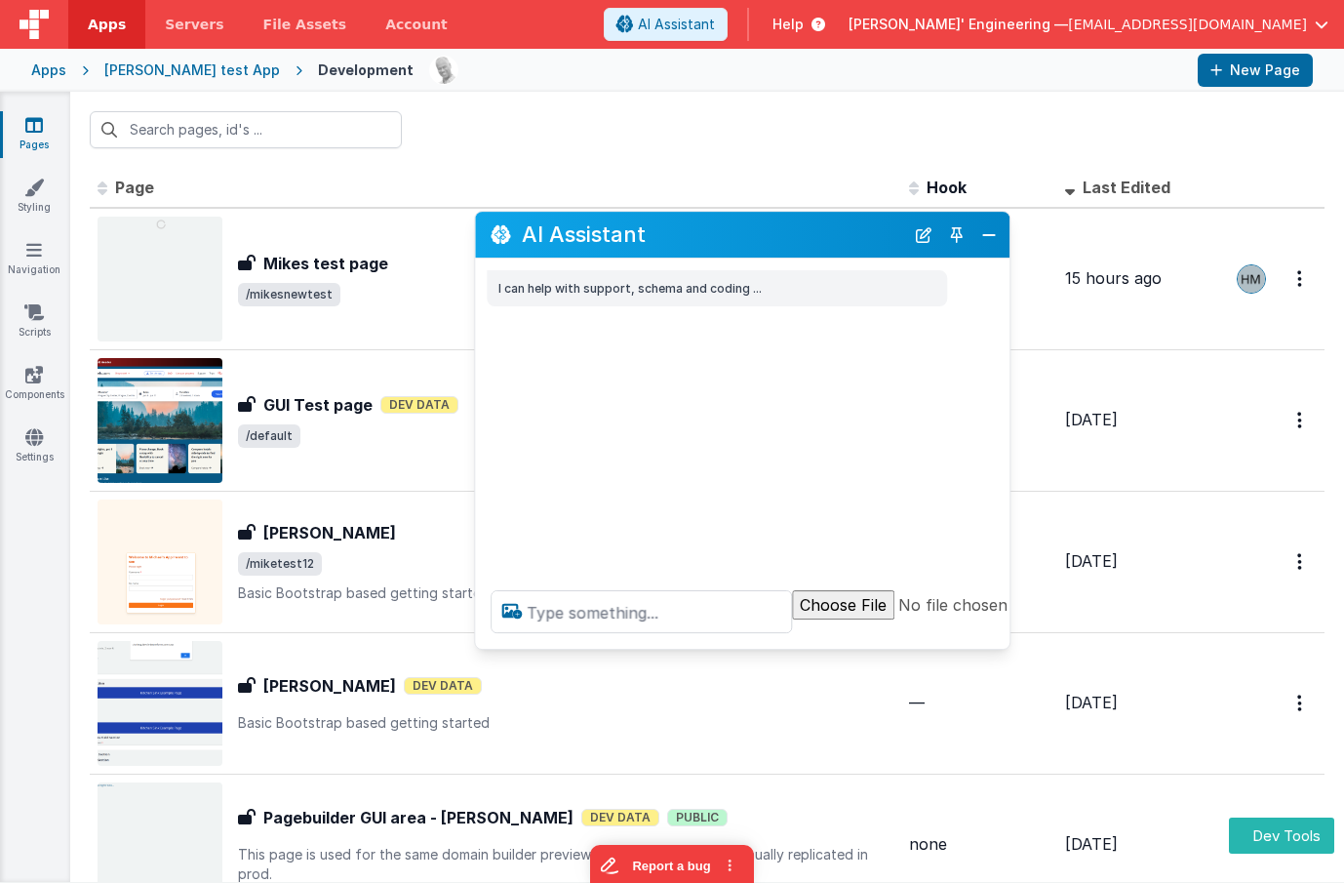
drag, startPoint x: 264, startPoint y: 454, endPoint x: 676, endPoint y: 294, distance: 441.7
click at [713, 229] on h2 "AI Assistant" at bounding box center [713, 234] width 382 height 23
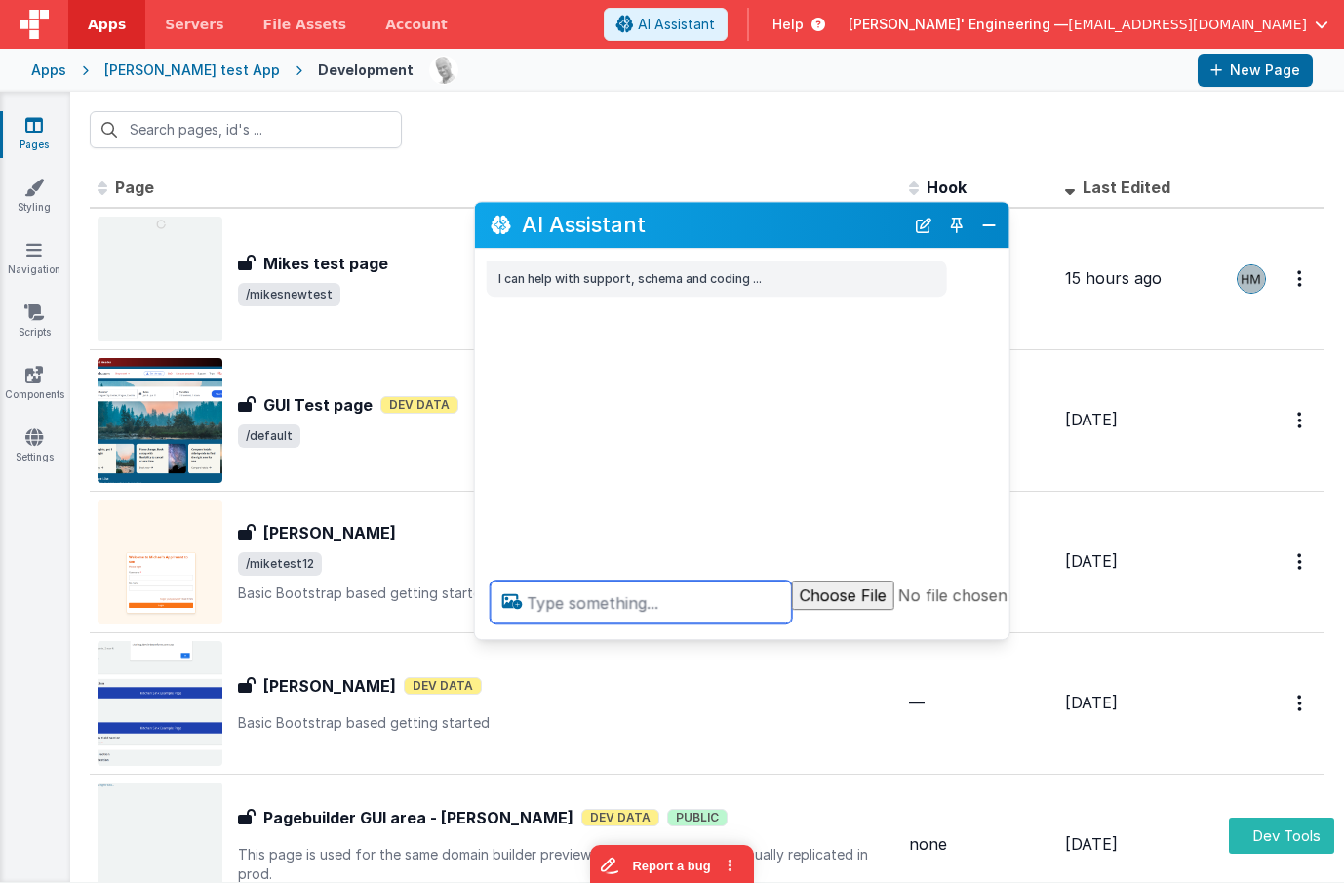
click at [582, 605] on textarea at bounding box center [641, 602] width 301 height 43
type textarea "debugp"
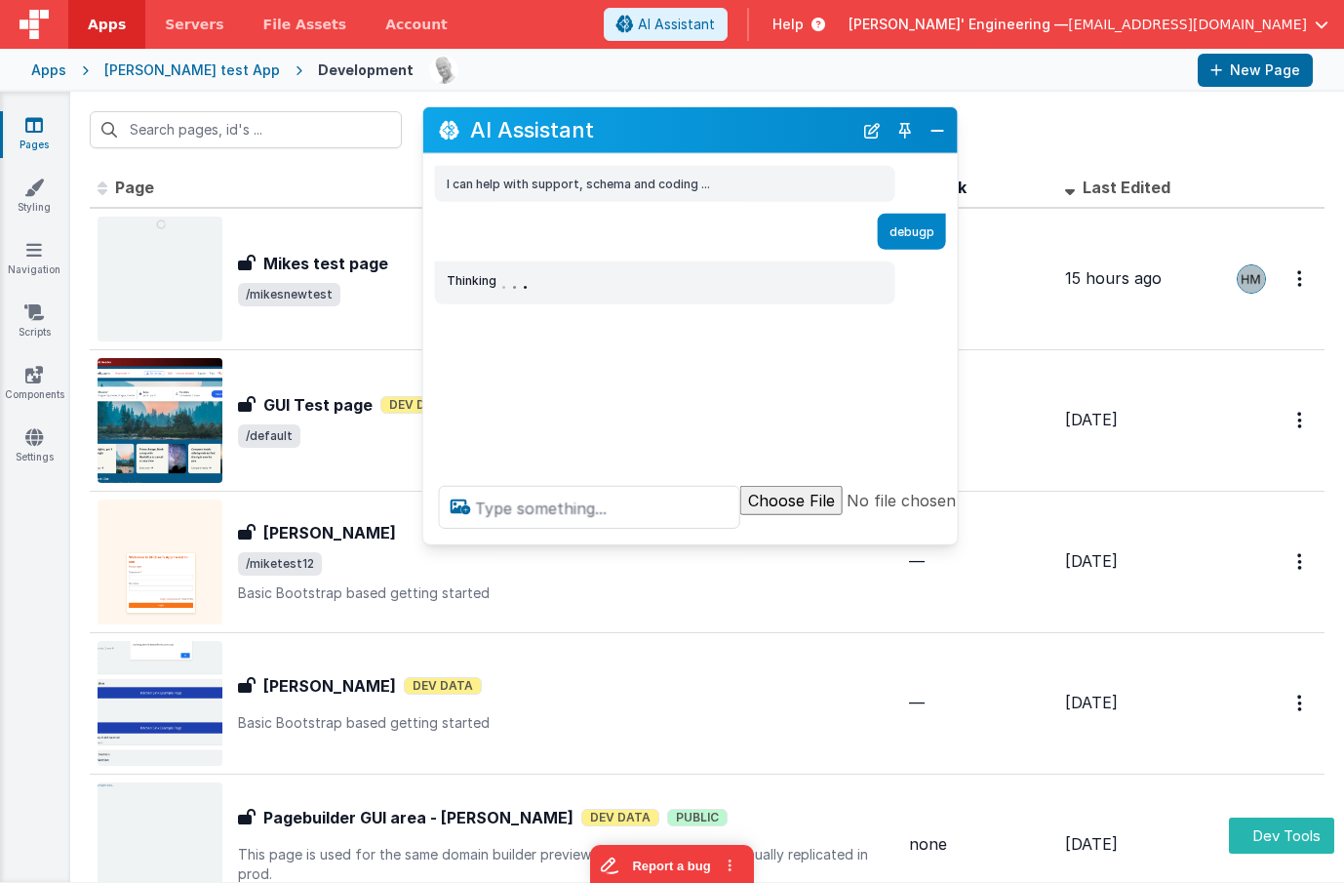
drag, startPoint x: 727, startPoint y: 225, endPoint x: 675, endPoint y: 132, distance: 107.0
click at [675, 132] on h2 "AI Assistant" at bounding box center [661, 129] width 382 height 23
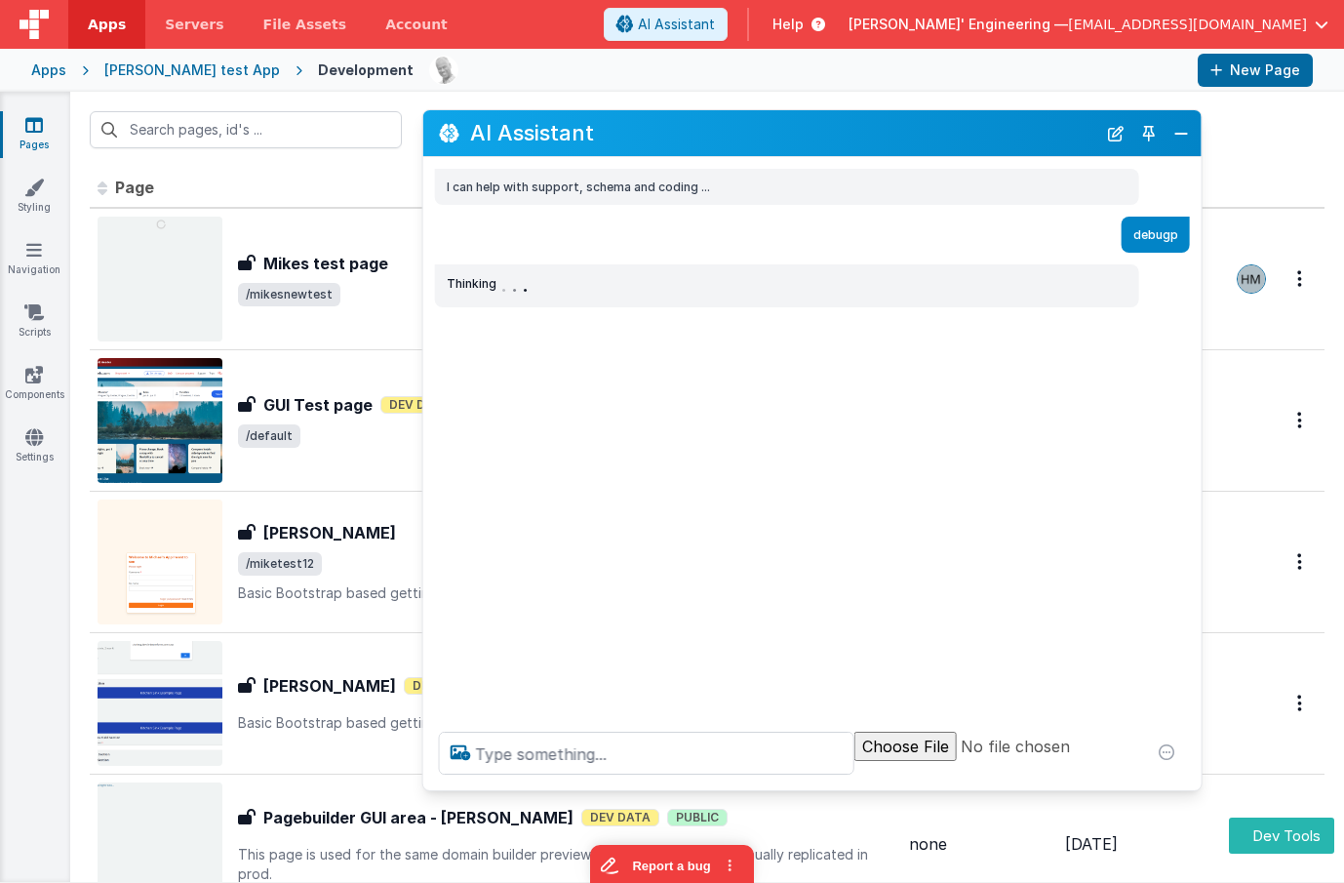
drag, startPoint x: 944, startPoint y: 530, endPoint x: 1001, endPoint y: 371, distance: 168.8
click at [1188, 773] on div at bounding box center [812, 753] width 779 height 74
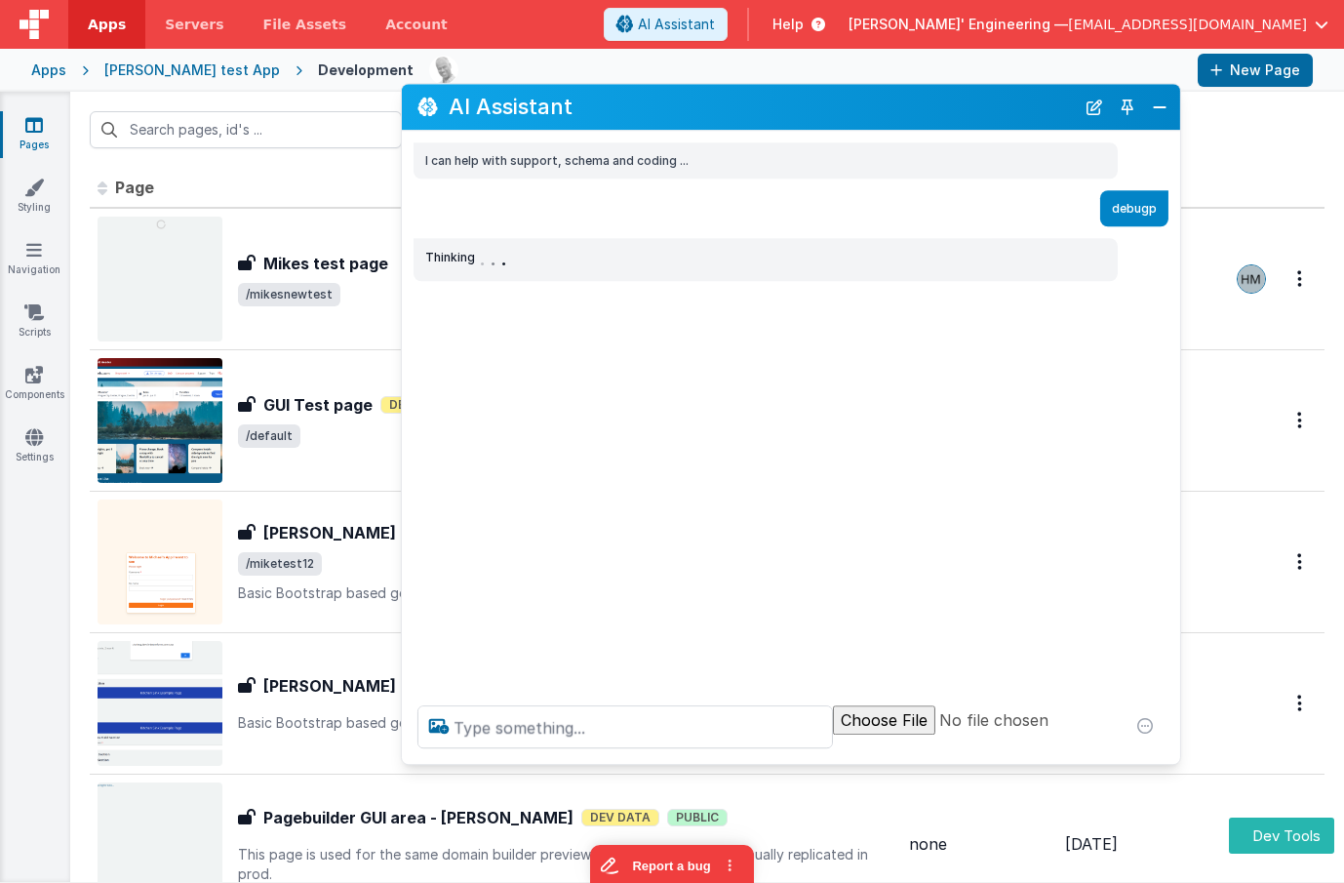
drag, startPoint x: 817, startPoint y: 131, endPoint x: 798, endPoint y: 106, distance: 30.6
click at [798, 106] on h2 "AI Assistant" at bounding box center [762, 107] width 626 height 23
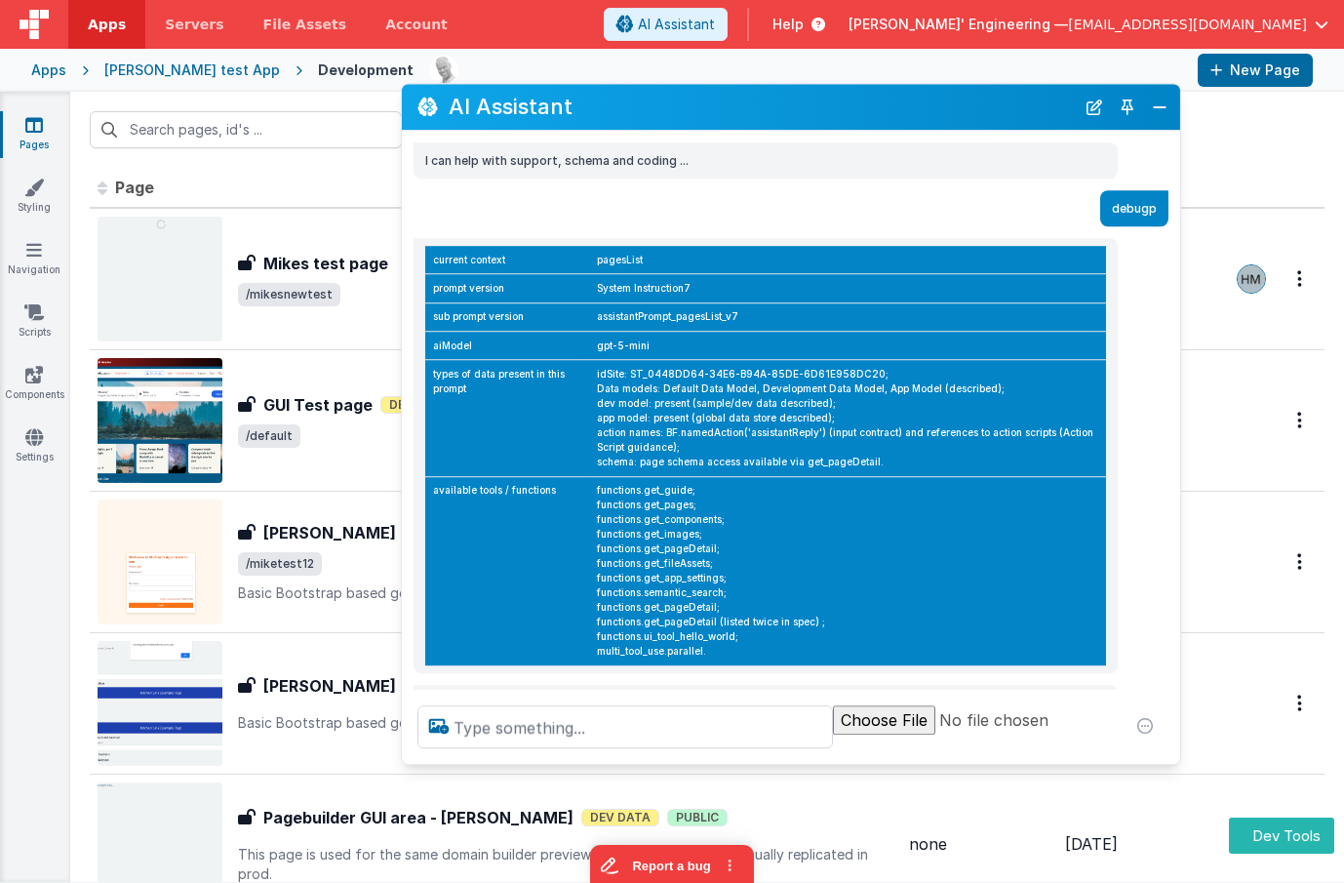
scroll to position [42, 0]
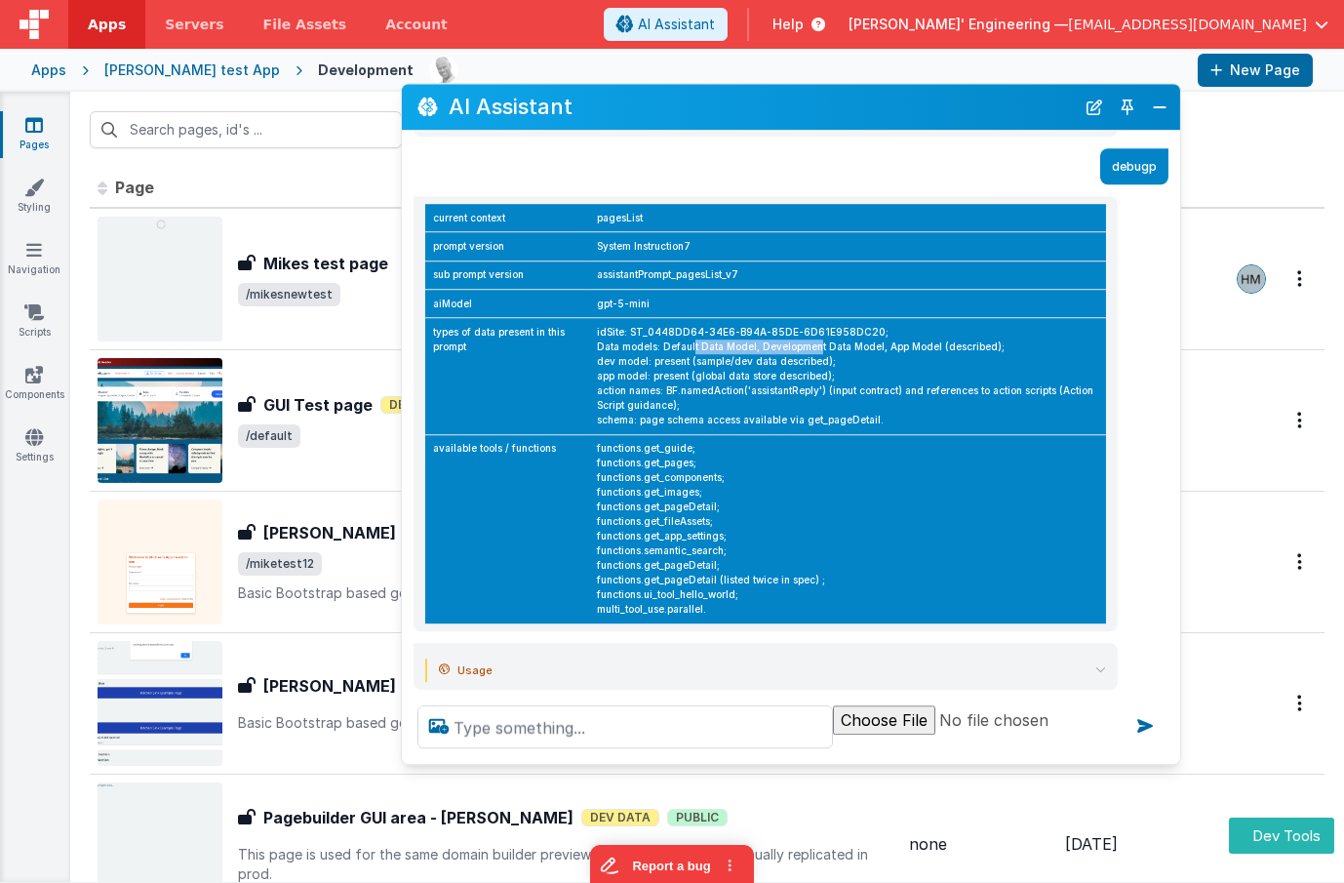
drag, startPoint x: 659, startPoint y: 350, endPoint x: 776, endPoint y: 347, distance: 117.1
click at [776, 347] on td "idSite: ST_0448DD64-34E6-B94A-85DE-6D61E958DC20; Data models: Default Data Mode…" at bounding box center [847, 376] width 517 height 116
click at [970, 348] on td "idSite: ST_0448DD64-34E6-B94A-85DE-6D61E958DC20; Data models: Default Data Mode…" at bounding box center [847, 376] width 517 height 116
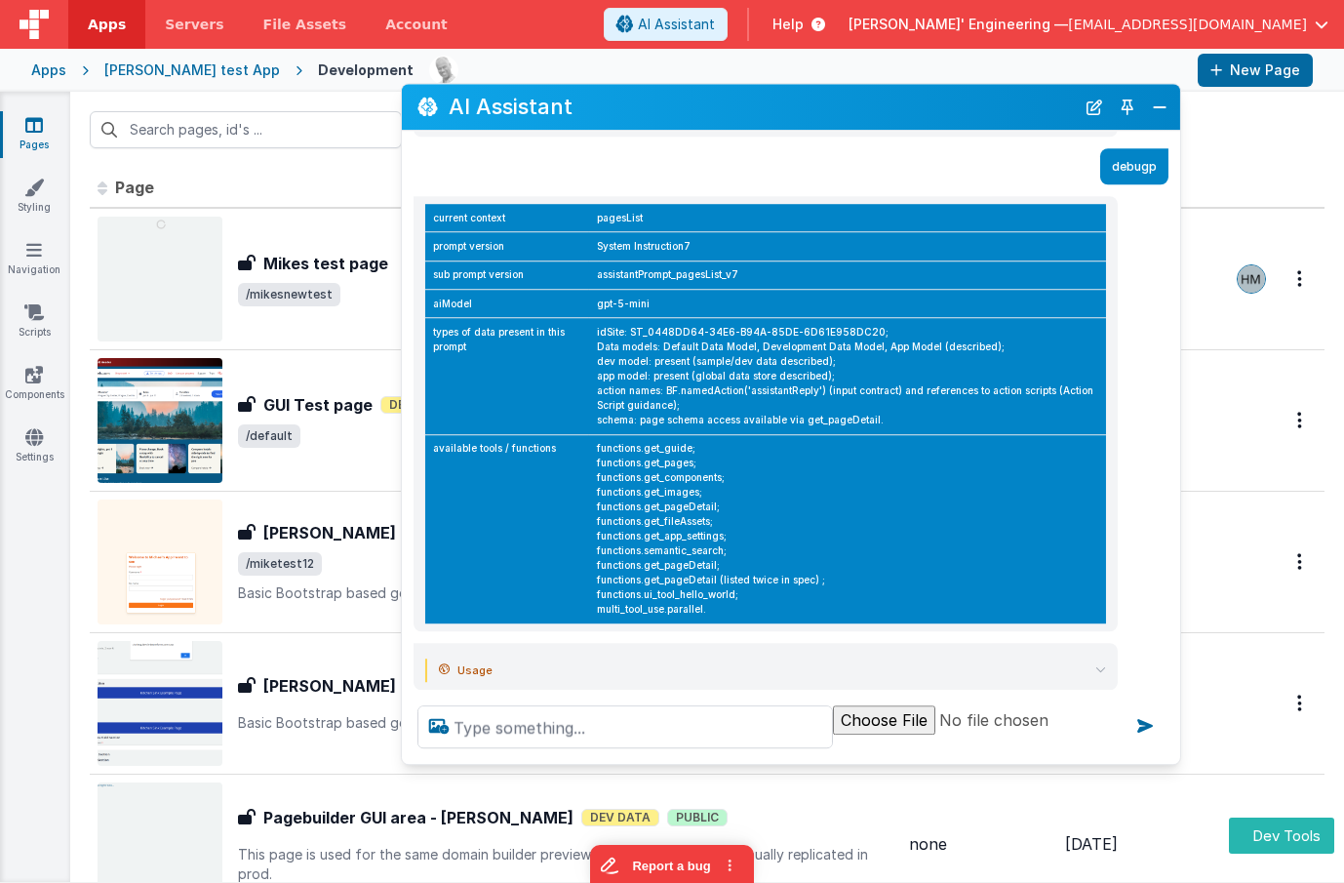
click at [775, 391] on td "idSite: ST_0448DD64-34E6-B94A-85DE-6D61E958DC20; Data models: Default Data Mode…" at bounding box center [847, 376] width 517 height 116
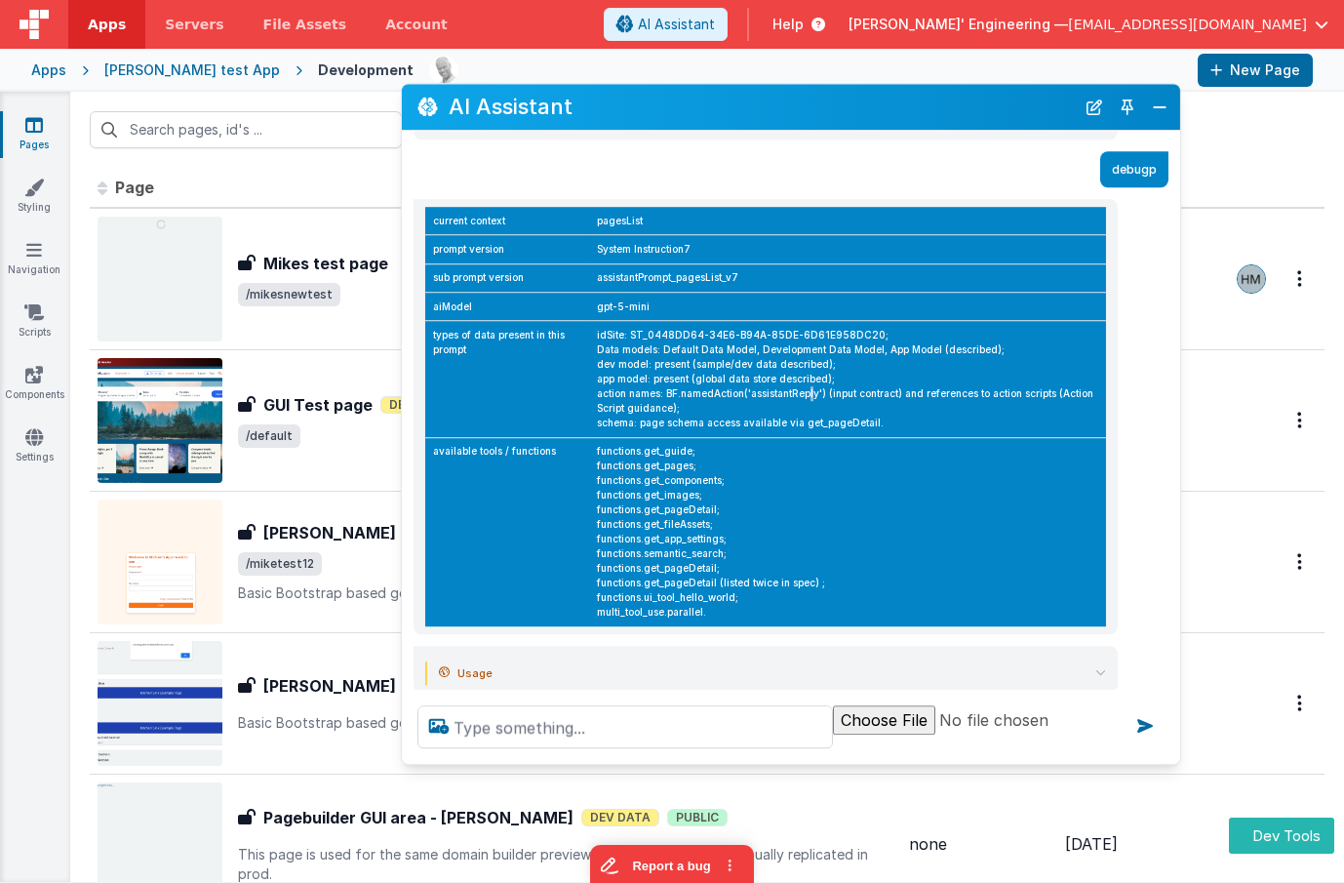
scroll to position [79, 0]
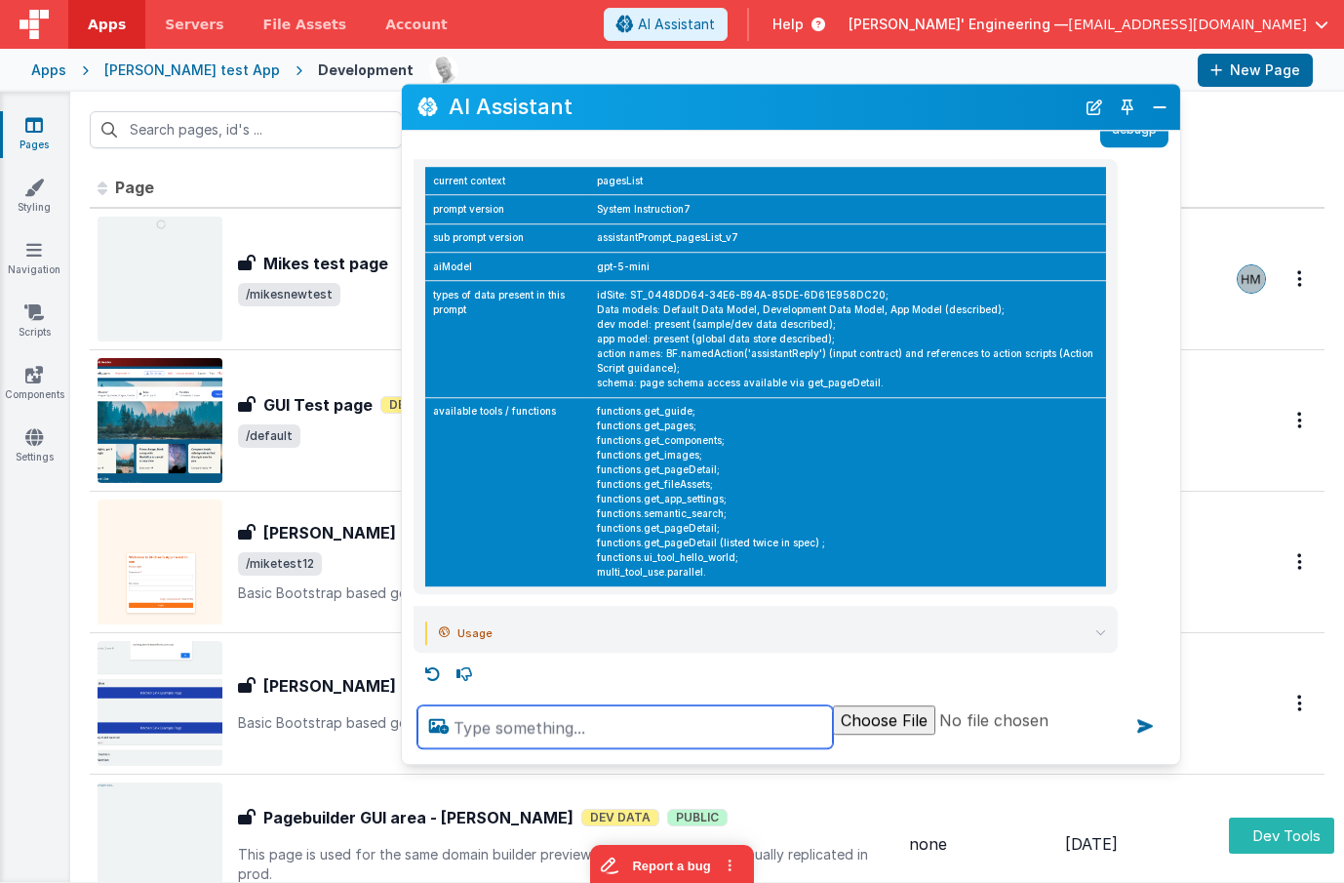
click at [544, 747] on textarea at bounding box center [626, 726] width 416 height 43
type textarea "what pages have human names in them"
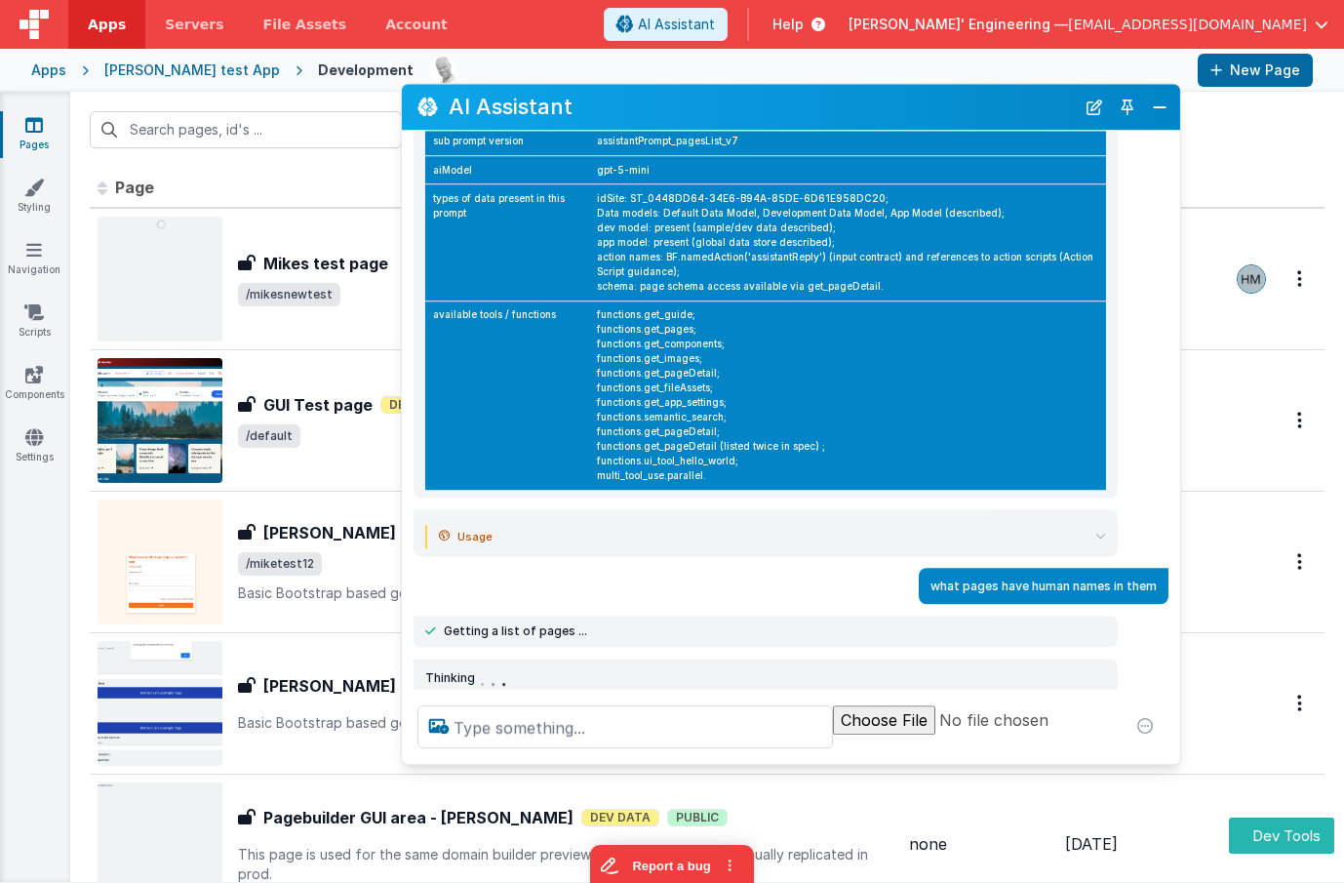
scroll to position [187, 0]
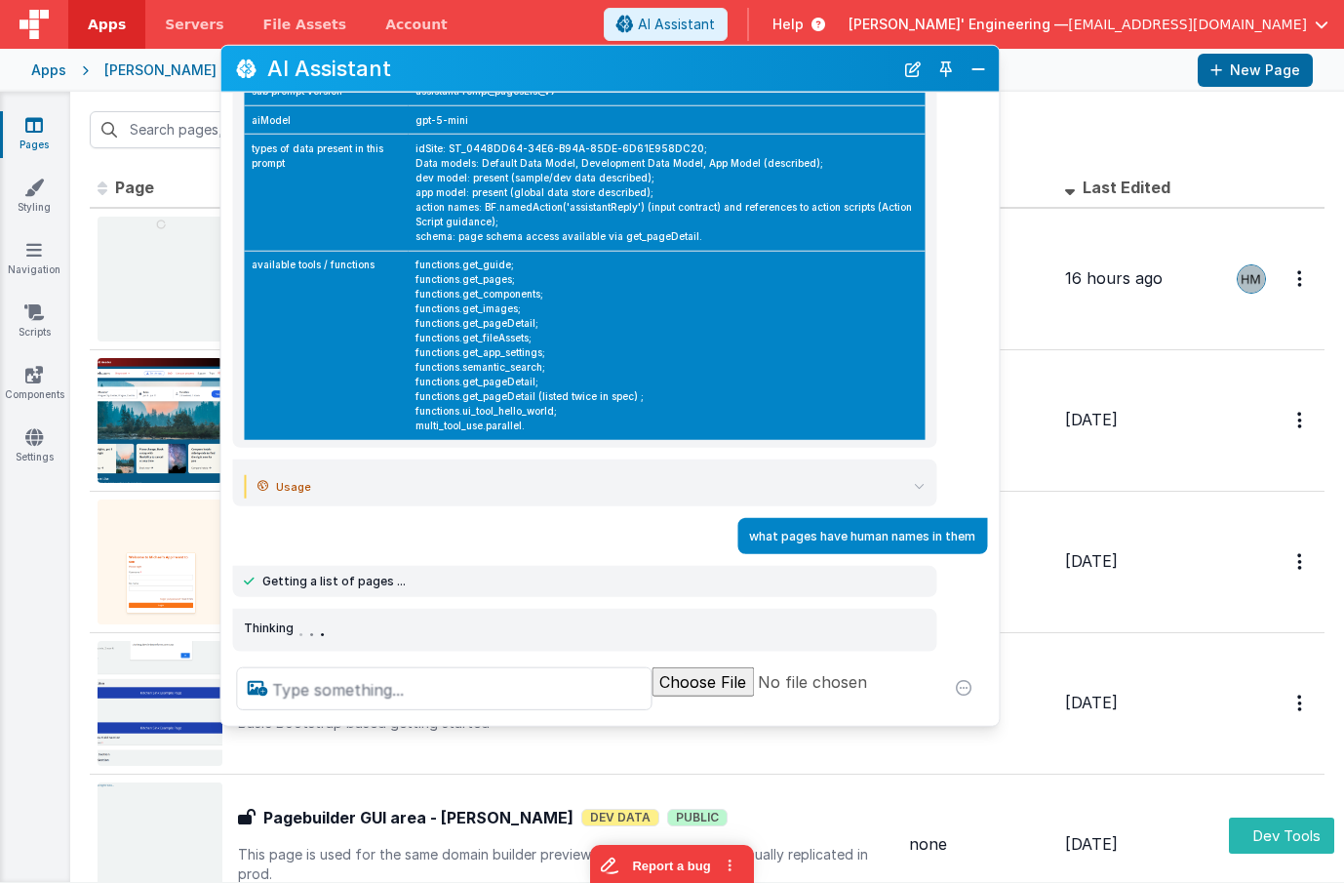
drag, startPoint x: 946, startPoint y: 102, endPoint x: 817, endPoint y: 106, distance: 129.8
click at [780, 69] on h2 "AI Assistant" at bounding box center [580, 68] width 626 height 23
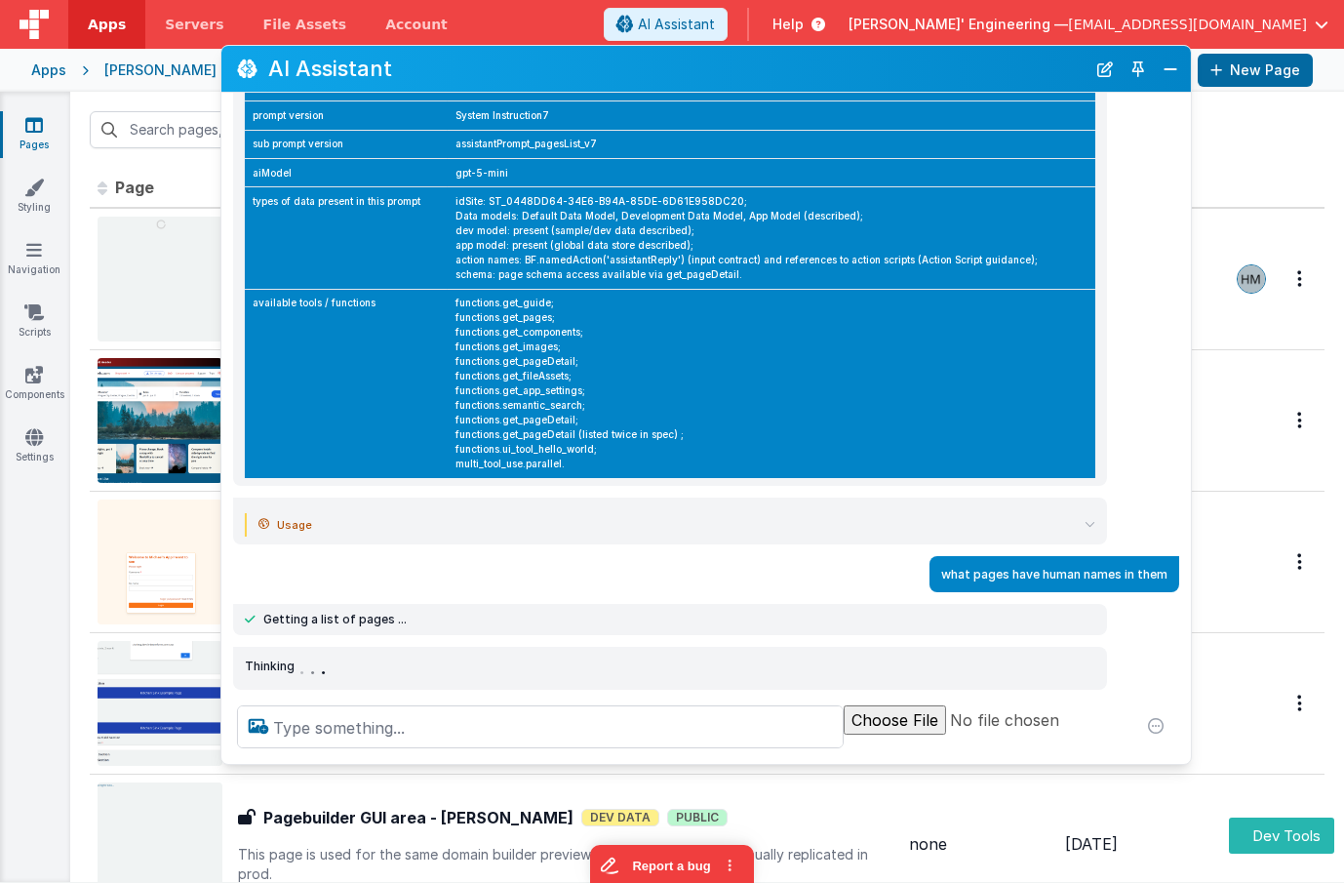
scroll to position [136, 0]
drag, startPoint x: 985, startPoint y: 723, endPoint x: 1179, endPoint y: 760, distance: 196.7
click at [1179, 760] on div at bounding box center [706, 727] width 970 height 74
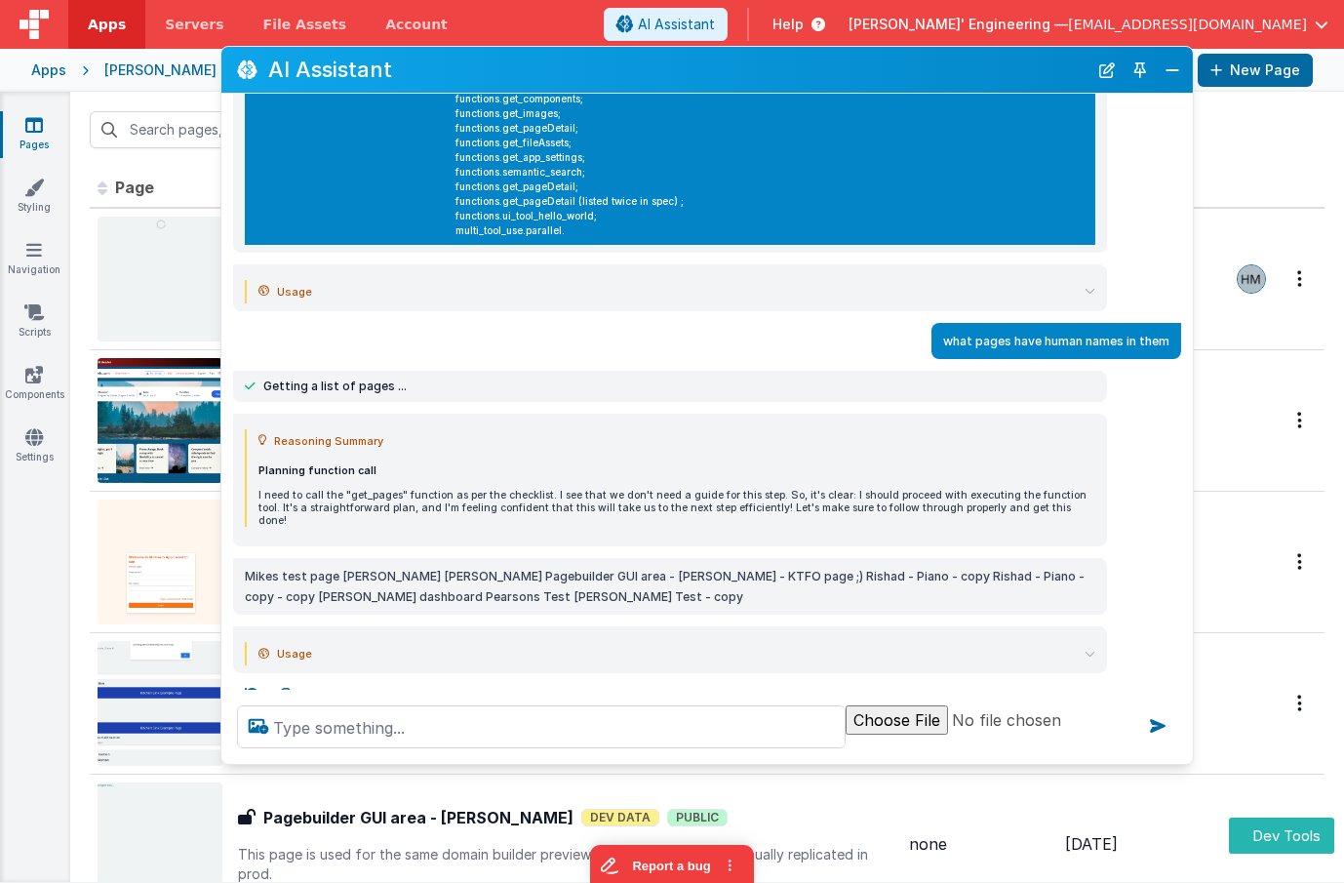
scroll to position [377, 0]
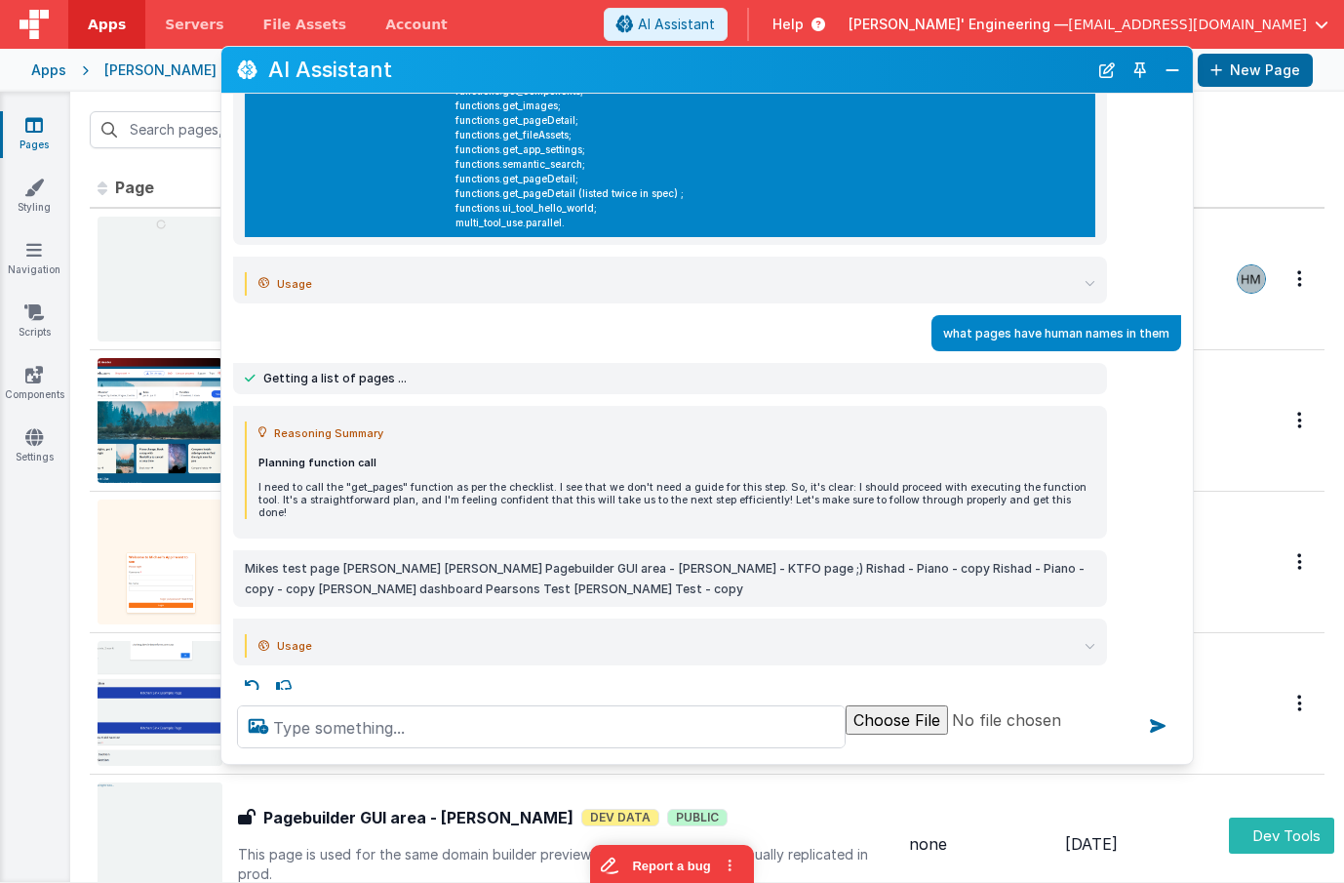
drag, startPoint x: 250, startPoint y: 577, endPoint x: 434, endPoint y: 575, distance: 184.4
click at [434, 575] on p "Mikes test page [PERSON_NAME] [PERSON_NAME] Pagebuilder GUI area - [PERSON_NAME…" at bounding box center [670, 578] width 851 height 41
click at [1161, 74] on div "AI Assistant" at bounding box center [707, 70] width 972 height 46
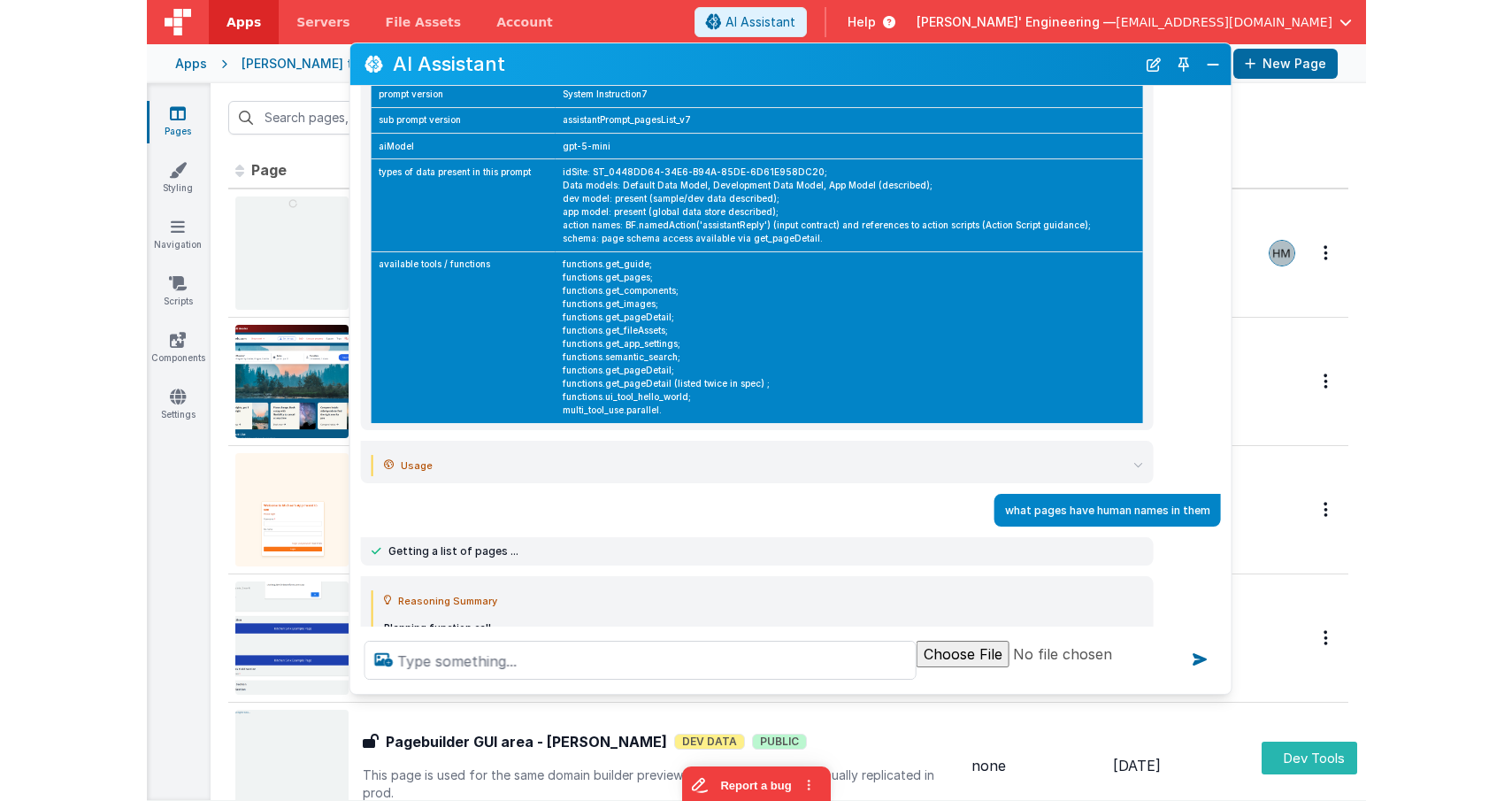
scroll to position [0, 0]
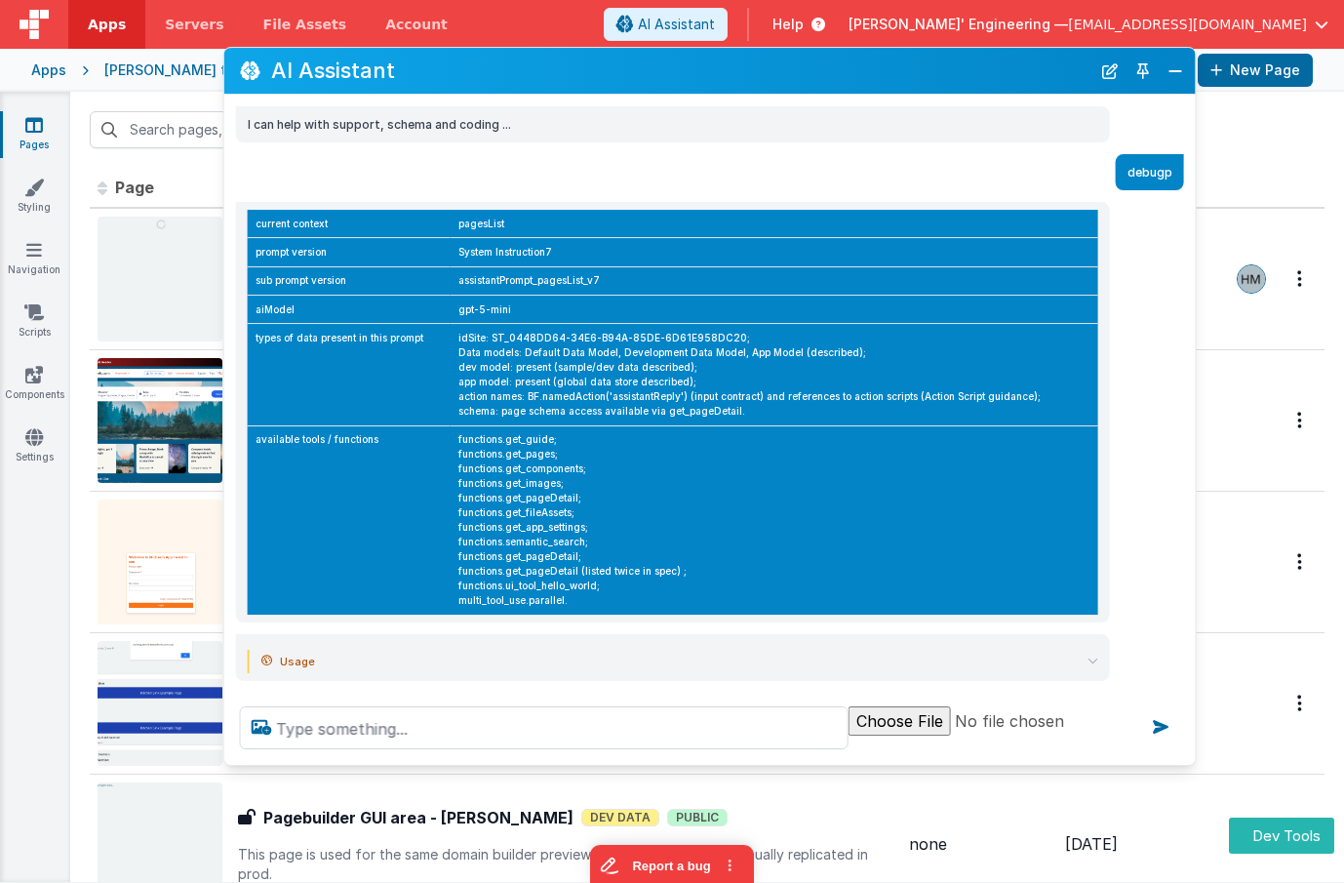
click at [633, 279] on td "assistantPrompt_pagesList_v7" at bounding box center [775, 280] width 648 height 28
drag, startPoint x: 620, startPoint y: 279, endPoint x: 532, endPoint y: 239, distance: 96.5
click at [532, 239] on tbody "current context pagesList prompt version System Instruction7 sub prompt version…" at bounding box center [673, 412] width 851 height 405
drag, startPoint x: 545, startPoint y: 250, endPoint x: 598, endPoint y: 264, distance: 54.7
click at [545, 250] on td "System Instruction7" at bounding box center [775, 252] width 648 height 28
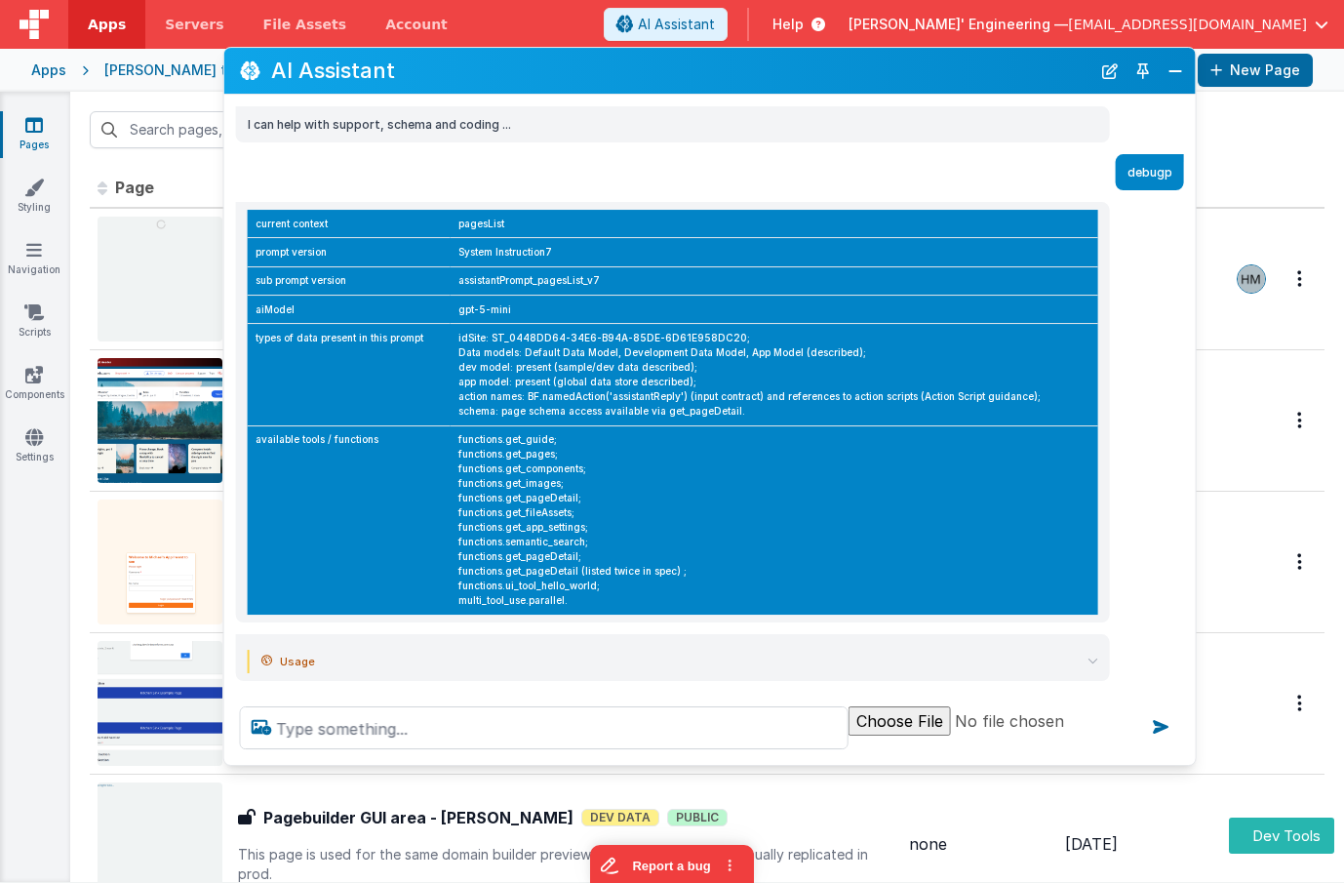
click at [1170, 60] on button "Close" at bounding box center [1175, 71] width 25 height 27
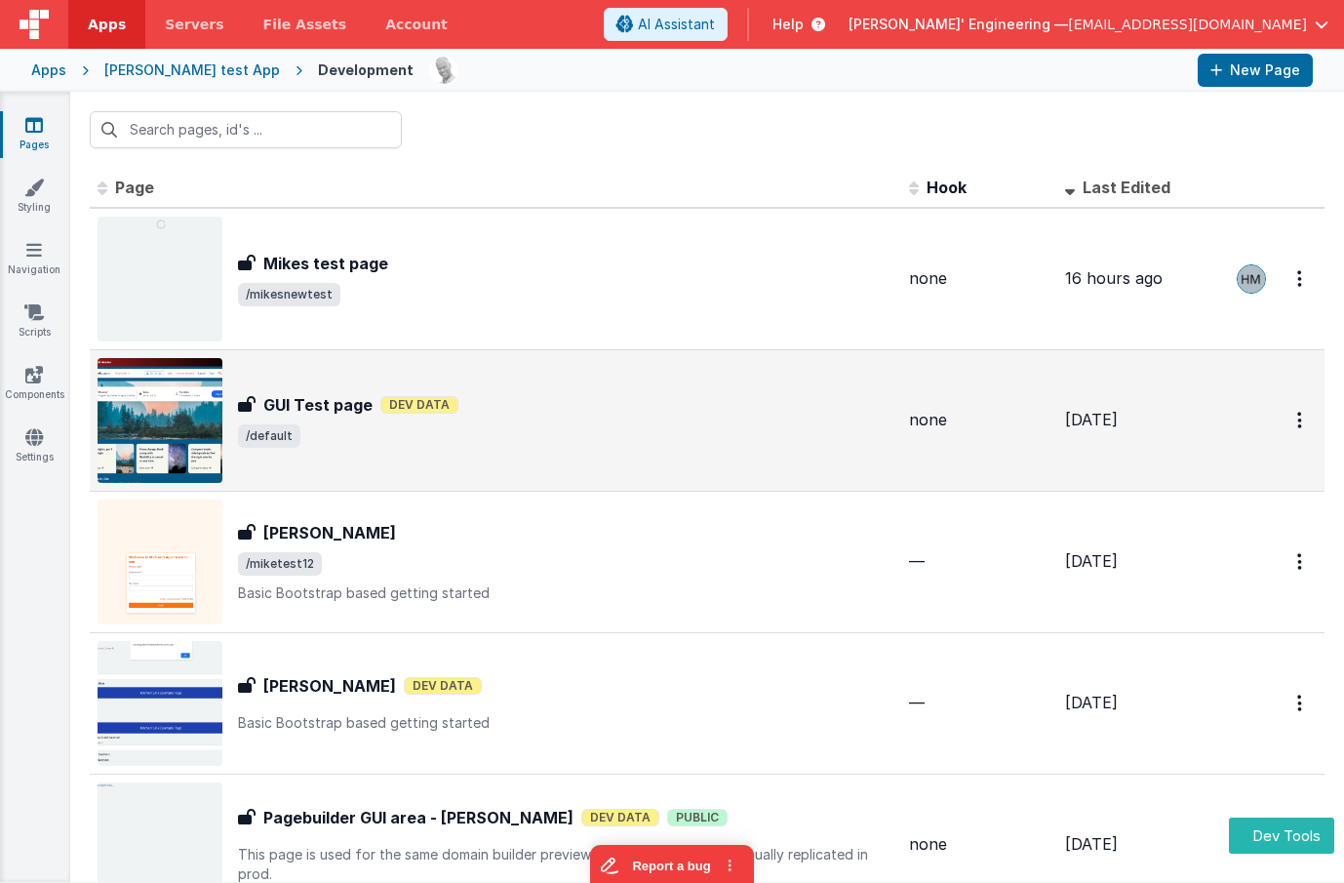
click at [417, 424] on span "/default" at bounding box center [566, 435] width 656 height 23
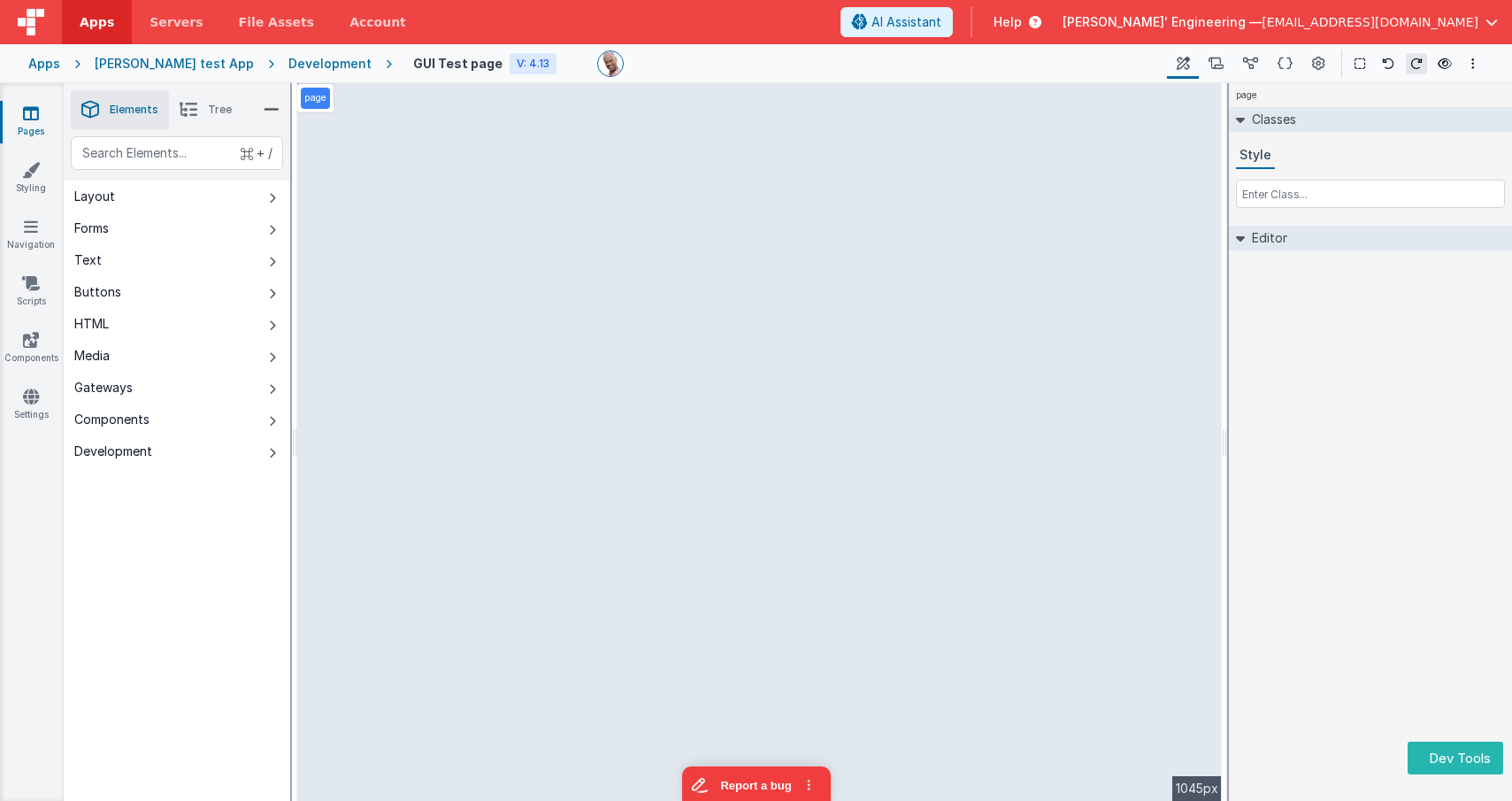
click at [1246, 357] on div "page Classes Style Editor DEV: Focus DEV: builderToggleConditionalCSS DEV: Remo…" at bounding box center [1371, 442] width 283 height 718
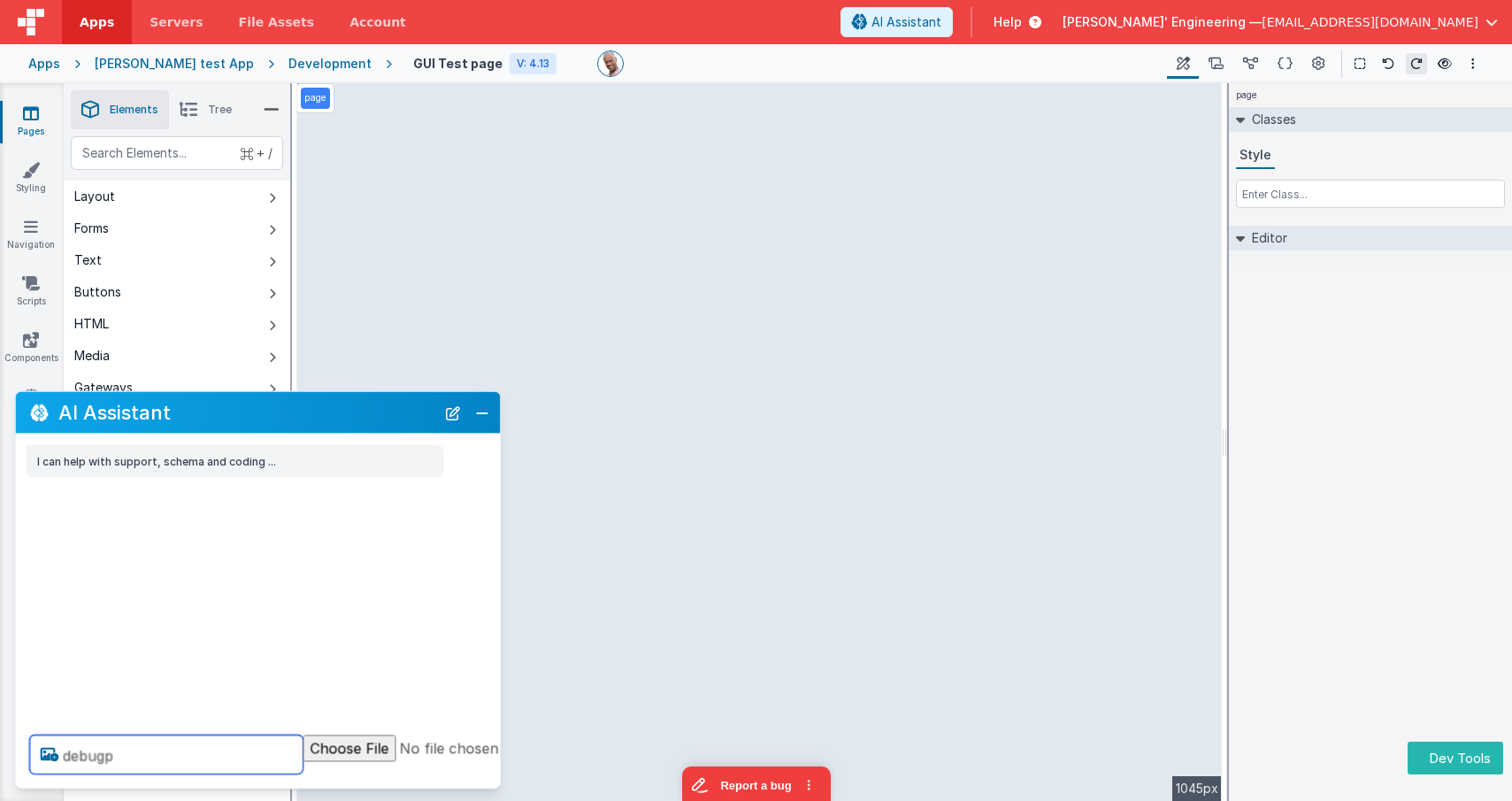
type textarea "debugp"
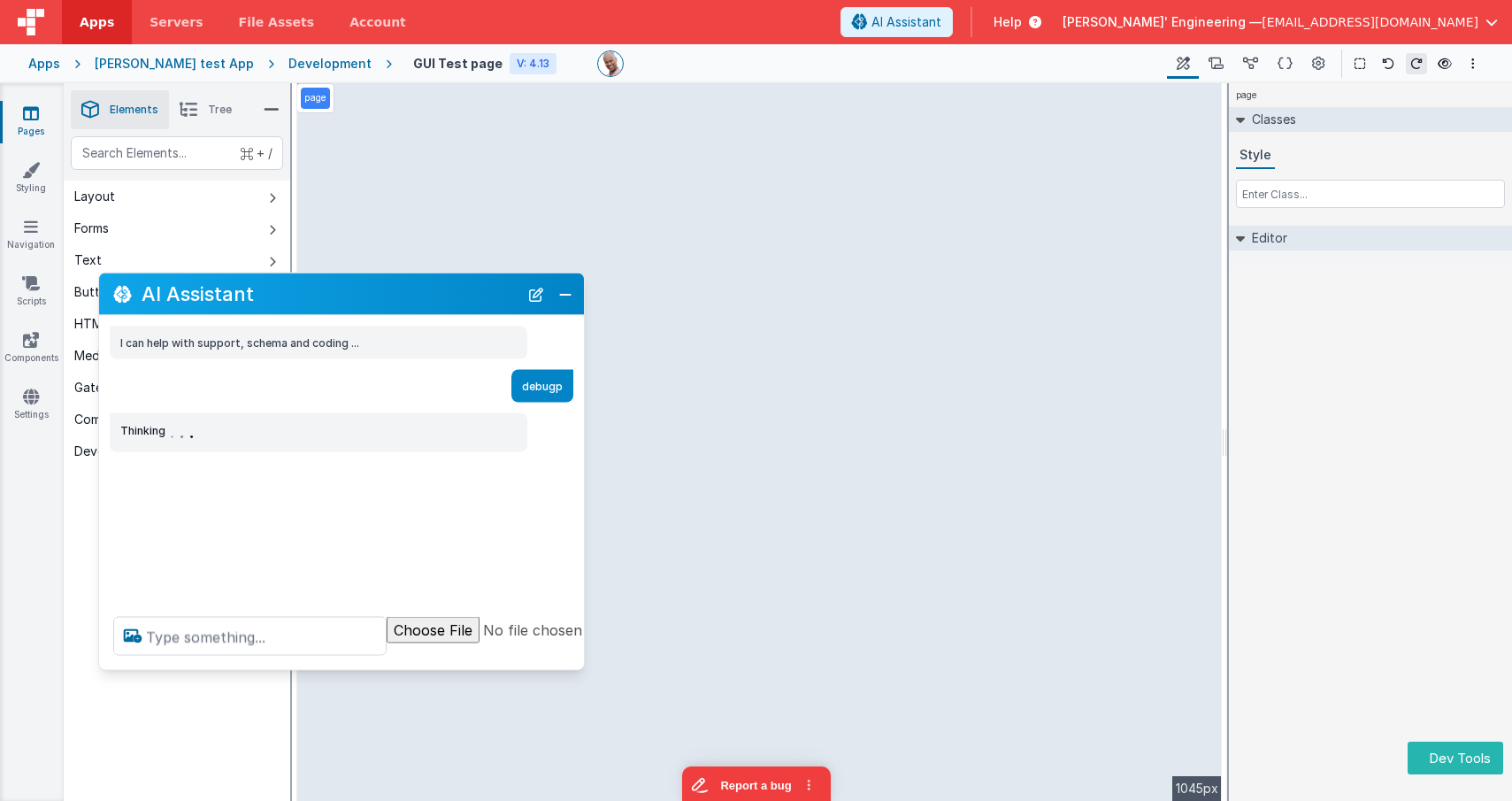
drag, startPoint x: 249, startPoint y: 418, endPoint x: 337, endPoint y: 302, distance: 145.6
click at [334, 299] on h2 "AI Assistant" at bounding box center [330, 293] width 377 height 21
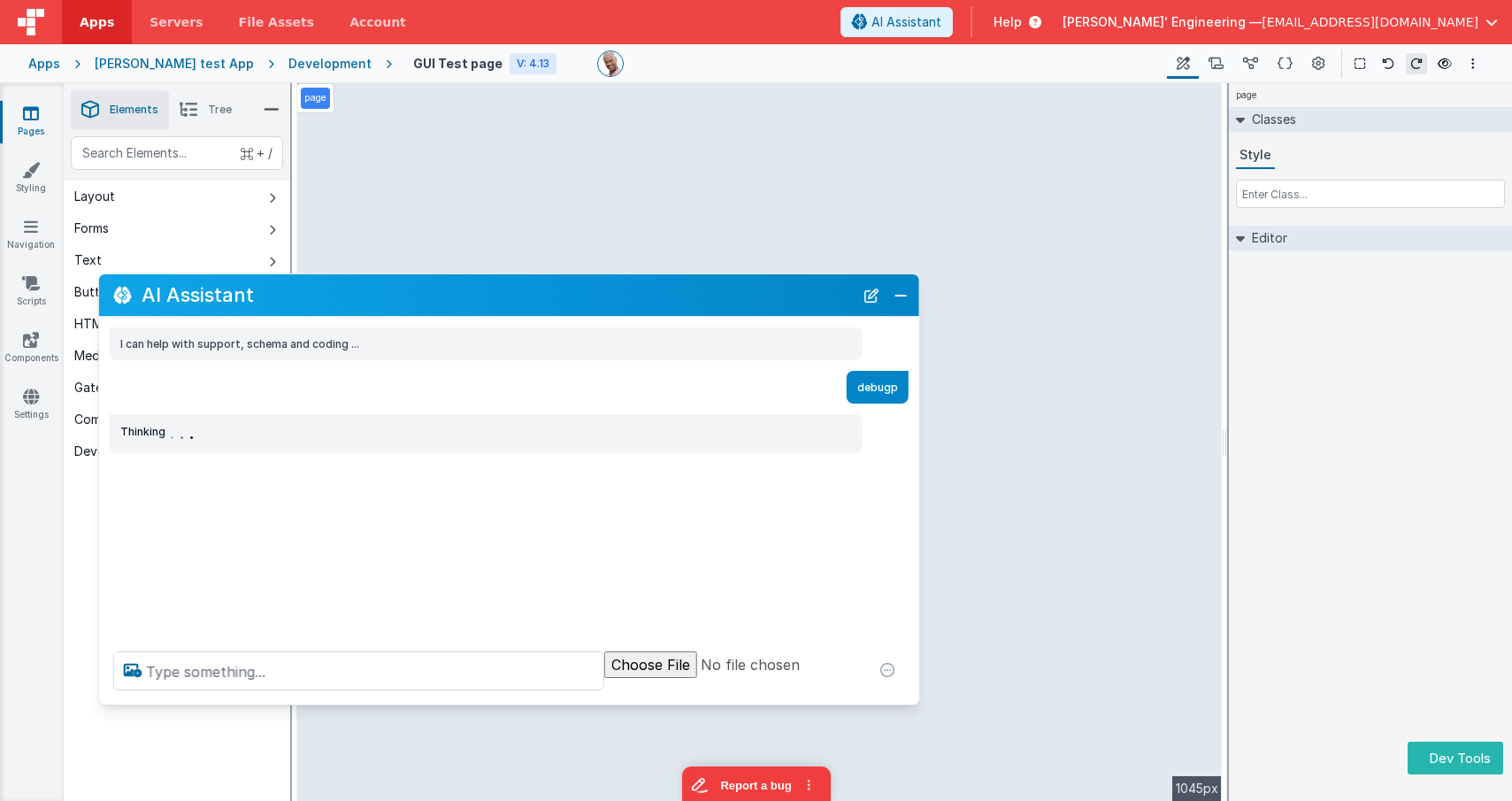
drag, startPoint x: 582, startPoint y: 665, endPoint x: 918, endPoint y: 699, distance: 337.7
click at [918, 699] on div at bounding box center [509, 670] width 820 height 67
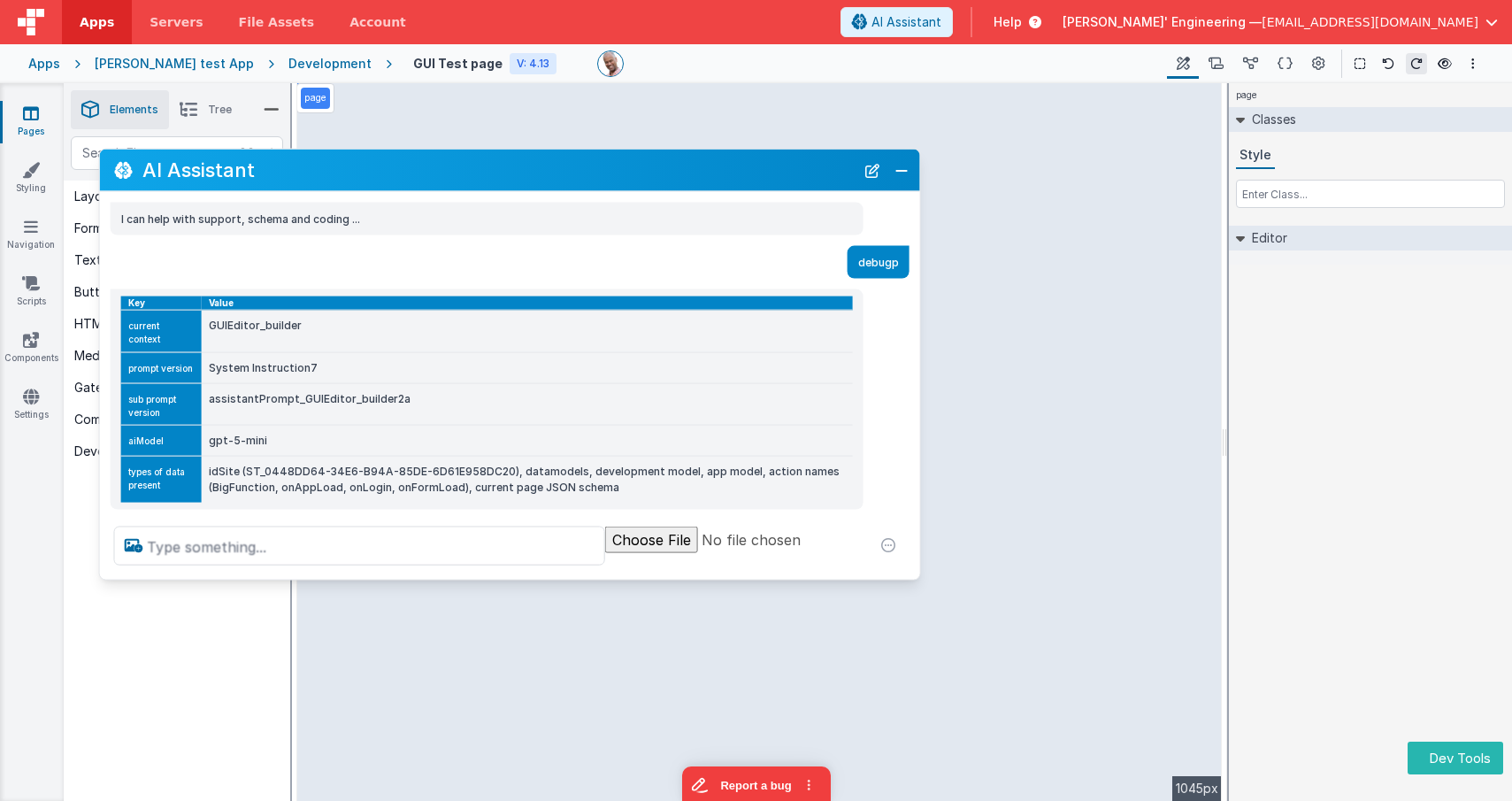
drag, startPoint x: 493, startPoint y: 300, endPoint x: 494, endPoint y: 200, distance: 100.0
click at [494, 175] on h2 "AI Assistant" at bounding box center [498, 170] width 712 height 21
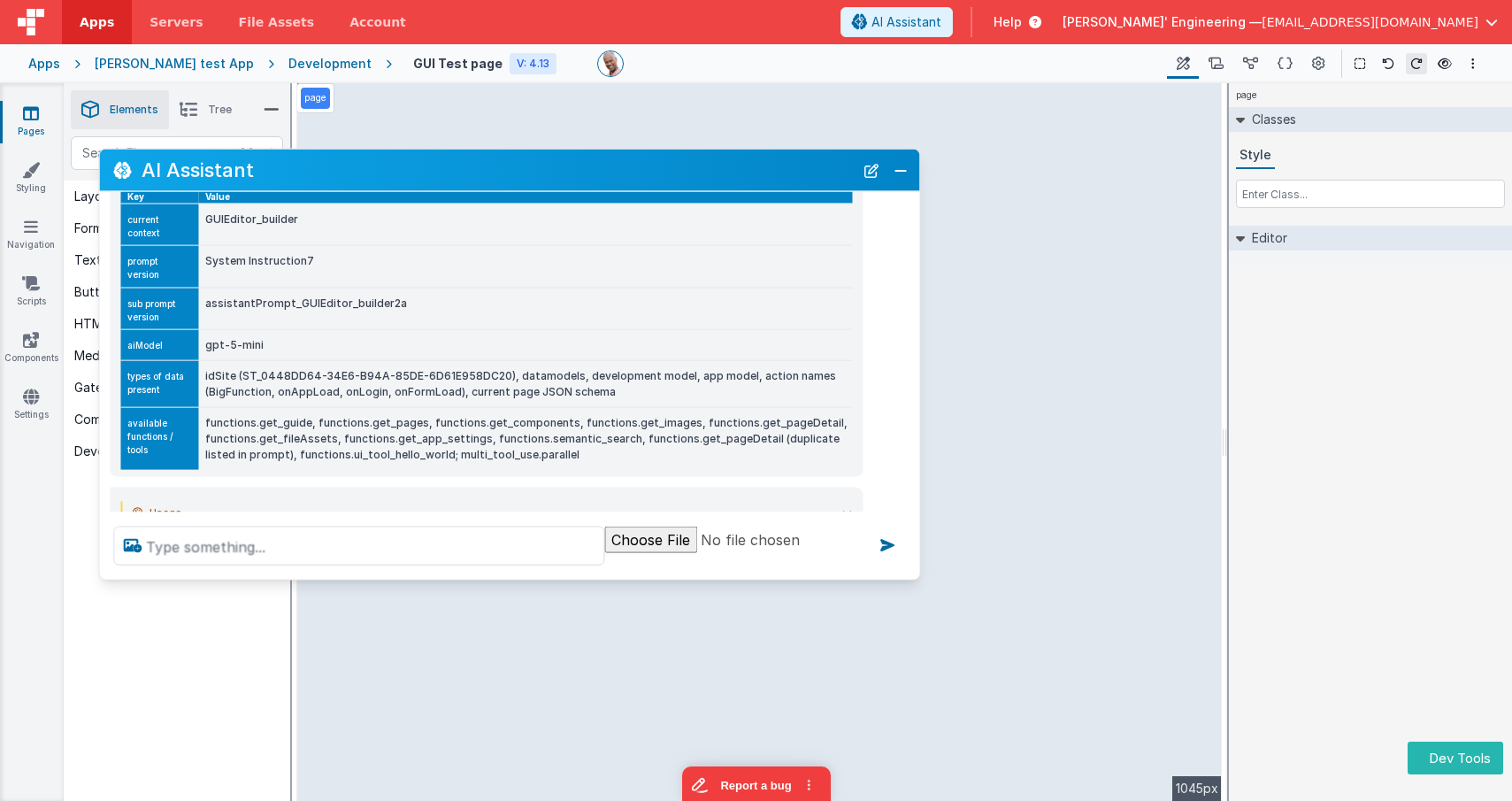
scroll to position [289, 0]
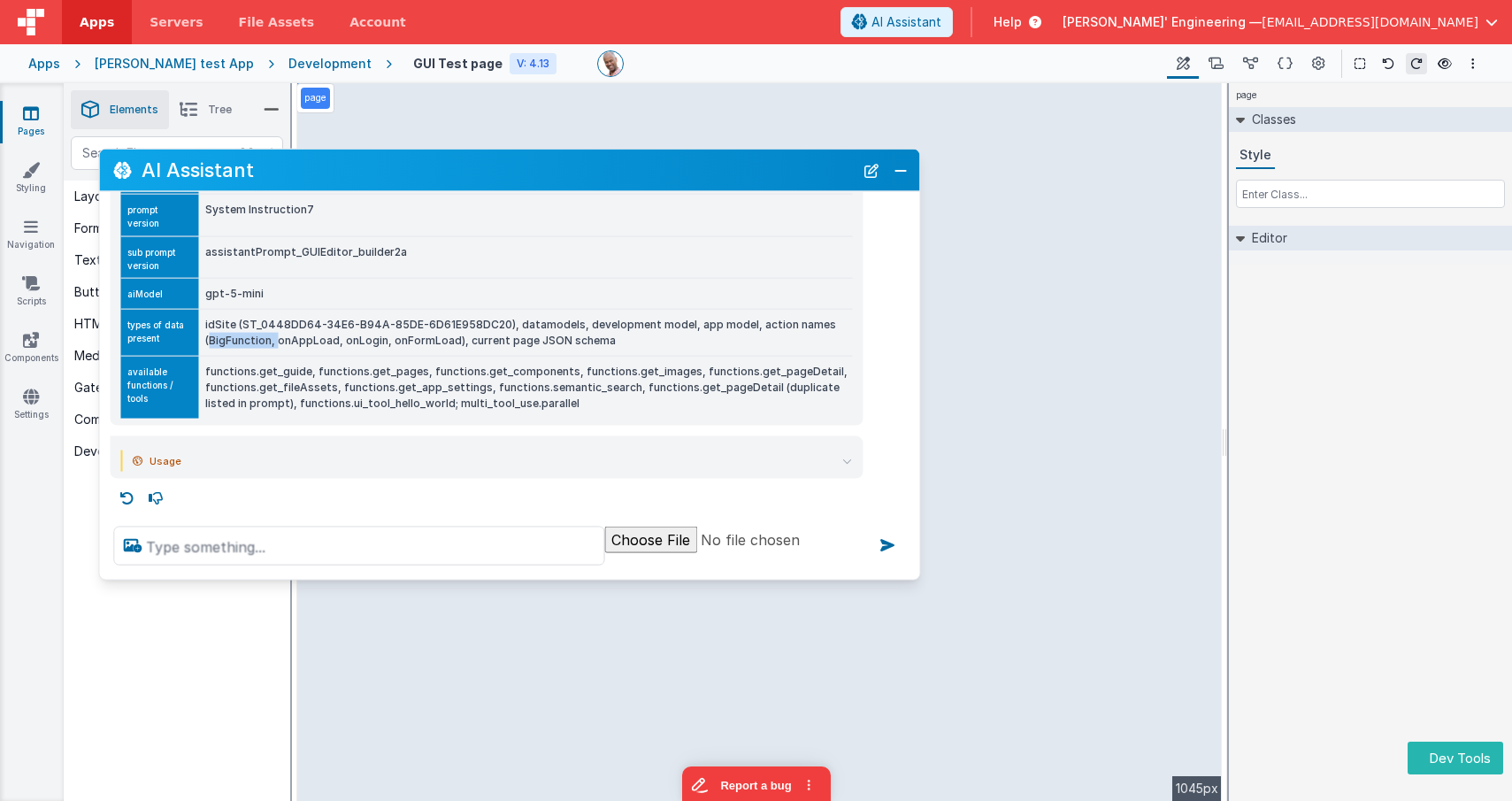
drag, startPoint x: 278, startPoint y: 343, endPoint x: 209, endPoint y: 342, distance: 69.0
click at [209, 342] on td "idSite (ST_0448DD64-34E6-B94A-85DE-6D61E958DC20), datamodels, development model…" at bounding box center [525, 333] width 654 height 47
click at [259, 341] on td "idSite (ST_0448DD64-34E6-B94A-85DE-6D61E958DC20), datamodels, development model…" at bounding box center [525, 333] width 654 height 47
click at [262, 551] on textarea at bounding box center [358, 546] width 491 height 39
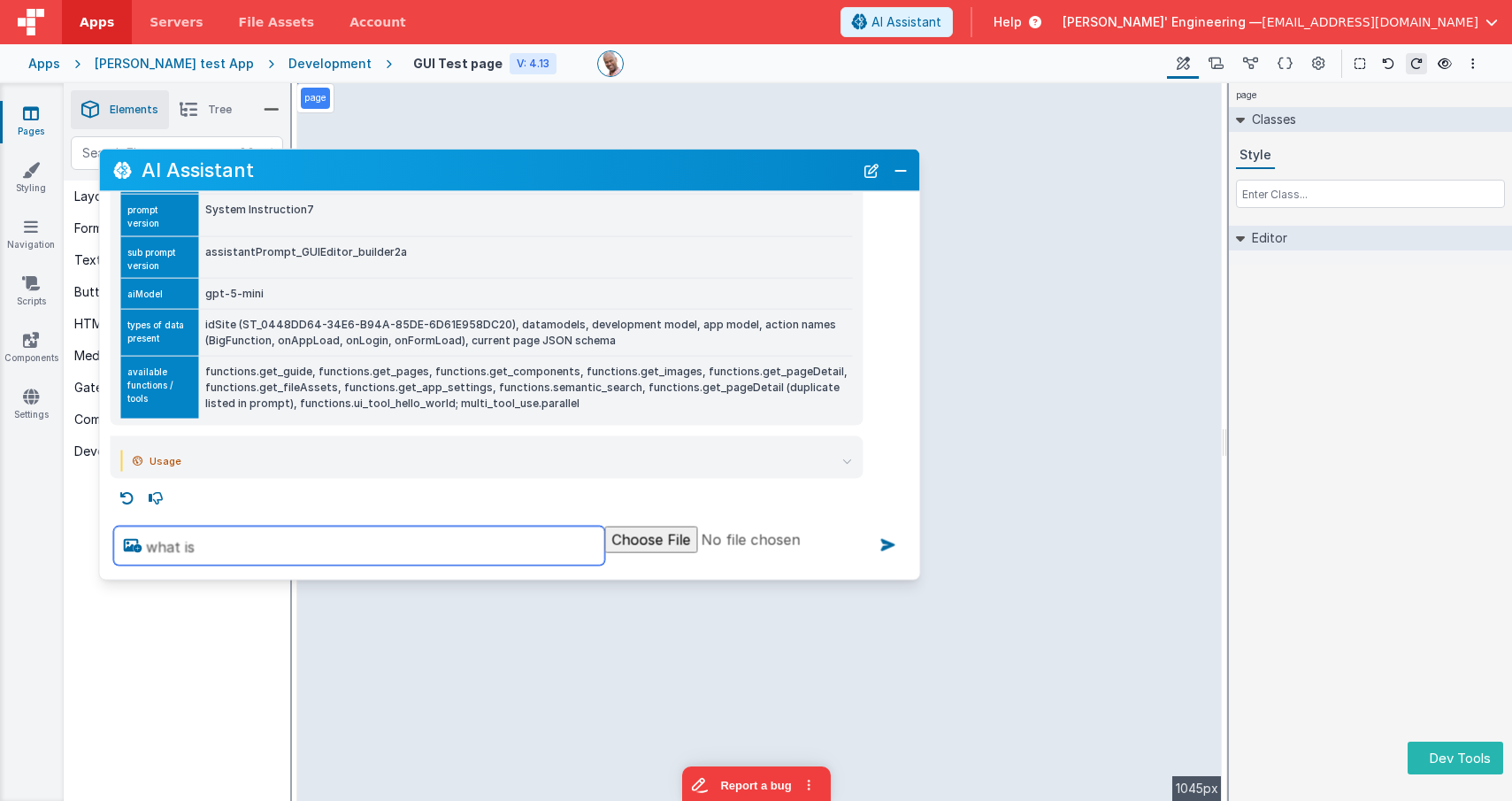
paste textarea "BigFunction"
type textarea "what is BigFunction"
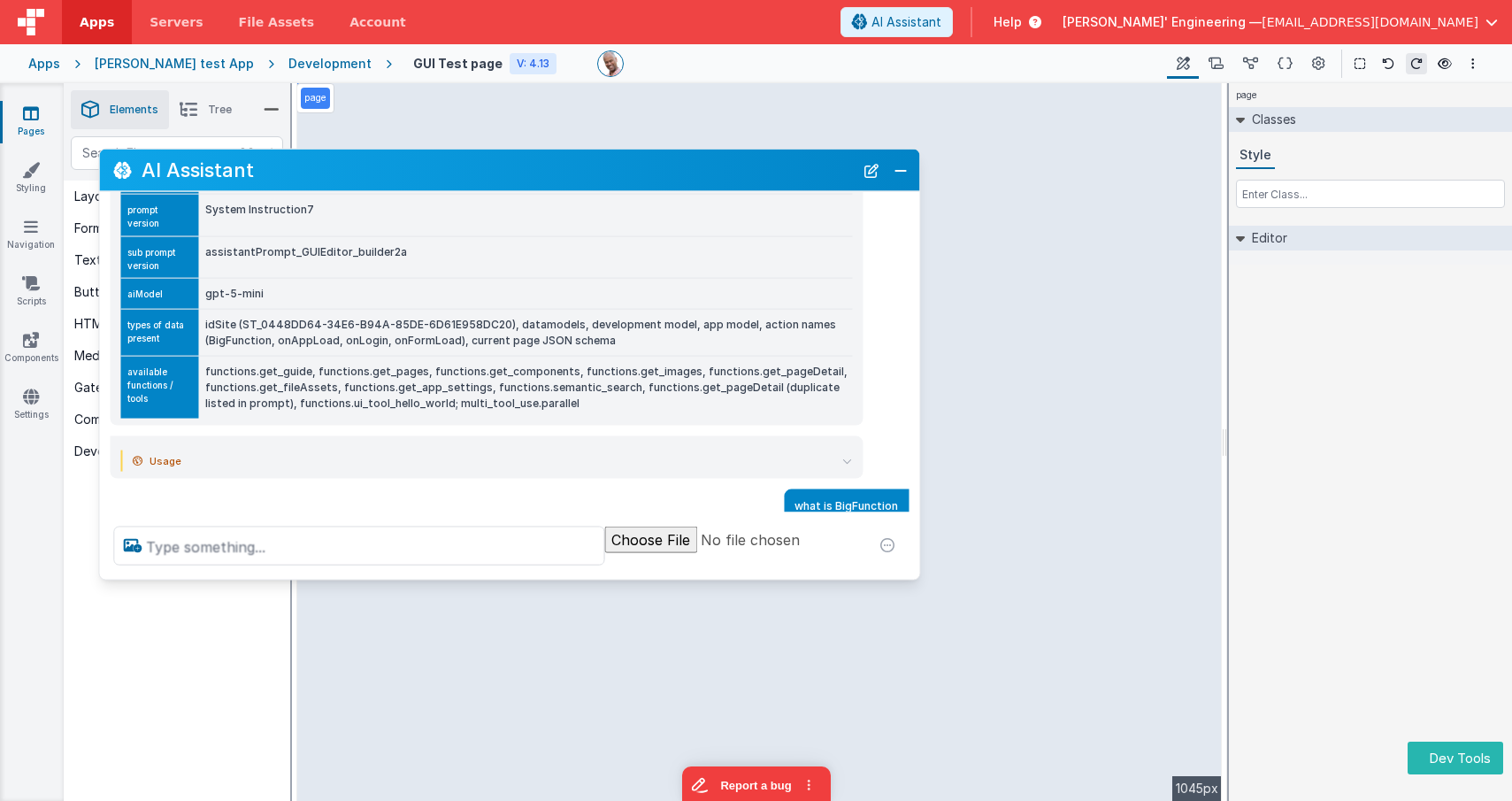
scroll to position [348, 0]
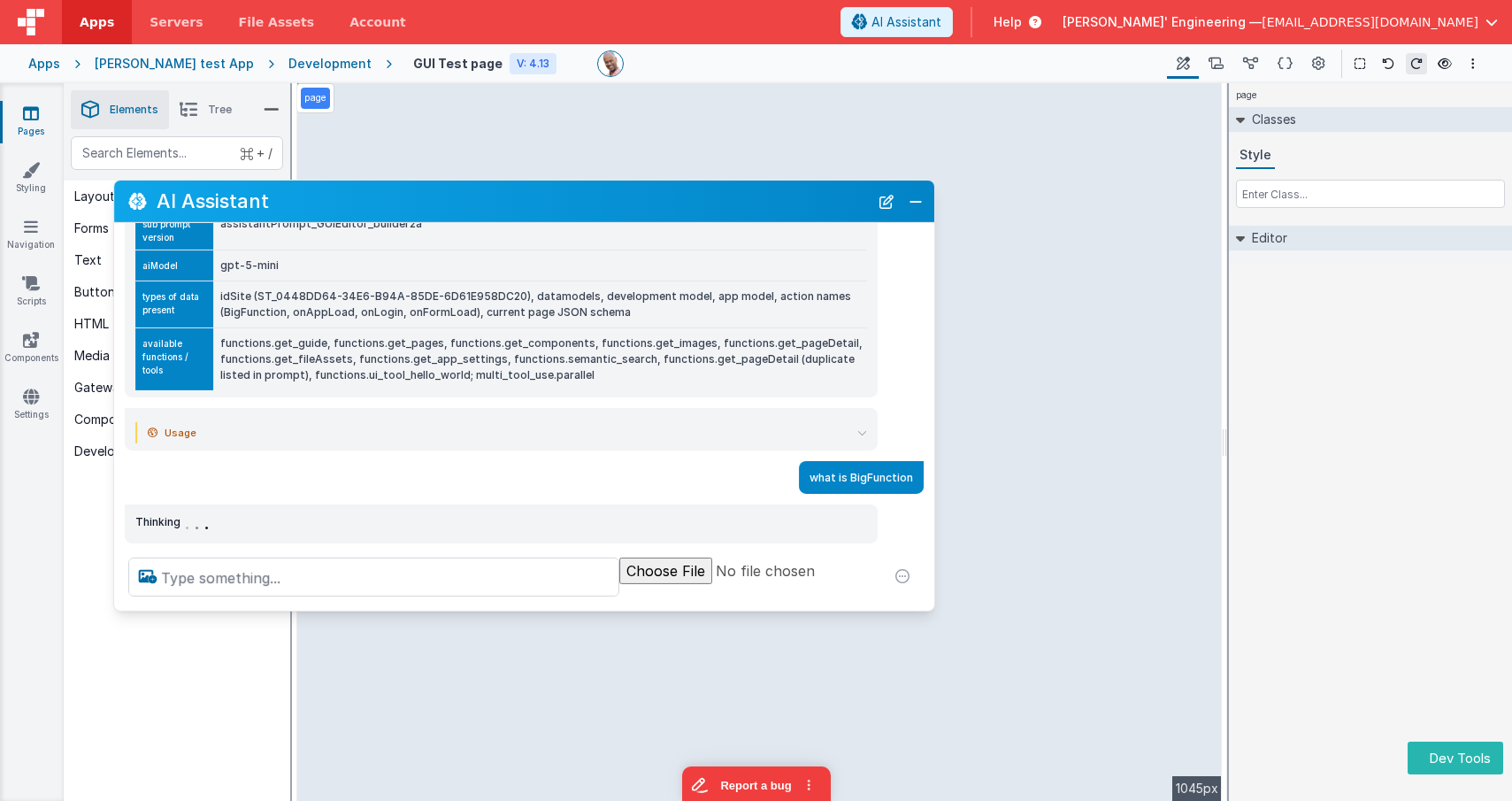
drag, startPoint x: 593, startPoint y: 174, endPoint x: 617, endPoint y: 213, distance: 45.8
click at [617, 211] on h2 "AI Assistant" at bounding box center [512, 200] width 712 height 21
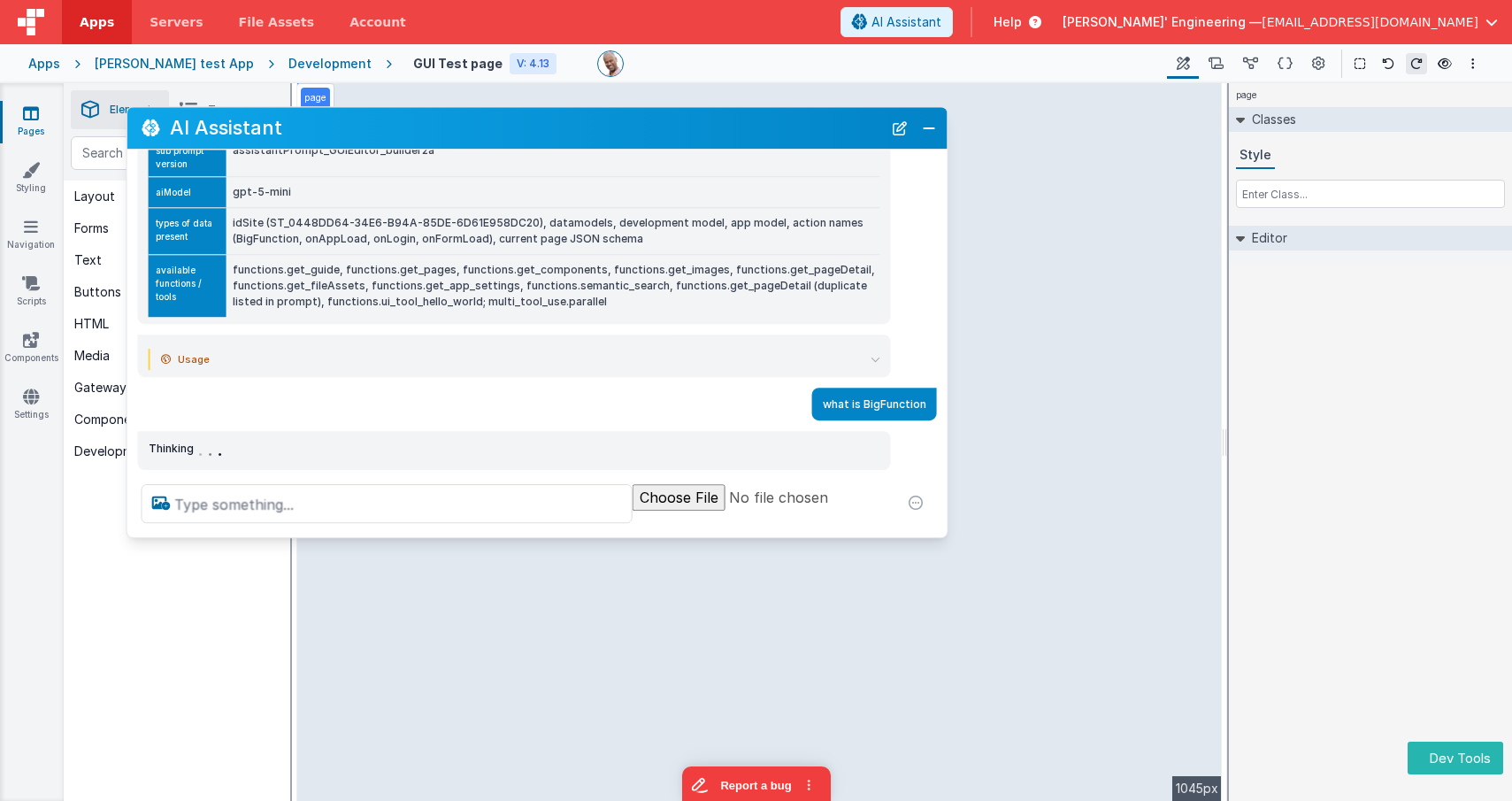
drag, startPoint x: 614, startPoint y: 190, endPoint x: 617, endPoint y: 122, distance: 68.1
click at [617, 122] on h2 "AI Assistant" at bounding box center [525, 128] width 712 height 21
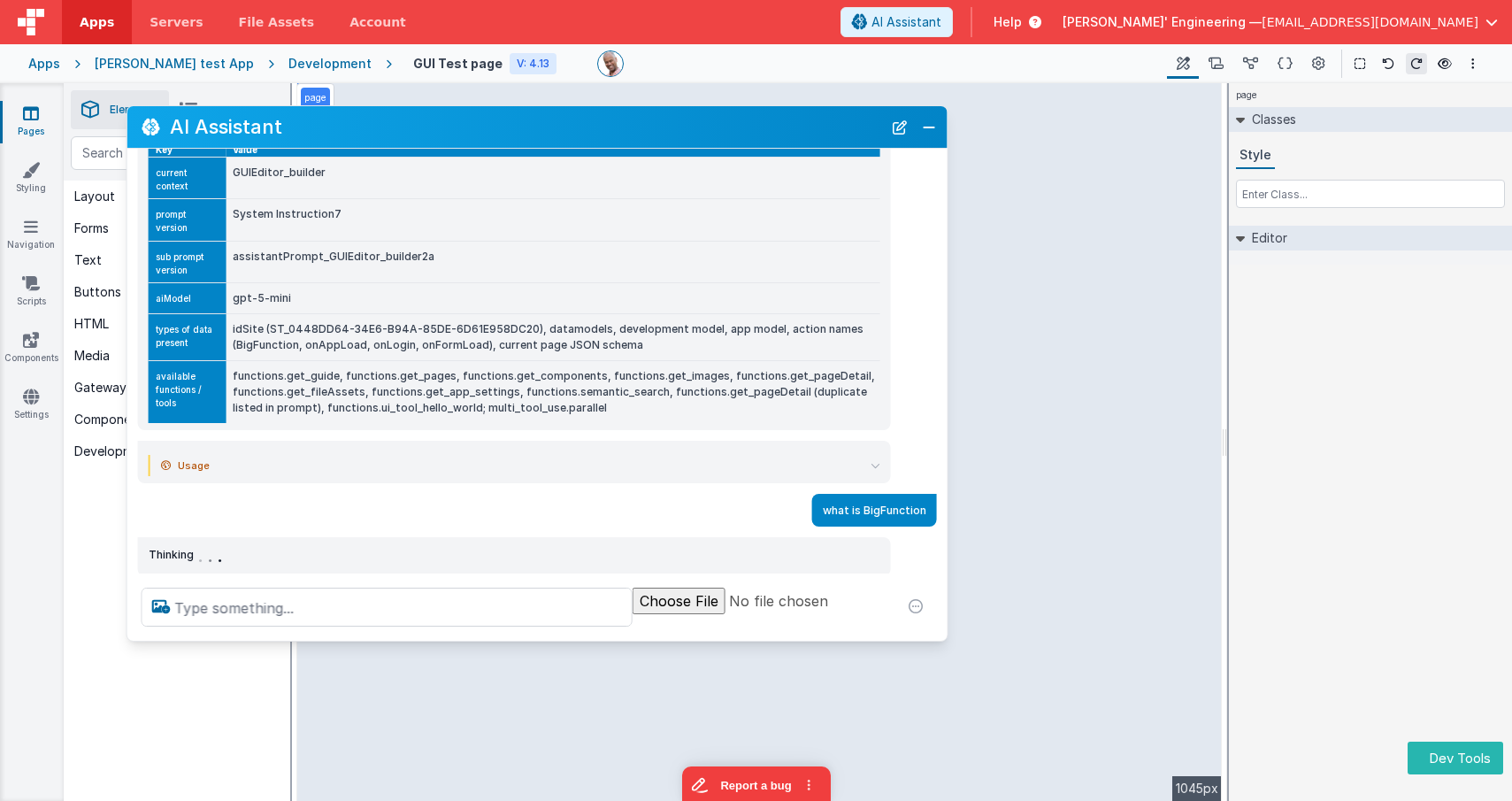
scroll to position [230, 0]
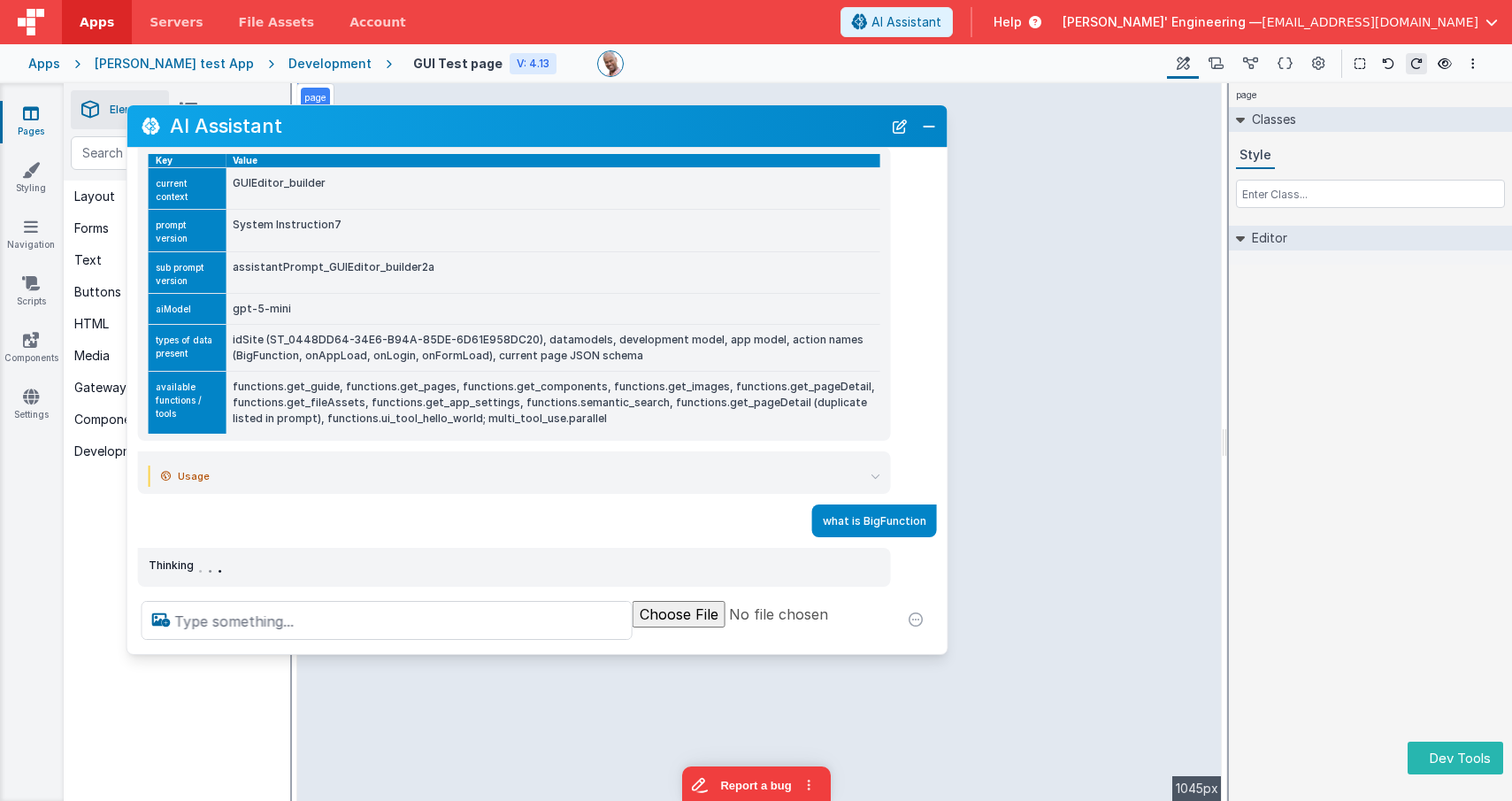
click at [579, 650] on div at bounding box center [537, 620] width 820 height 67
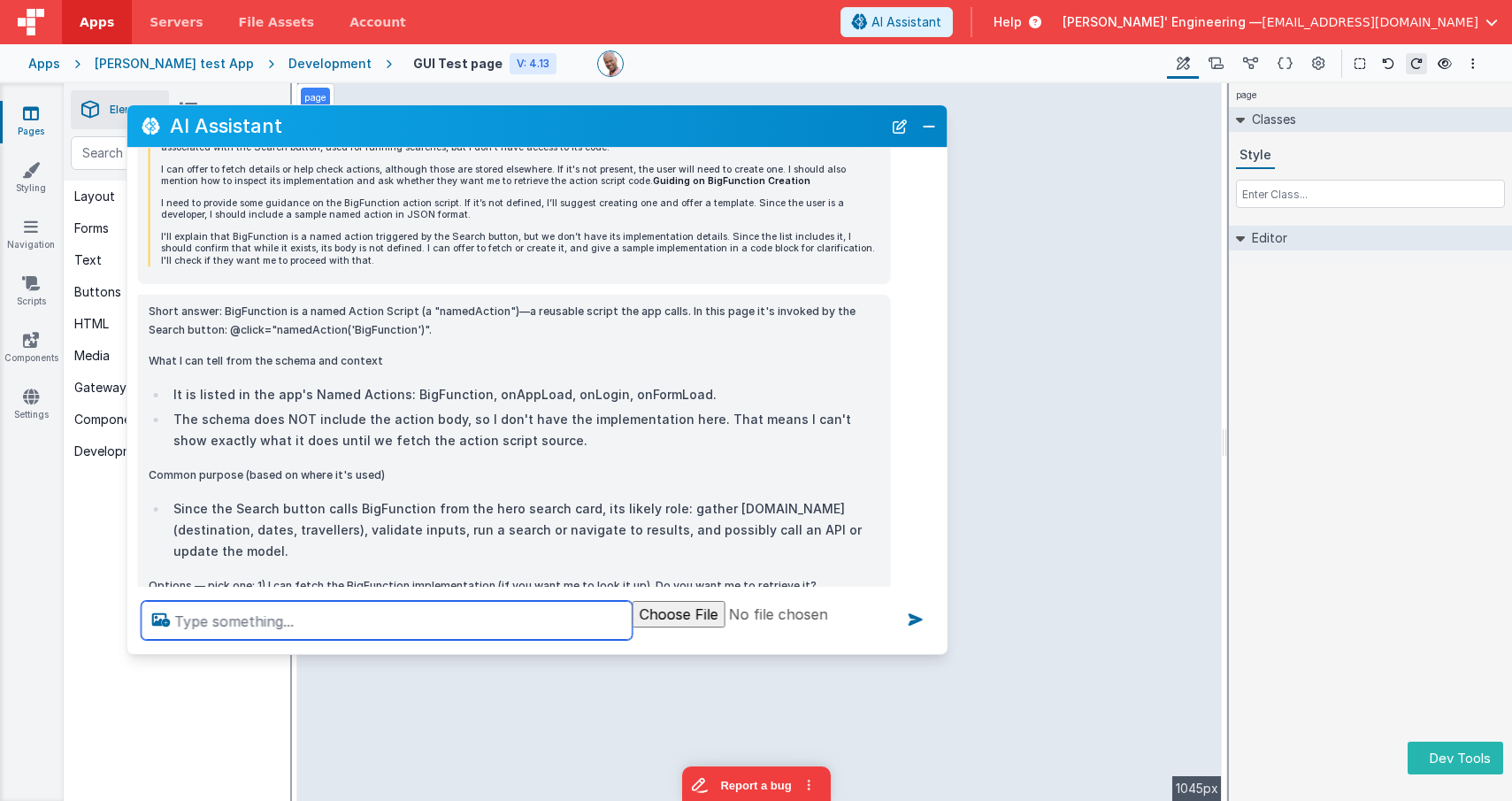
scroll to position [718, 0]
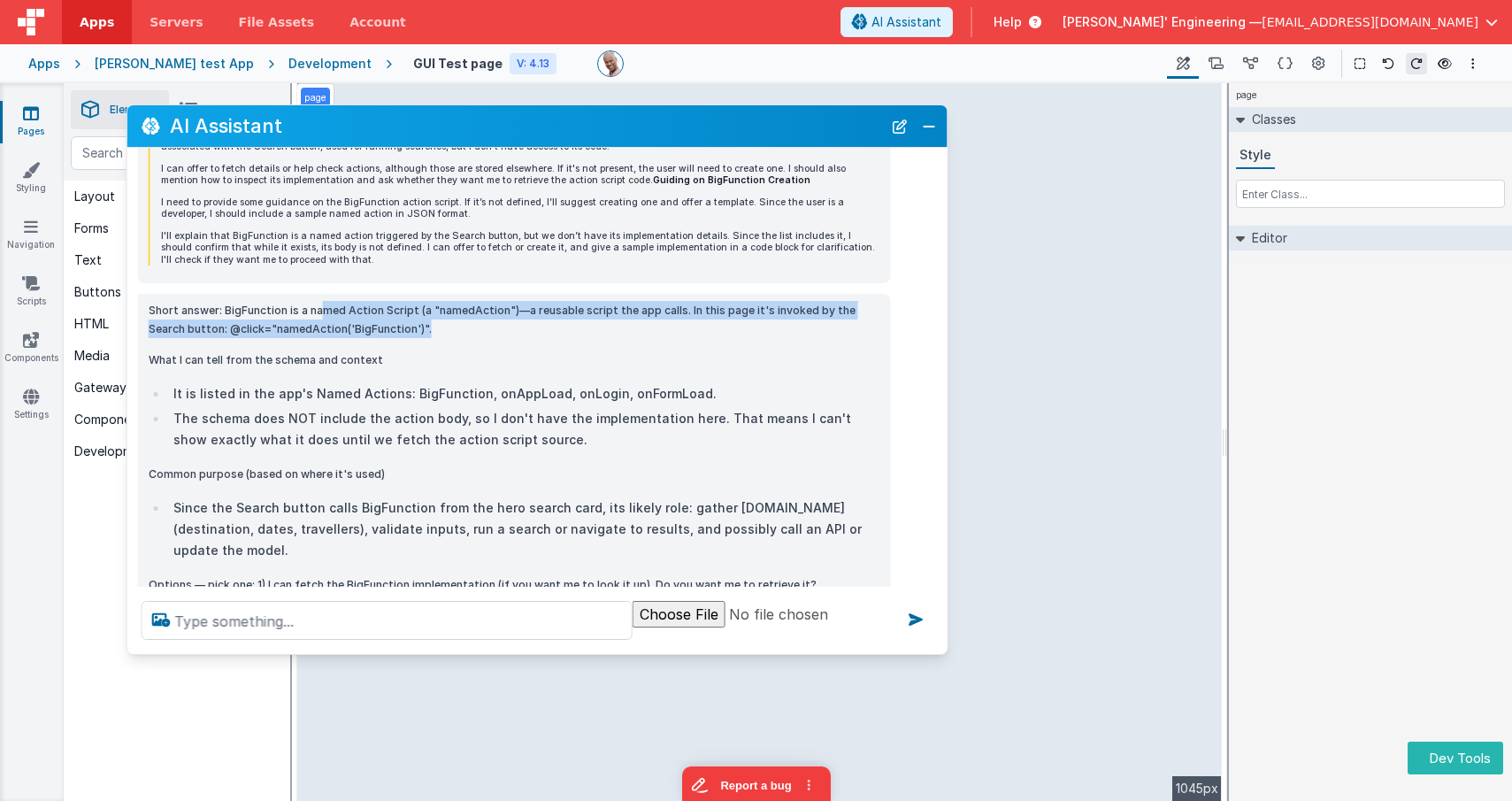
drag, startPoint x: 325, startPoint y: 311, endPoint x: 502, endPoint y: 331, distance: 178.1
click at [502, 331] on p "Short answer: BigFunction is a named Action Script (a "namedAction")—a reusable…" at bounding box center [514, 319] width 732 height 37
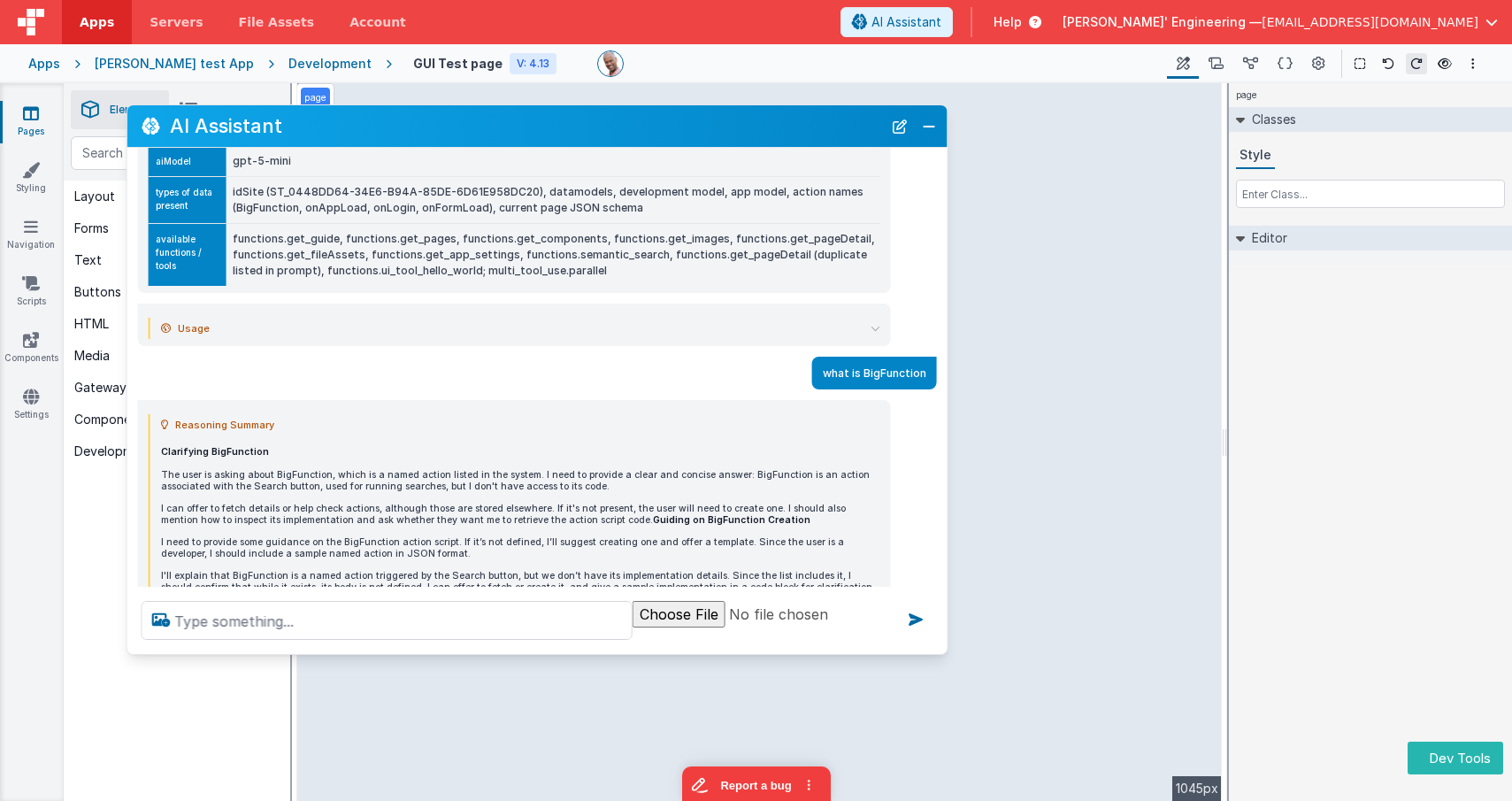
scroll to position [376, 0]
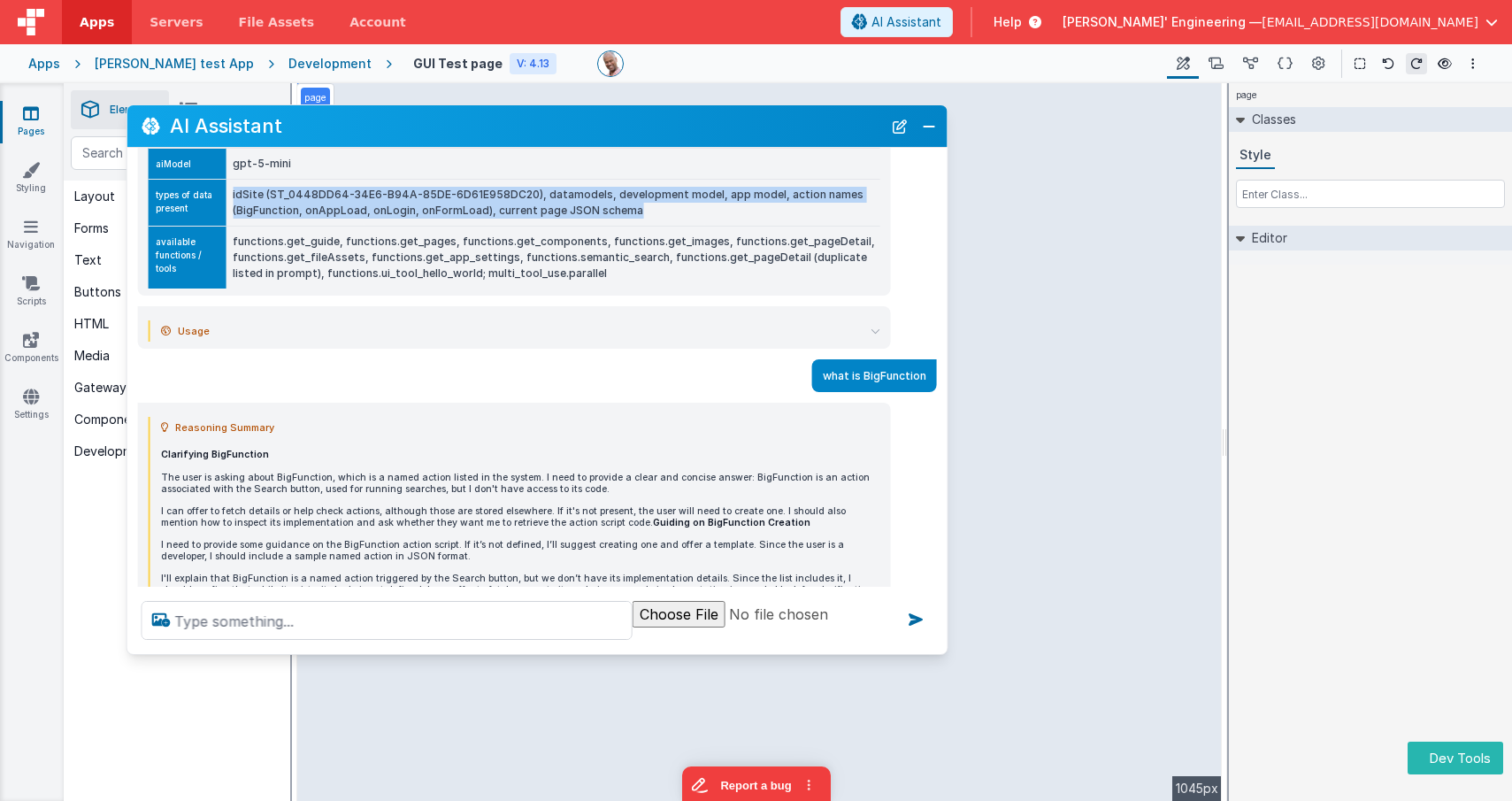
drag, startPoint x: 234, startPoint y: 192, endPoint x: 764, endPoint y: 208, distance: 530.2
click at [764, 208] on td "idSite (ST_0448DD64-34E6-B94A-85DE-6D61E958DC20), datamodels, development model…" at bounding box center [552, 203] width 654 height 47
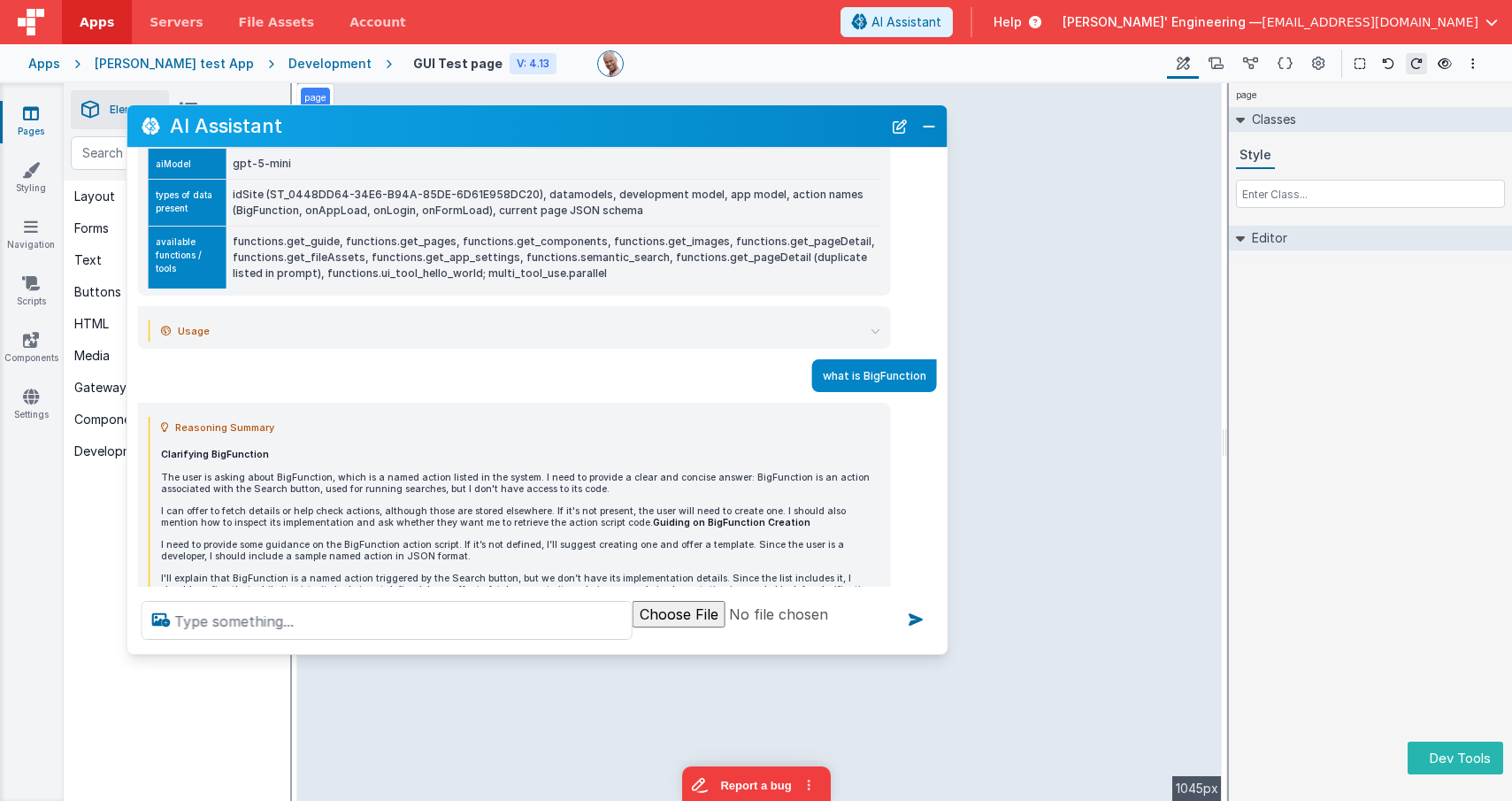
click at [232, 240] on td "functions.get_guide, functions.get_pages, functions.get_components, functions.g…" at bounding box center [552, 258] width 654 height 63
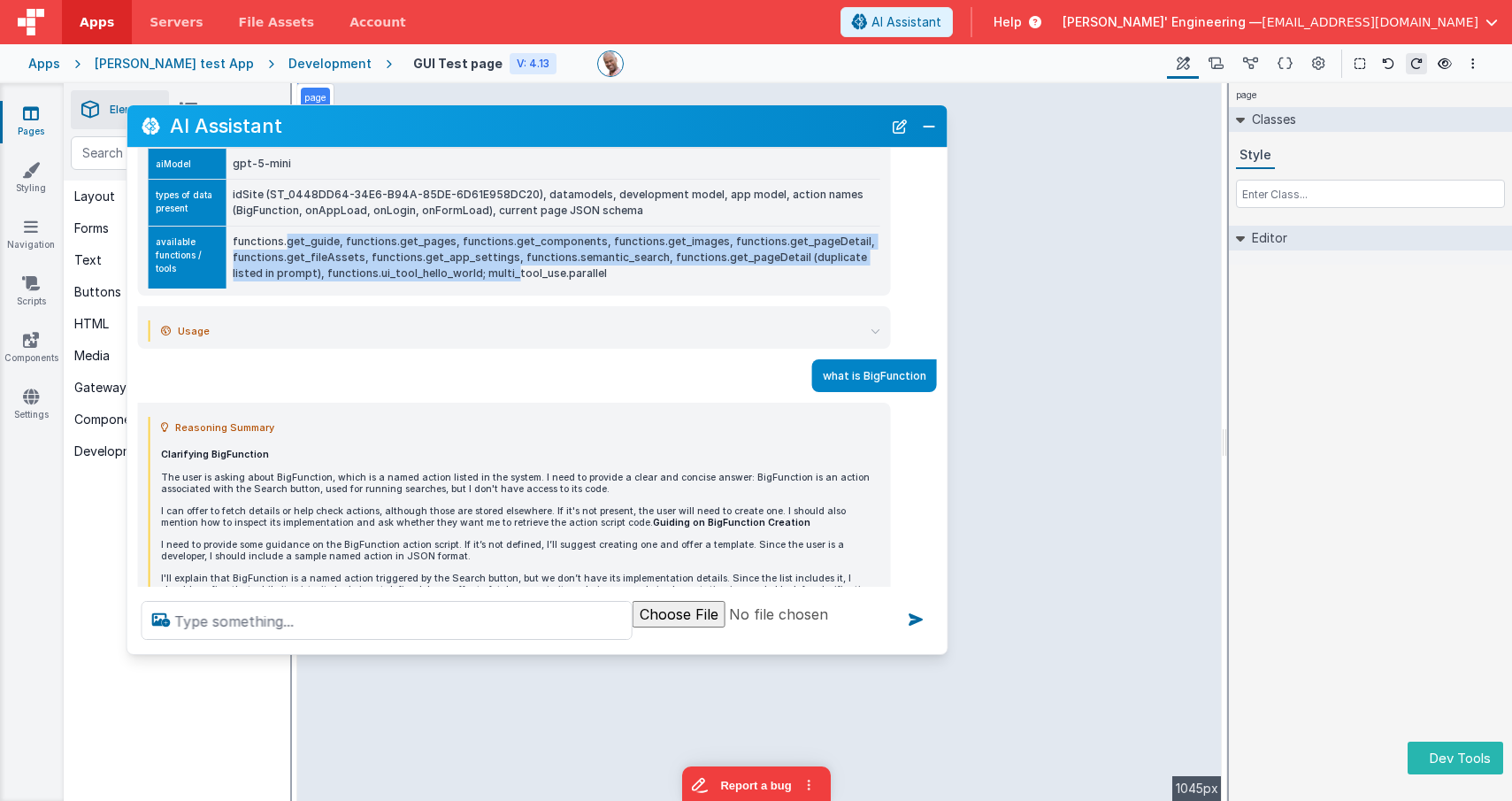
drag, startPoint x: 287, startPoint y: 244, endPoint x: 430, endPoint y: 272, distance: 145.7
click at [431, 269] on td "functions.get_guide, functions.get_pages, functions.get_components, functions.g…" at bounding box center [552, 258] width 654 height 63
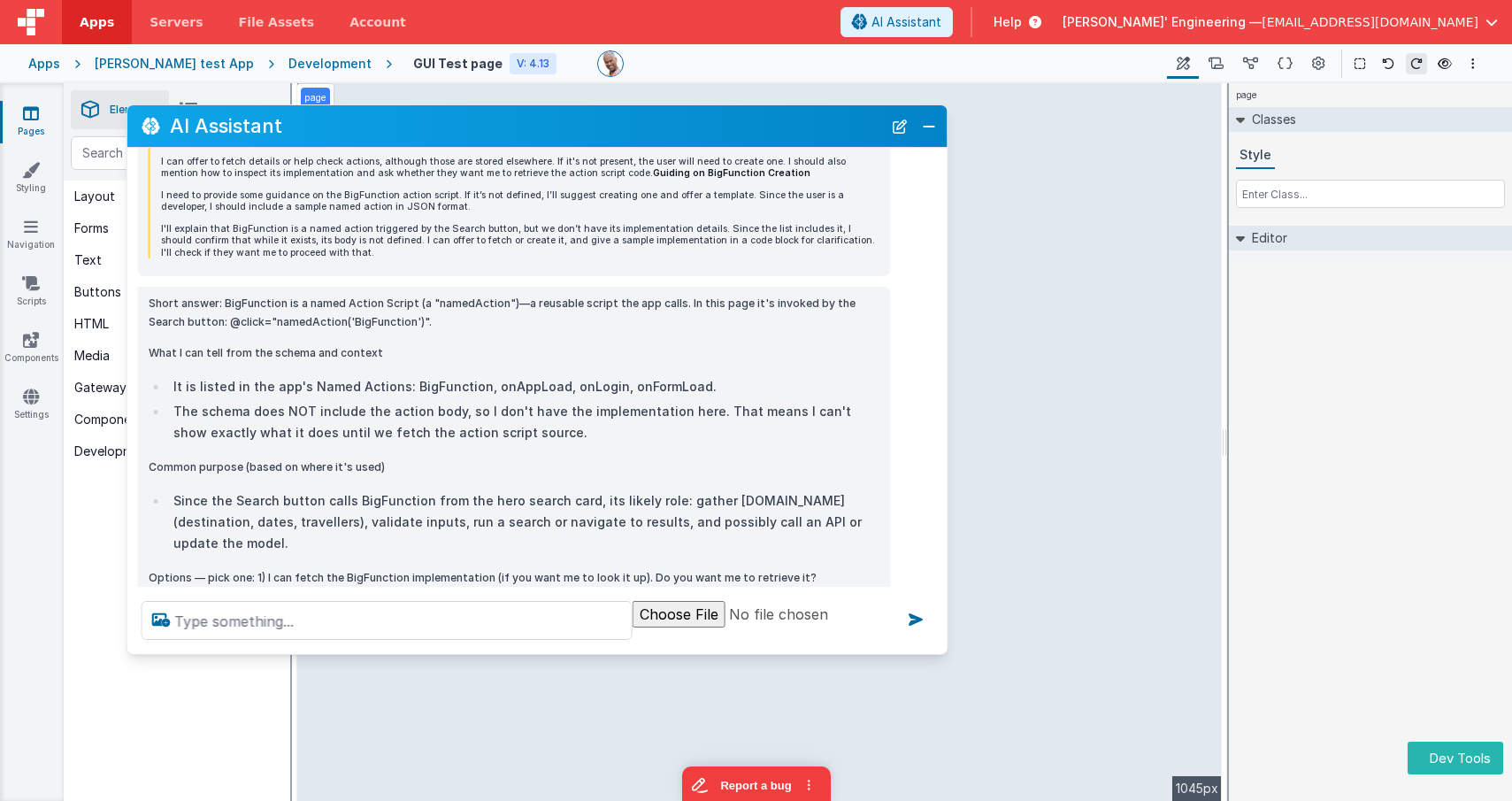
scroll to position [728, 0]
drag, startPoint x: 322, startPoint y: 386, endPoint x: 710, endPoint y: 382, distance: 388.0
click at [710, 382] on li "It is listed in the app's Named Actions: BigFunction, onAppLoad, onLogin, onFor…" at bounding box center [523, 384] width 712 height 21
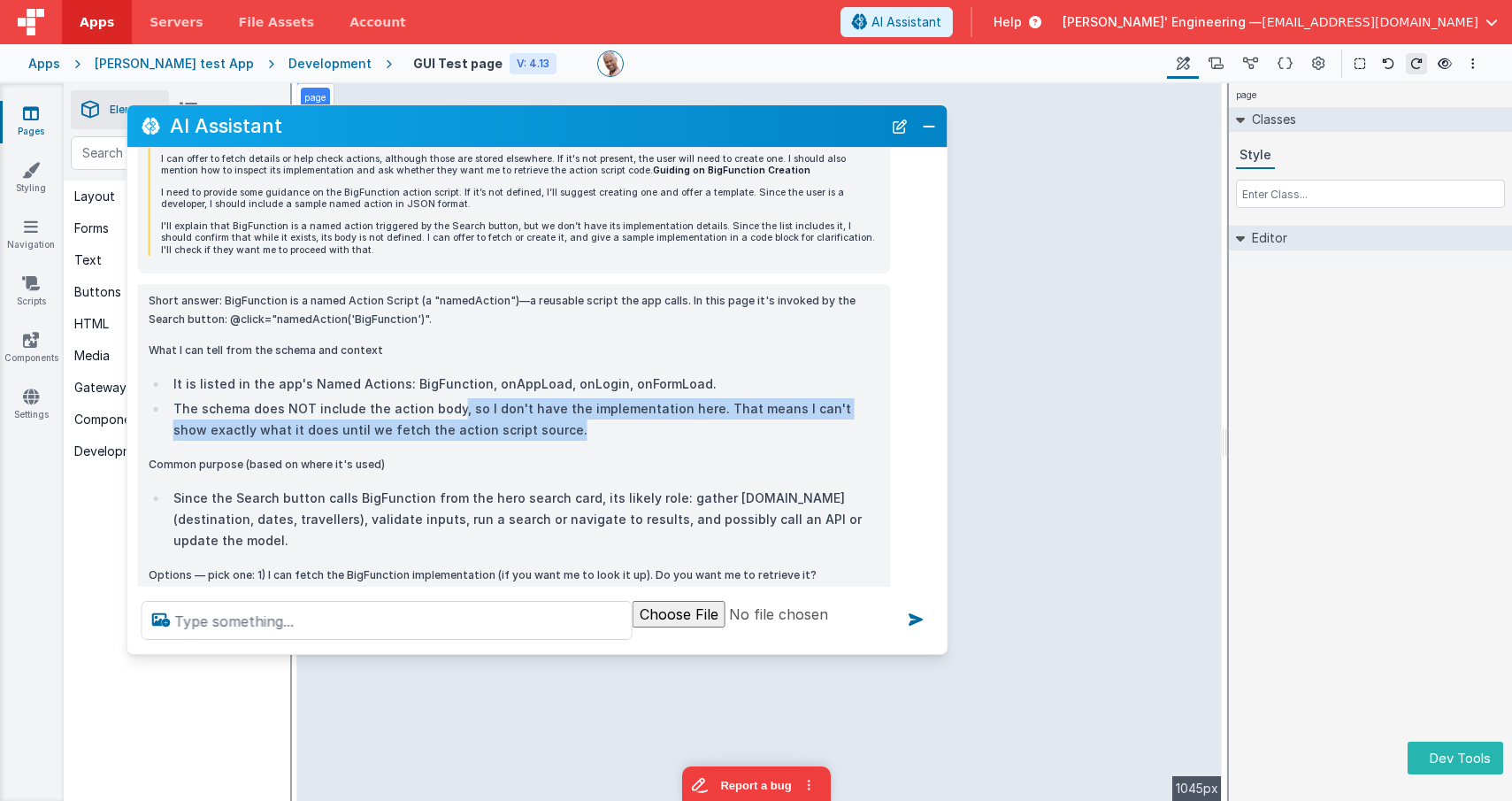
drag, startPoint x: 451, startPoint y: 411, endPoint x: 541, endPoint y: 431, distance: 92.2
click at [541, 431] on li "The schema does NOT include the action body, so I don't have the implementation…" at bounding box center [523, 419] width 712 height 43
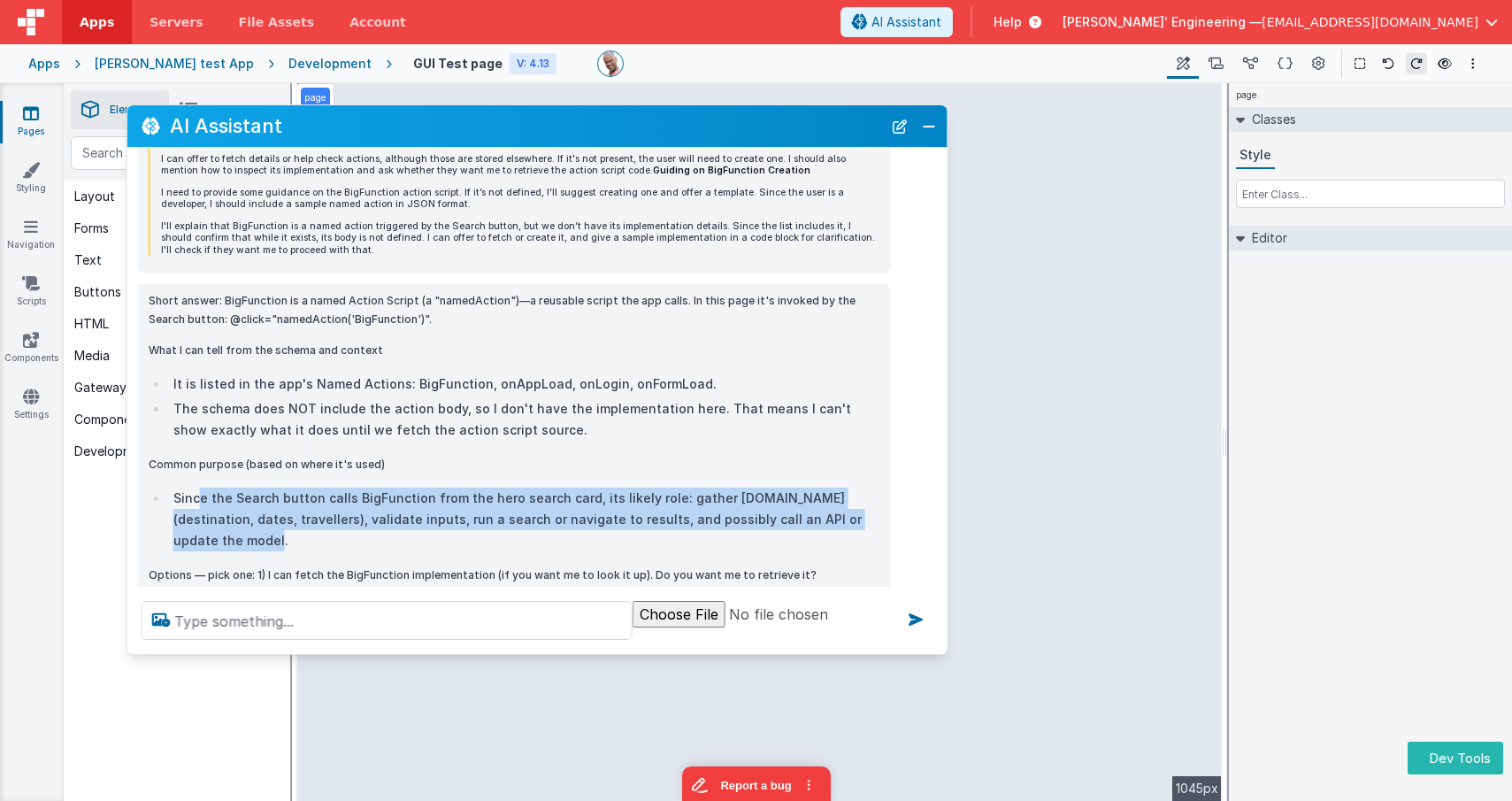
drag, startPoint x: 205, startPoint y: 494, endPoint x: 872, endPoint y: 523, distance: 667.6
click at [872, 523] on li "Since the Search button calls BigFunction from the hero search card, its likely…" at bounding box center [523, 520] width 712 height 63
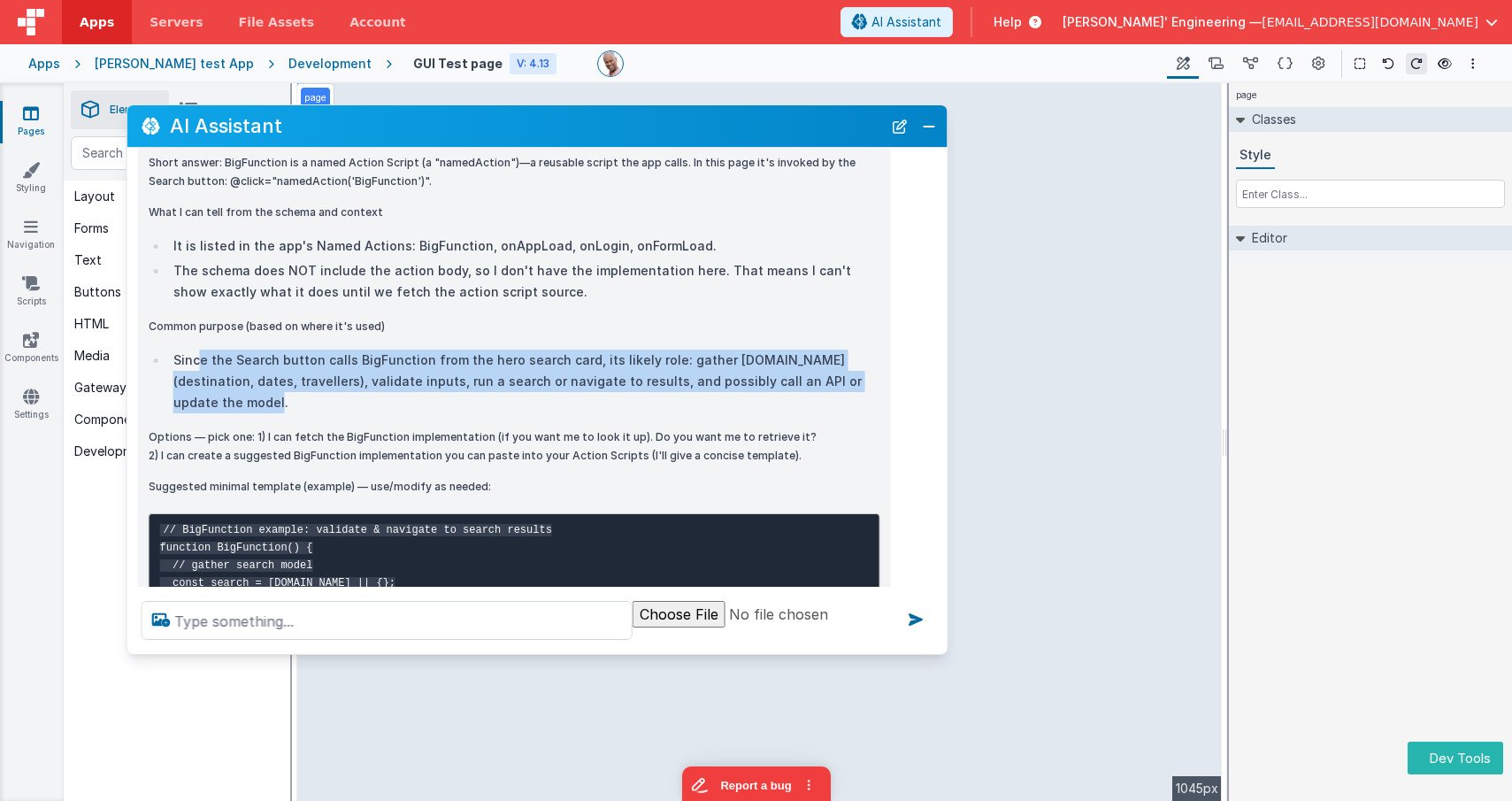
scroll to position [871, 0]
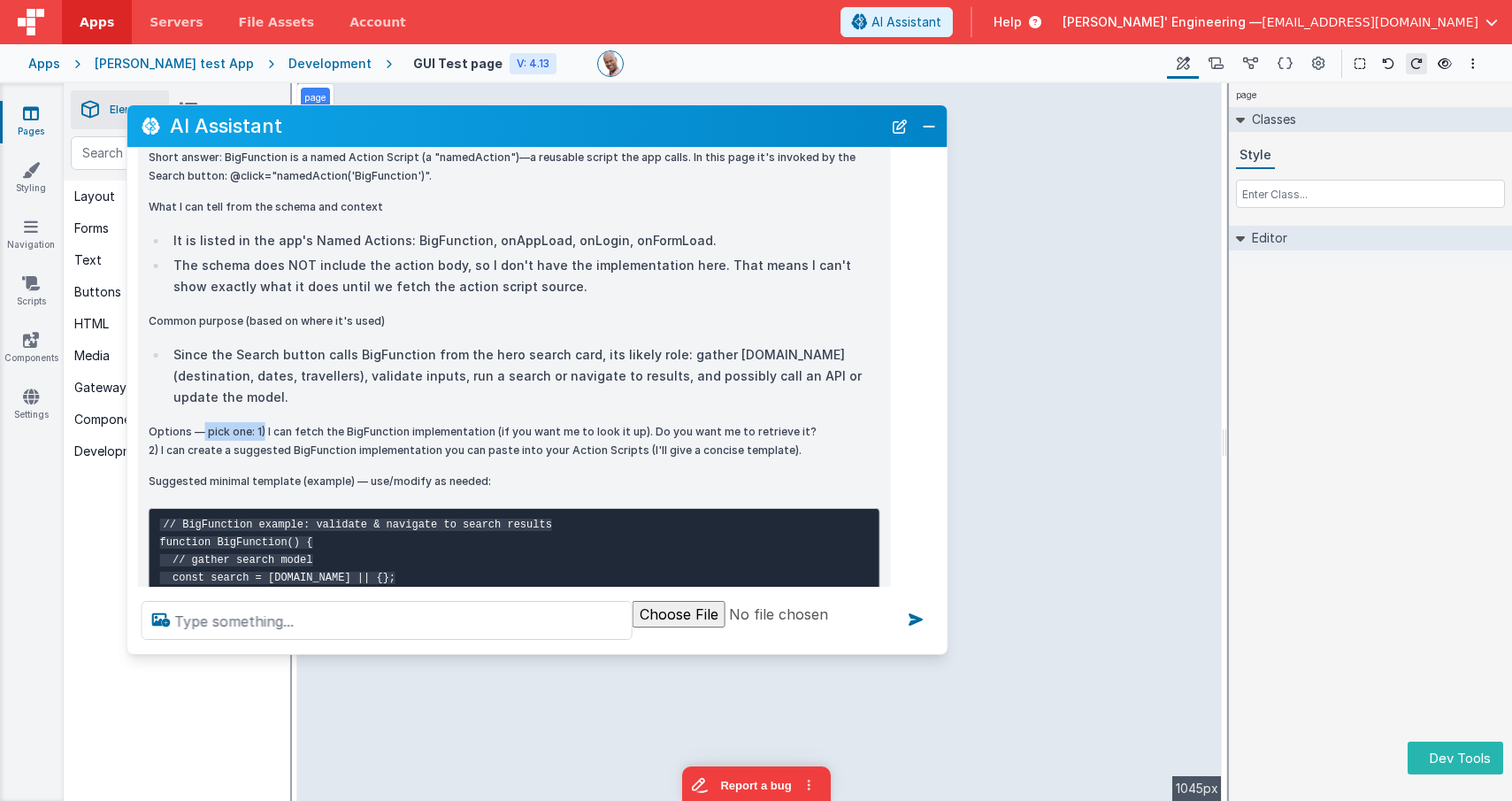
drag, startPoint x: 265, startPoint y: 407, endPoint x: 202, endPoint y: 408, distance: 63.0
click at [202, 422] on p "Options — pick one: 1) I can fetch the BigFunction implementation (if you want …" at bounding box center [514, 440] width 732 height 37
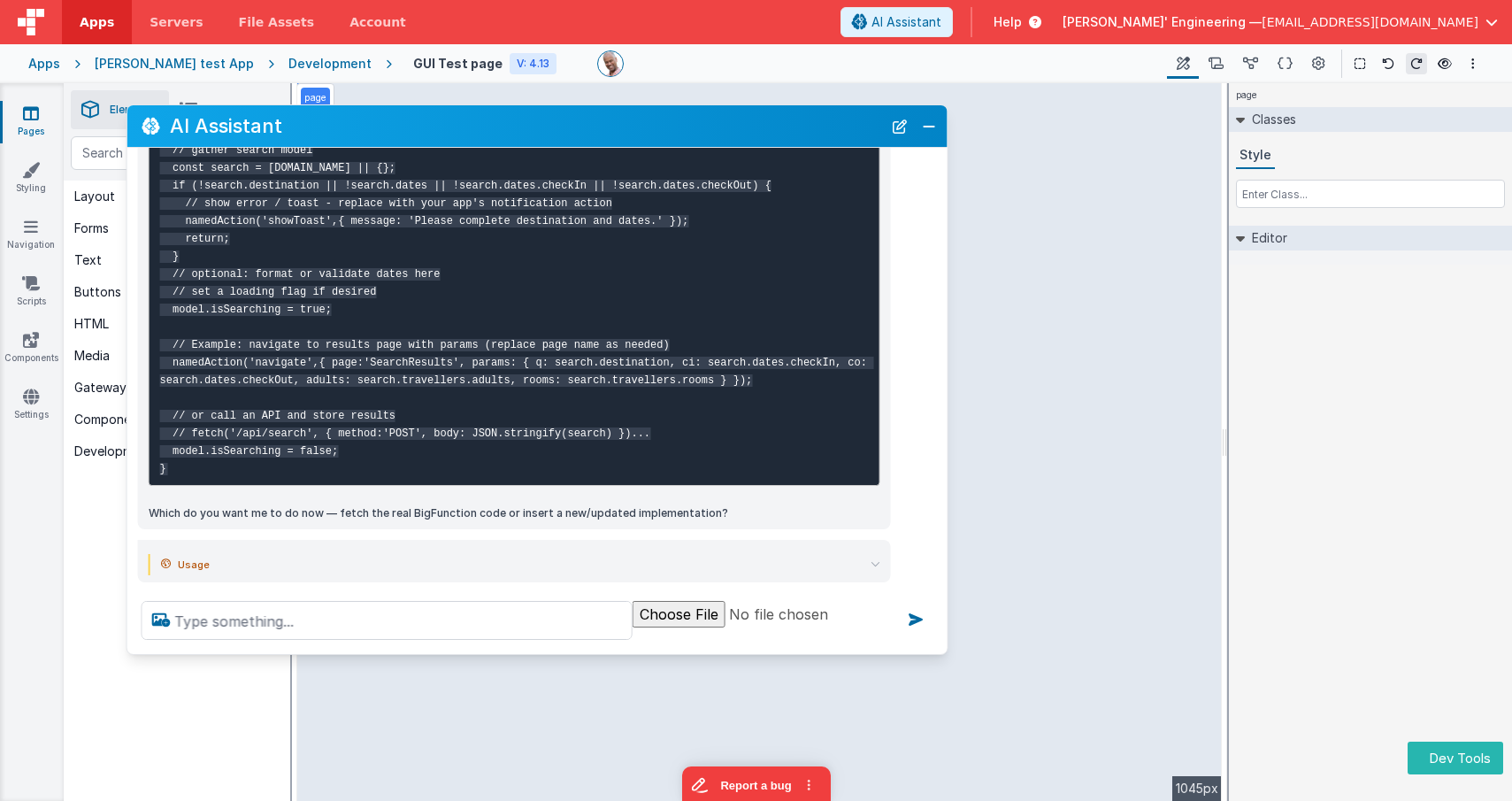
scroll to position [1305, 0]
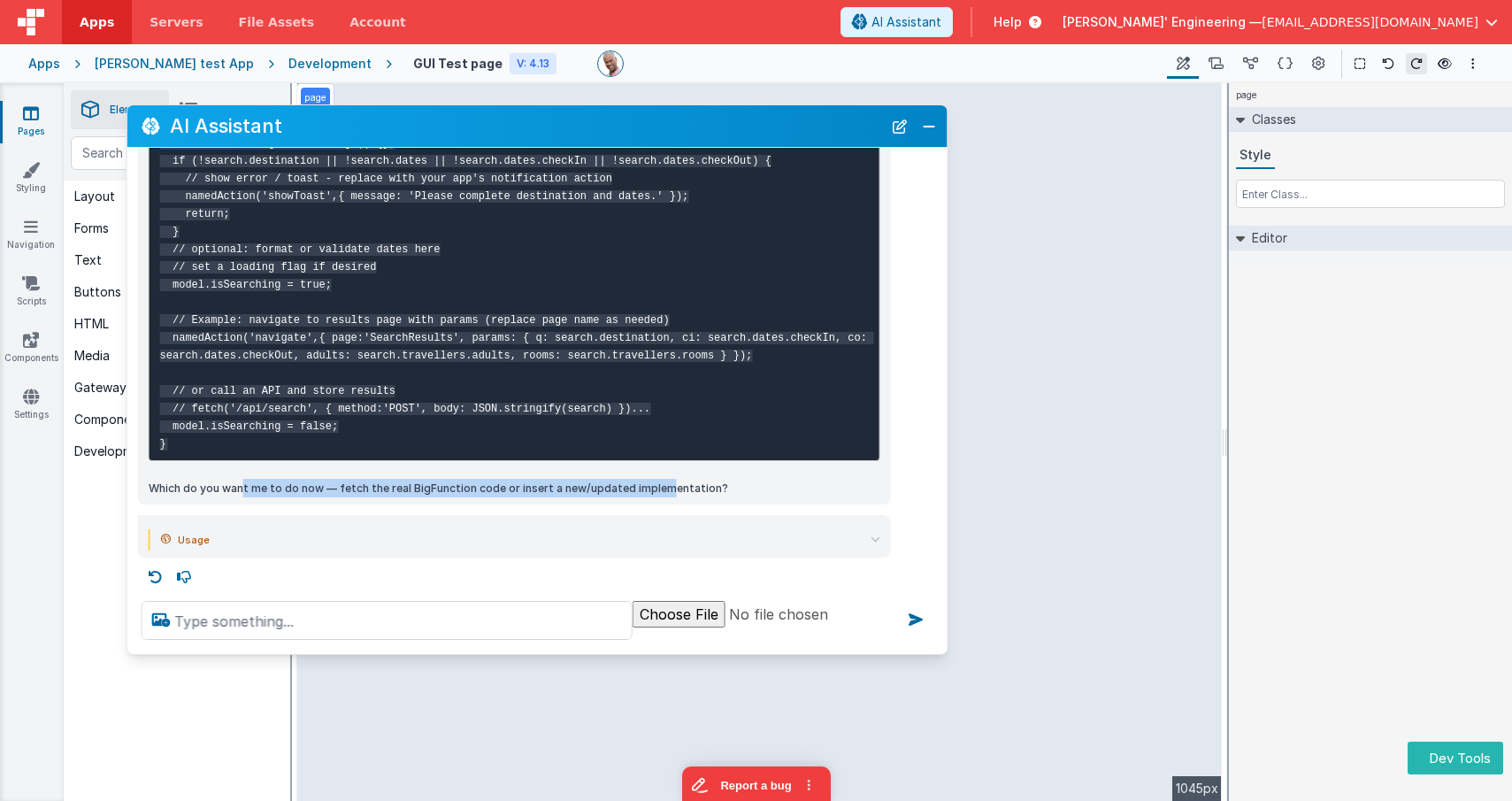
drag, startPoint x: 249, startPoint y: 485, endPoint x: 665, endPoint y: 487, distance: 416.0
click at [665, 487] on p "Which do you want me to do now — fetch the real BigFunction code or insert a ne…" at bounding box center [514, 488] width 732 height 18
click at [487, 542] on summary "Usage" at bounding box center [521, 539] width 719 height 21
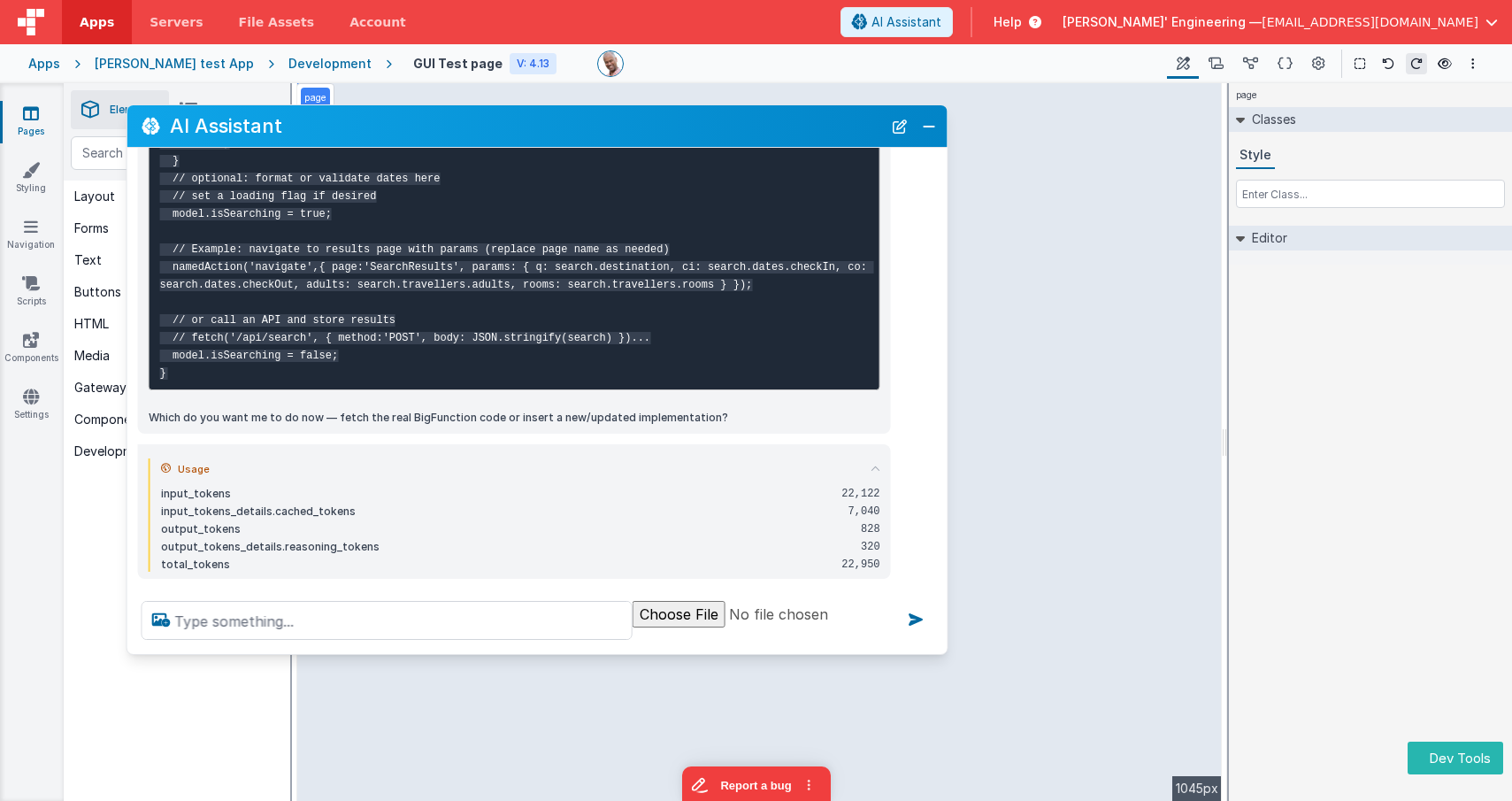
scroll to position [1398, 0]
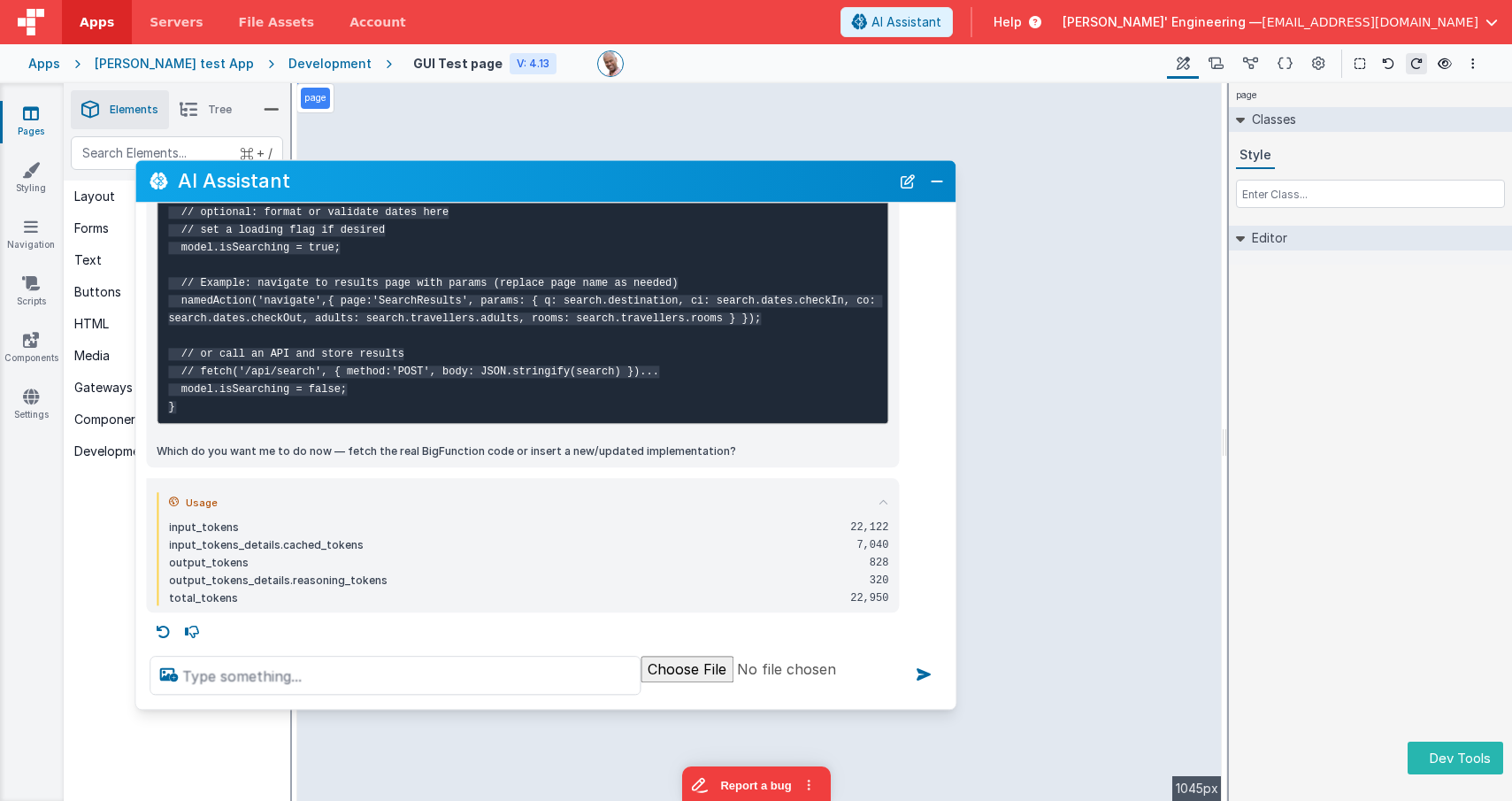
drag, startPoint x: 430, startPoint y: 124, endPoint x: 394, endPoint y: 329, distance: 208.1
click at [439, 180] on h2 "AI Assistant" at bounding box center [533, 181] width 712 height 21
click at [905, 183] on button "New Chat" at bounding box center [908, 181] width 24 height 24
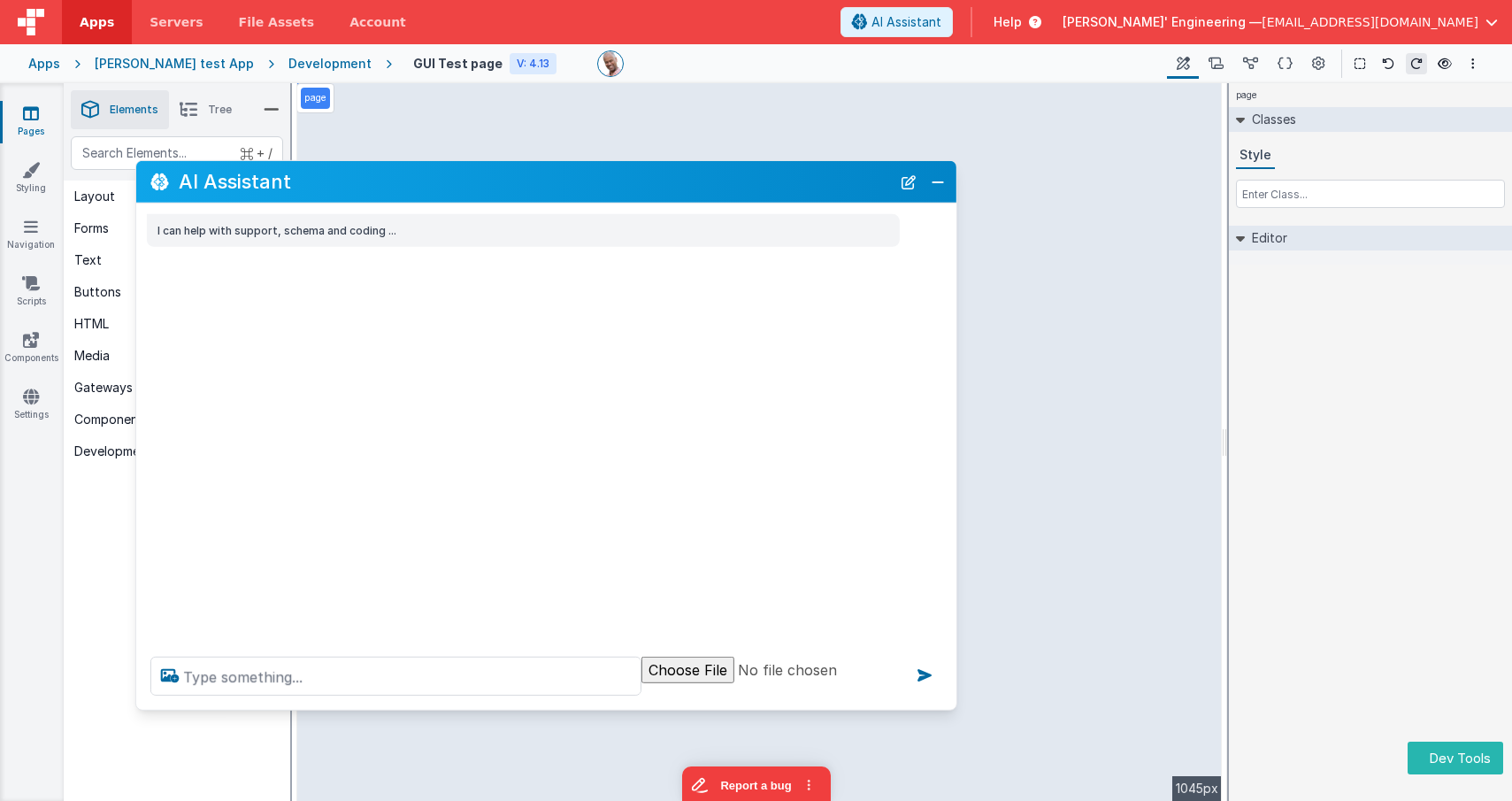
scroll to position [0, 0]
click at [391, 677] on textarea at bounding box center [395, 676] width 491 height 39
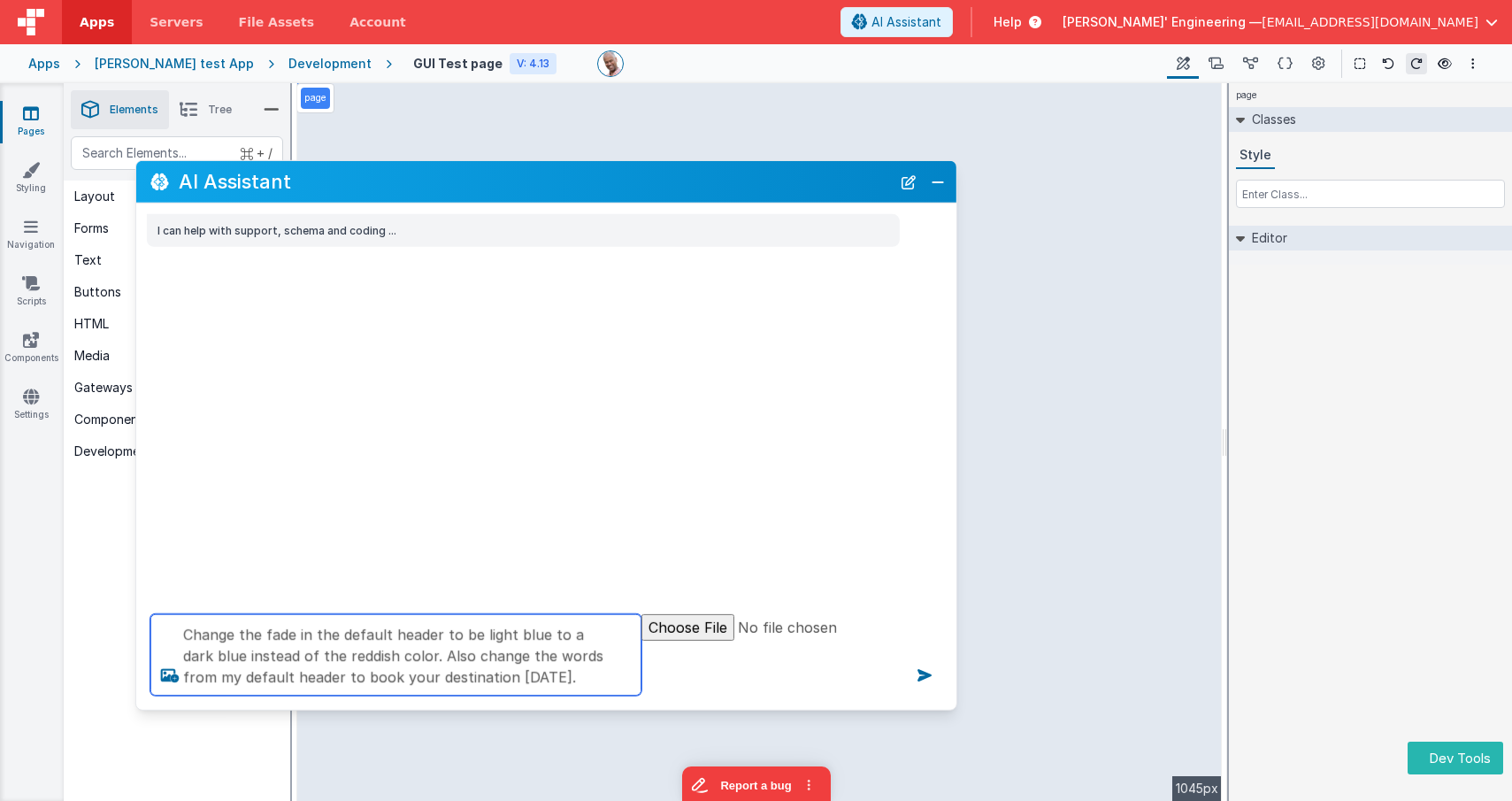
type textarea "Change the fade in the default header to be light blue to a dark blue instead o…"
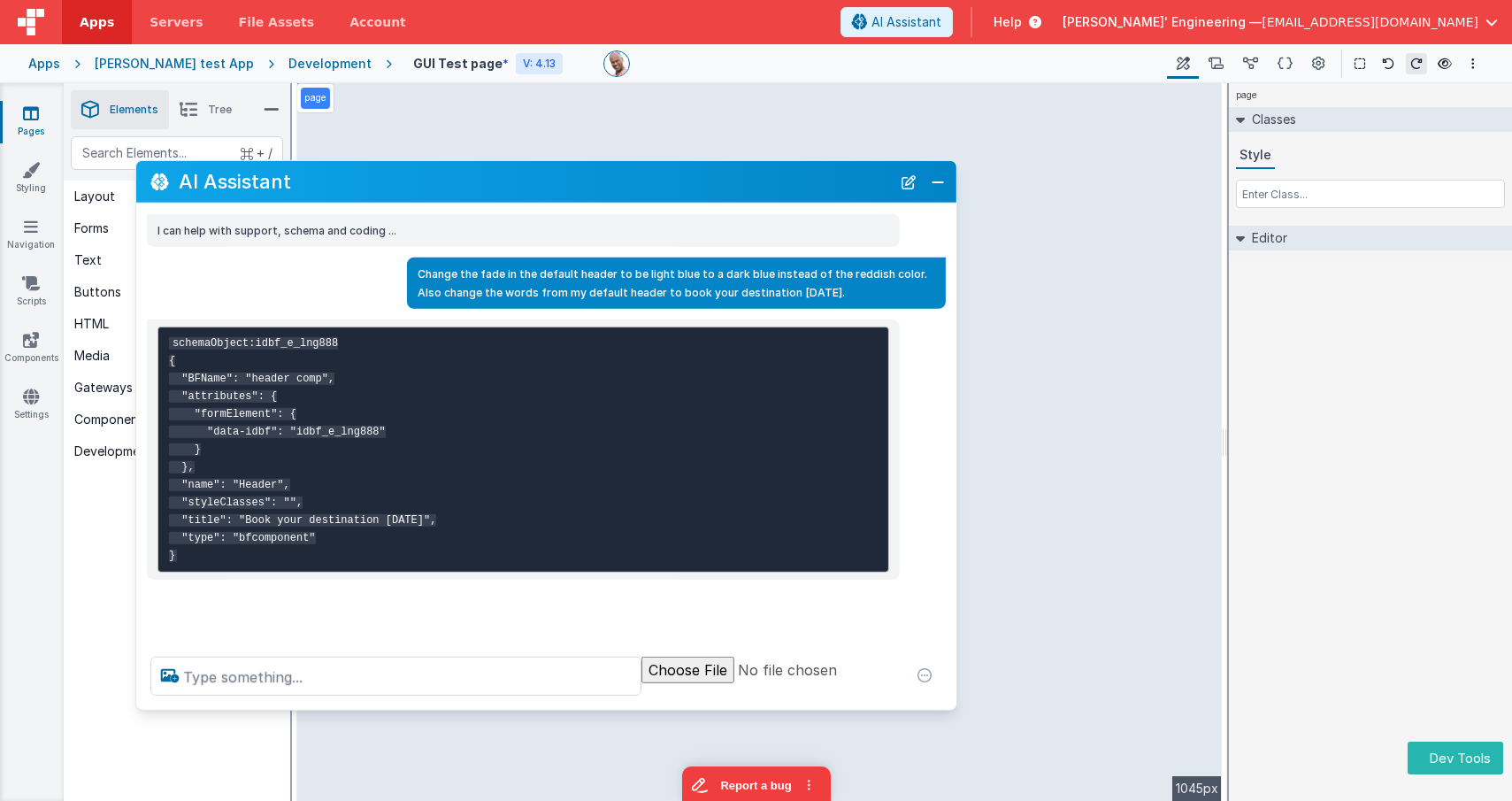
click at [310, 171] on h2 "AI Assistant" at bounding box center [534, 181] width 712 height 21
click at [311, 192] on h2 "AI Assistant" at bounding box center [534, 181] width 712 height 21
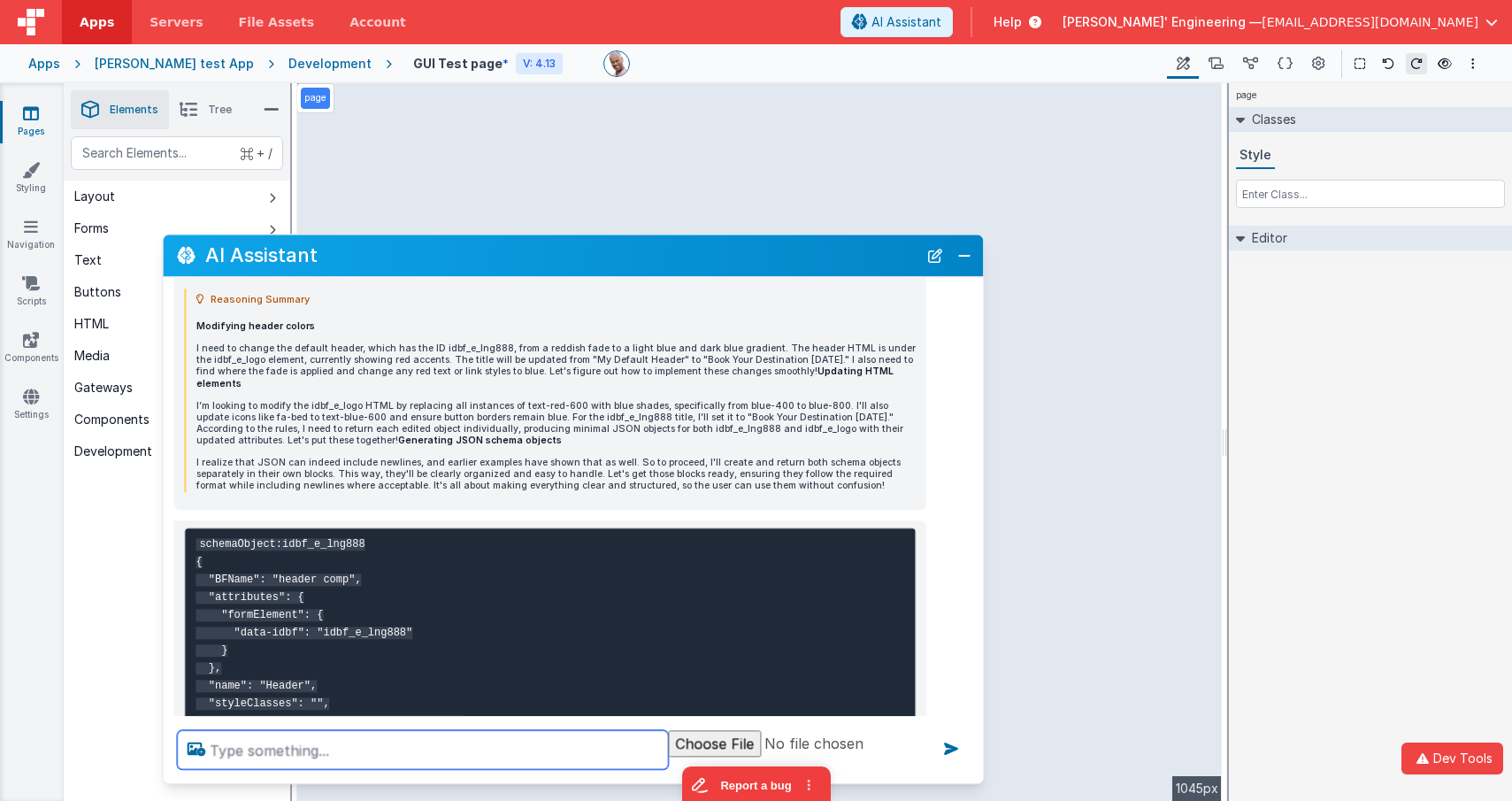
scroll to position [106, 0]
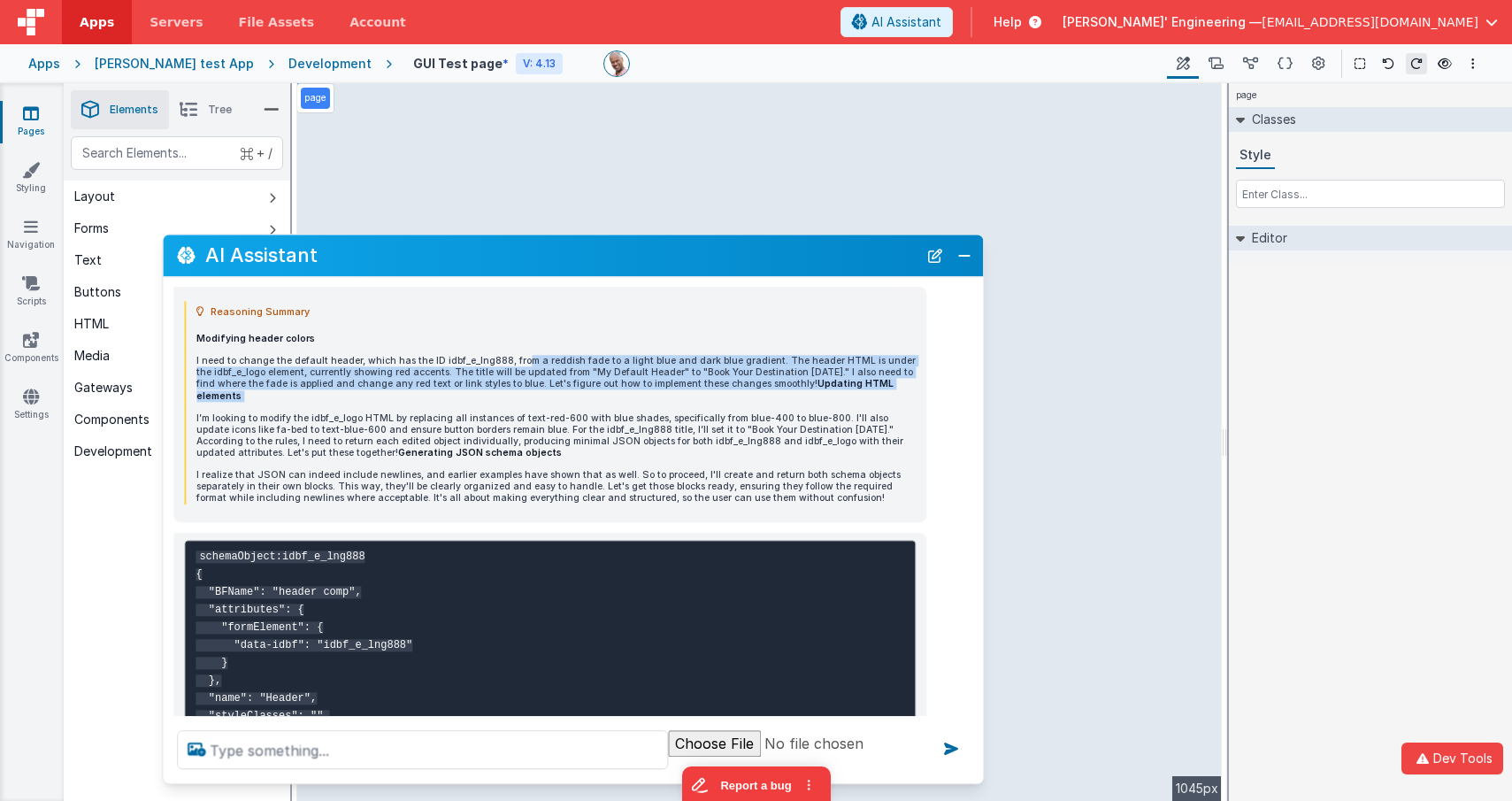
drag, startPoint x: 517, startPoint y: 355, endPoint x: 620, endPoint y: 391, distance: 109.1
click at [620, 391] on div "Modifying header colors I need to change the default header, which has the ID i…" at bounding box center [556, 418] width 719 height 171
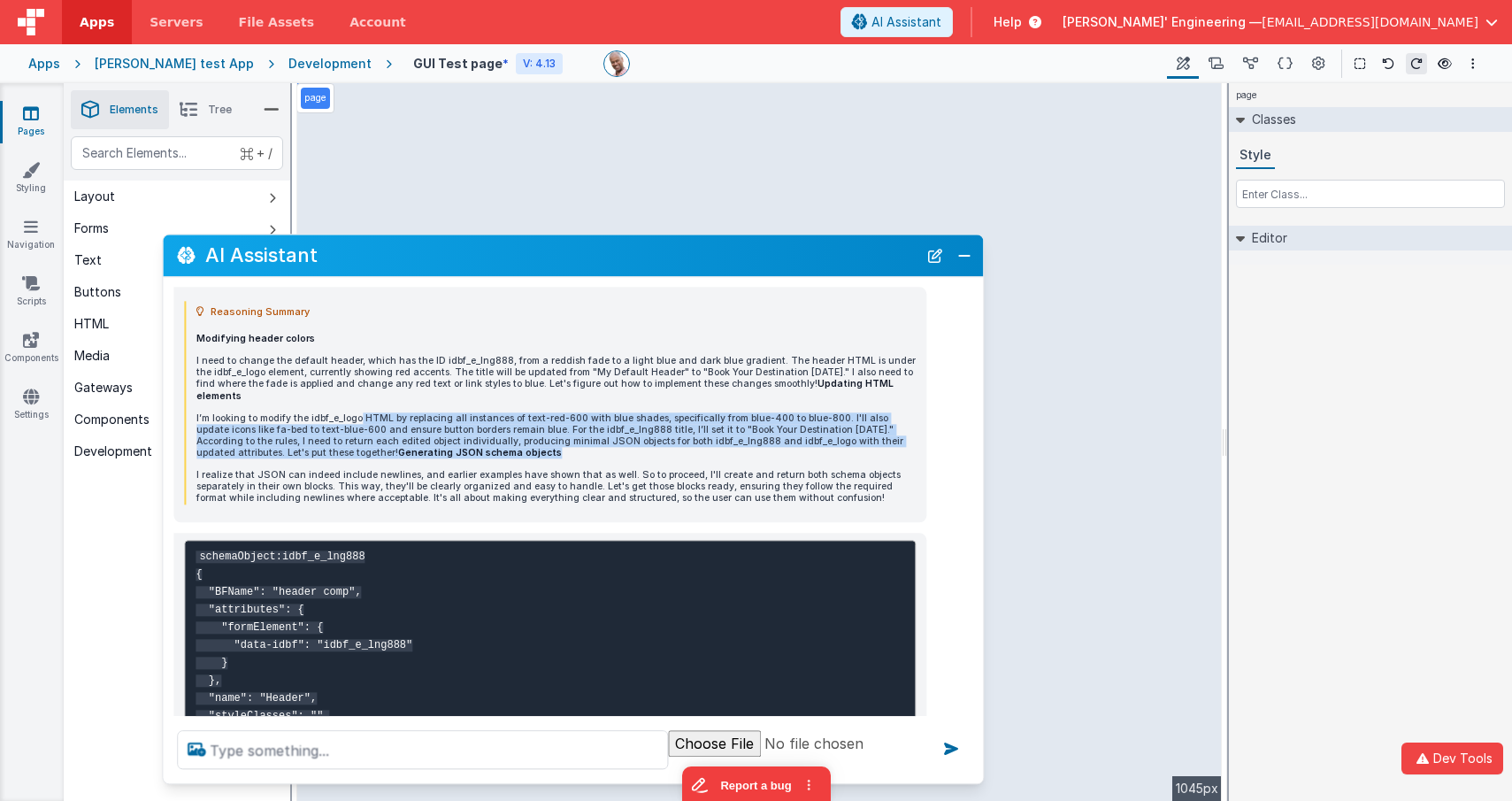
drag, startPoint x: 357, startPoint y: 408, endPoint x: 461, endPoint y: 436, distance: 107.7
click at [461, 436] on p "I’m looking to modify the idbf_e_logo HTML by replacing all instances of text-r…" at bounding box center [556, 435] width 719 height 46
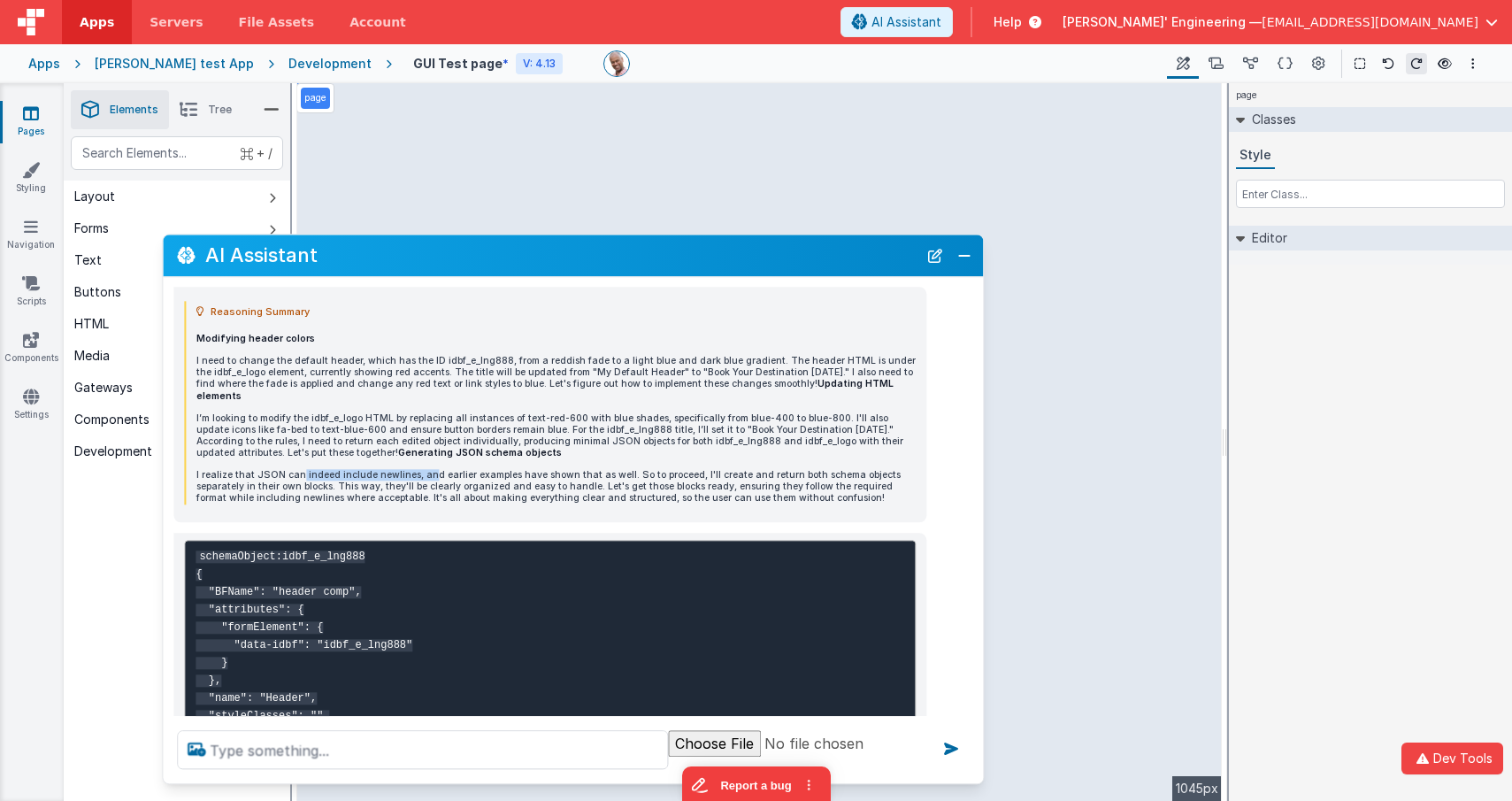
drag, startPoint x: 298, startPoint y: 460, endPoint x: 422, endPoint y: 464, distance: 124.1
click at [422, 469] on p "I realize that JSON can indeed include newlines, and earlier examples have show…" at bounding box center [556, 486] width 719 height 34
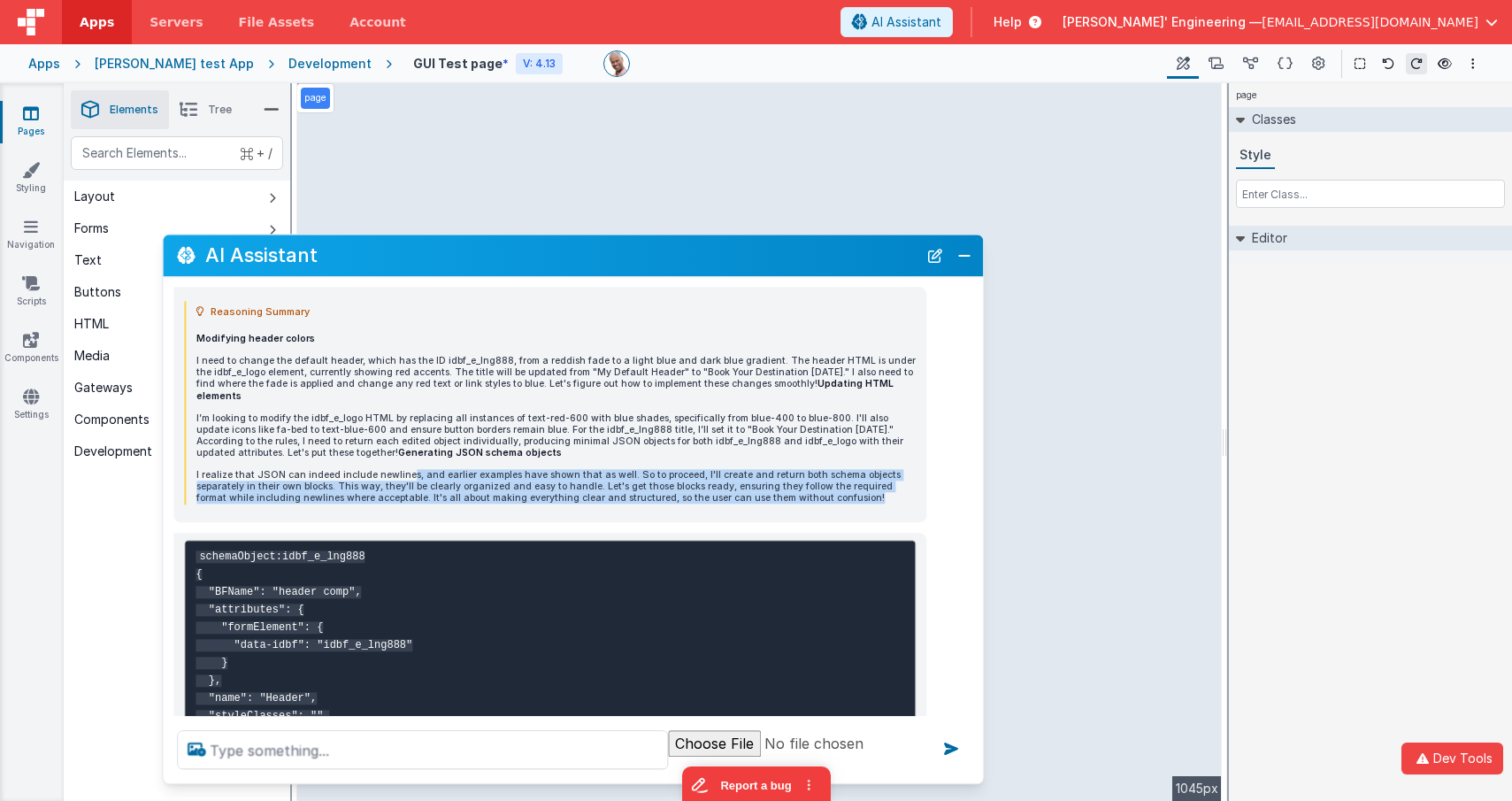
drag, startPoint x: 402, startPoint y: 464, endPoint x: 883, endPoint y: 482, distance: 481.3
click at [883, 482] on p "I realize that JSON can indeed include newlines, and earlier examples have show…" at bounding box center [556, 486] width 719 height 34
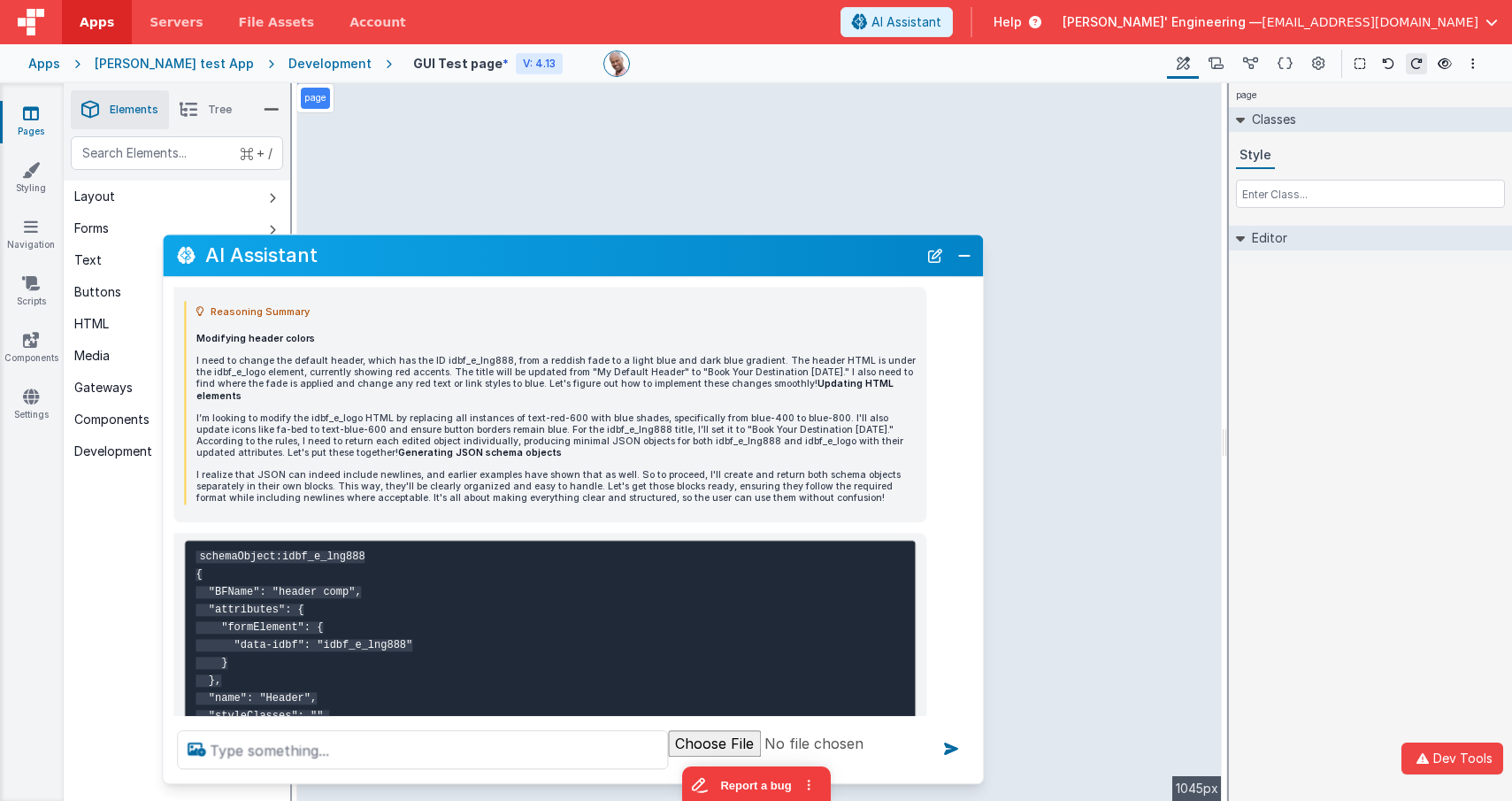
click at [231, 540] on pre "schemaObject:idbf_e_lng888 { "BFName": "header comp", "attributes": { "formElem…" at bounding box center [550, 662] width 732 height 246
click at [485, 569] on pre "schemaObject:idbf_e_lng888 { "BFName": "header comp", "attributes": { "formElem…" at bounding box center [550, 662] width 732 height 246
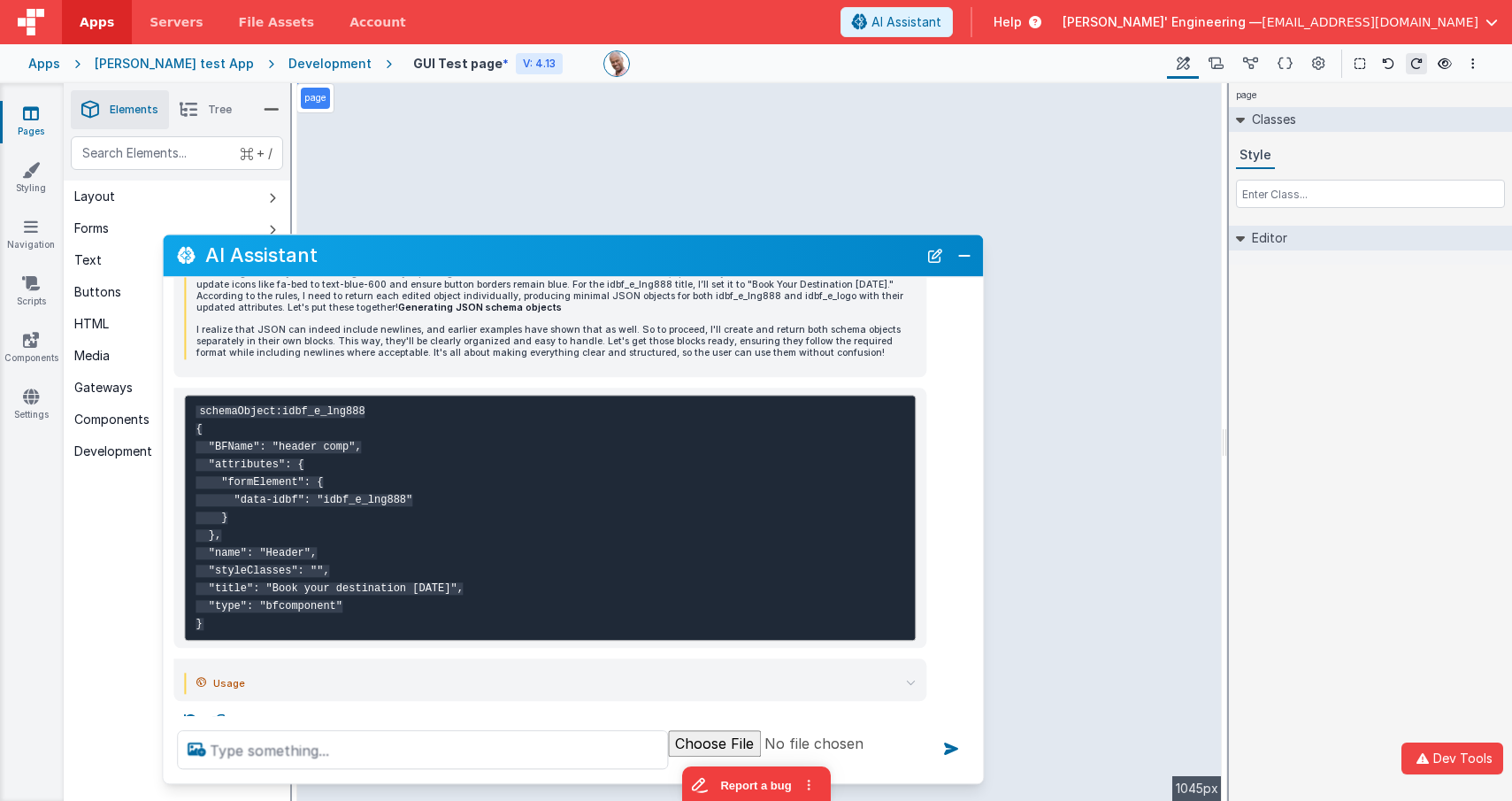
scroll to position [275, 0]
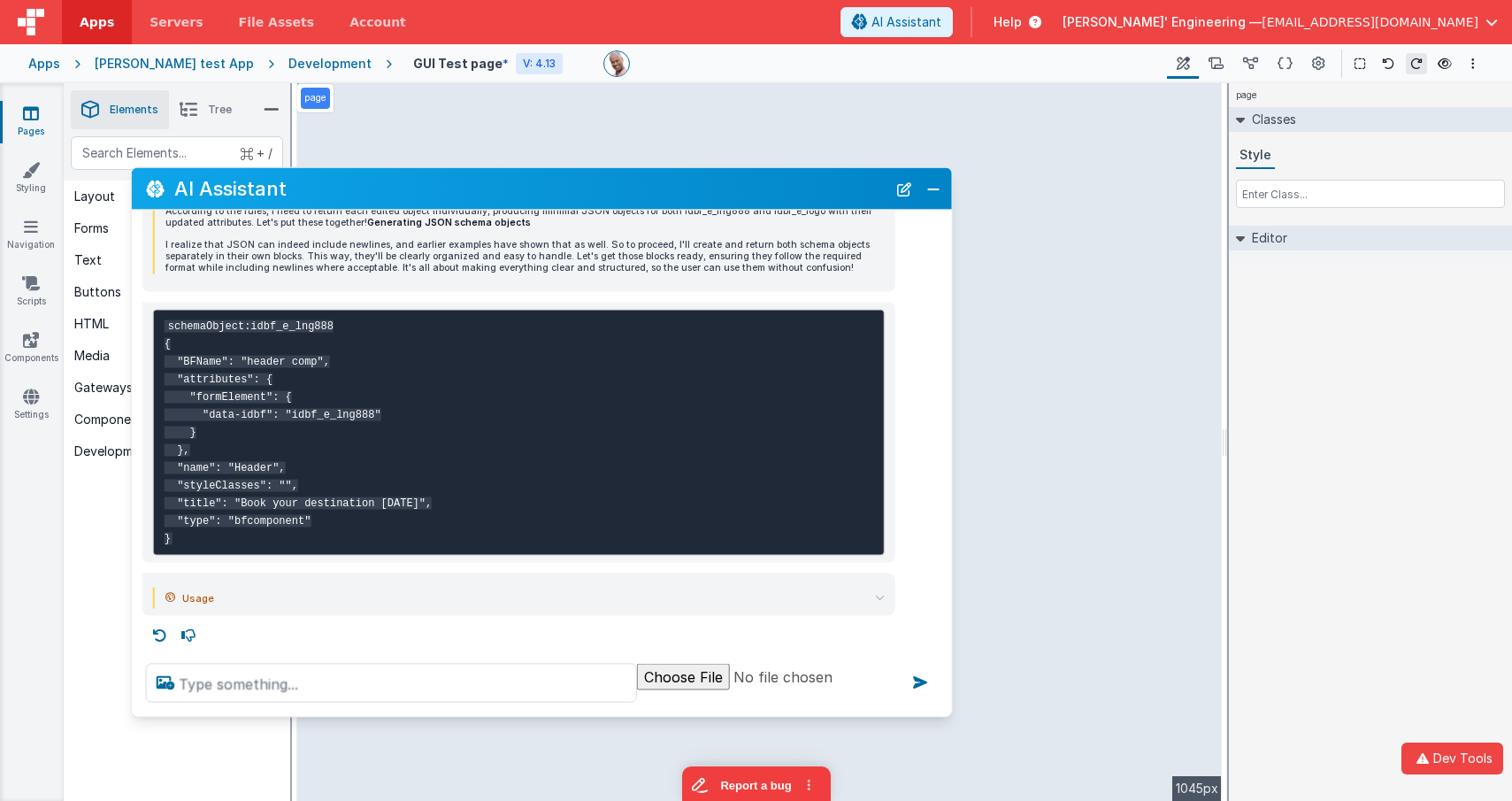
drag, startPoint x: 328, startPoint y: 242, endPoint x: 394, endPoint y: 256, distance: 67.5
click at [310, 187] on h2 "AI Assistant" at bounding box center [530, 188] width 712 height 21
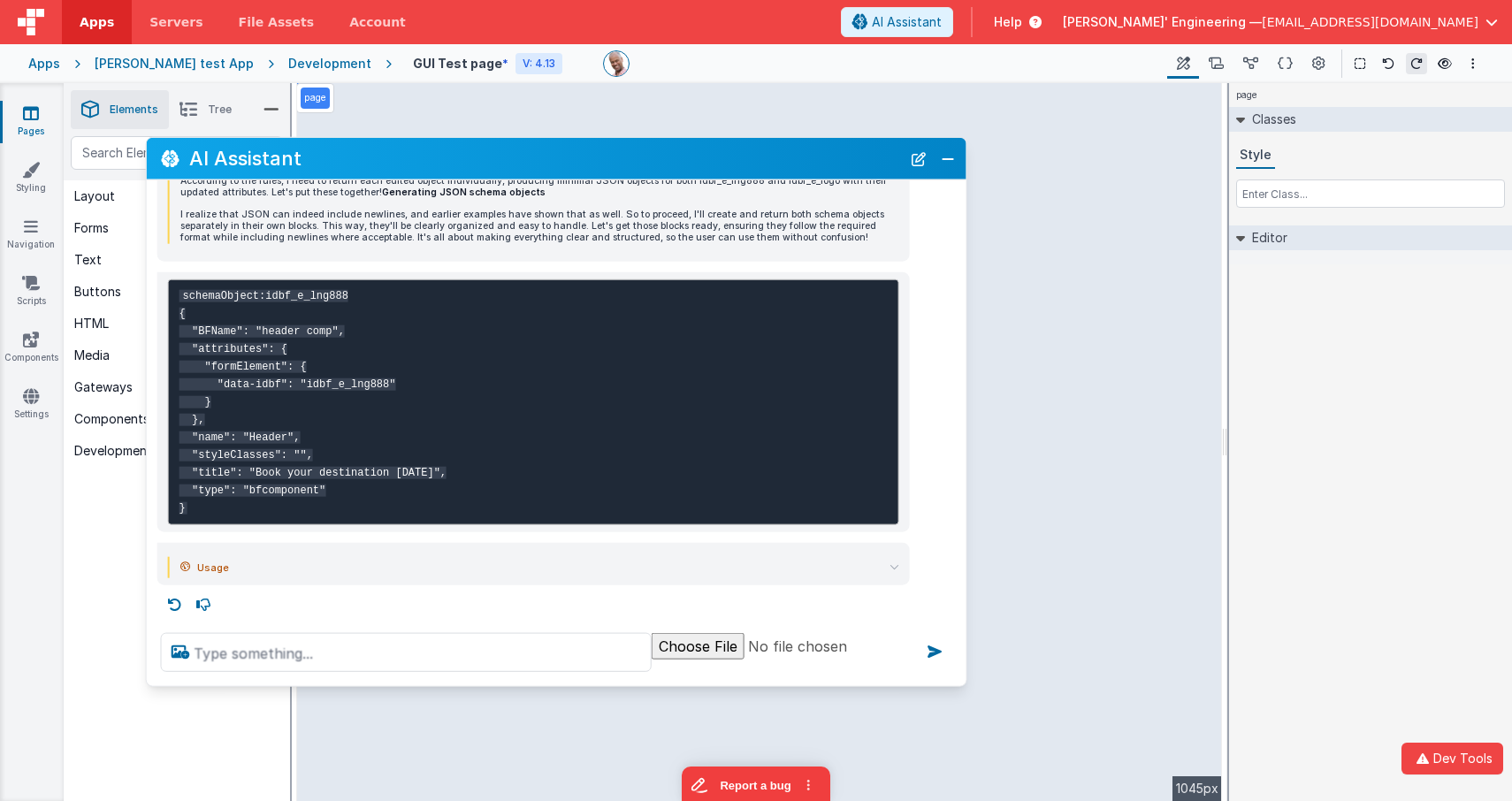
drag, startPoint x: 702, startPoint y: 182, endPoint x: 574, endPoint y: 362, distance: 220.9
click at [715, 151] on h2 "AI Assistant" at bounding box center [545, 158] width 712 height 21
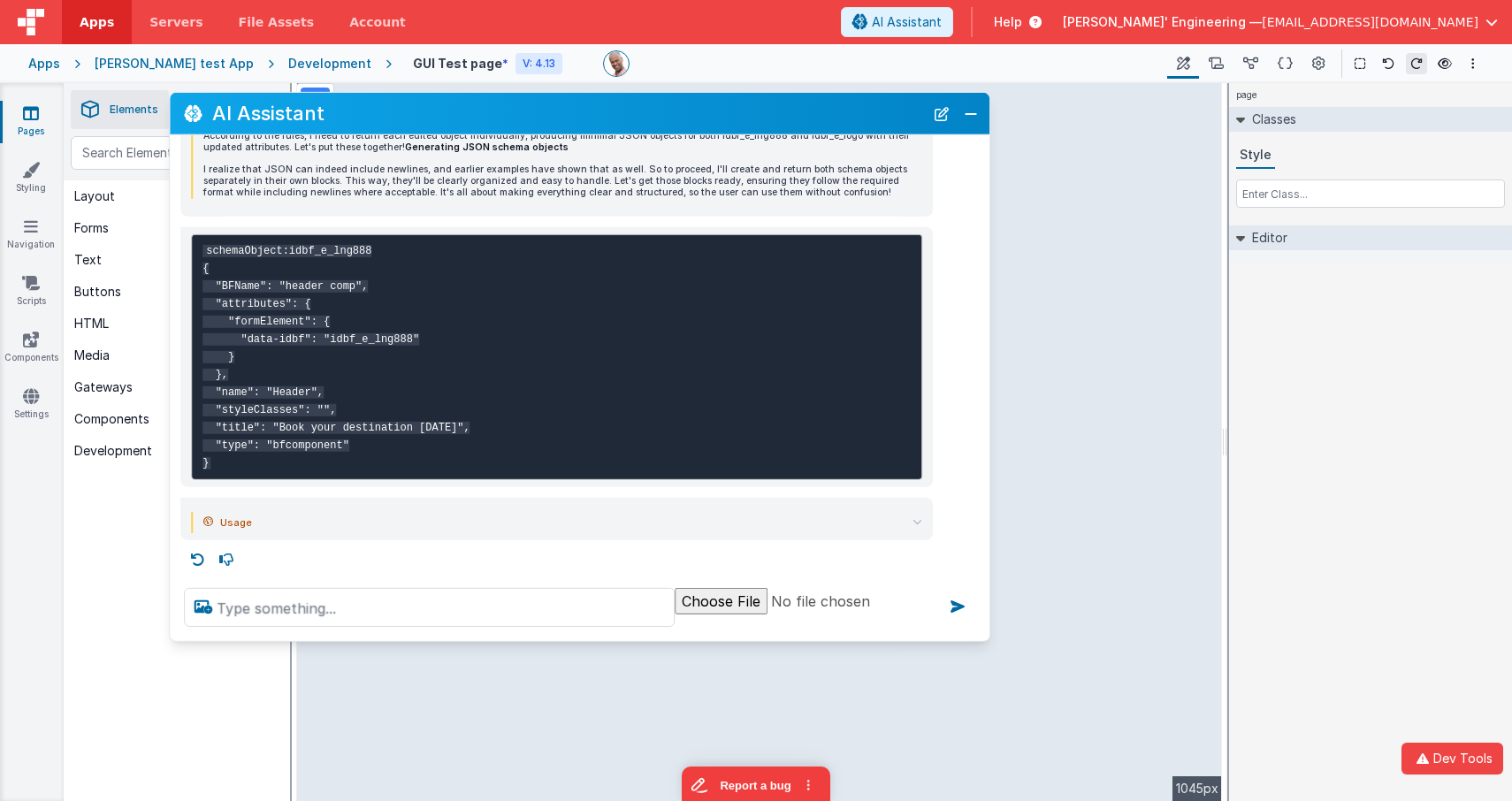
drag, startPoint x: 760, startPoint y: 155, endPoint x: 783, endPoint y: 111, distance: 49.6
click at [783, 111] on h2 "AI Assistant" at bounding box center [567, 112] width 712 height 21
